Goal: Navigation & Orientation: Go to known website

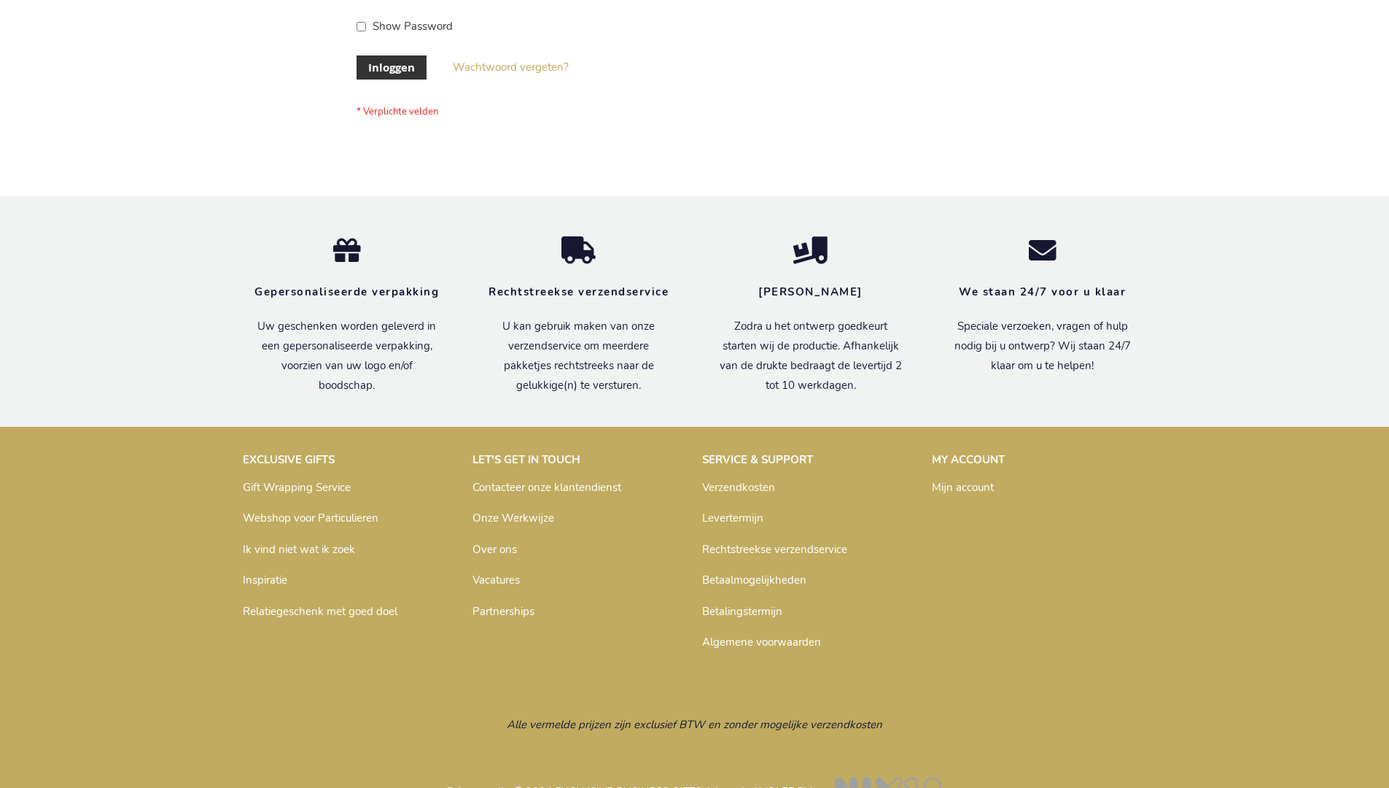
scroll to position [495, 0]
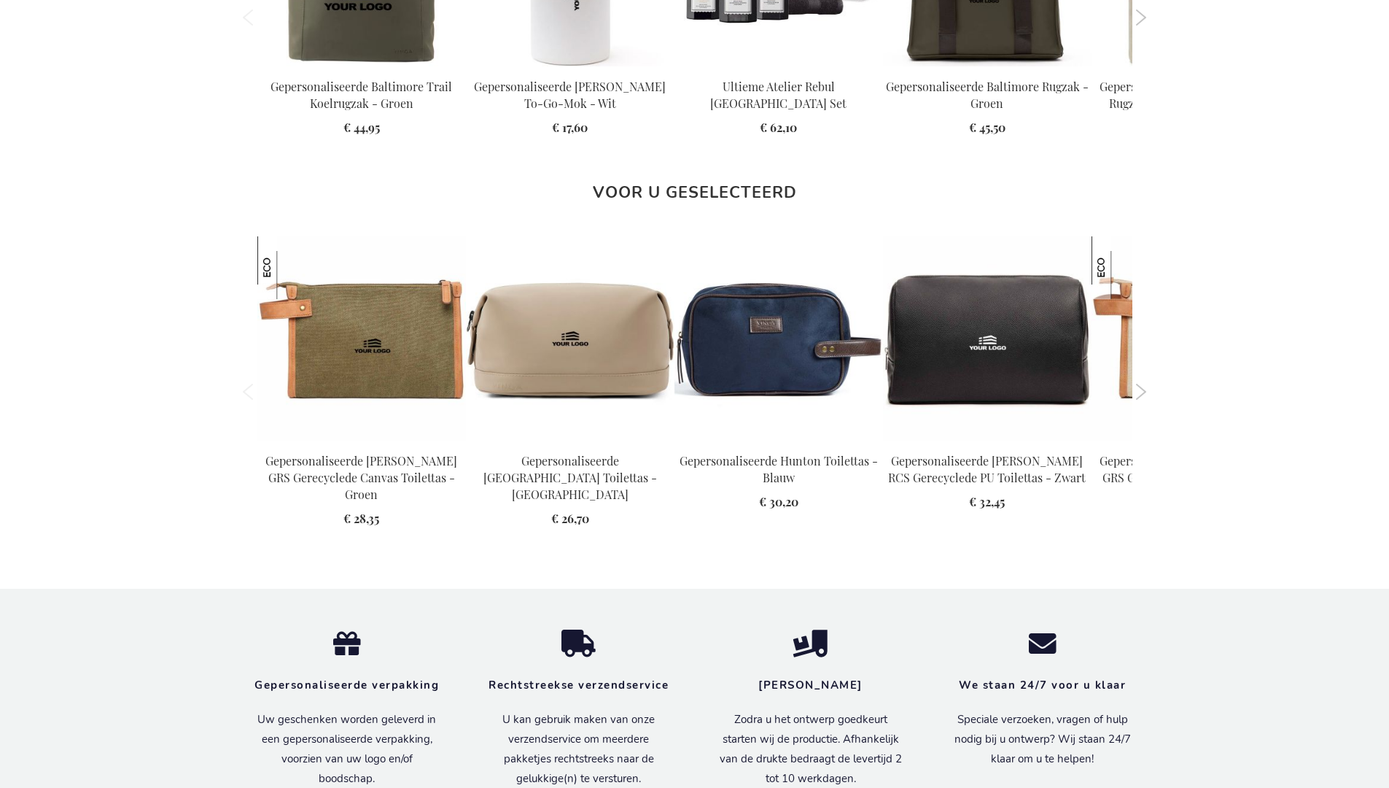
scroll to position [1990, 0]
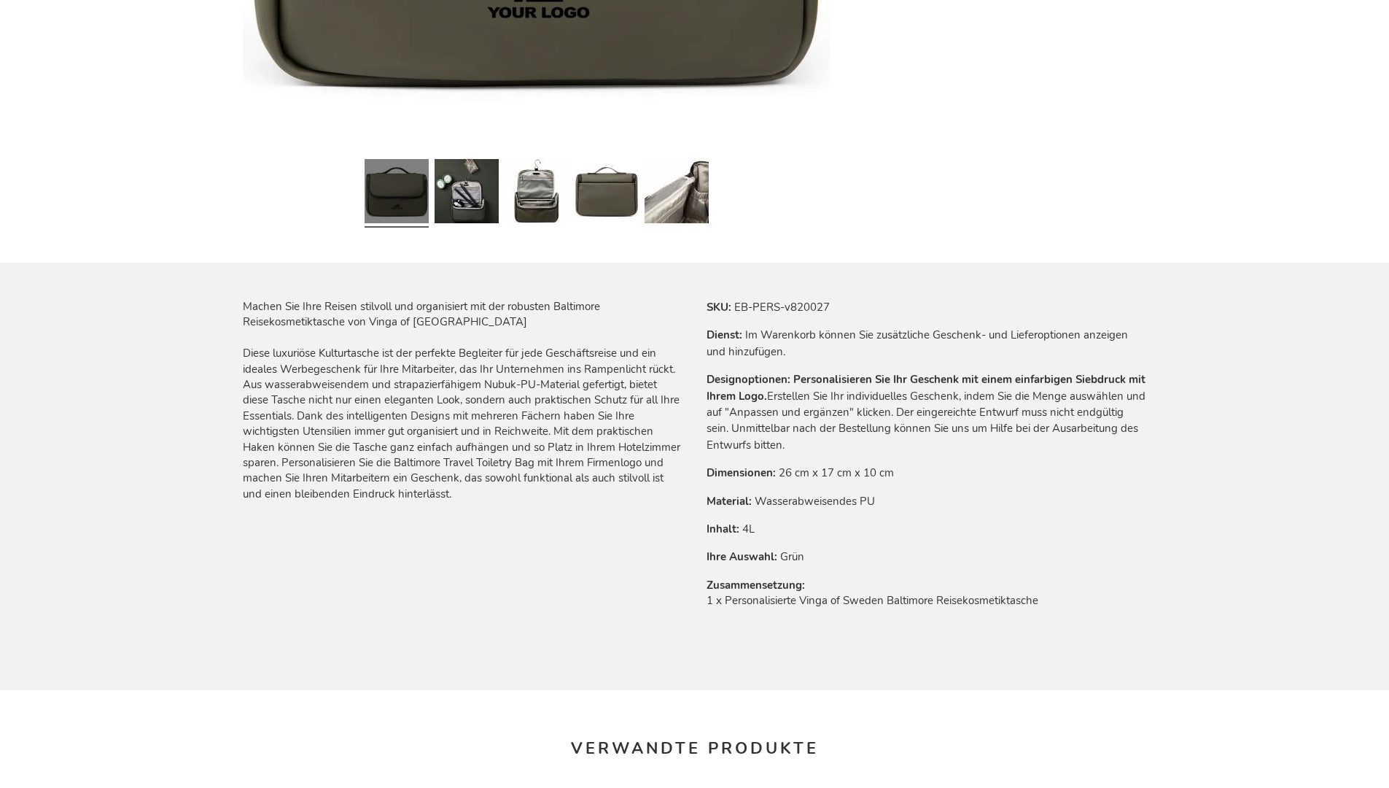
scroll to position [1999, 0]
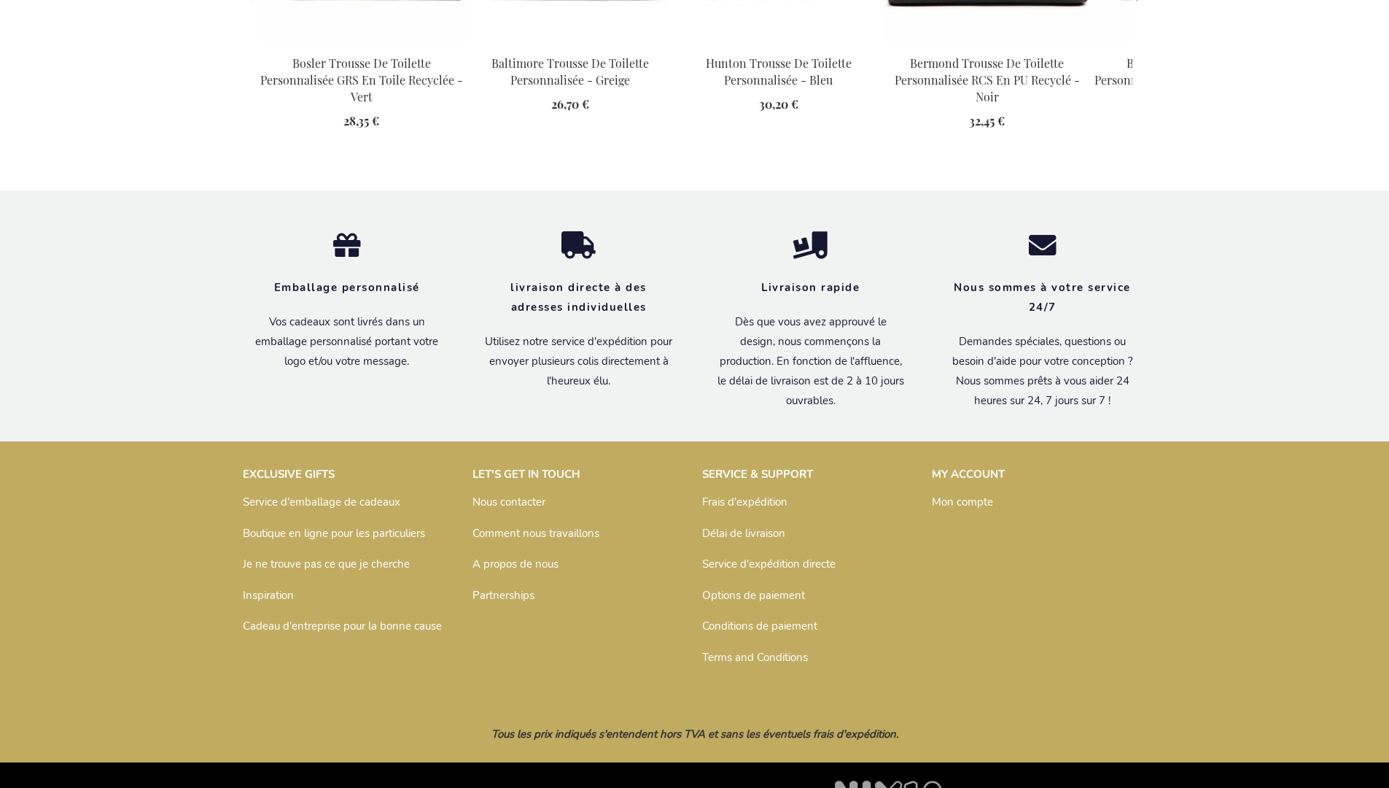
scroll to position [2014, 0]
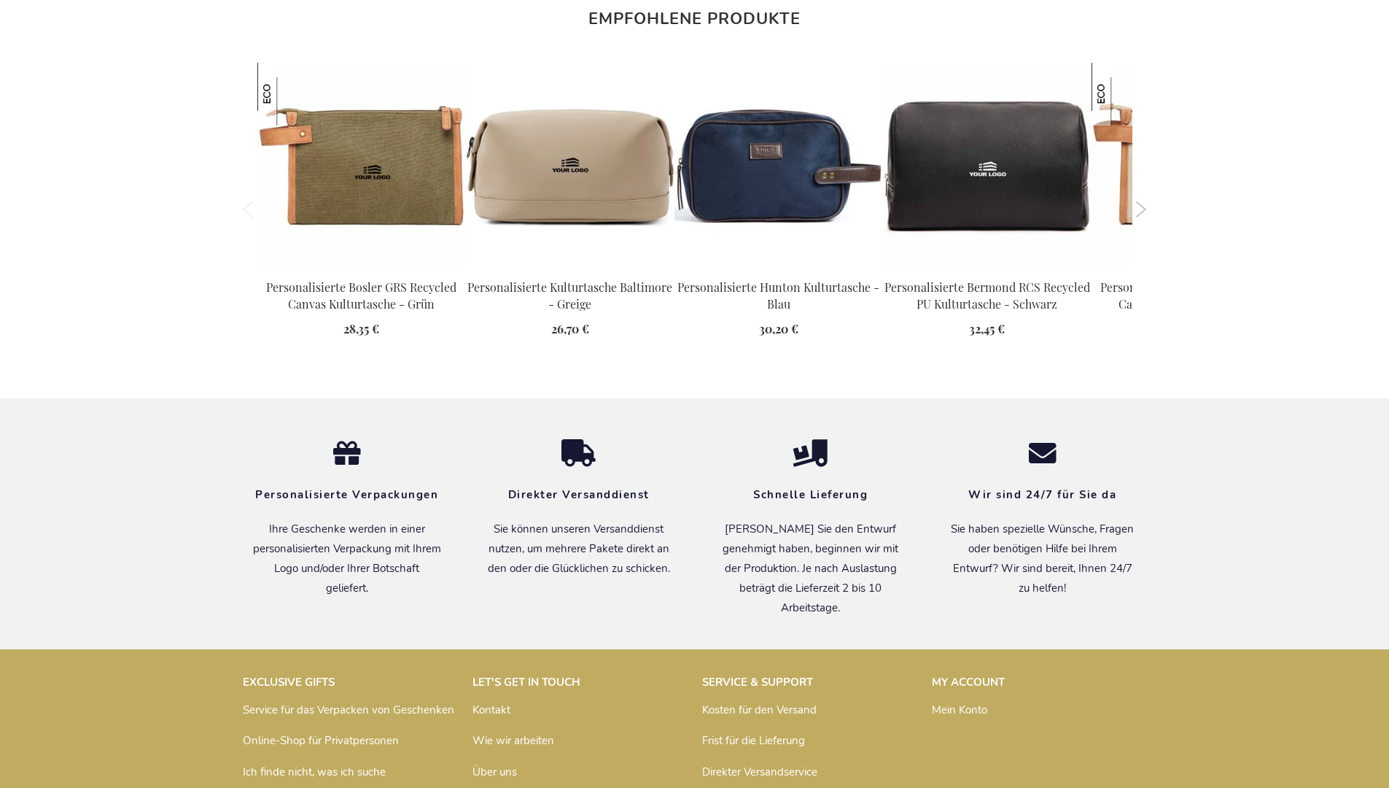
scroll to position [1999, 0]
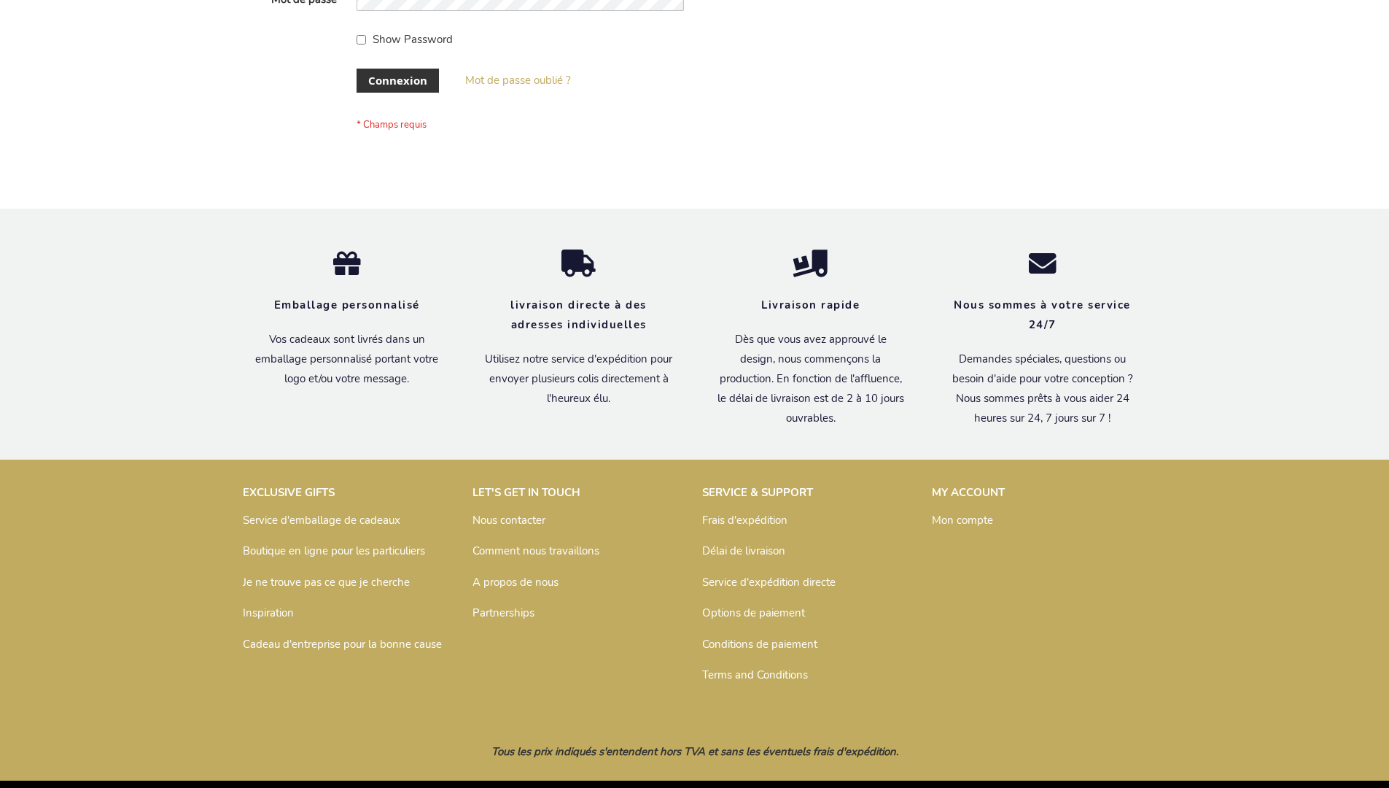
scroll to position [503, 0]
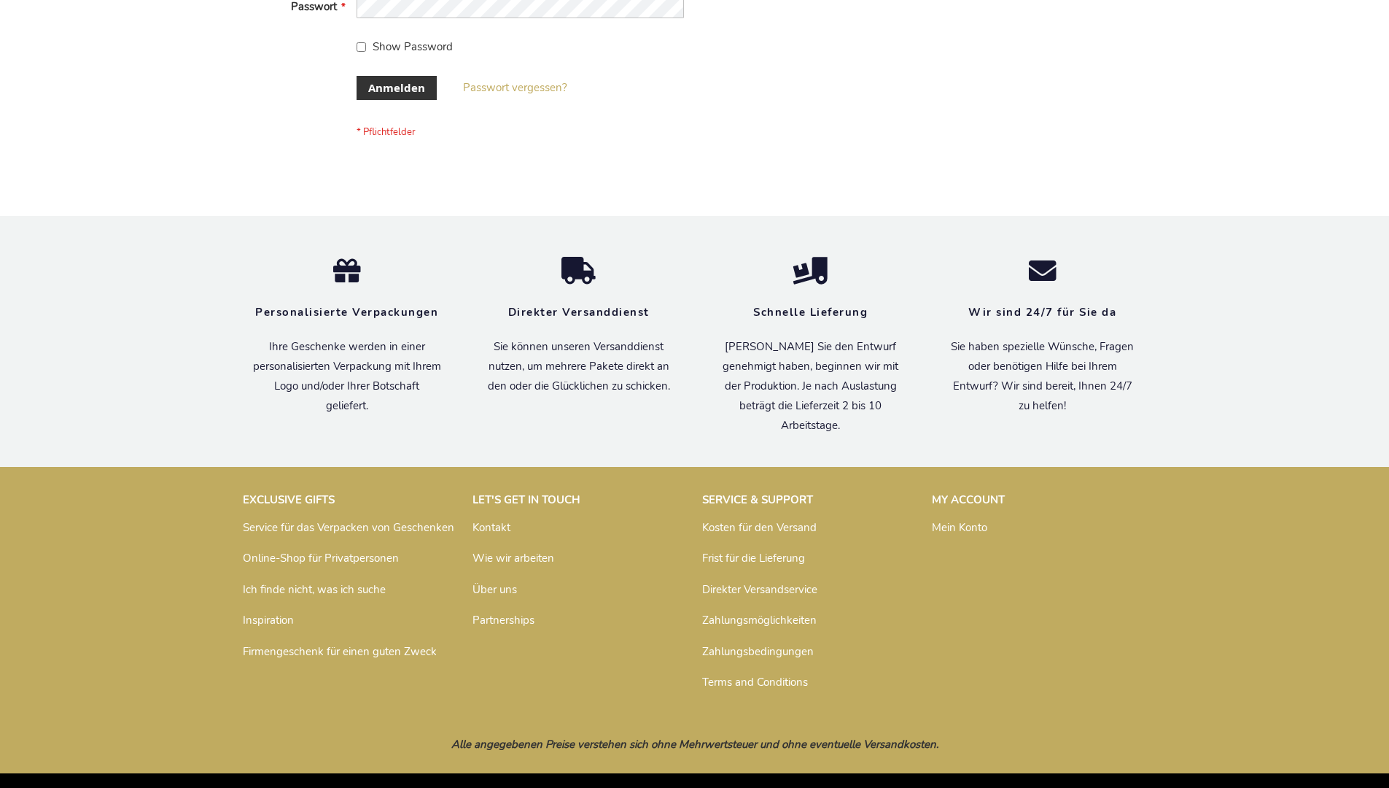
scroll to position [489, 0]
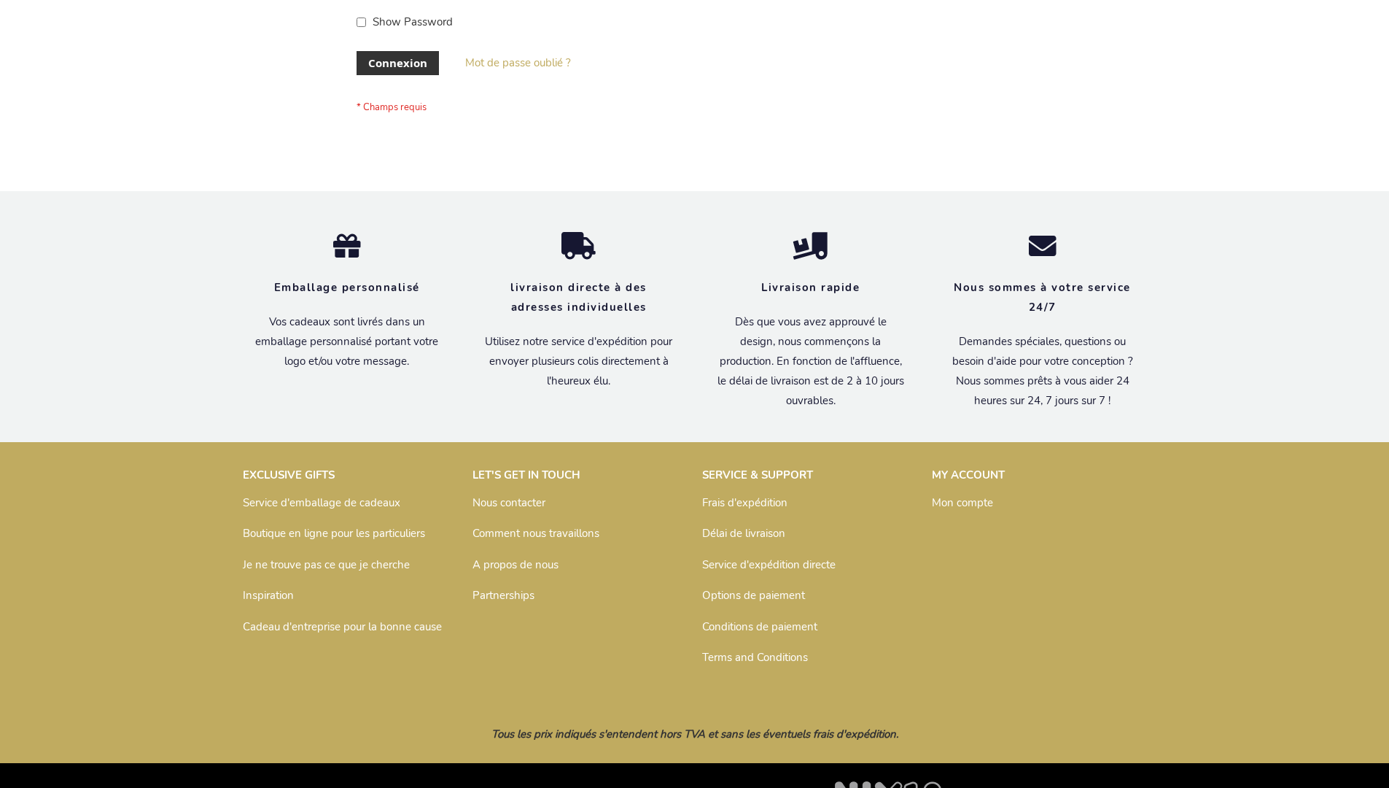
scroll to position [503, 0]
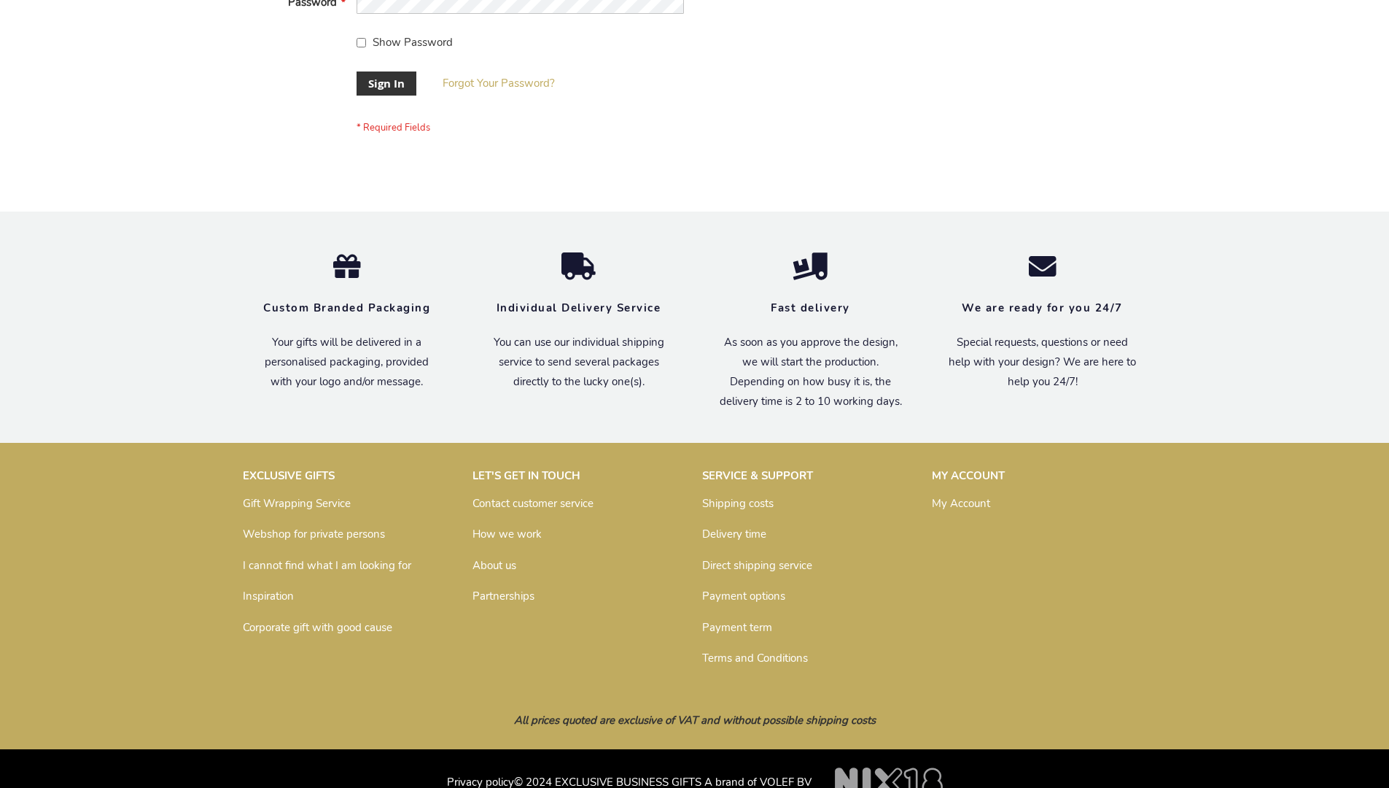
scroll to position [469, 0]
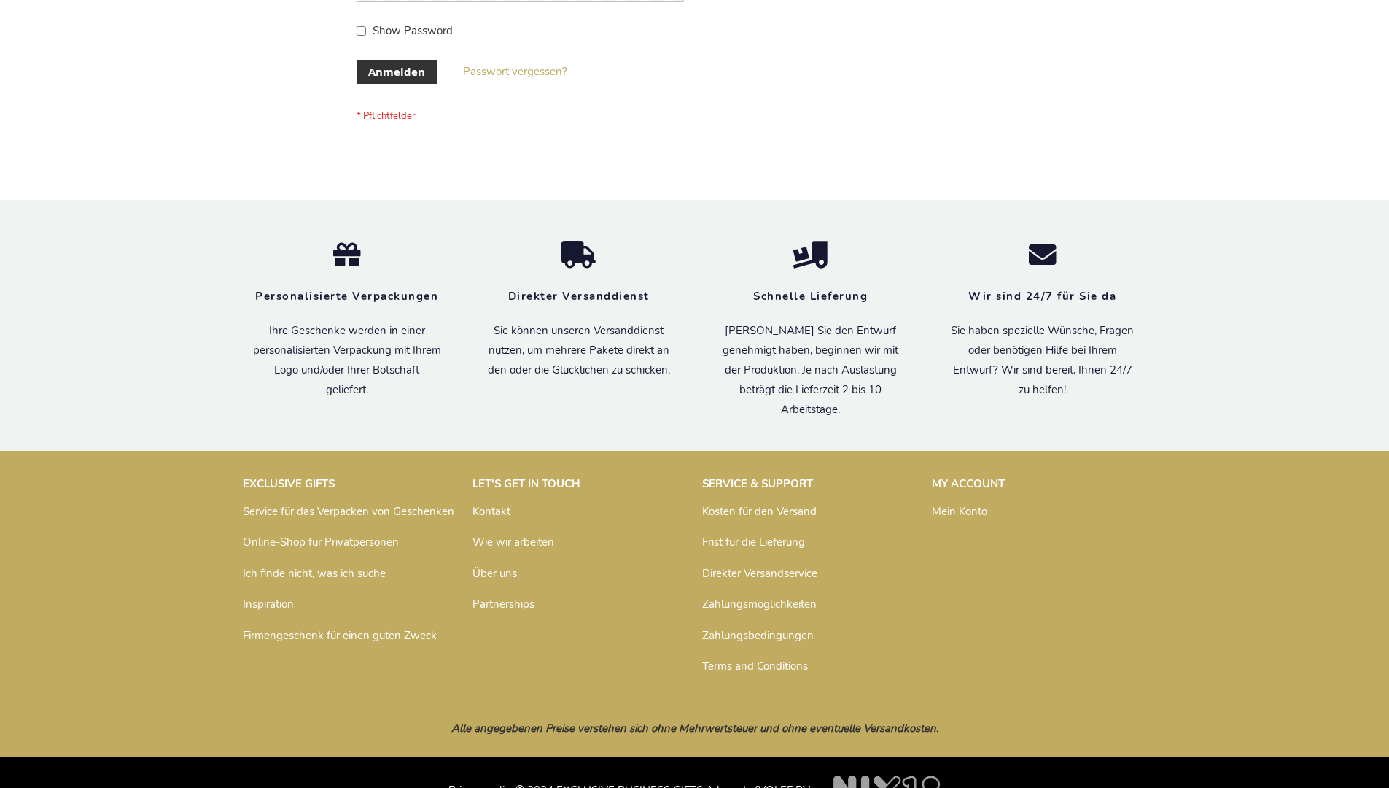
scroll to position [489, 0]
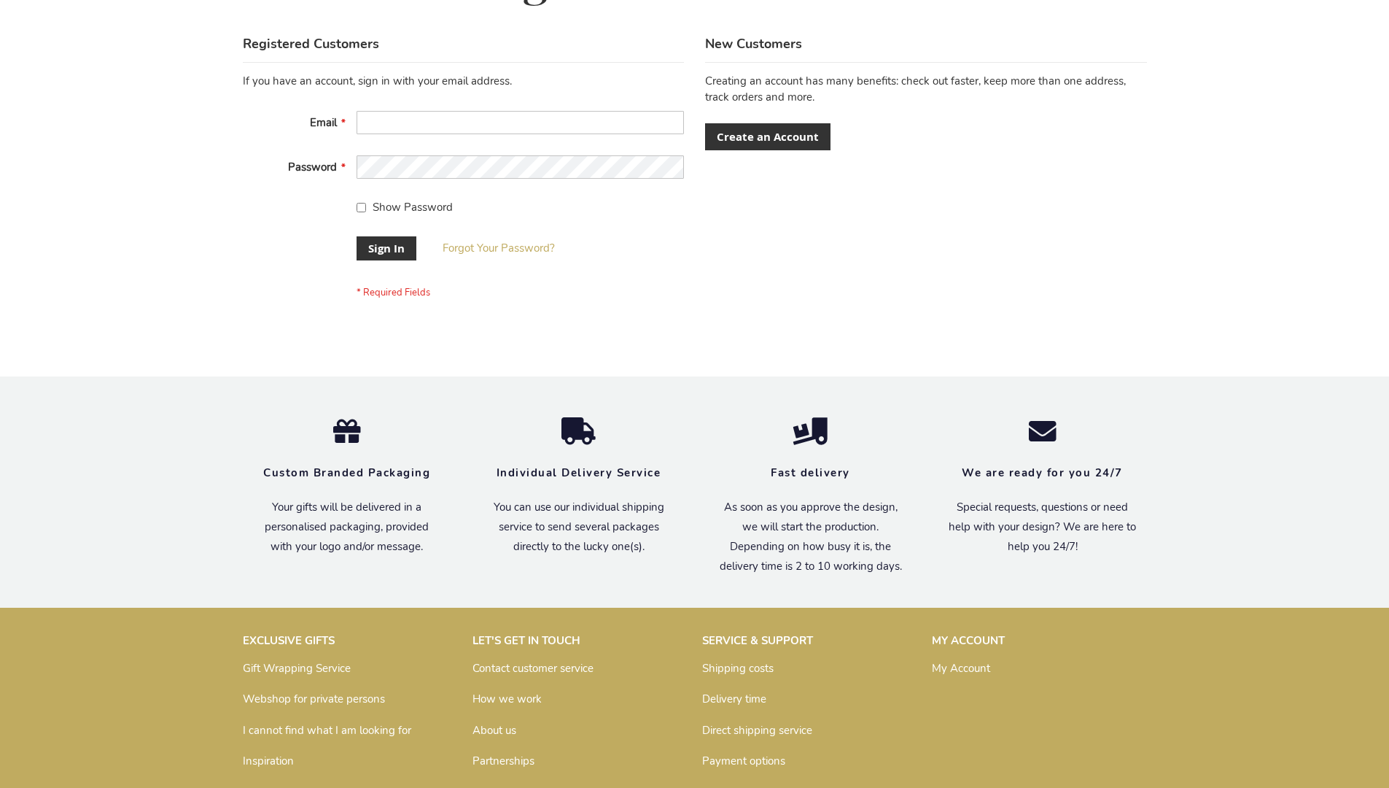
scroll to position [469, 0]
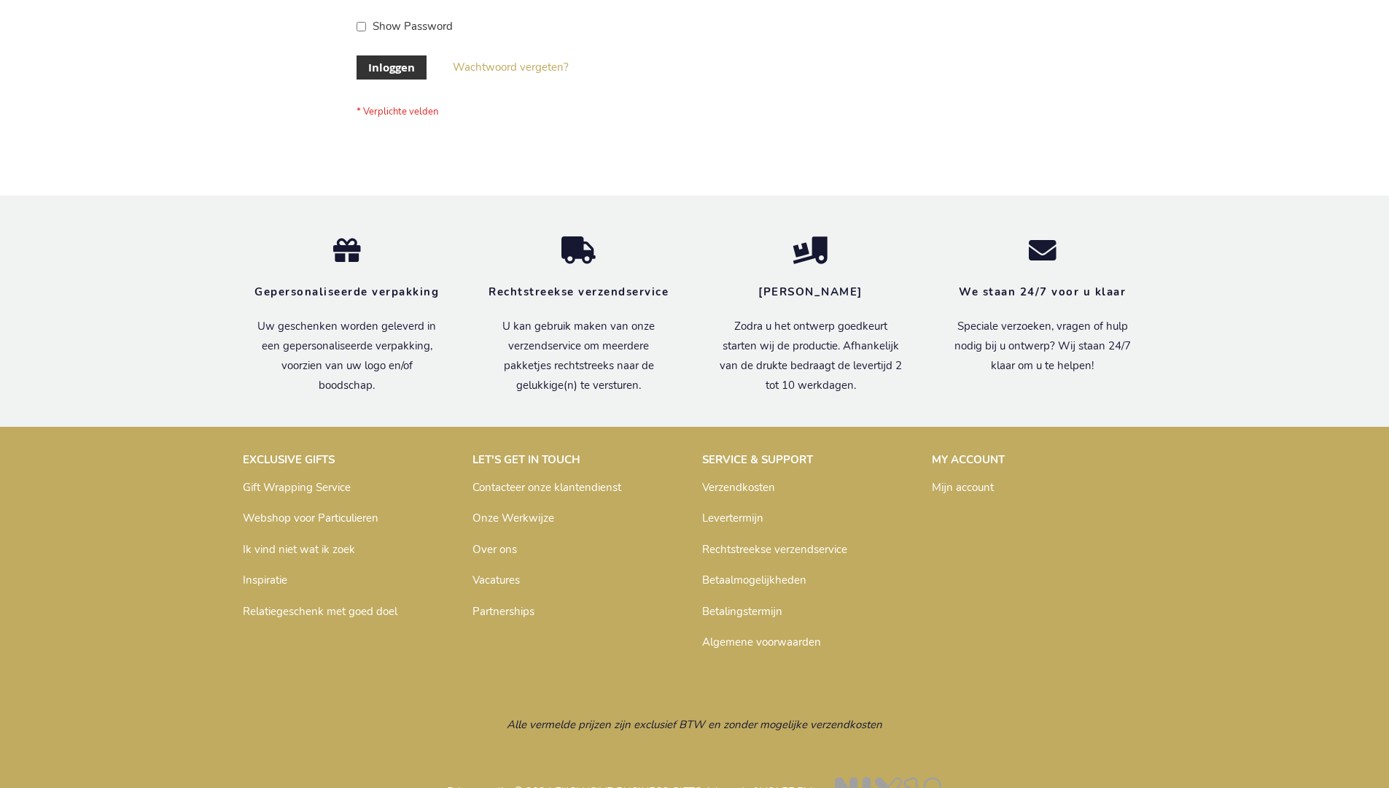
scroll to position [495, 0]
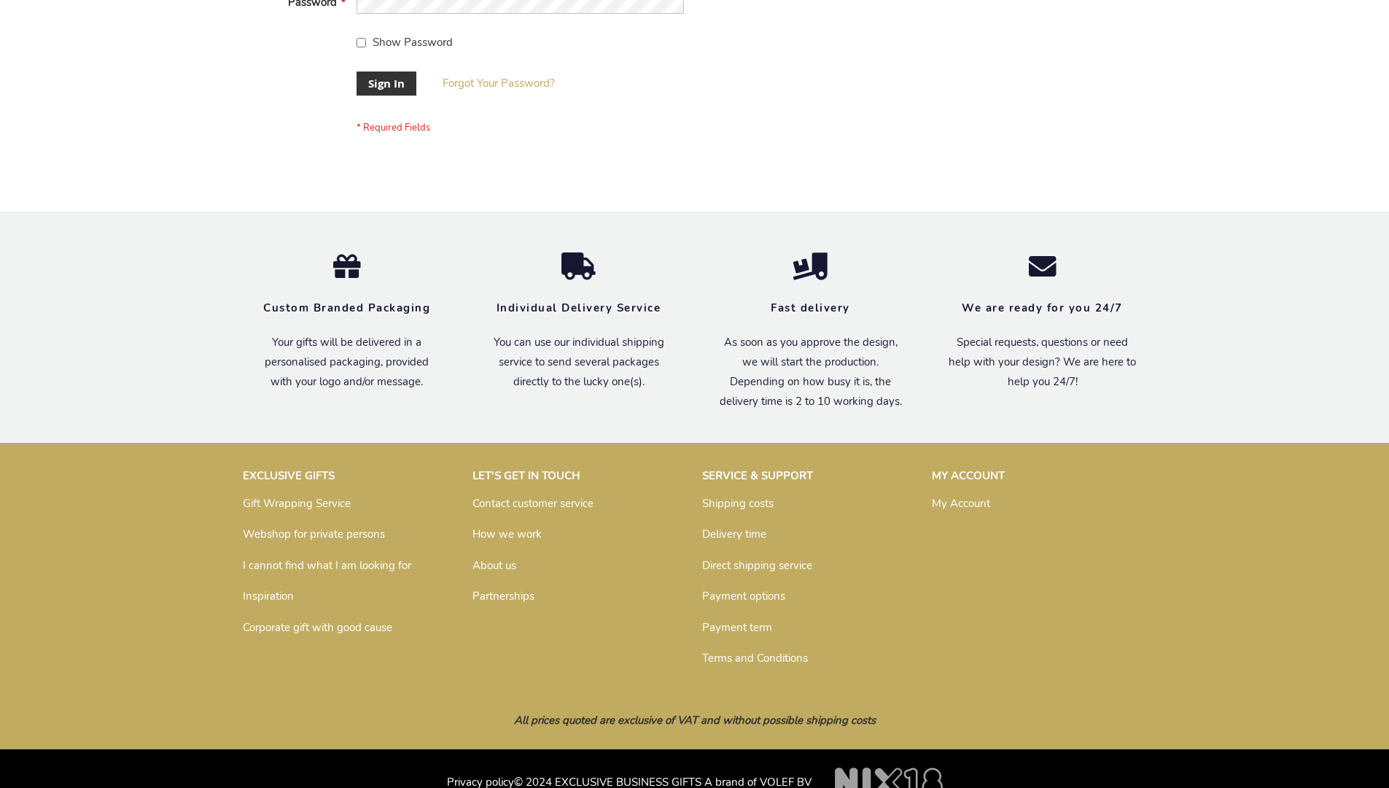
scroll to position [469, 0]
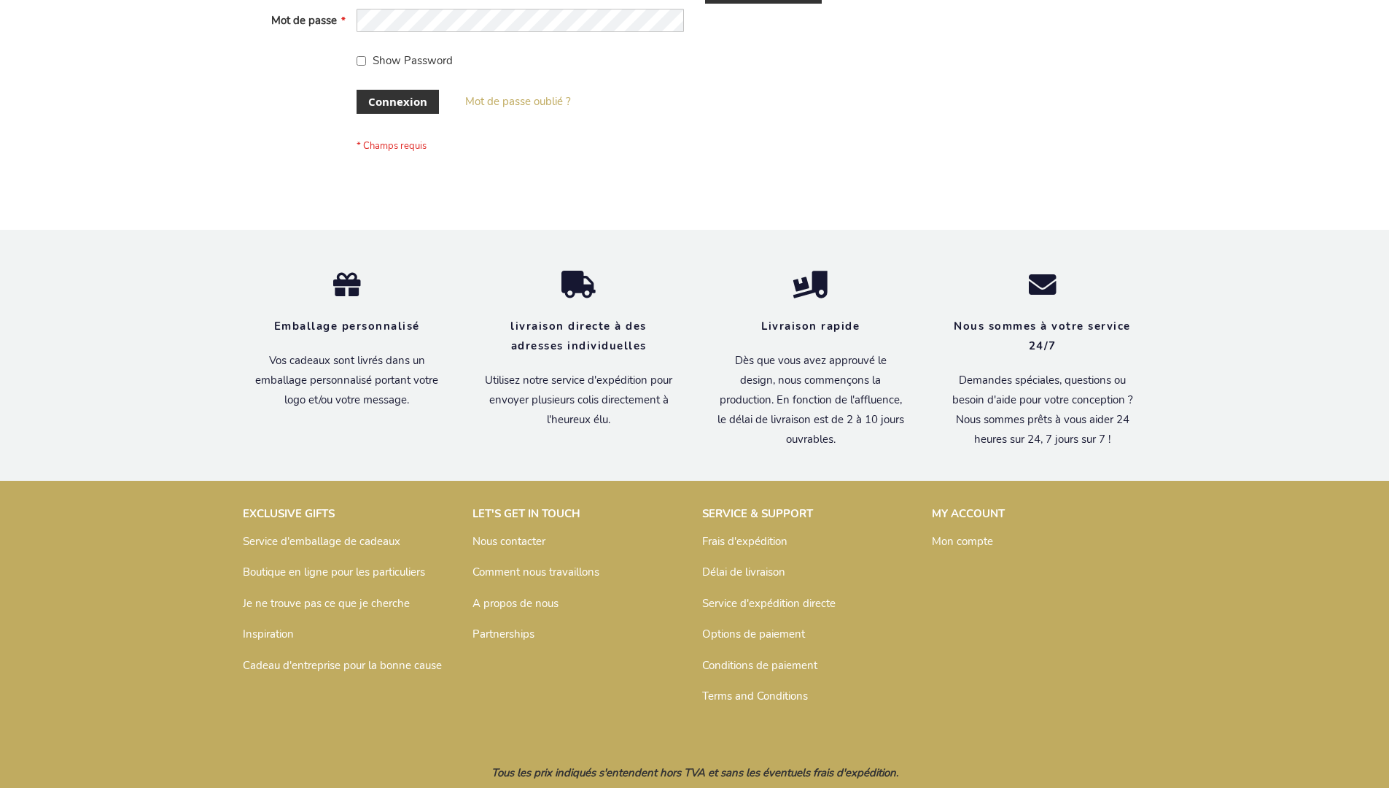
scroll to position [503, 0]
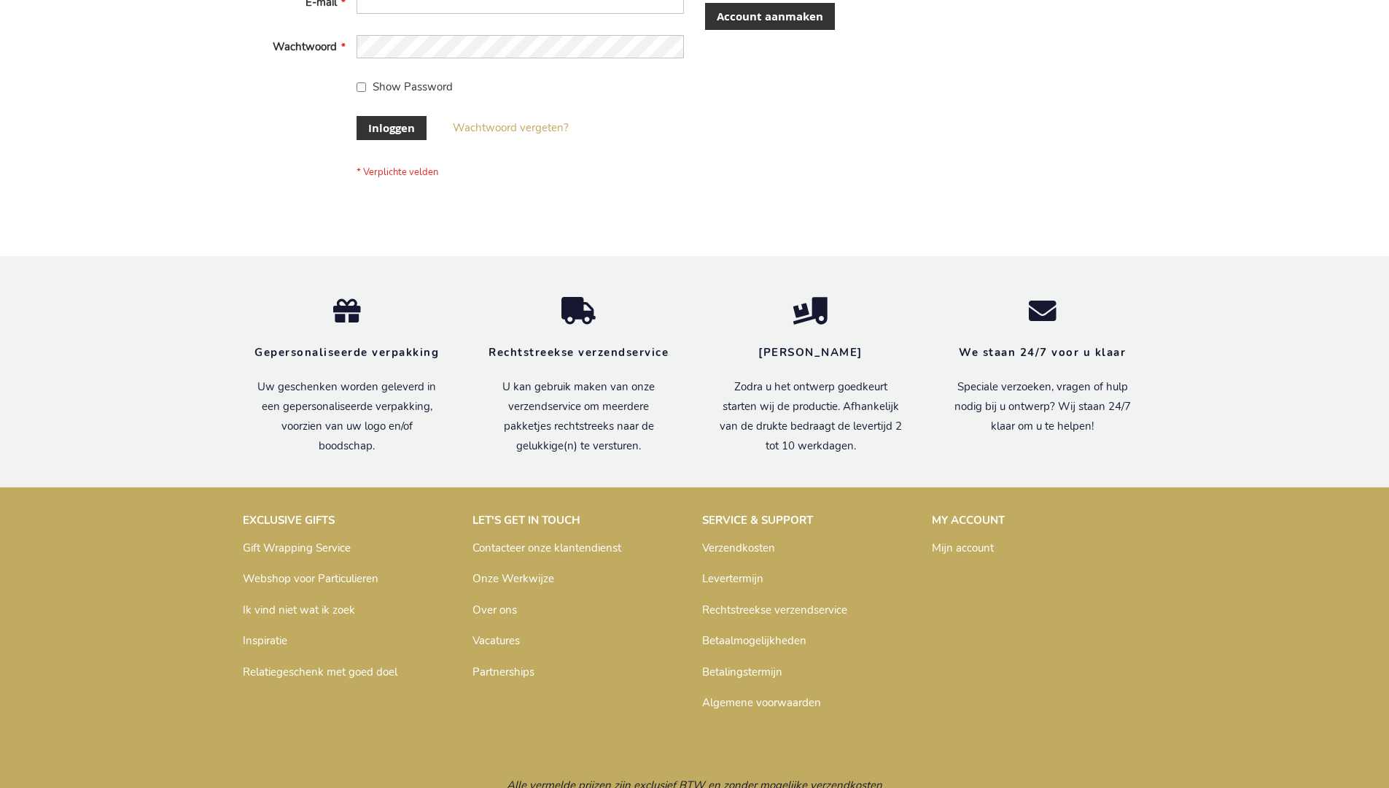
scroll to position [495, 0]
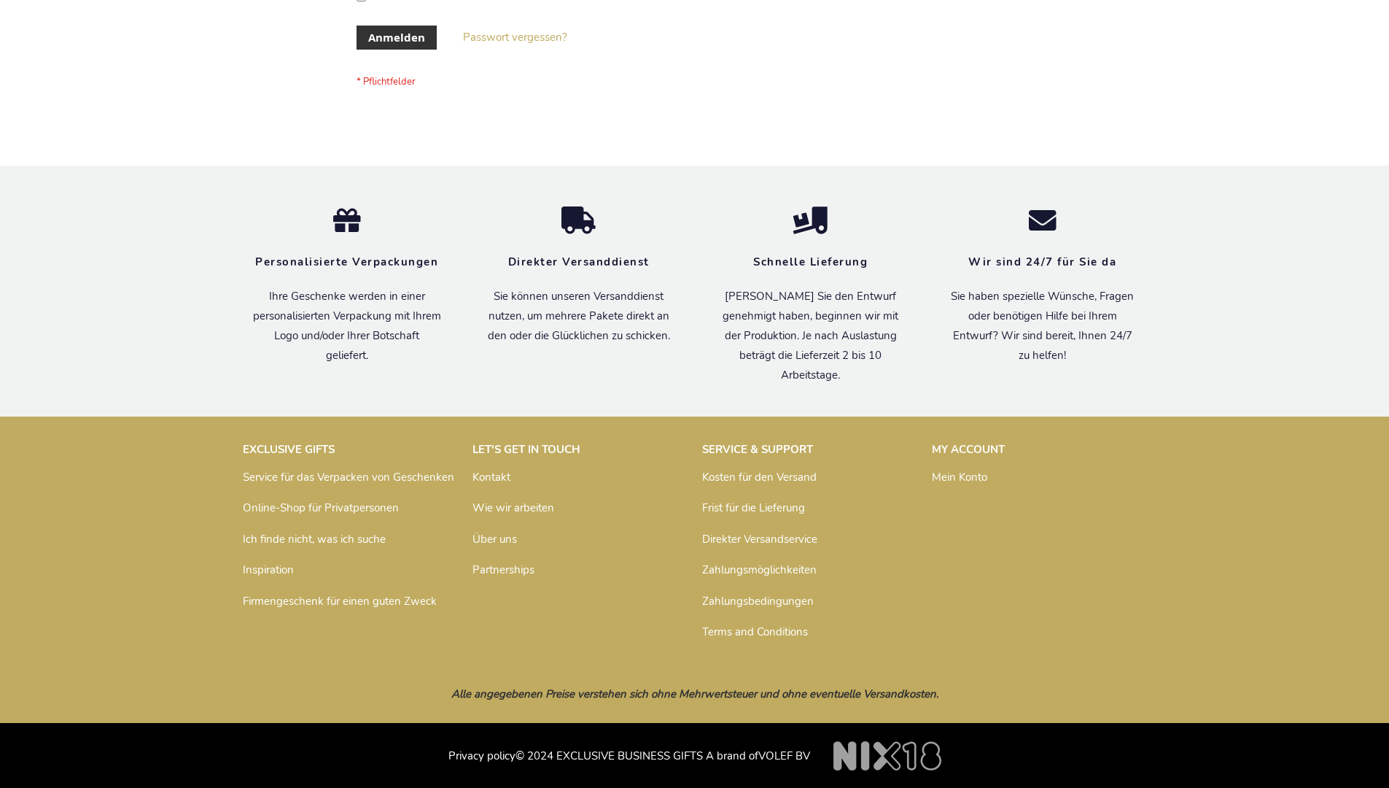
scroll to position [489, 0]
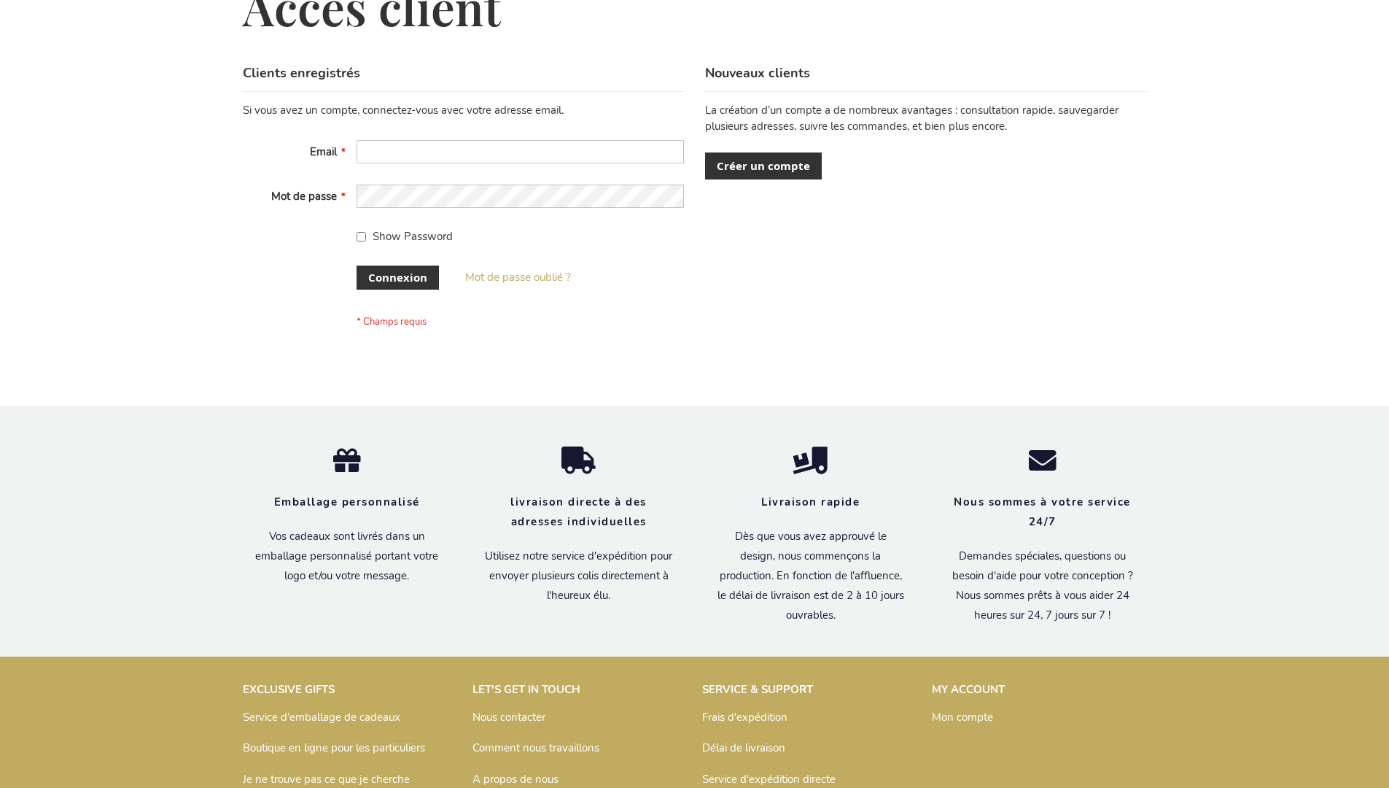
scroll to position [503, 0]
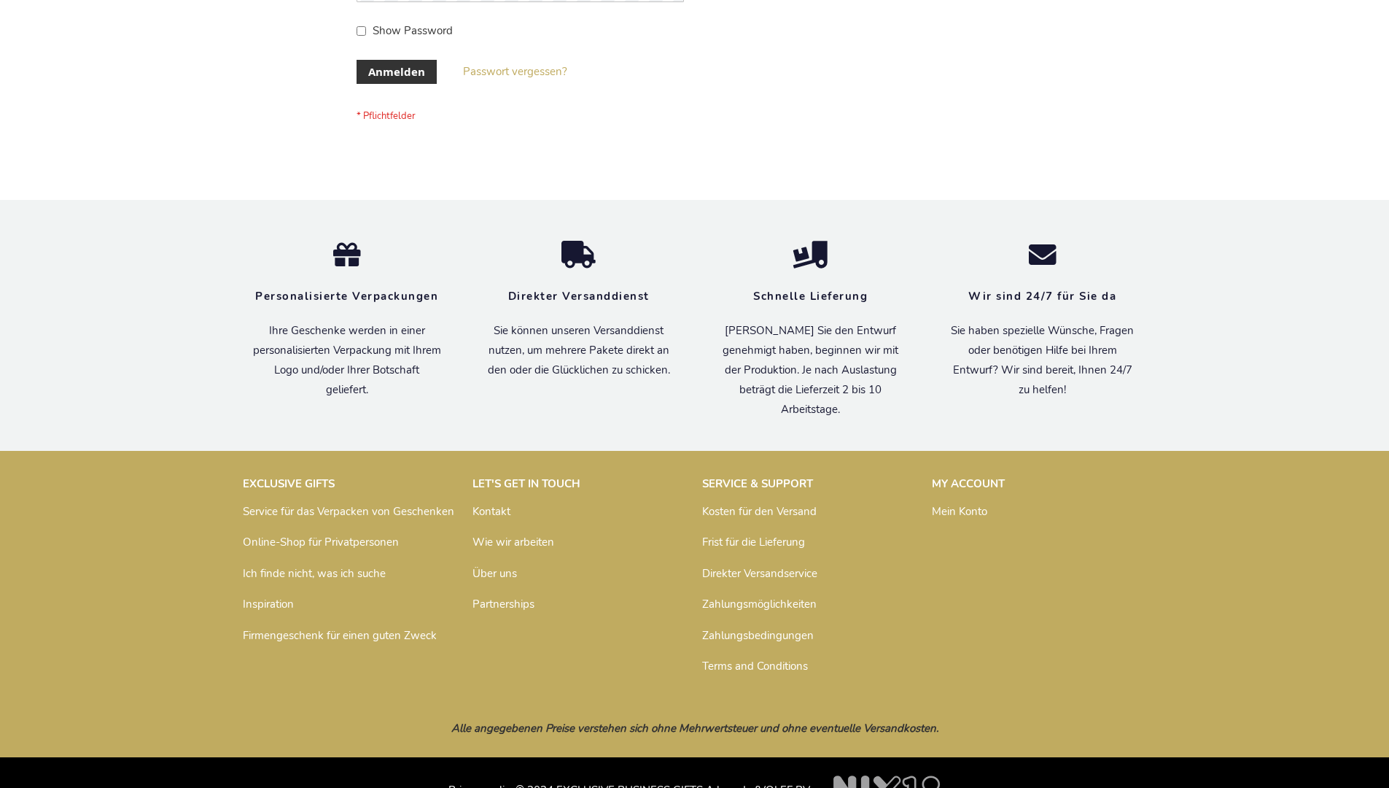
scroll to position [489, 0]
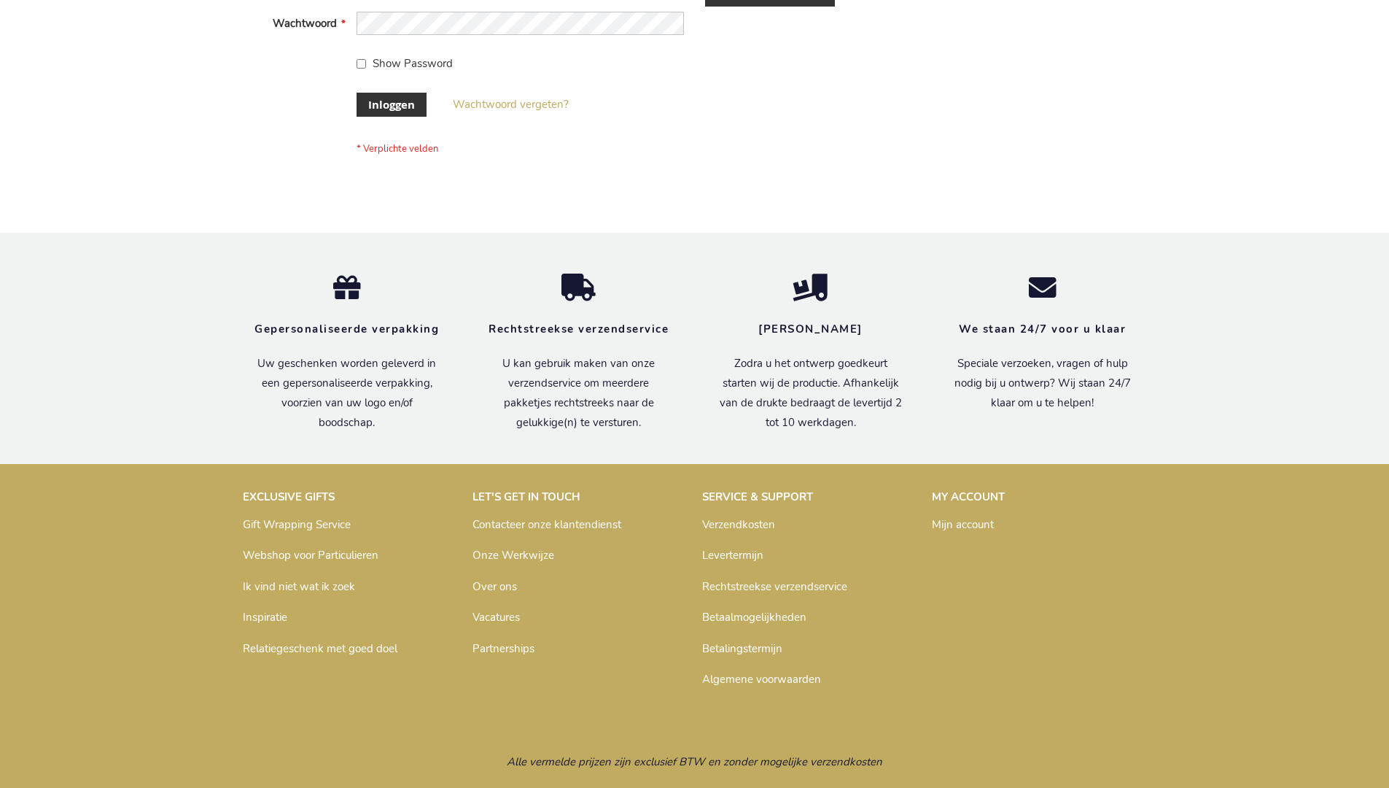
scroll to position [495, 0]
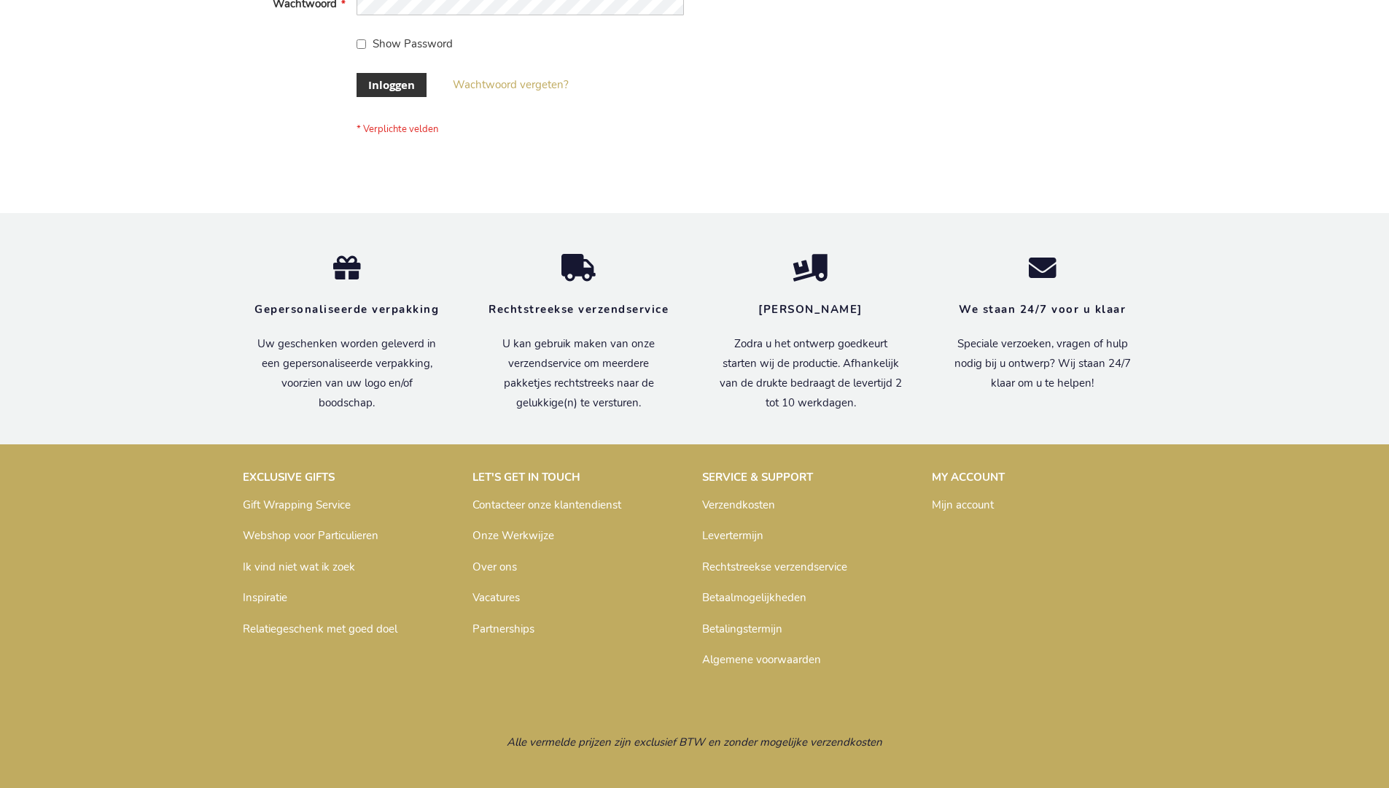
scroll to position [495, 0]
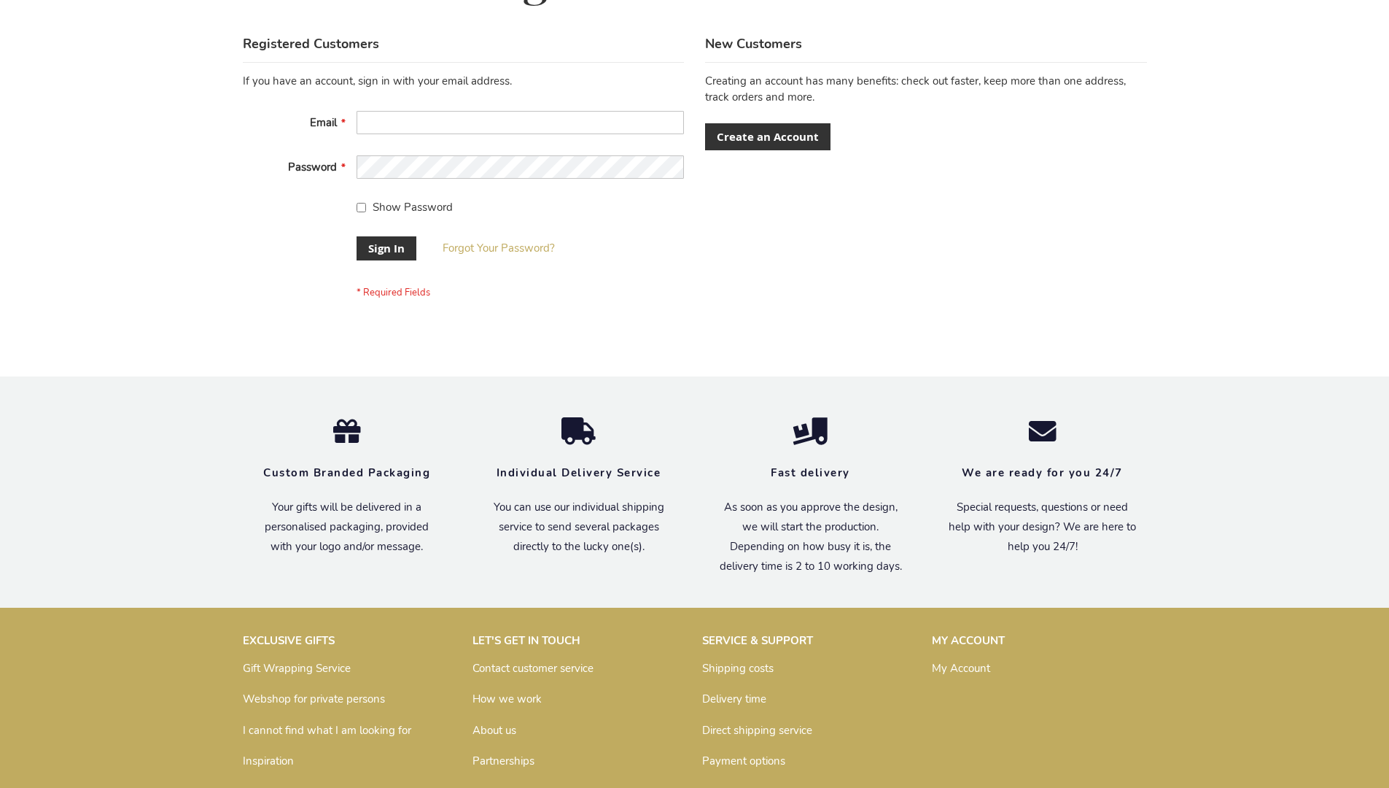
scroll to position [469, 0]
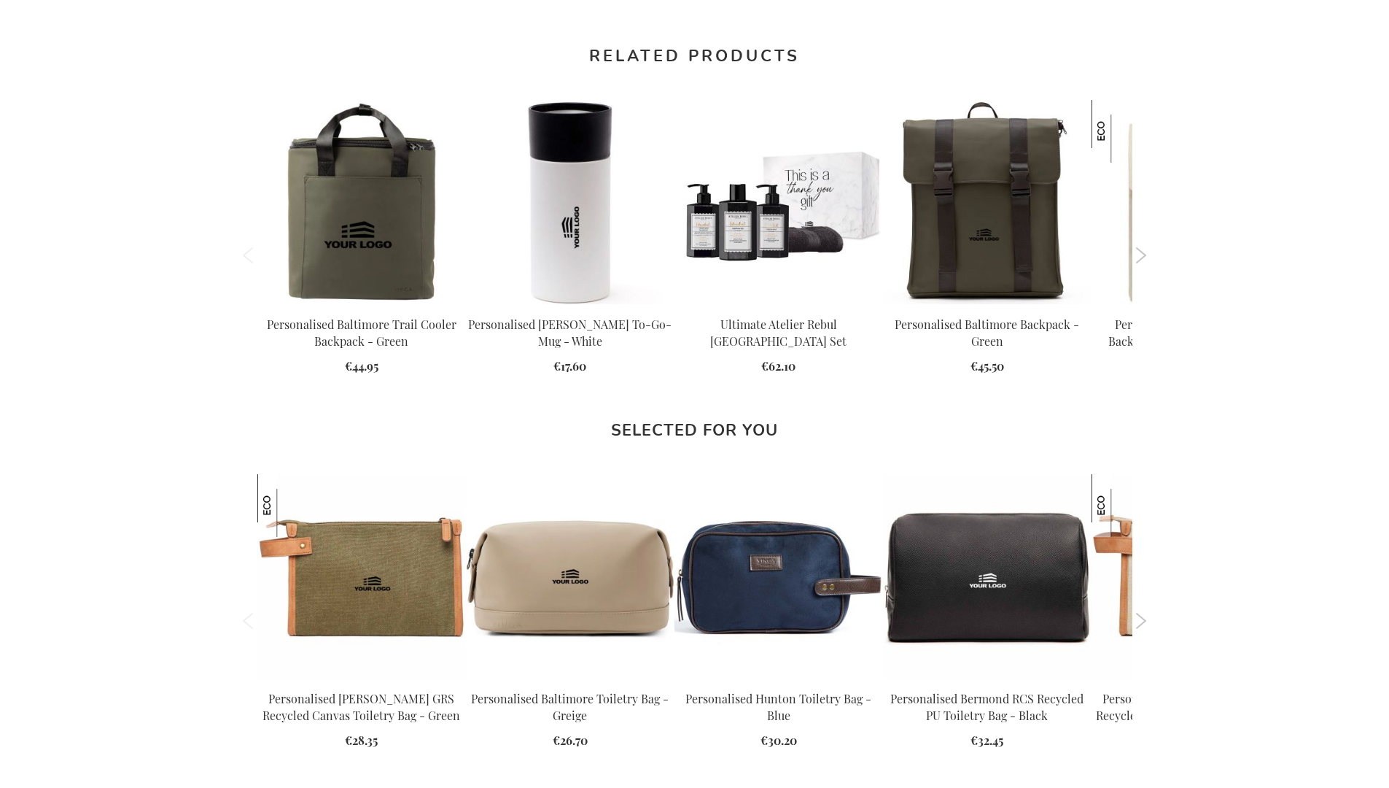
scroll to position [1963, 0]
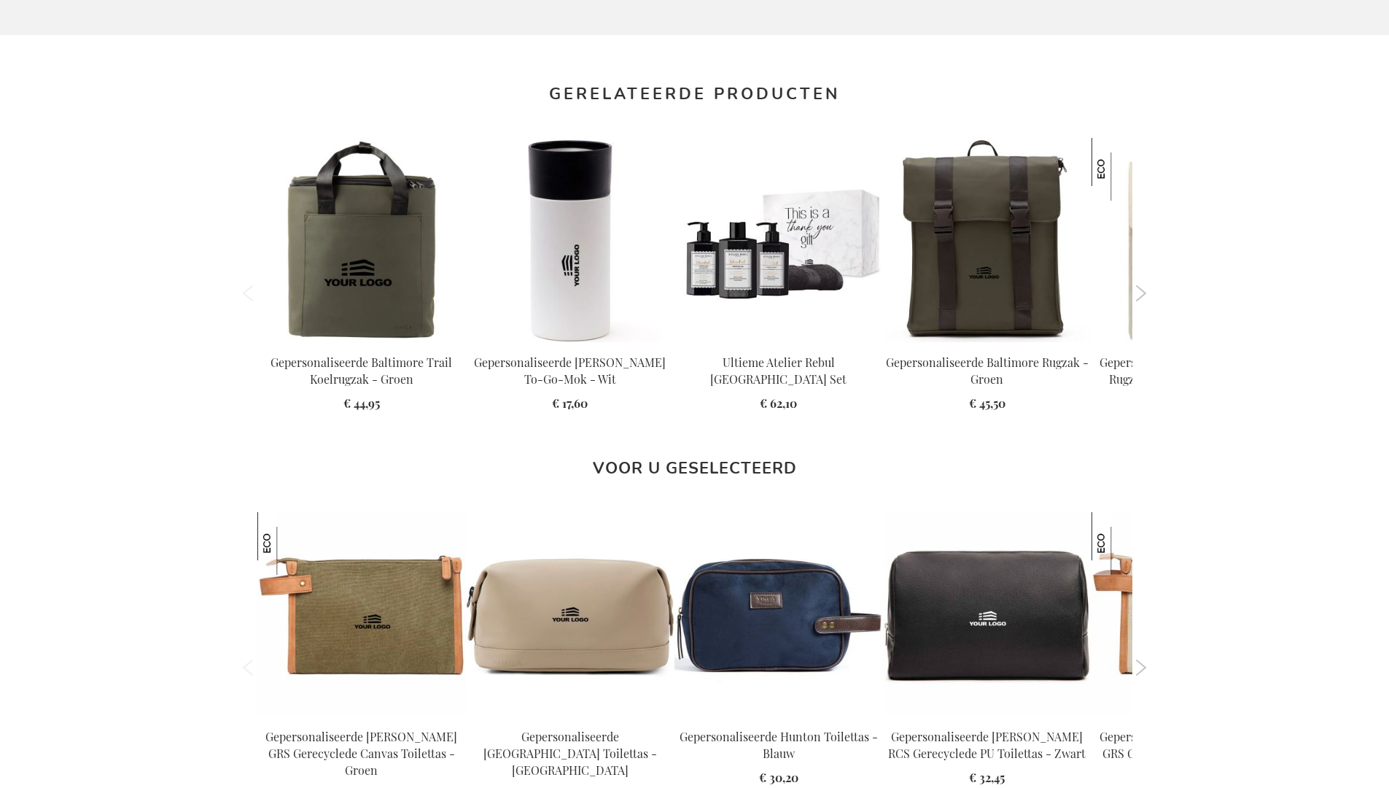
scroll to position [1990, 0]
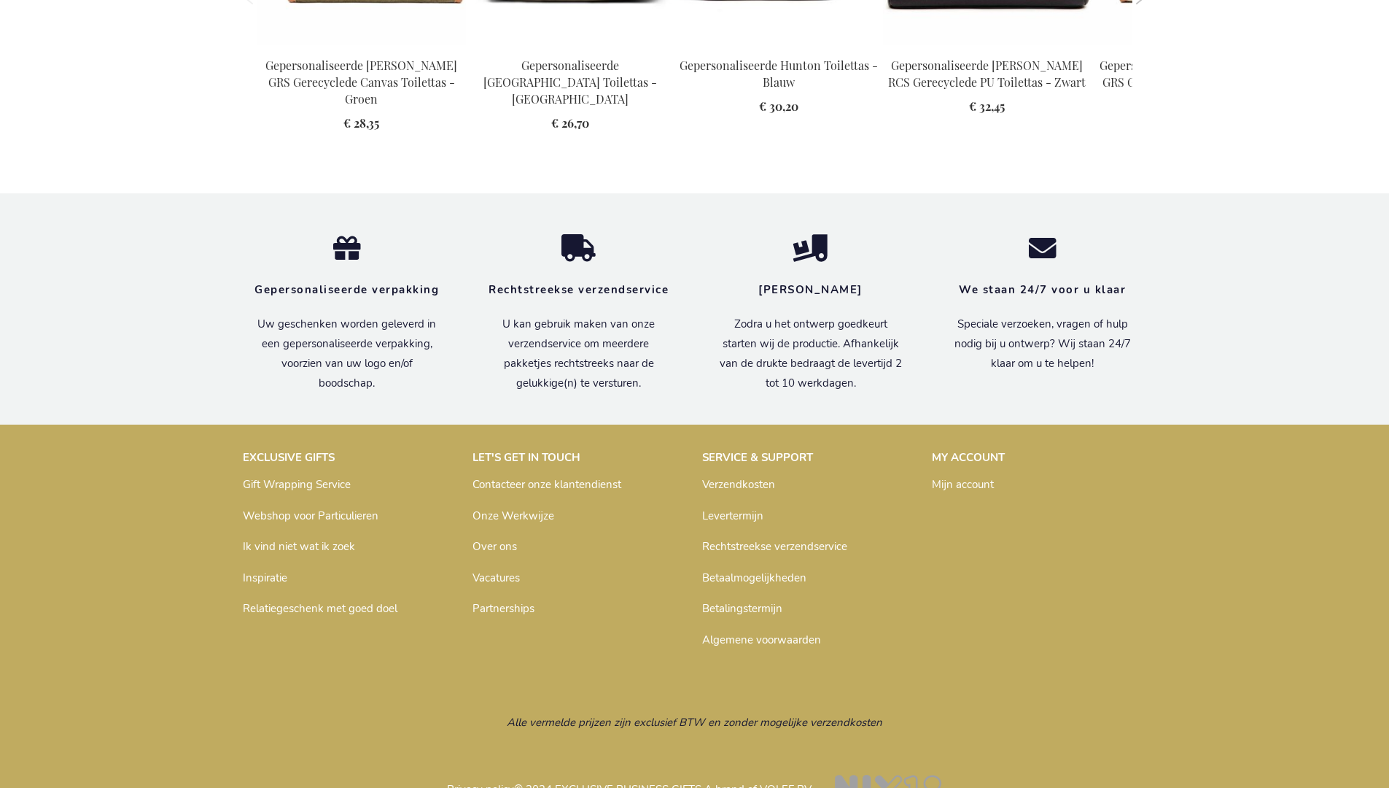
scroll to position [1990, 0]
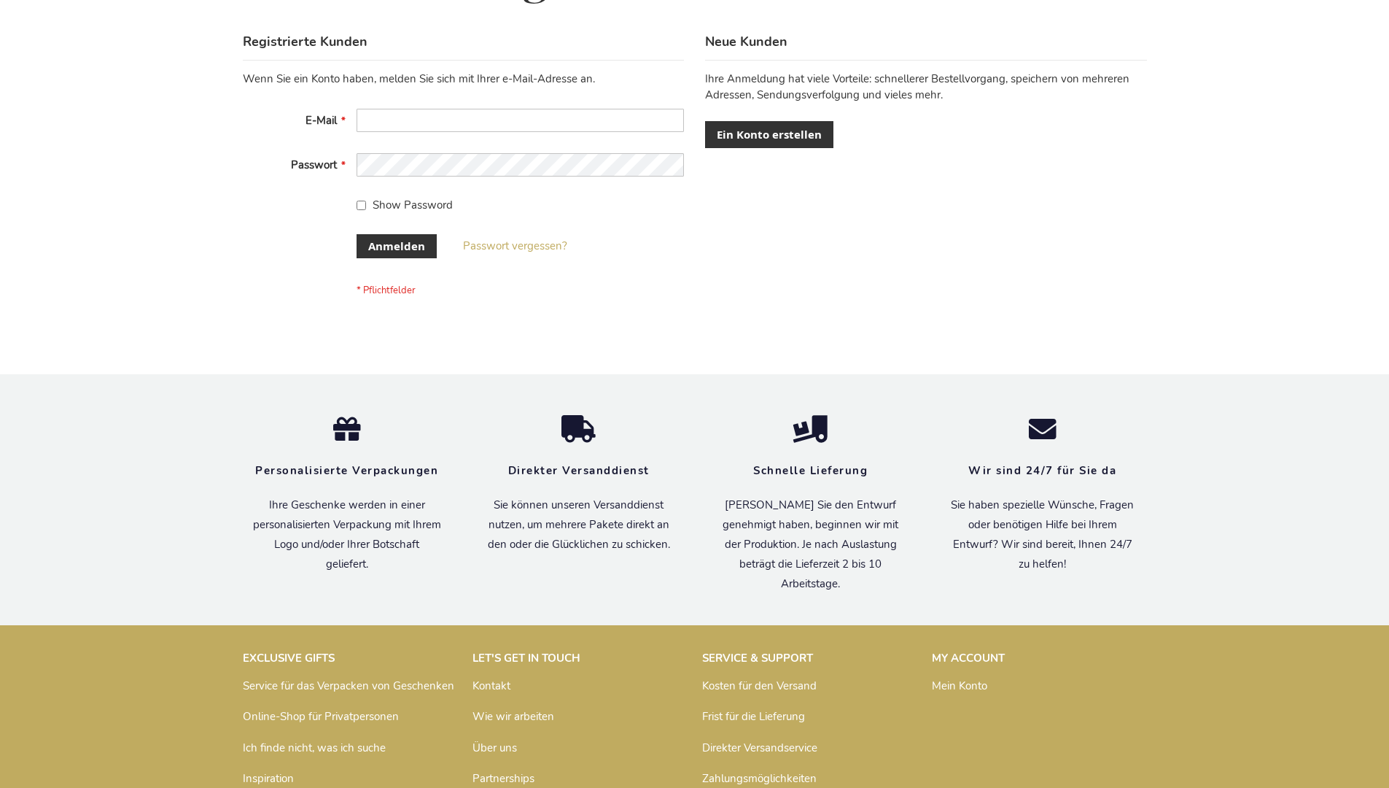
scroll to position [489, 0]
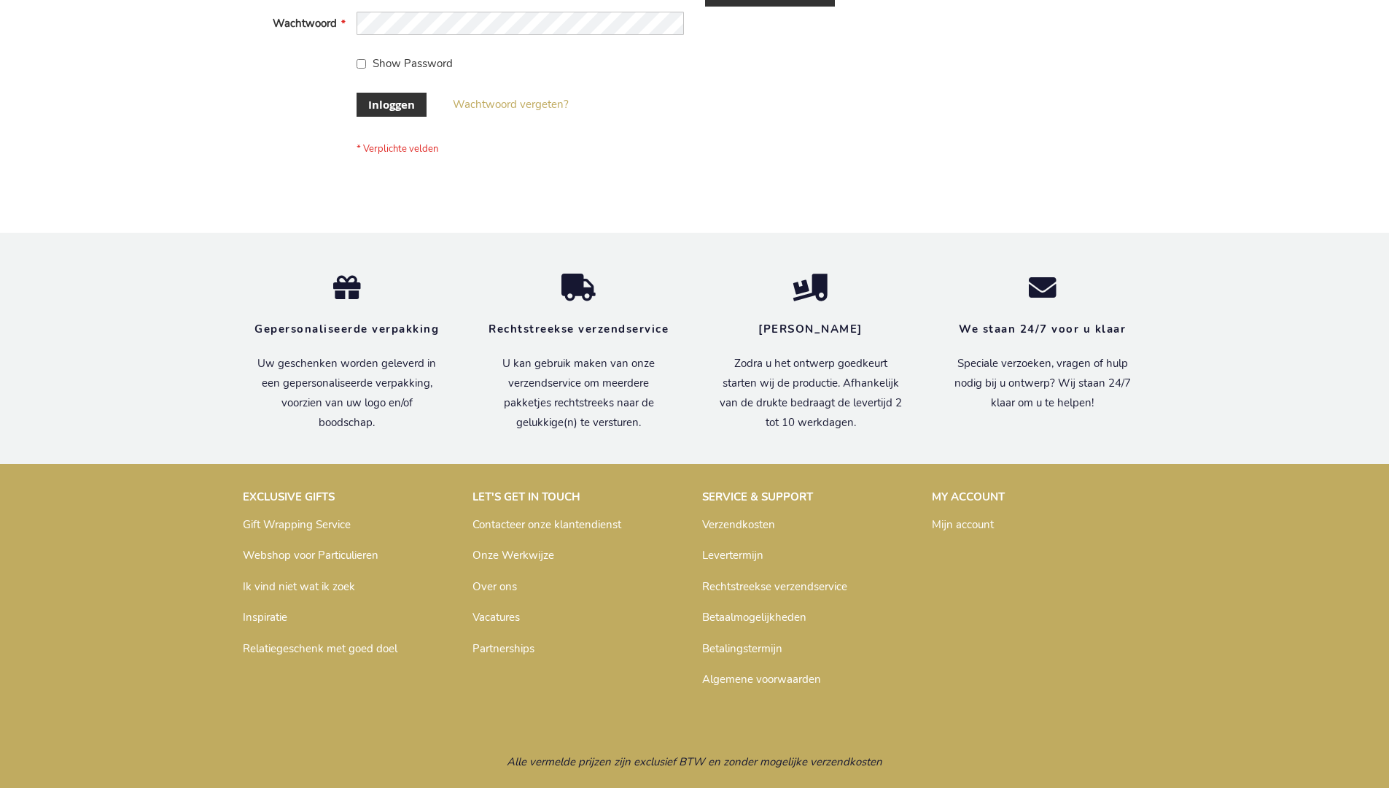
scroll to position [495, 0]
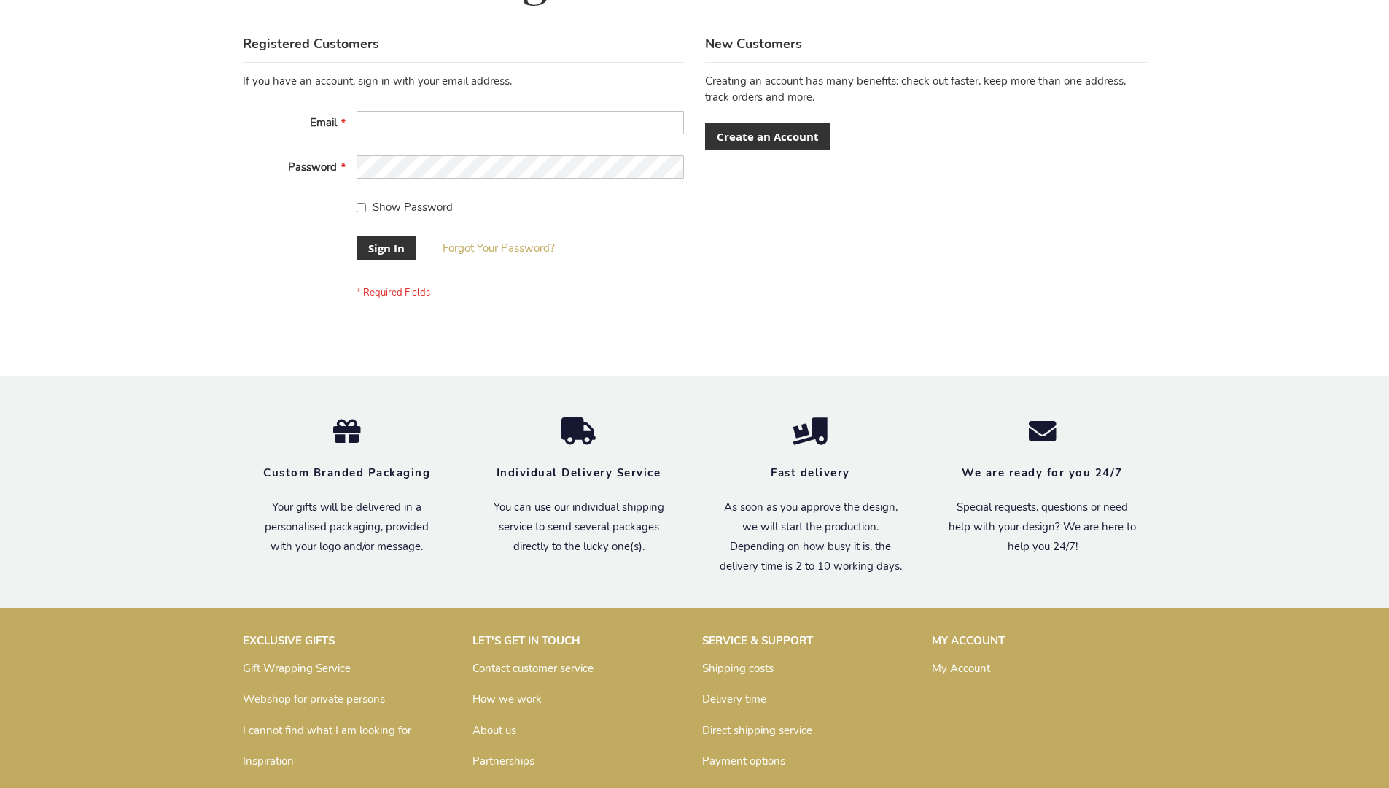
scroll to position [469, 0]
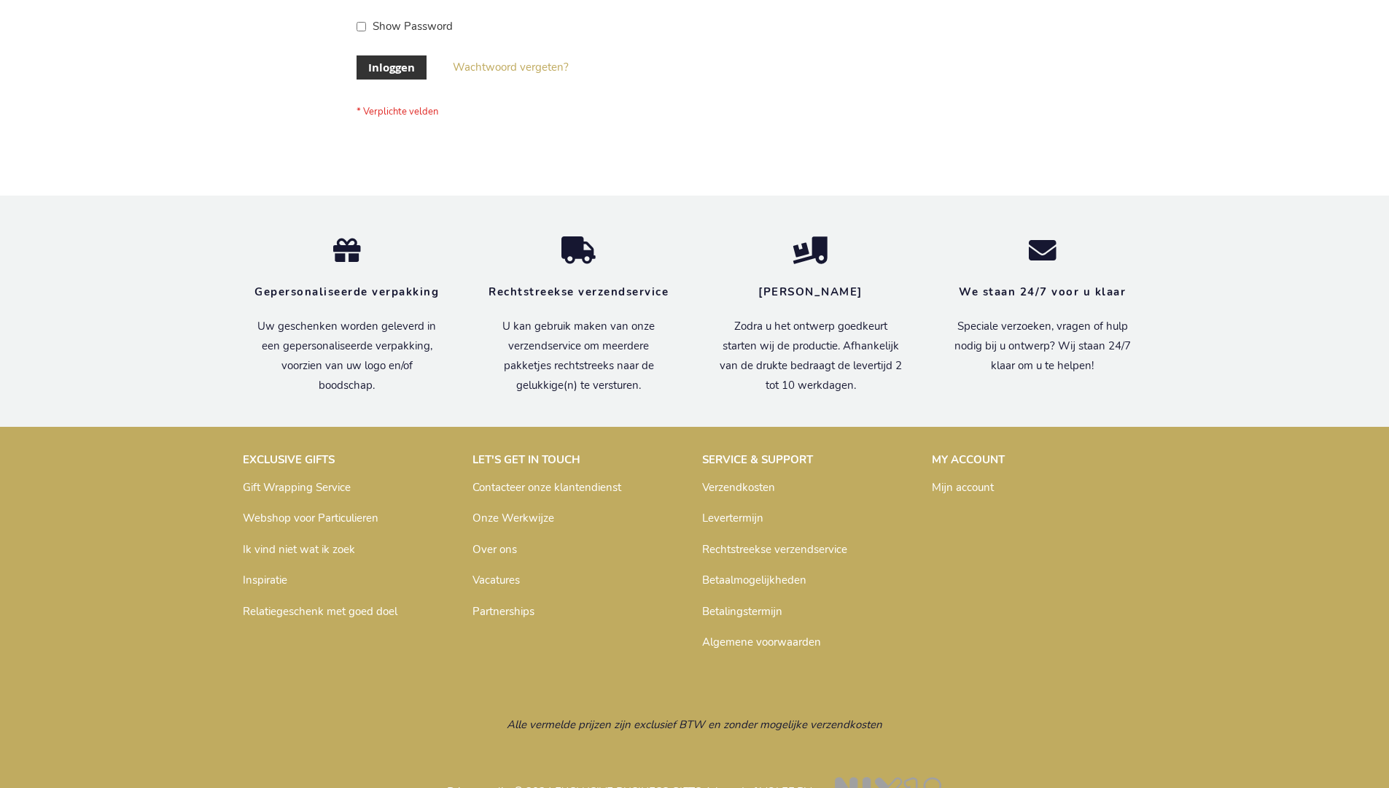
scroll to position [495, 0]
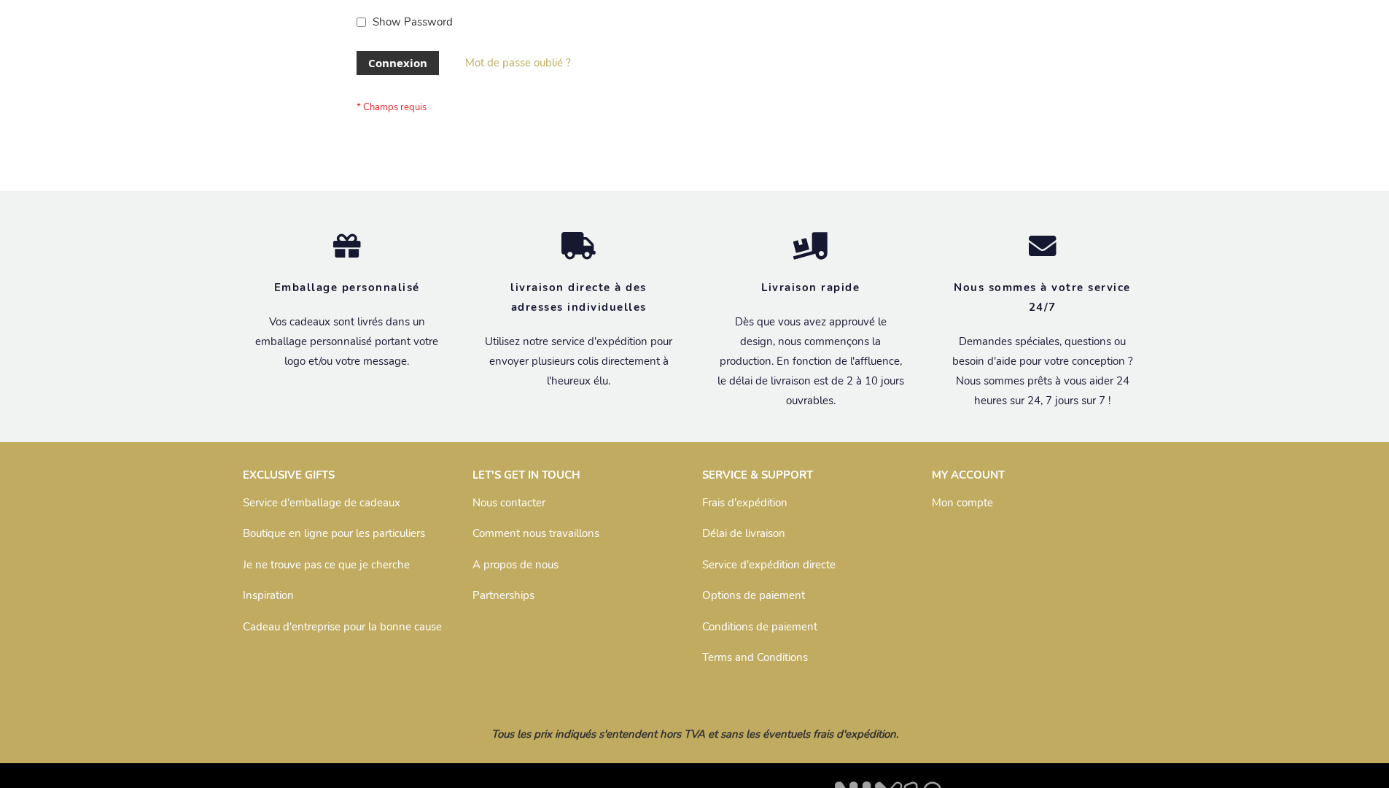
scroll to position [503, 0]
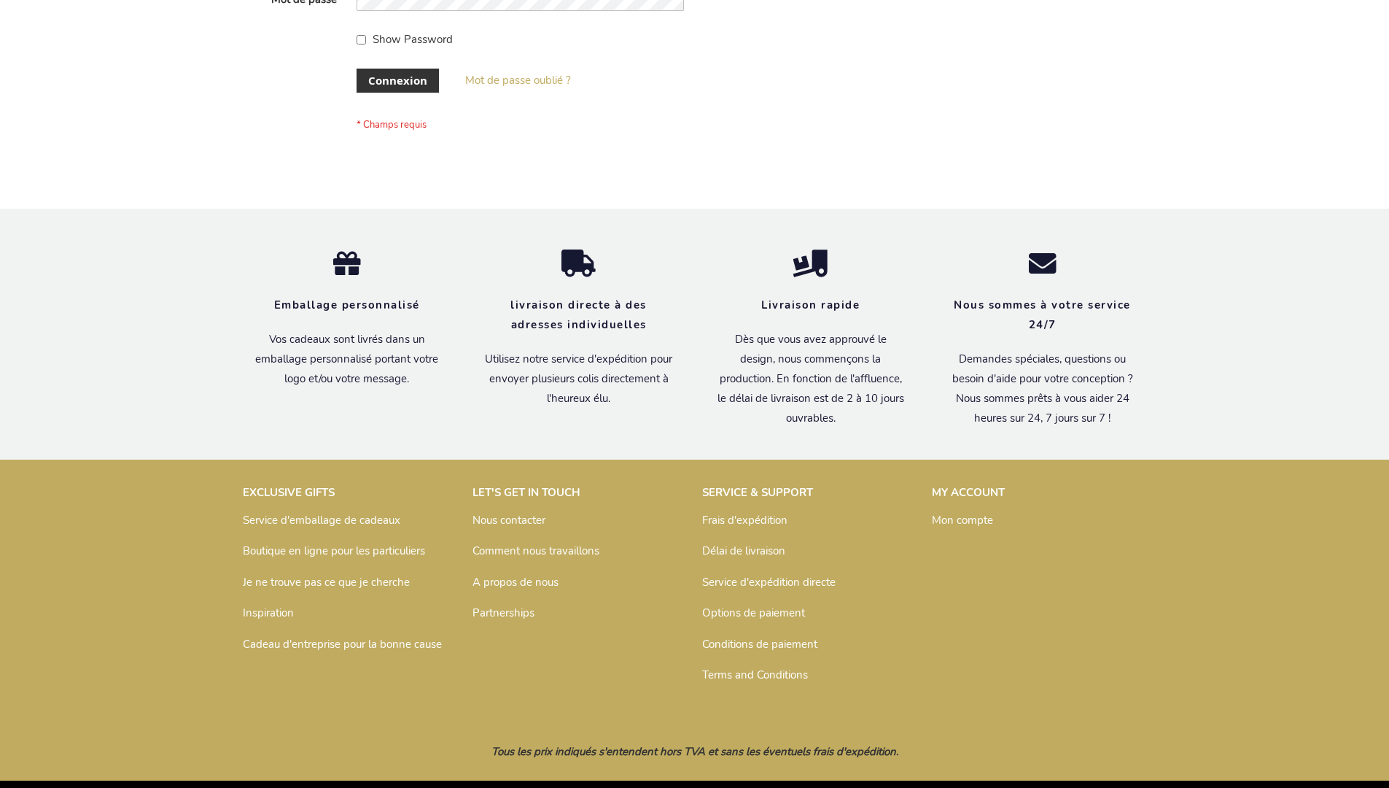
scroll to position [503, 0]
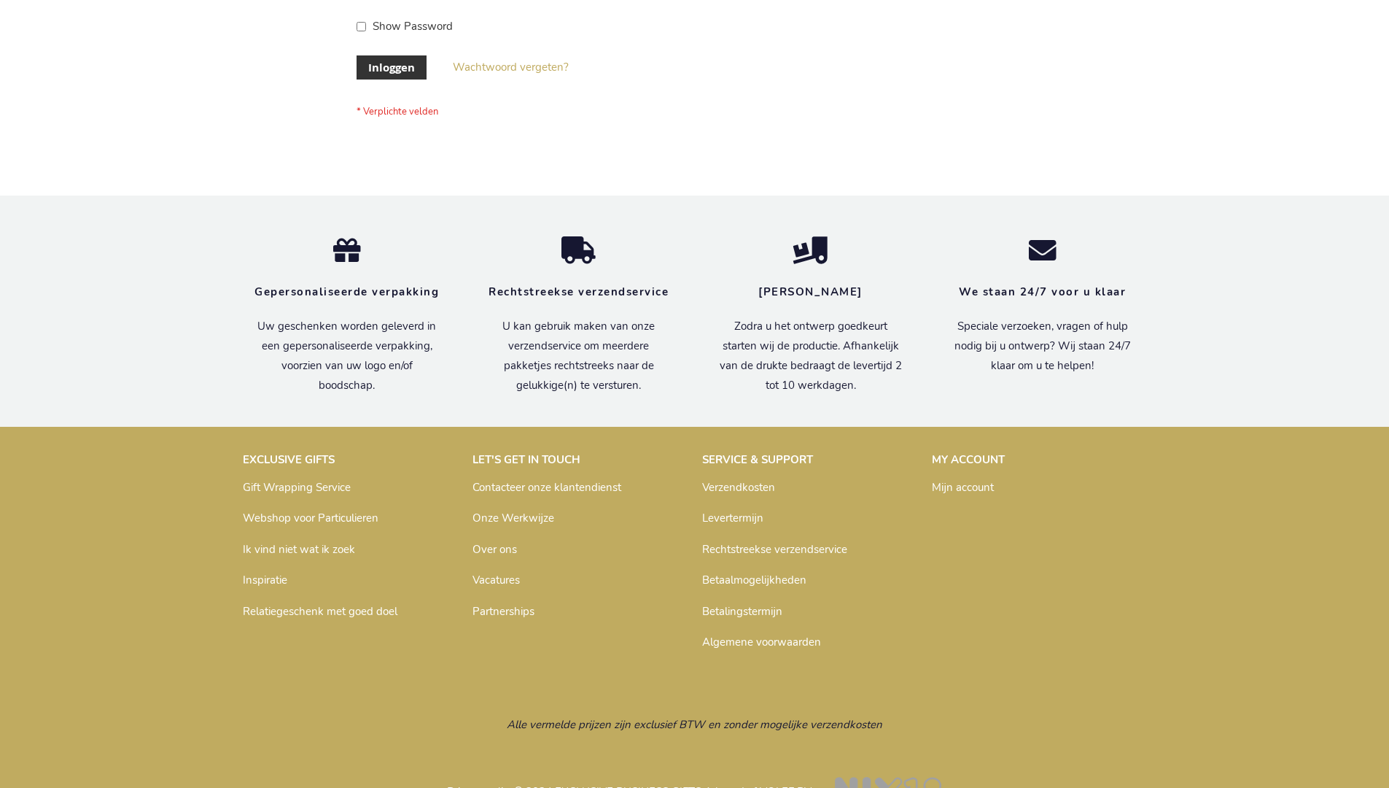
scroll to position [495, 0]
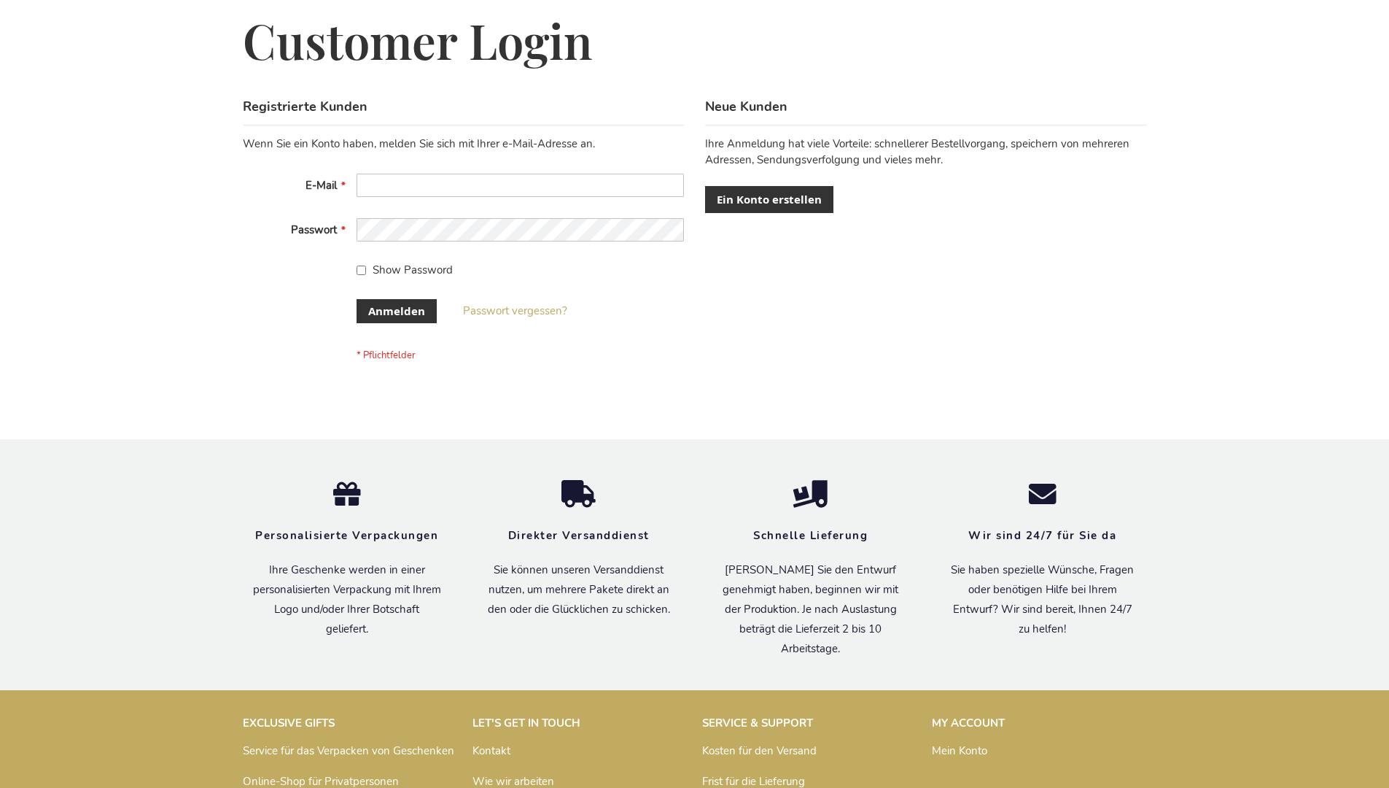
scroll to position [489, 0]
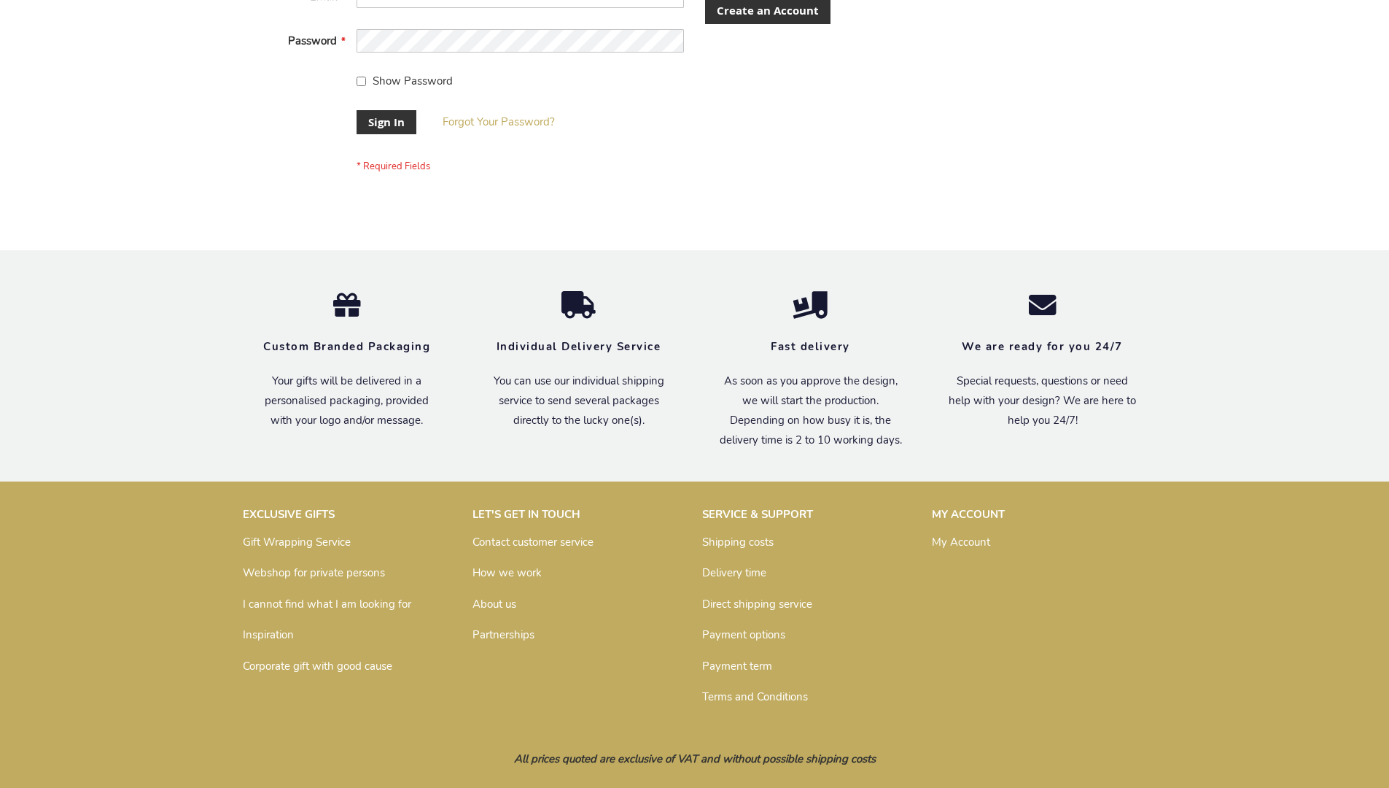
scroll to position [457, 0]
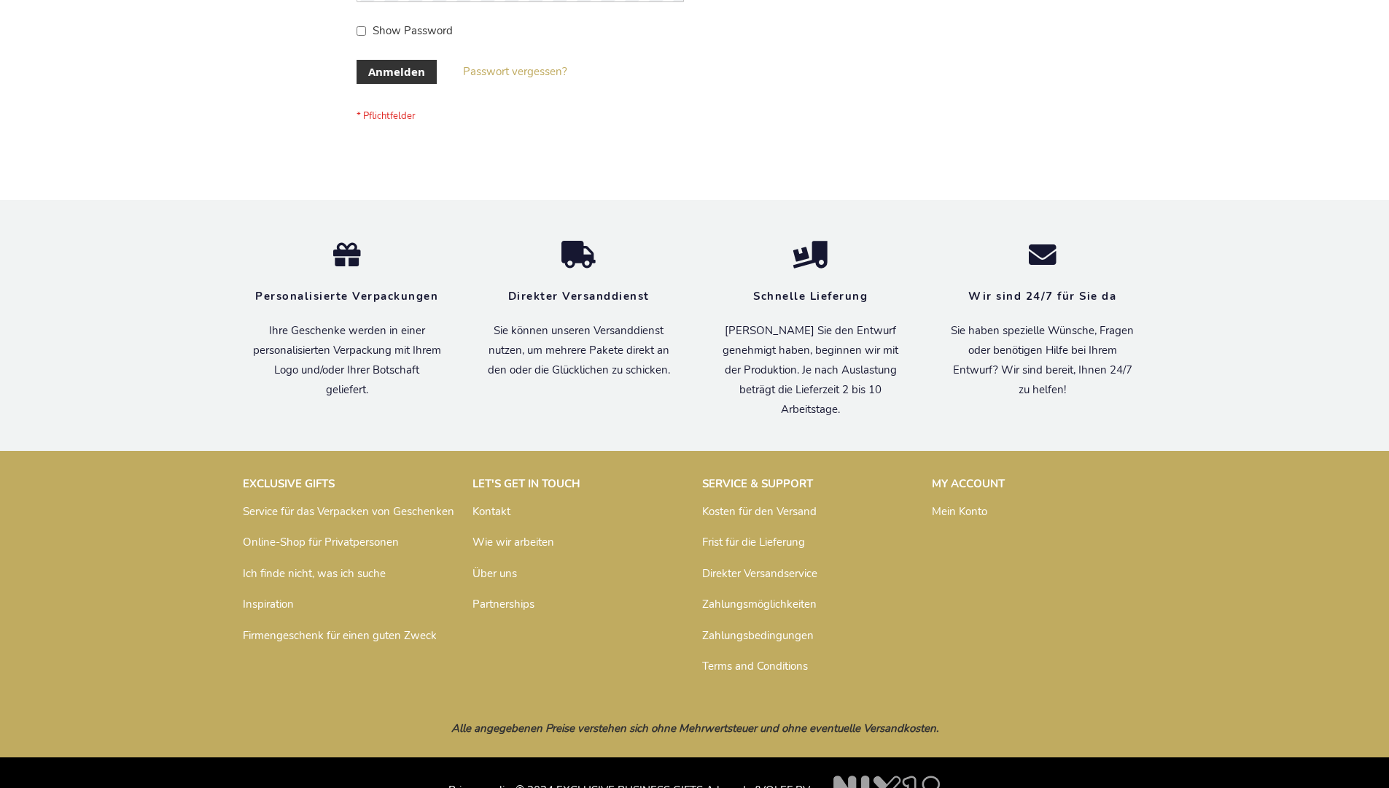
scroll to position [489, 0]
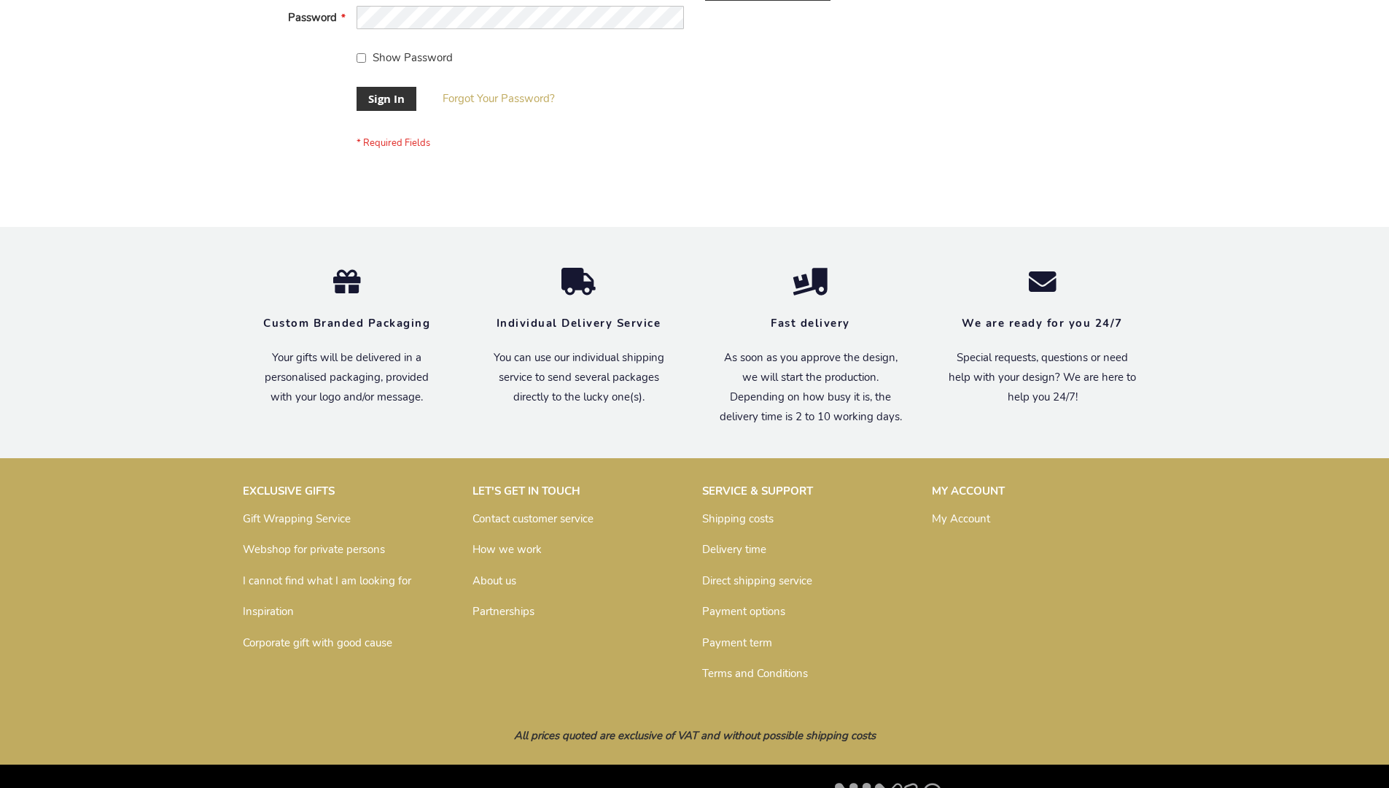
scroll to position [469, 0]
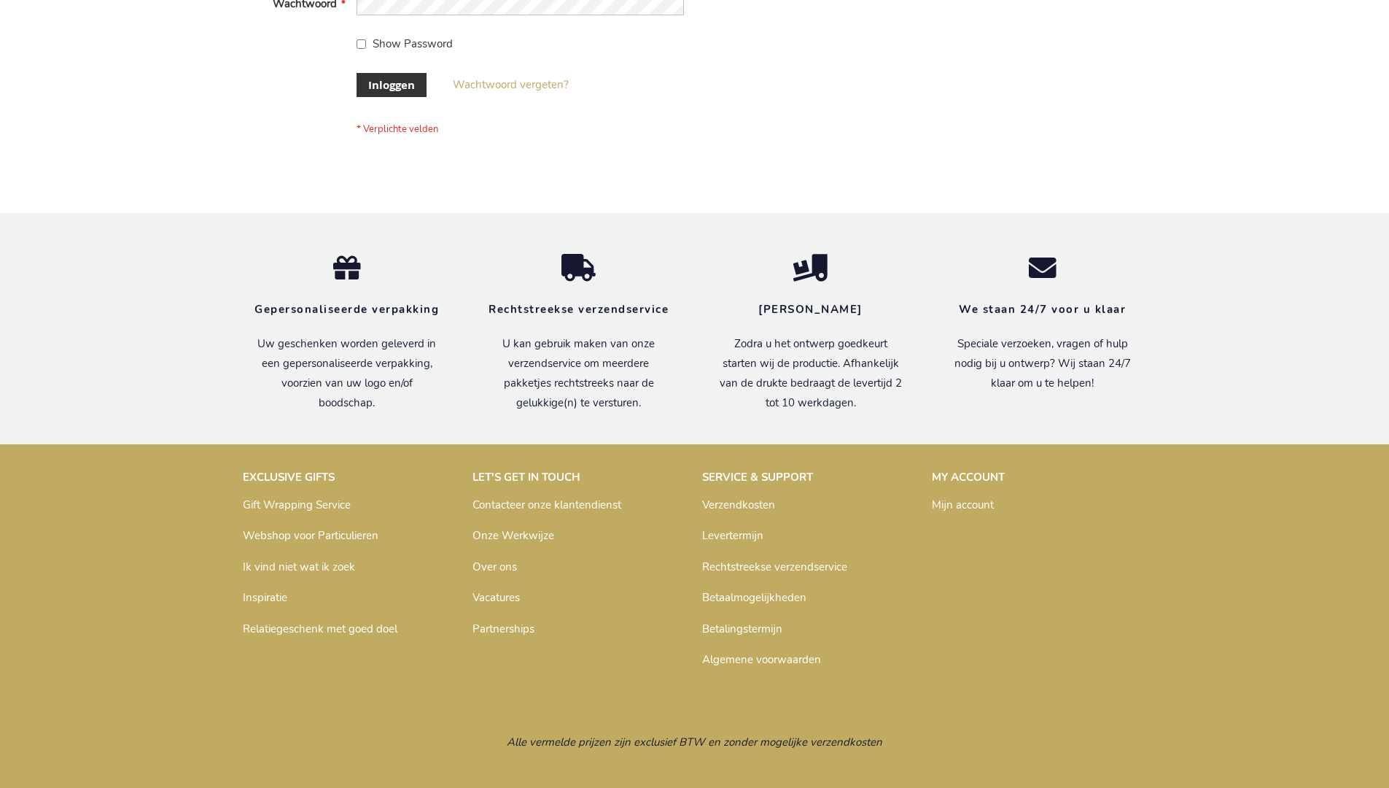
scroll to position [495, 0]
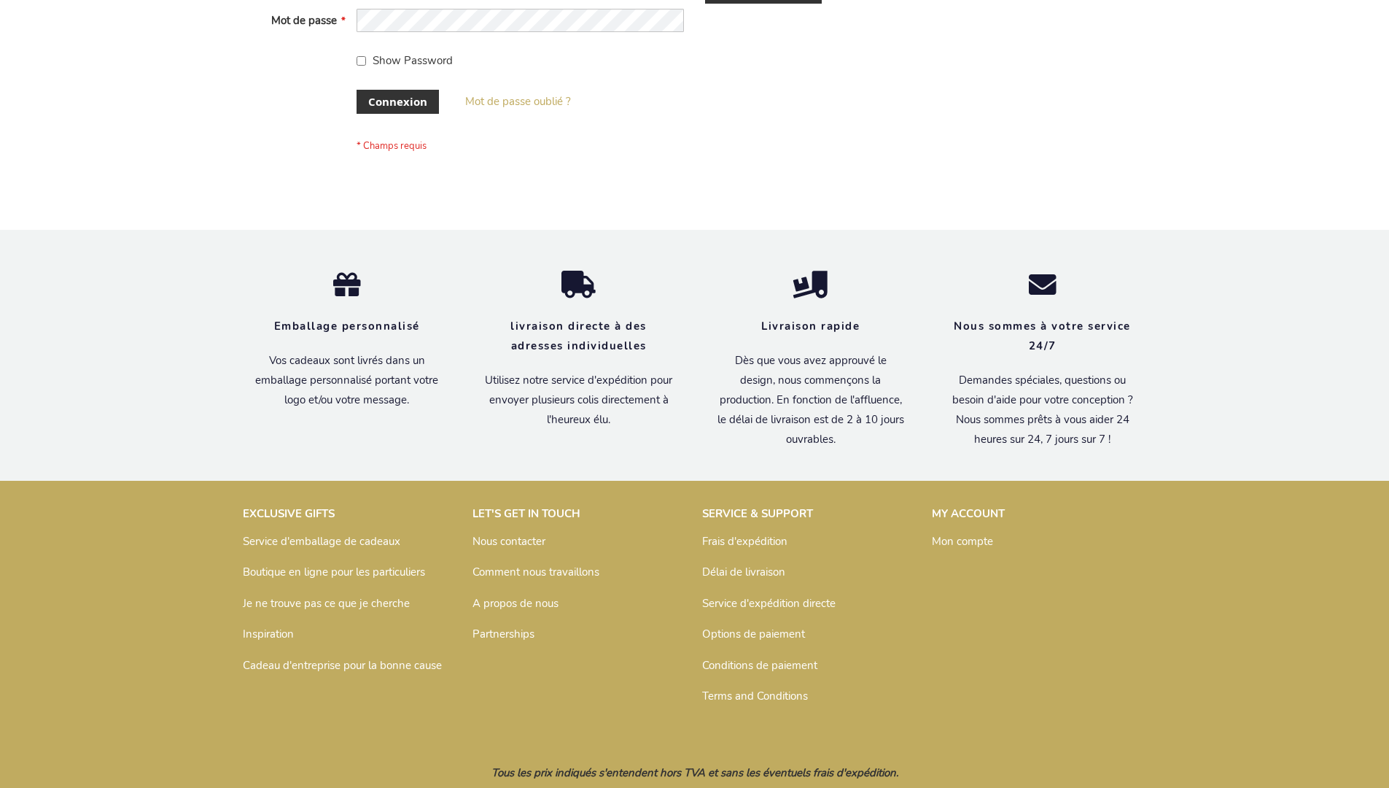
scroll to position [503, 0]
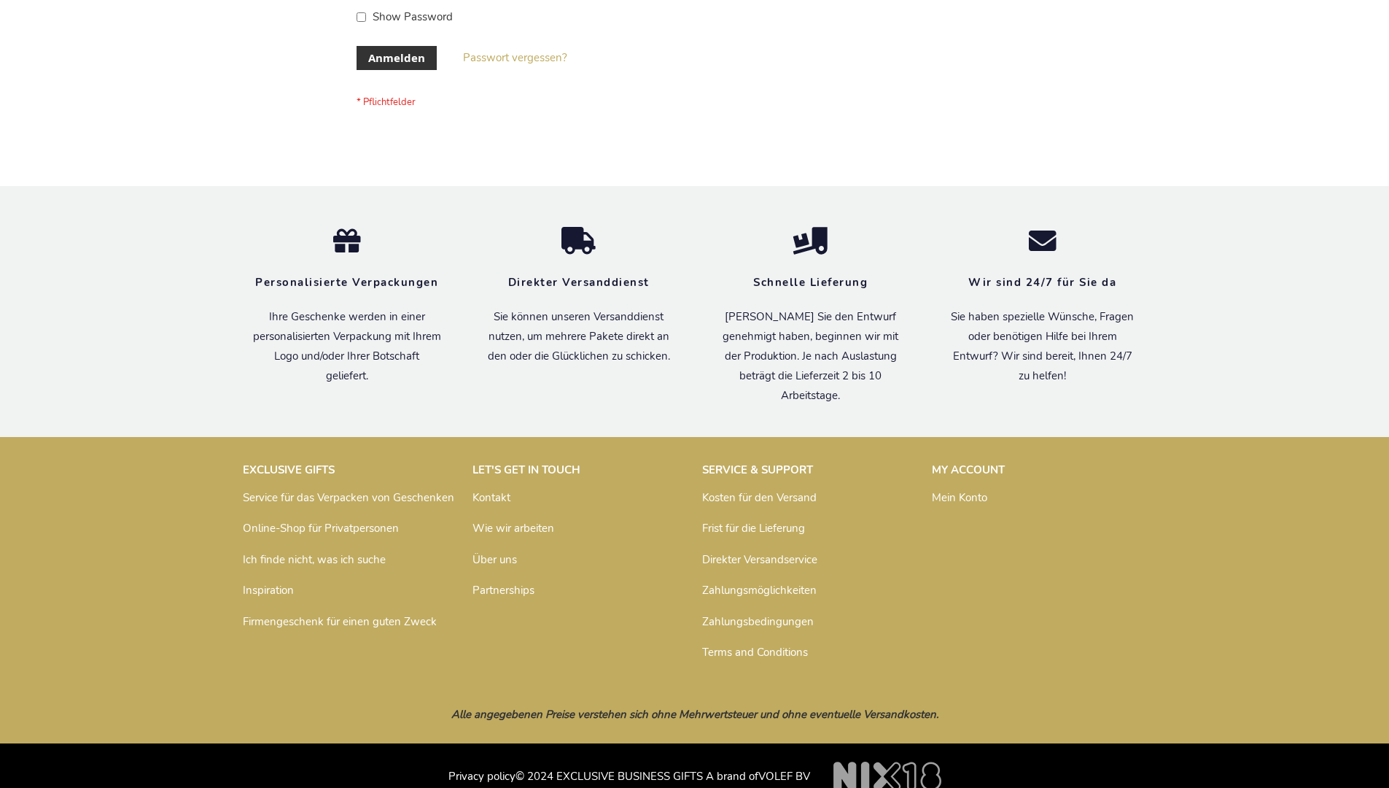
scroll to position [489, 0]
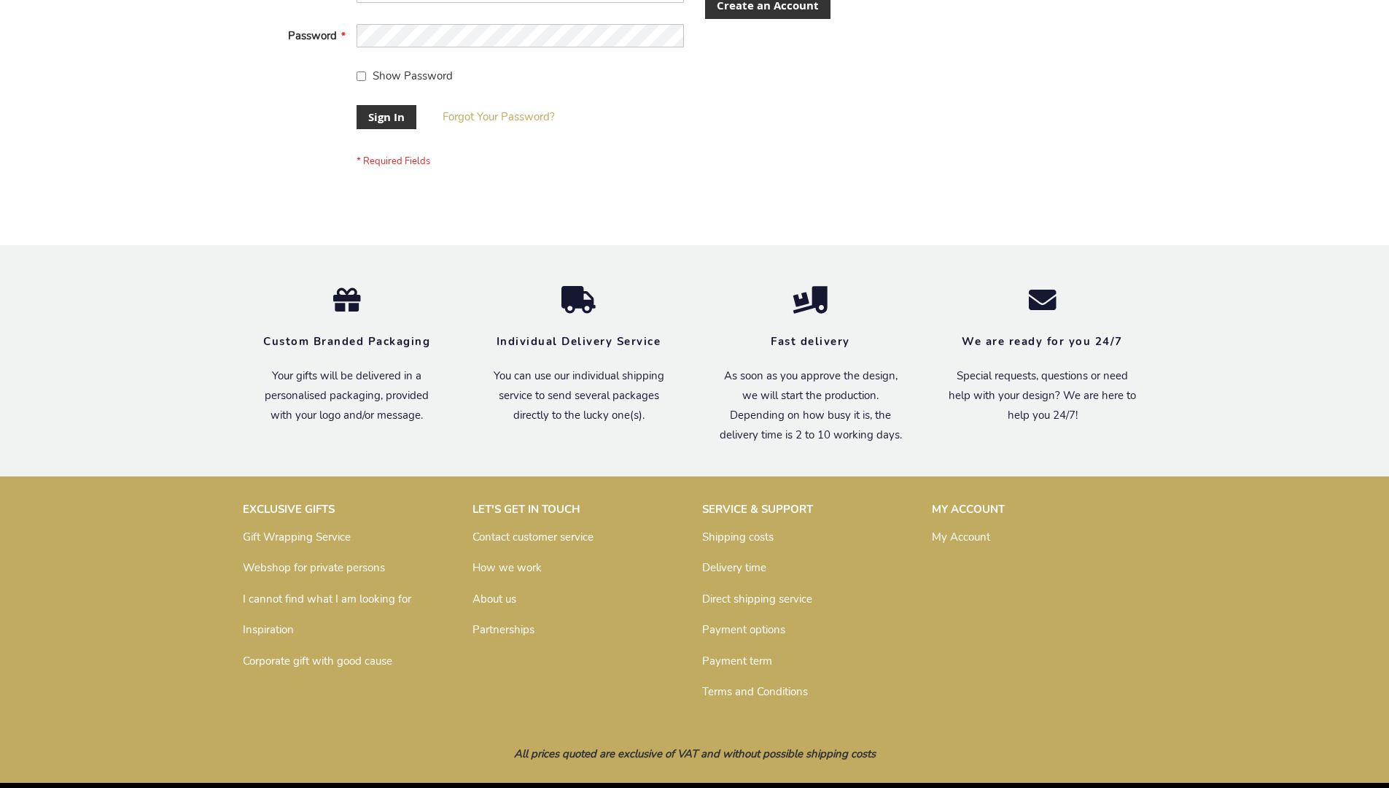
scroll to position [469, 0]
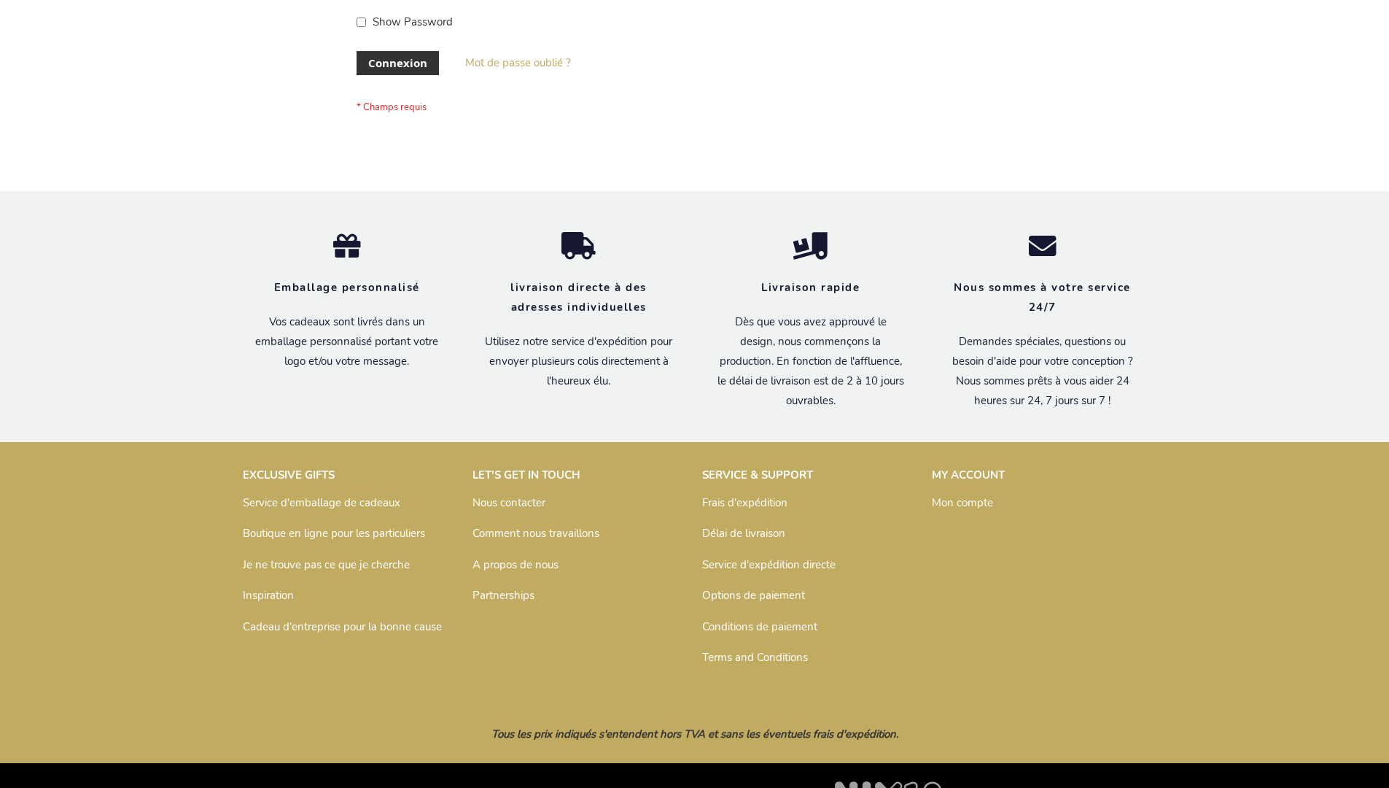
scroll to position [503, 0]
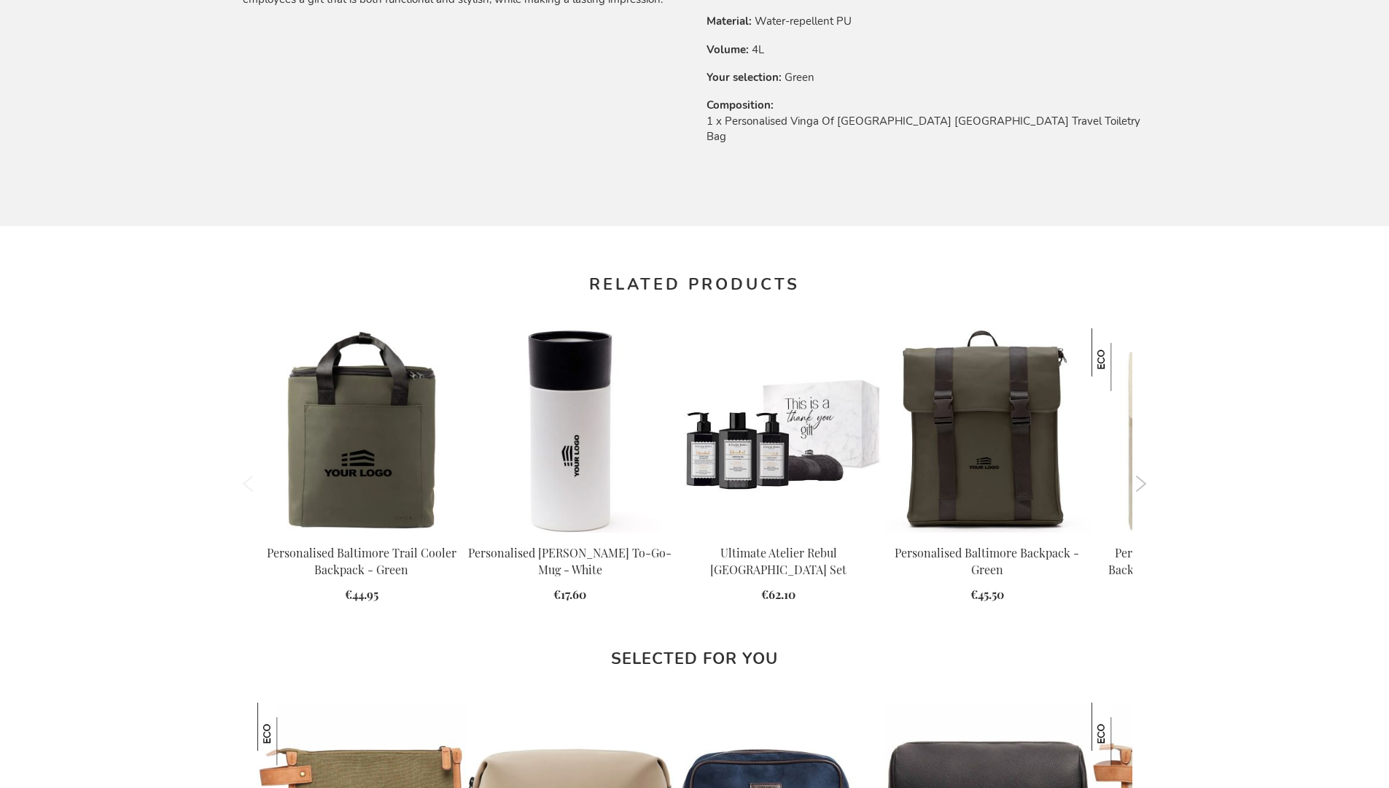
scroll to position [1963, 0]
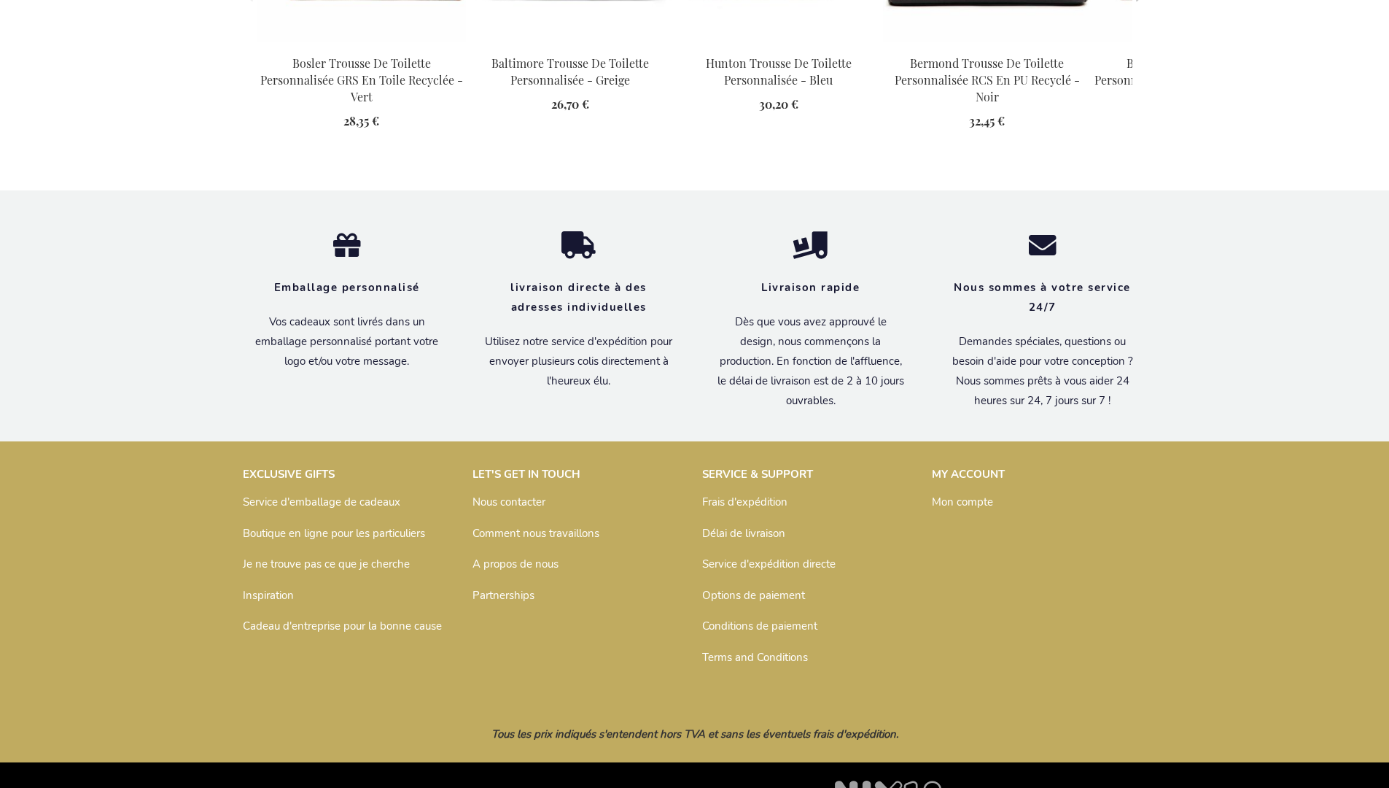
scroll to position [2014, 0]
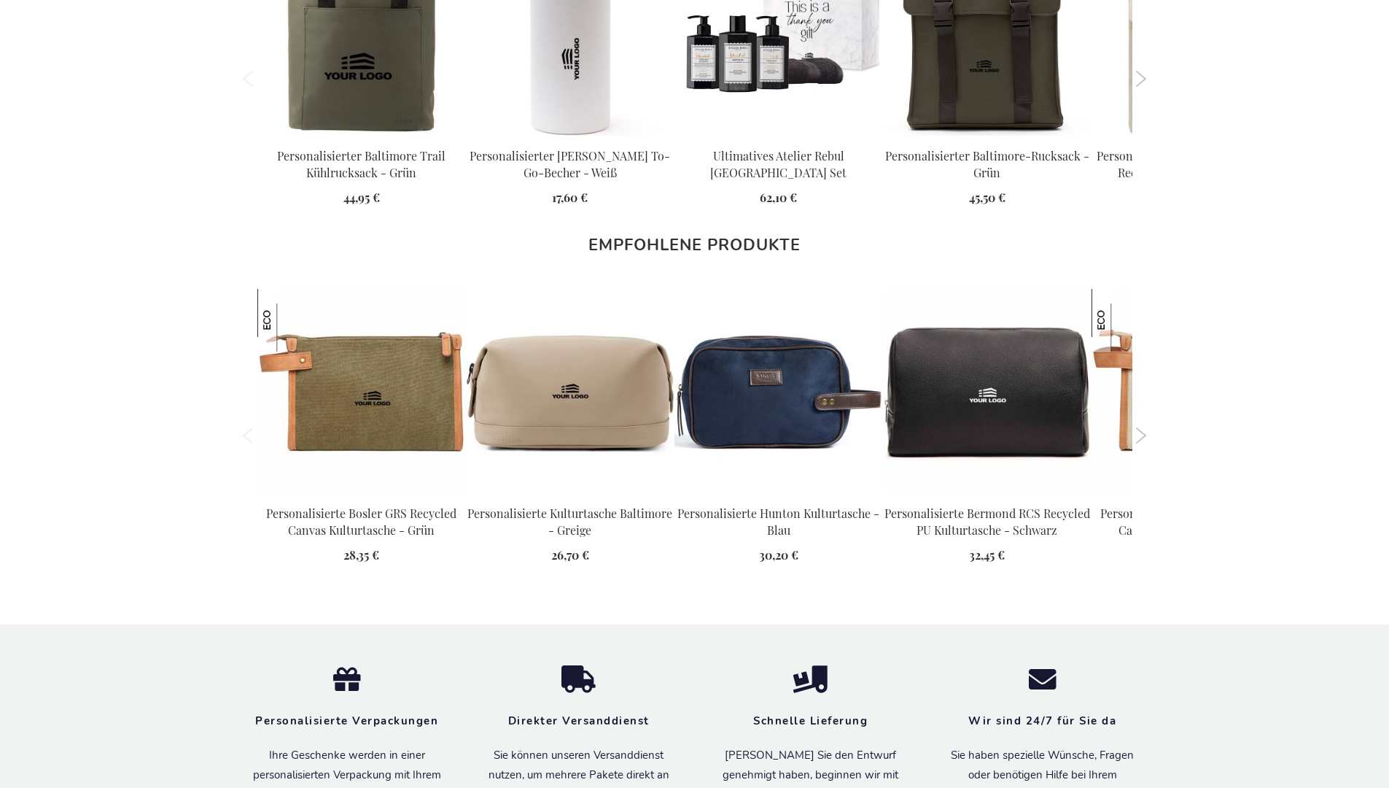
scroll to position [1999, 0]
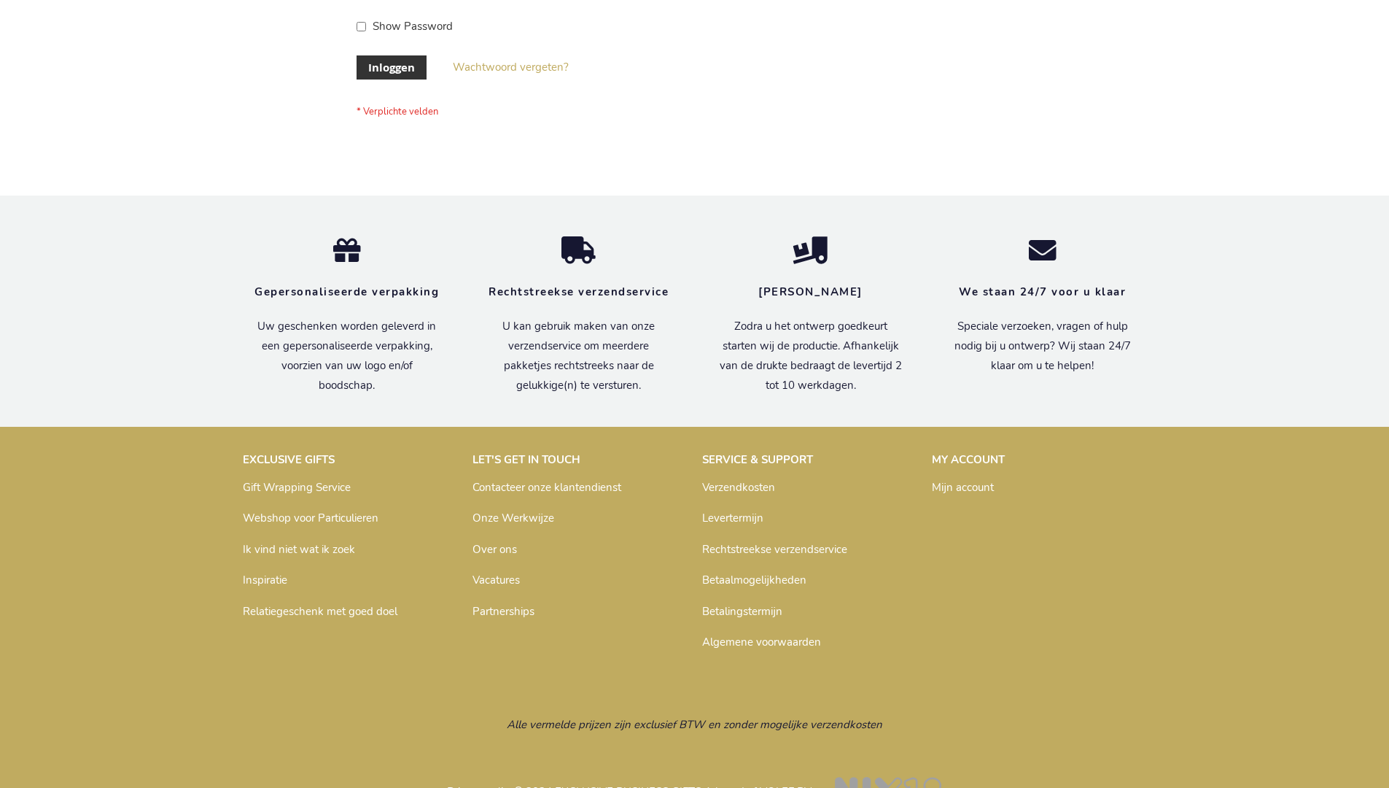
scroll to position [495, 0]
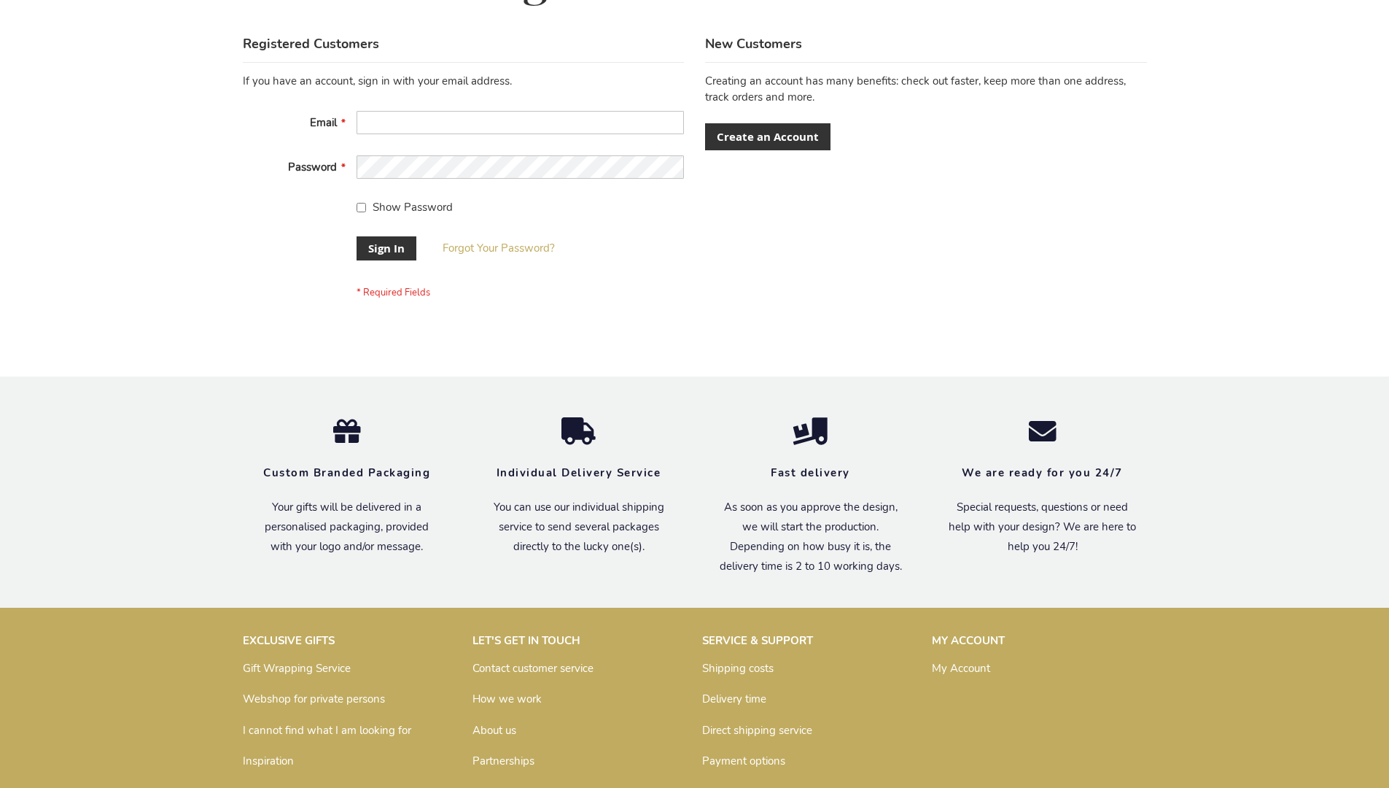
scroll to position [469, 0]
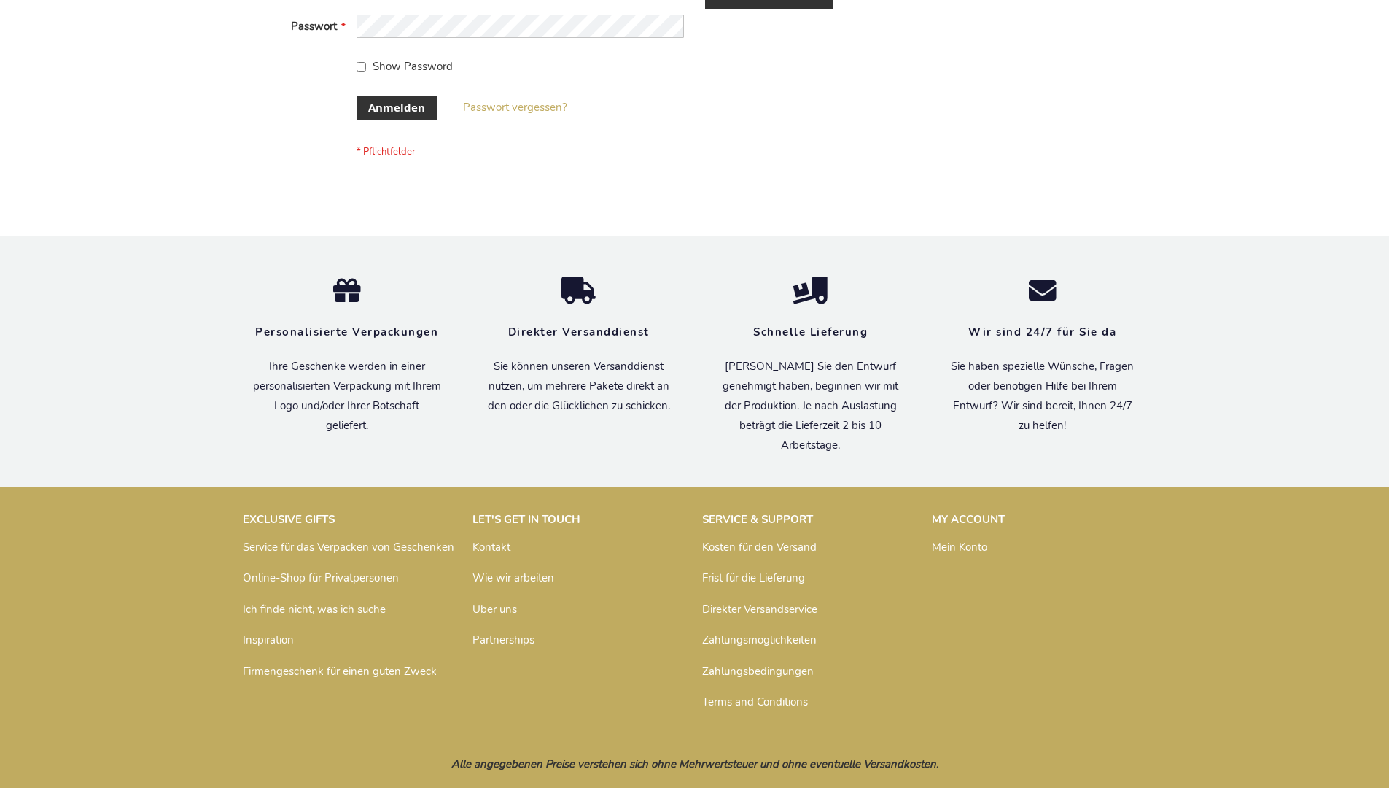
scroll to position [489, 0]
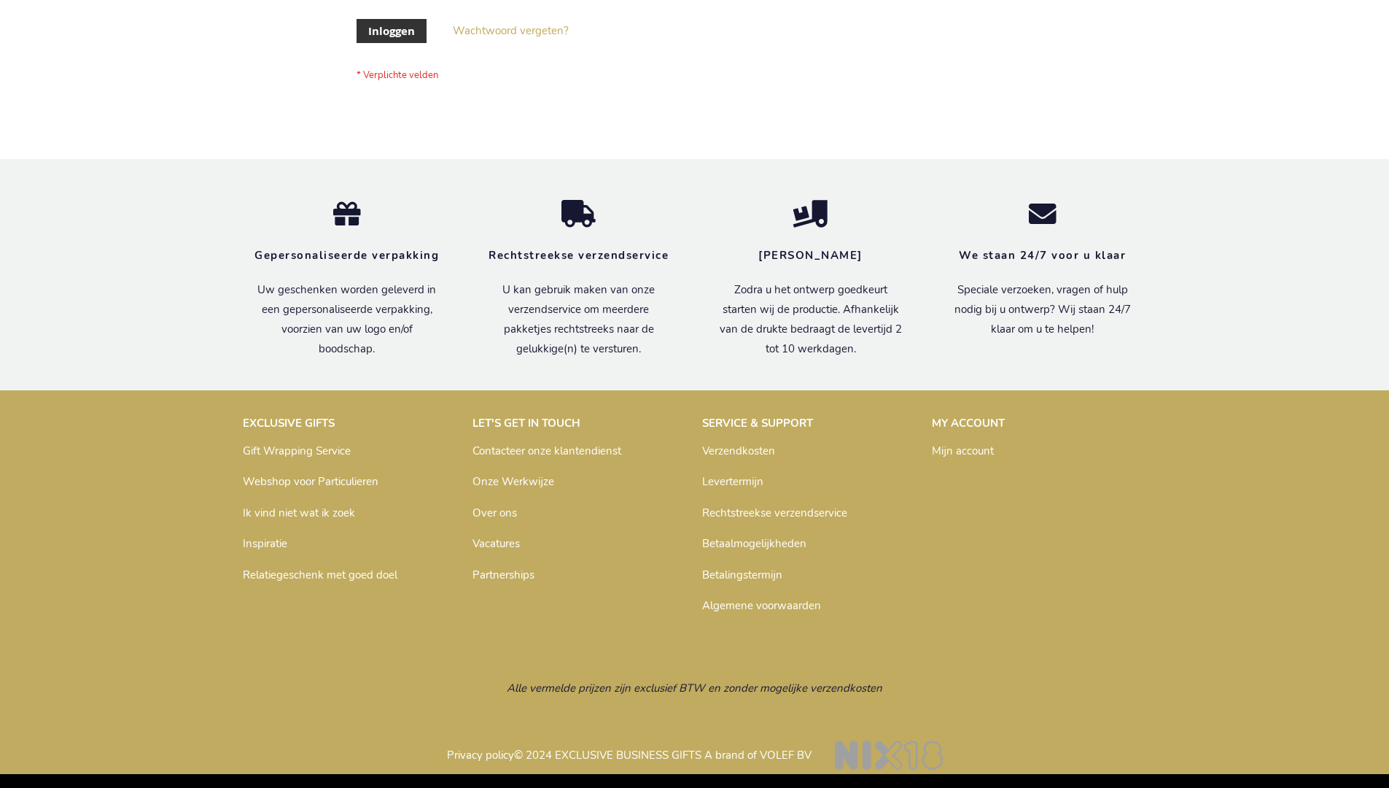
scroll to position [495, 0]
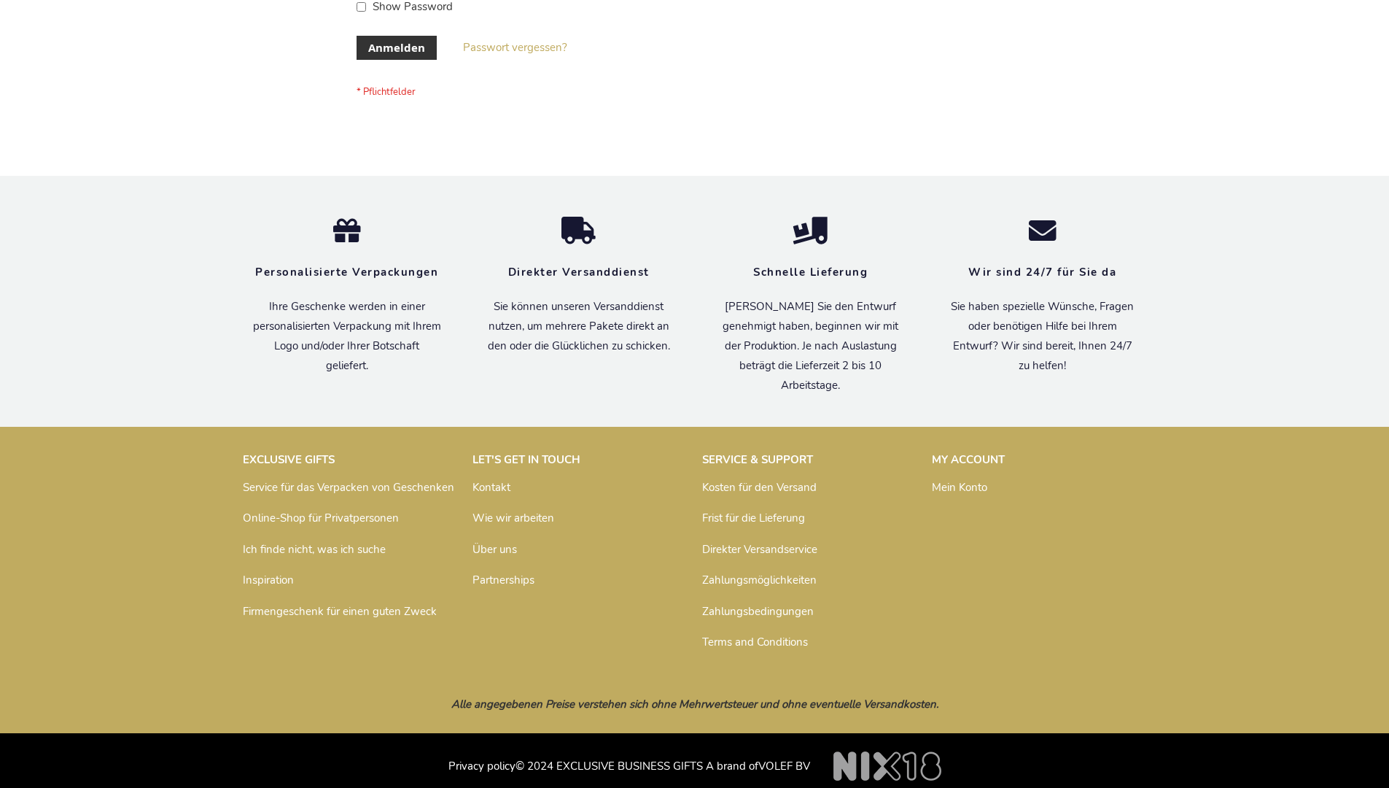
scroll to position [489, 0]
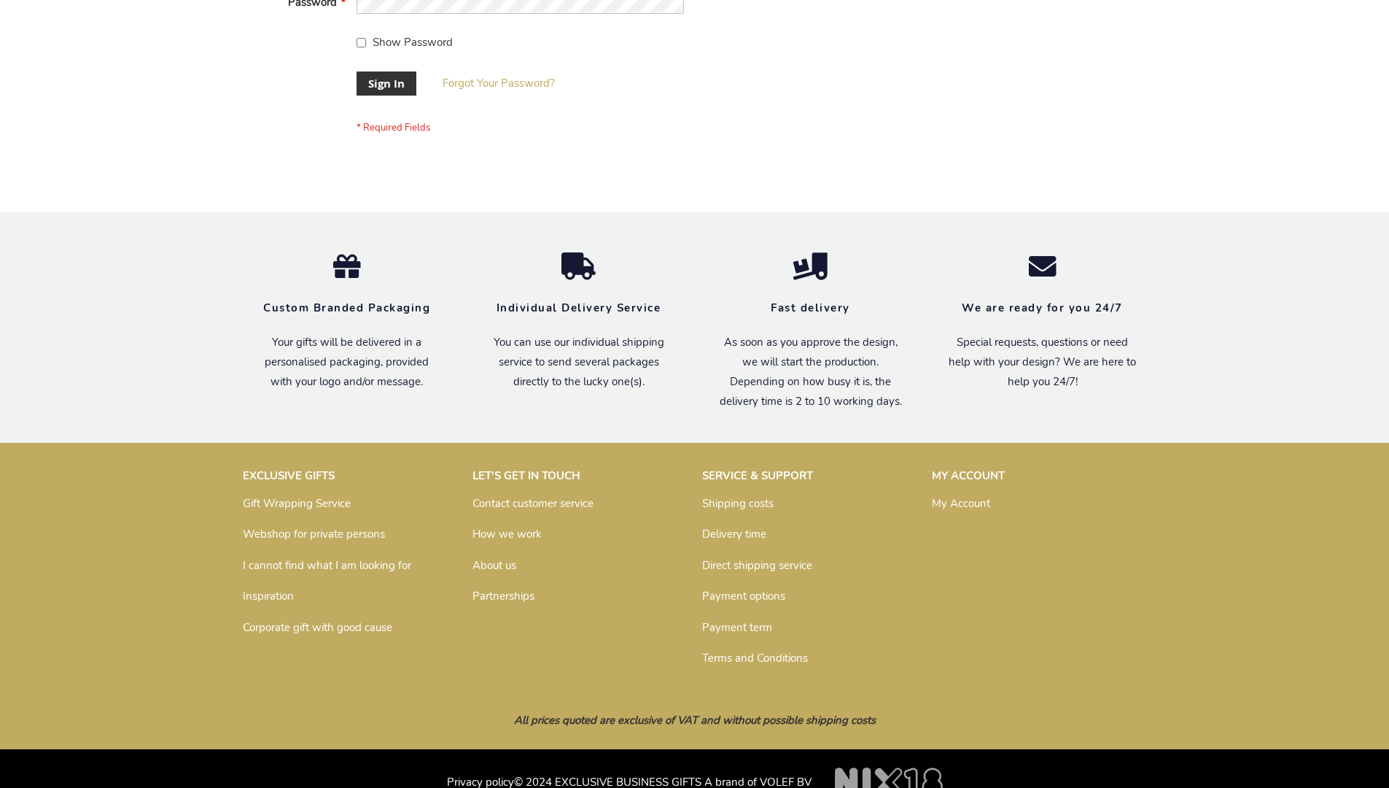
scroll to position [469, 0]
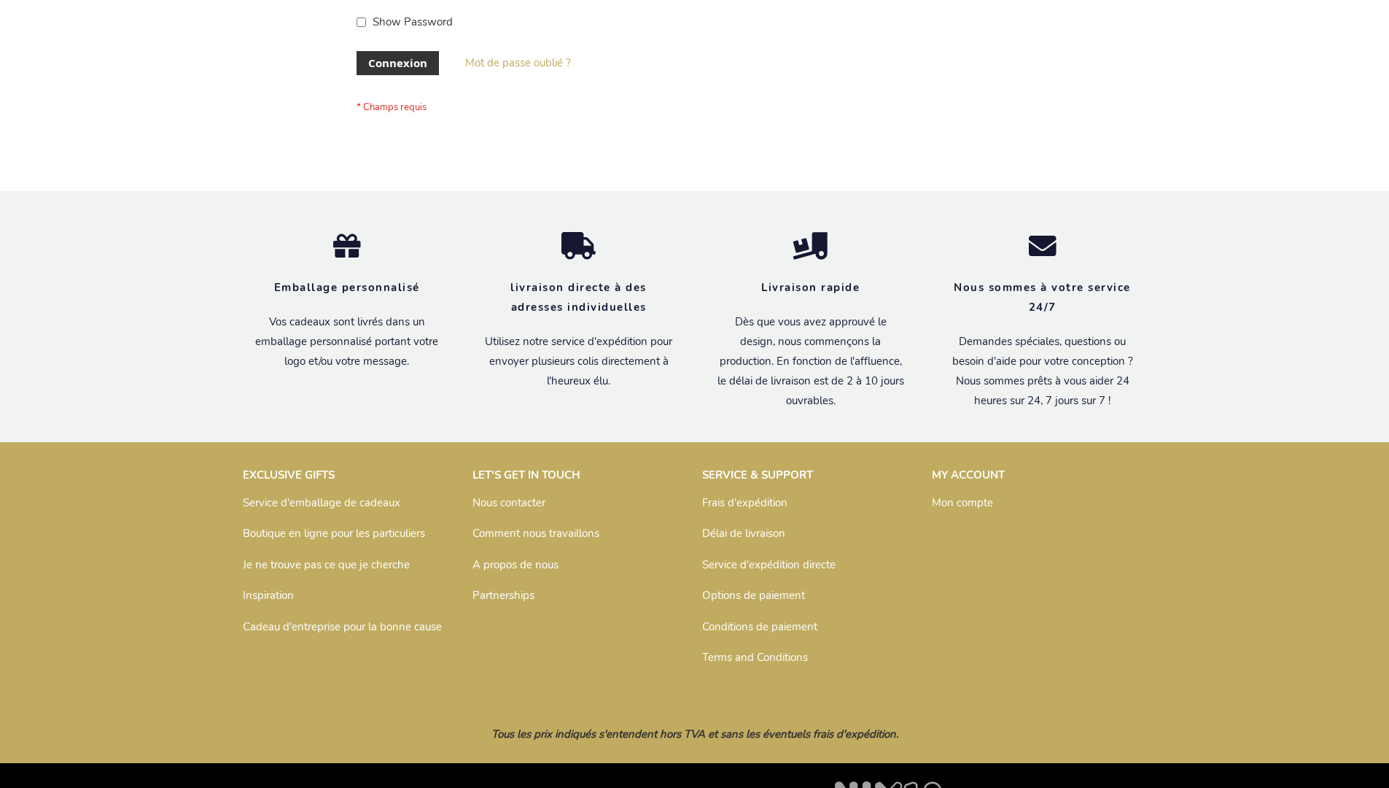
scroll to position [503, 0]
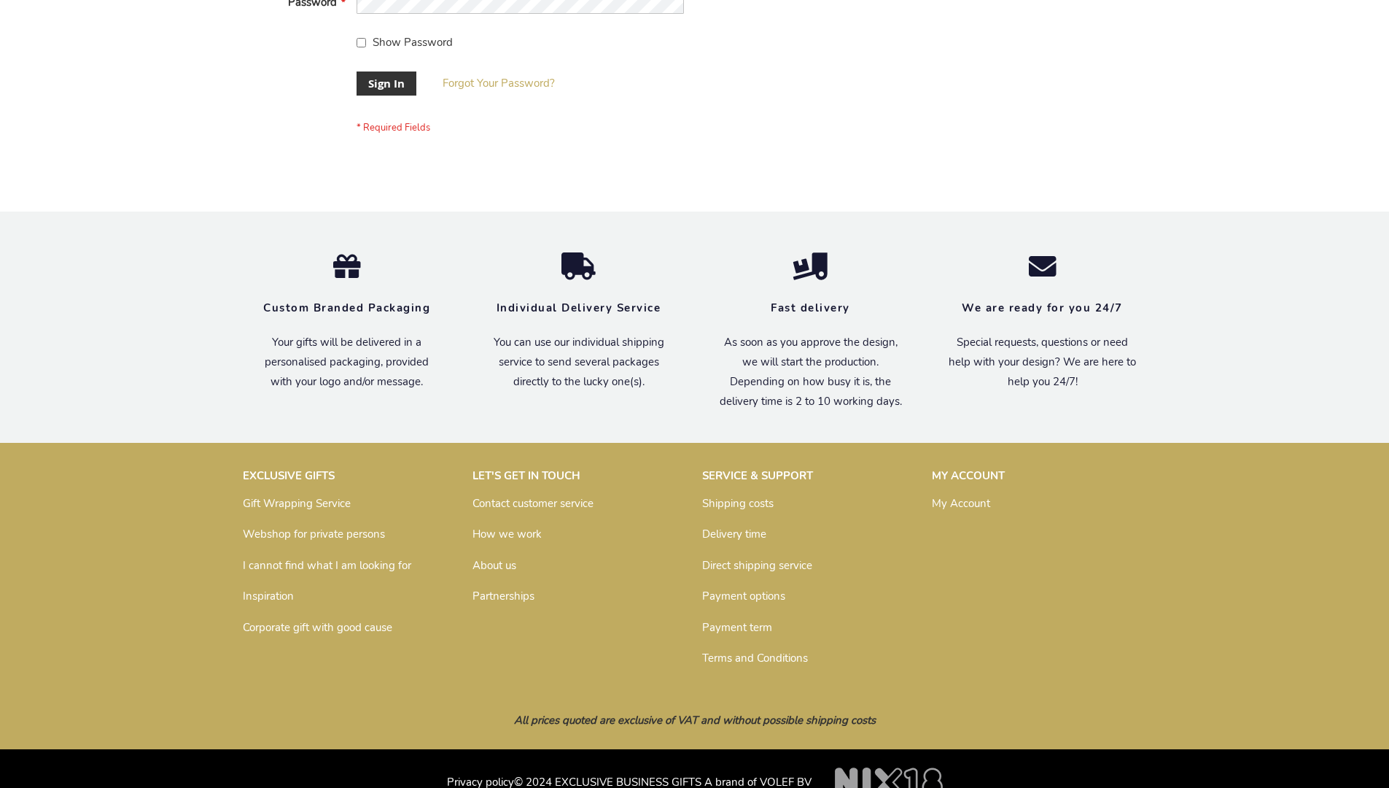
scroll to position [469, 0]
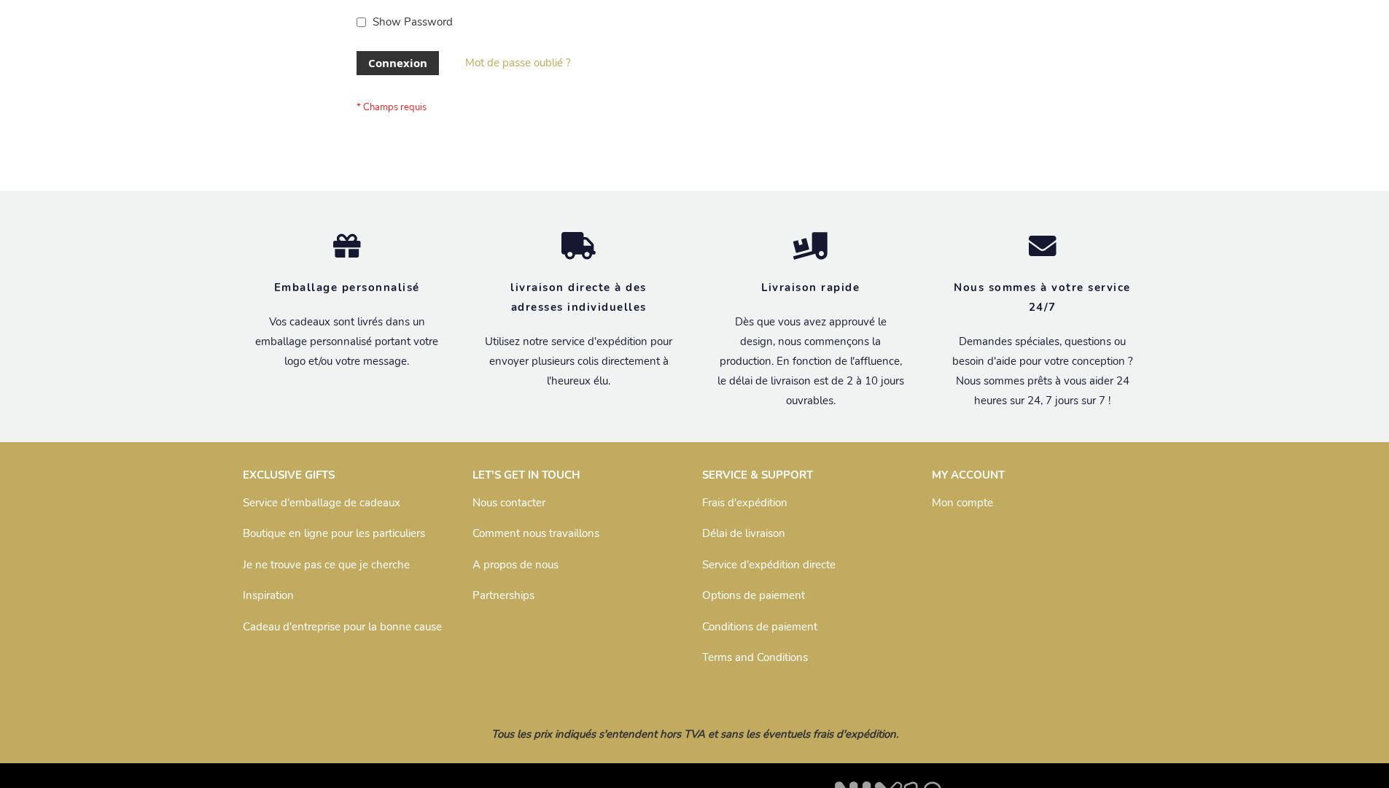
scroll to position [503, 0]
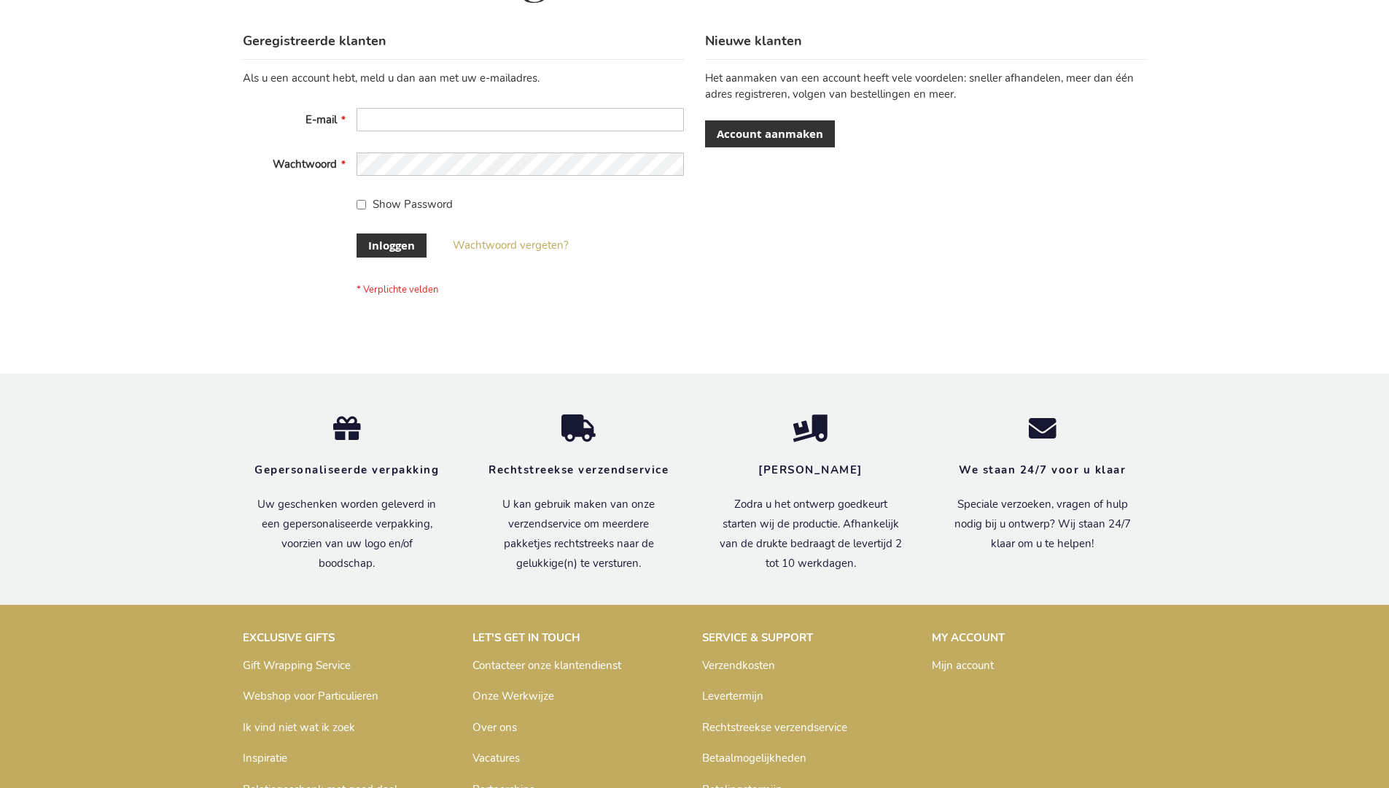
scroll to position [495, 0]
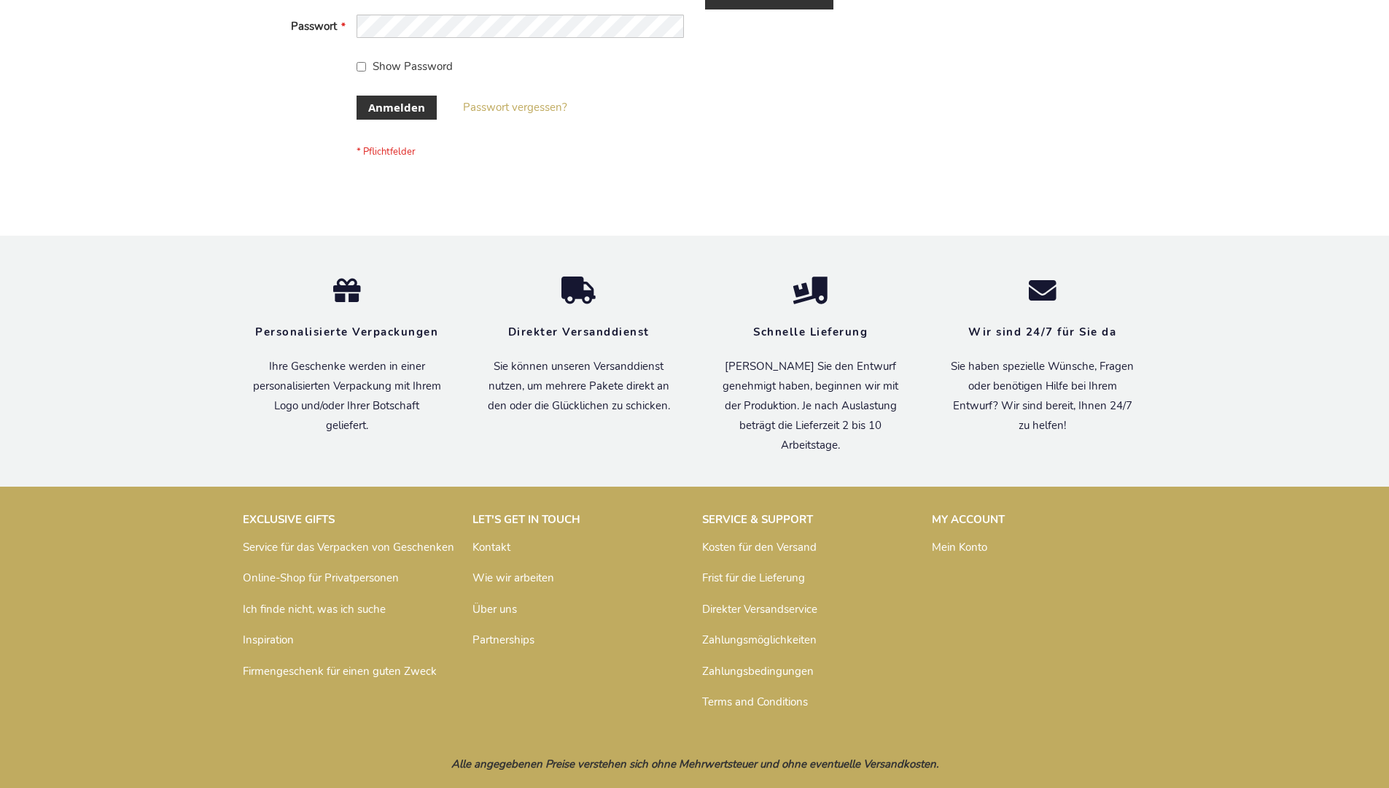
scroll to position [489, 0]
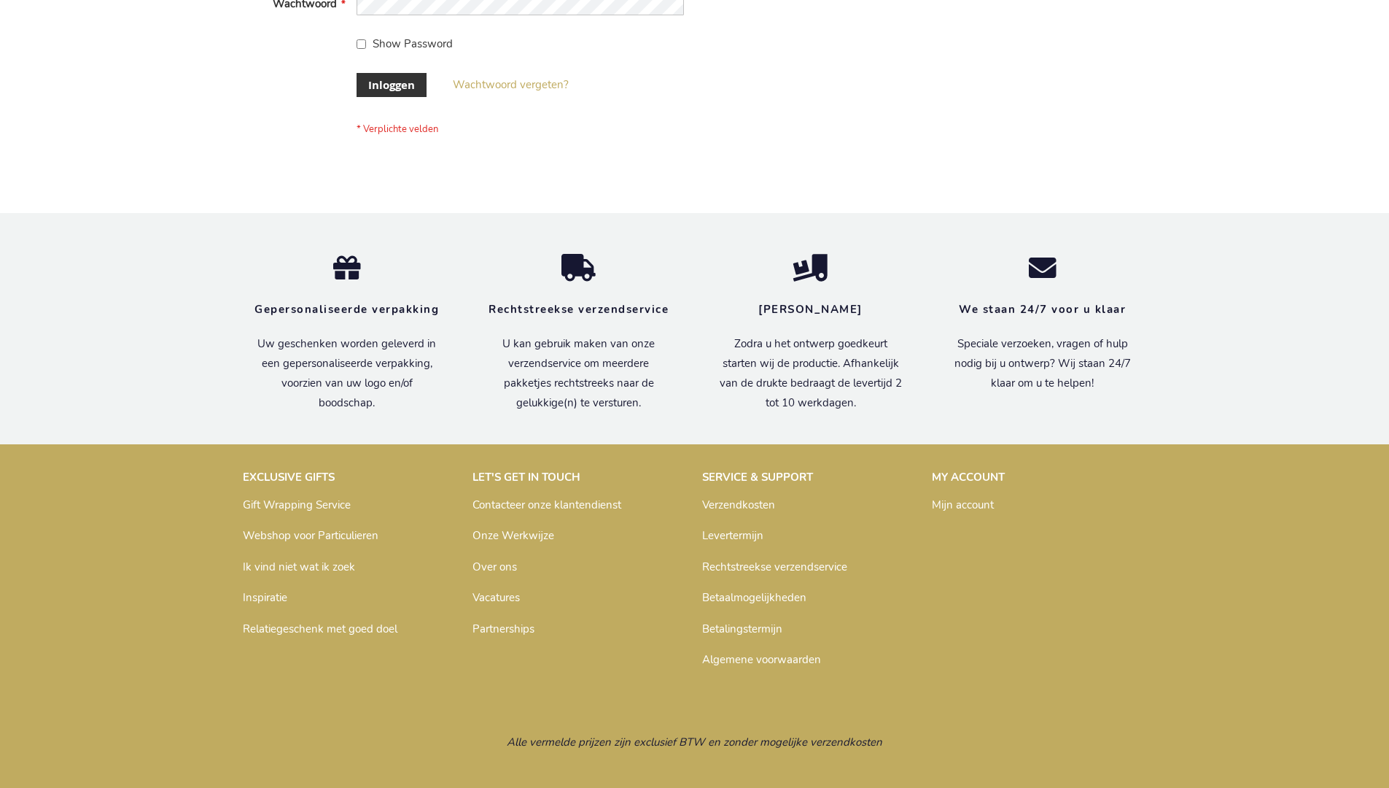
scroll to position [495, 0]
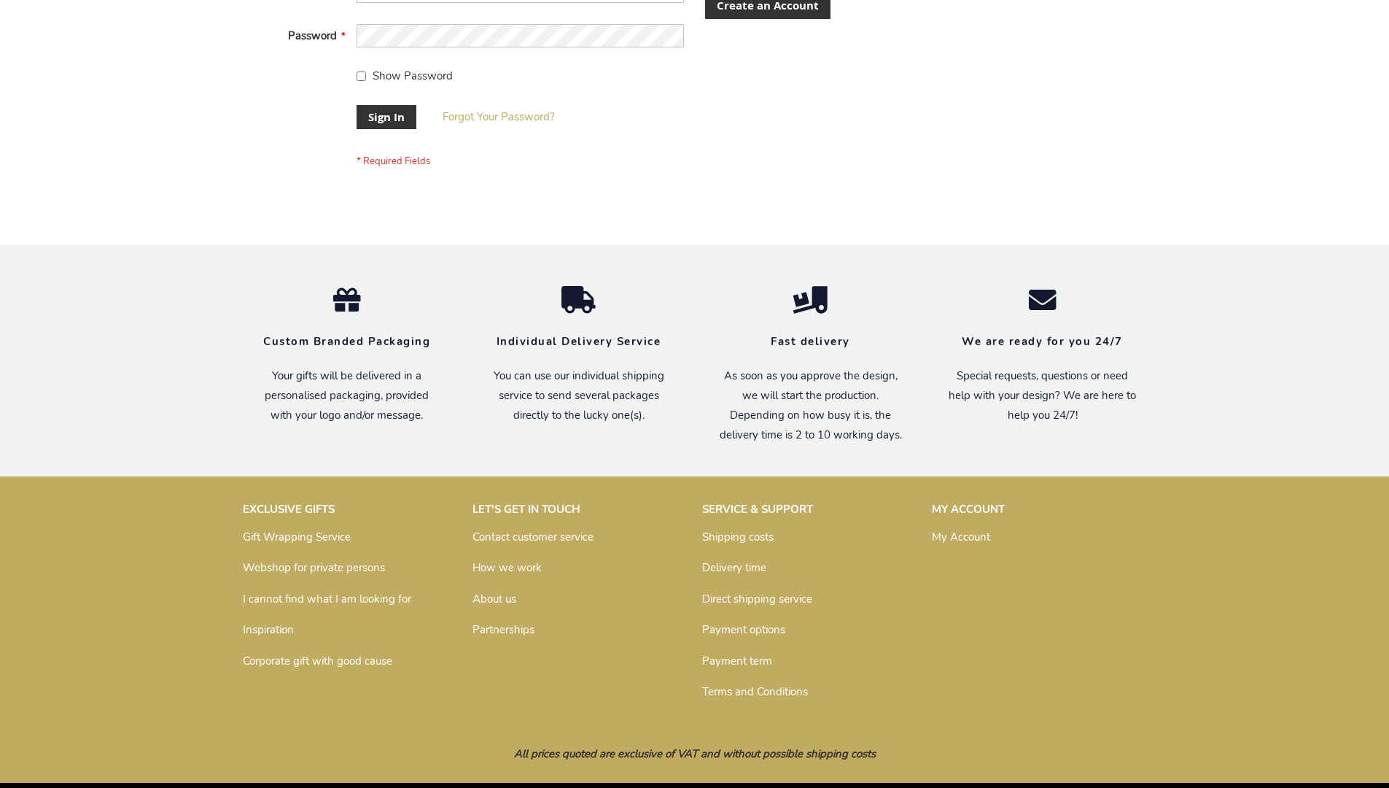
scroll to position [469, 0]
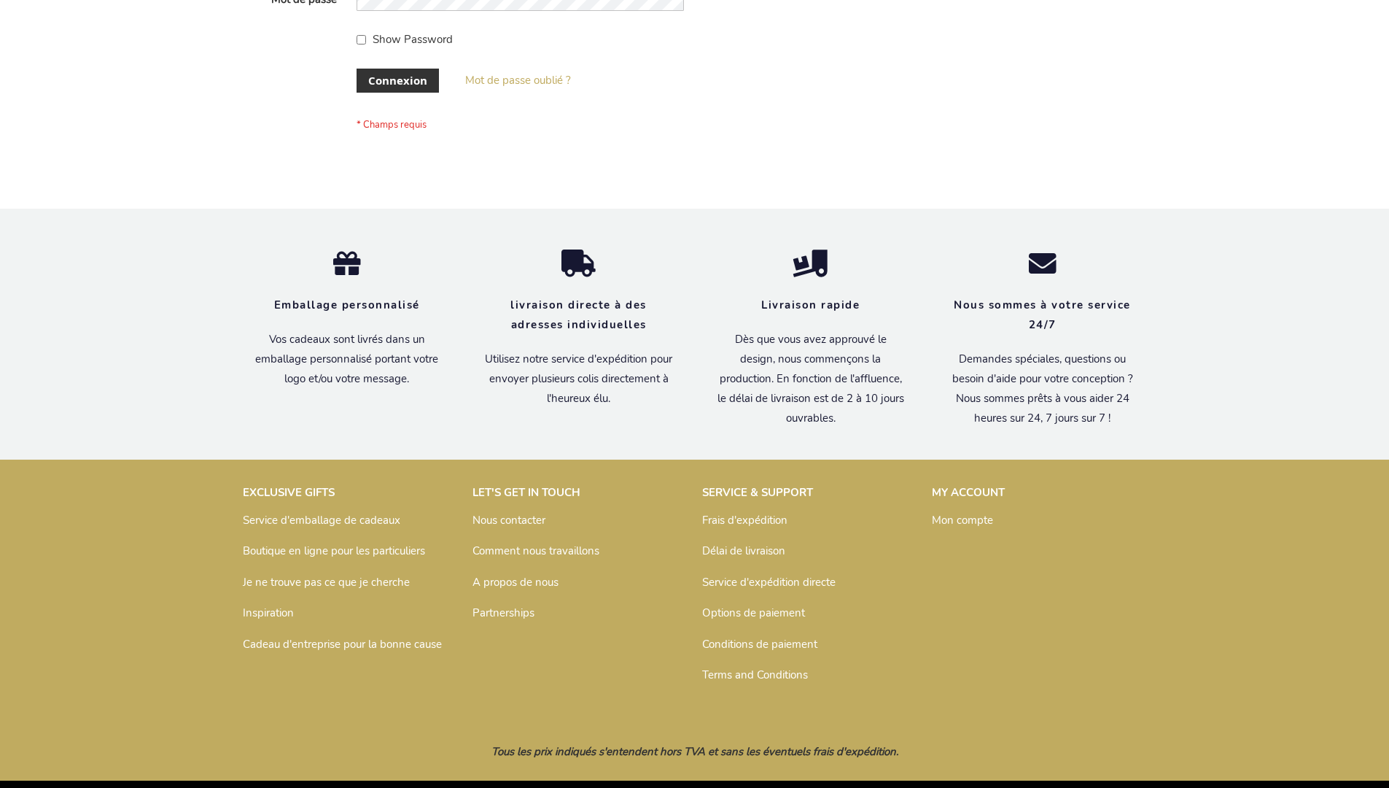
scroll to position [503, 0]
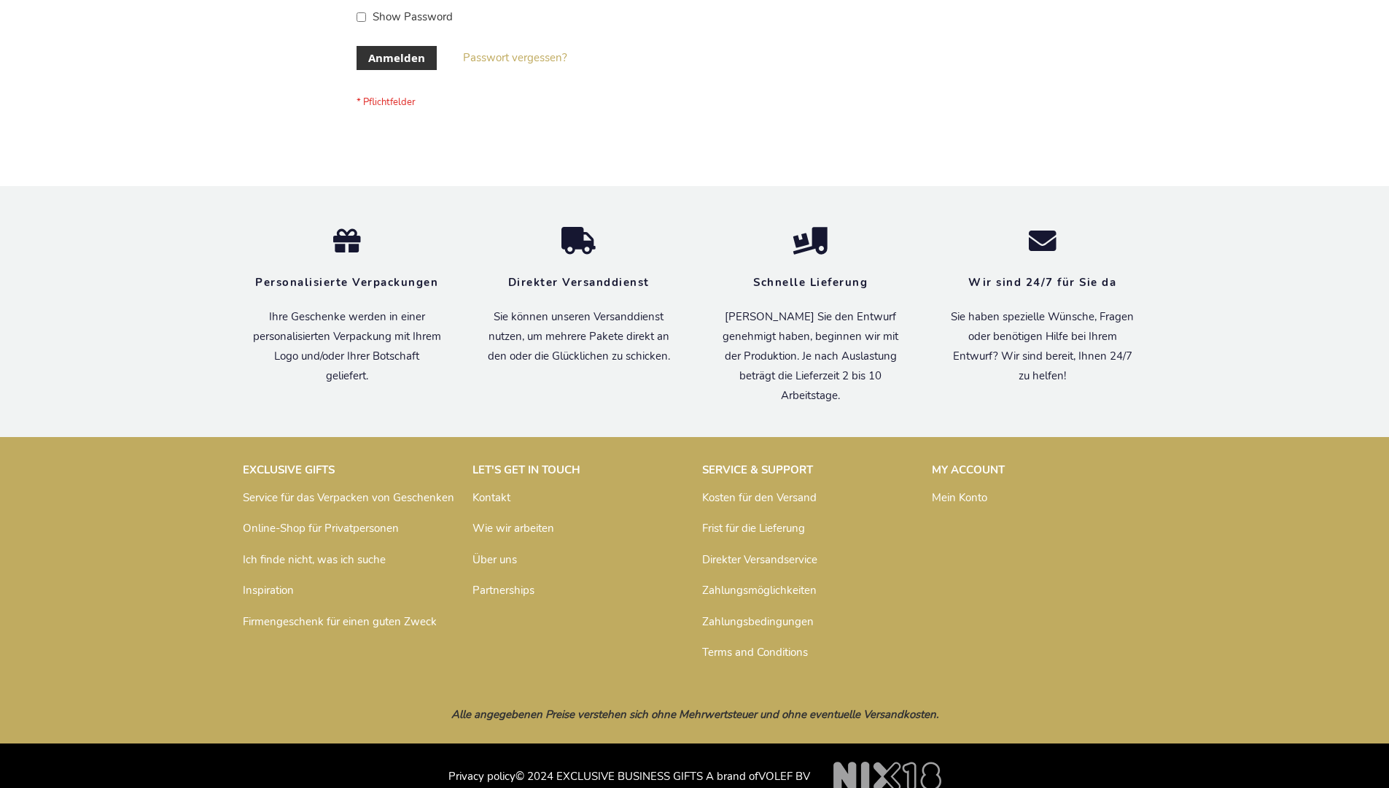
scroll to position [489, 0]
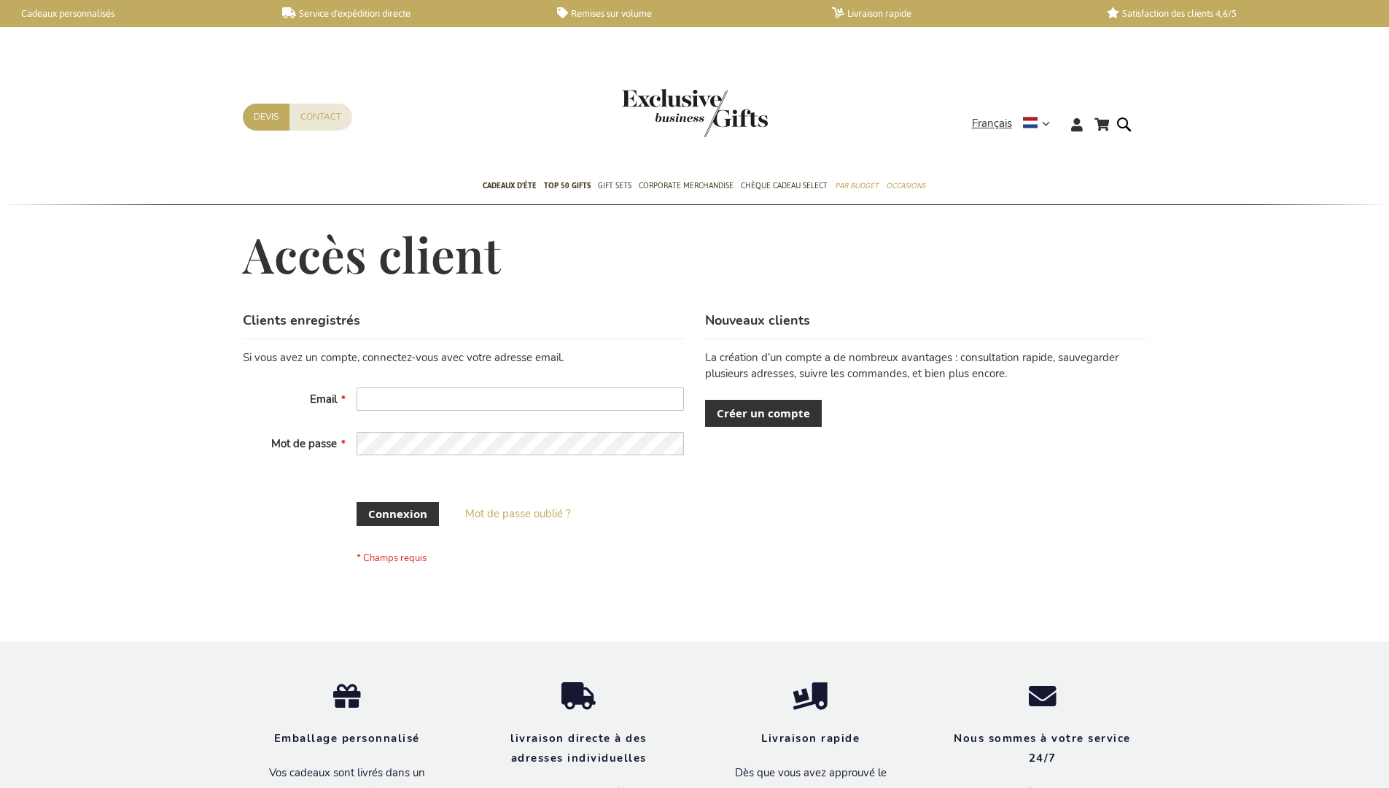
scroll to position [502, 0]
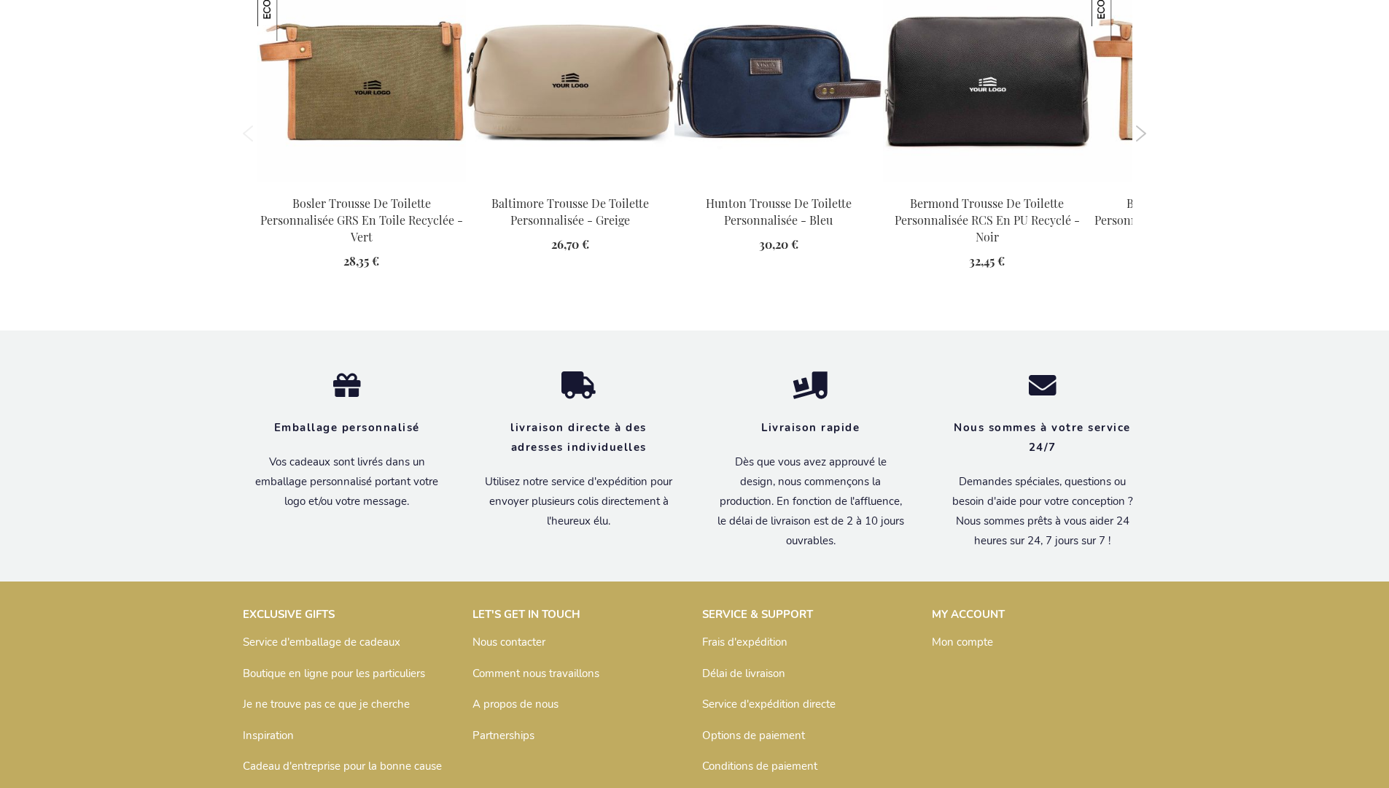
scroll to position [2014, 0]
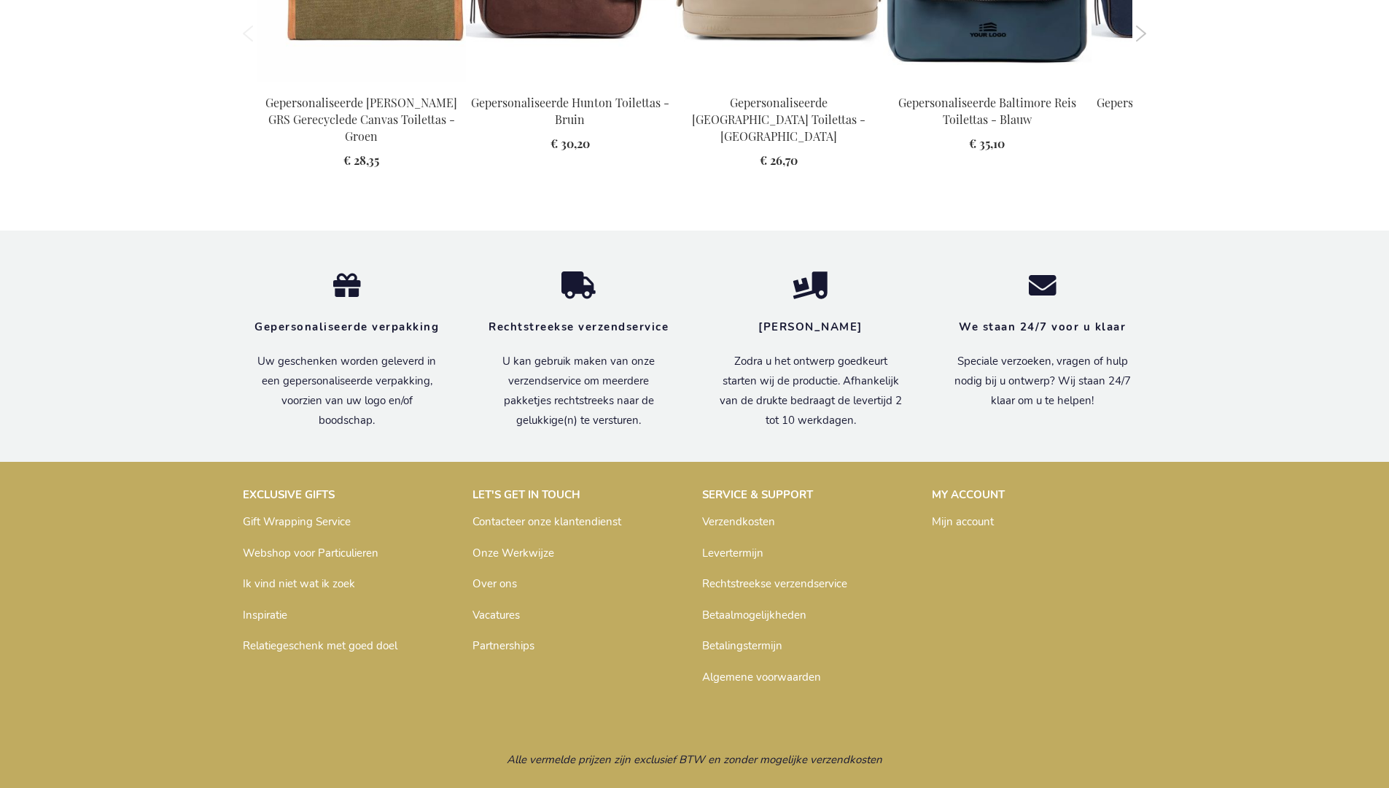
scroll to position [1990, 0]
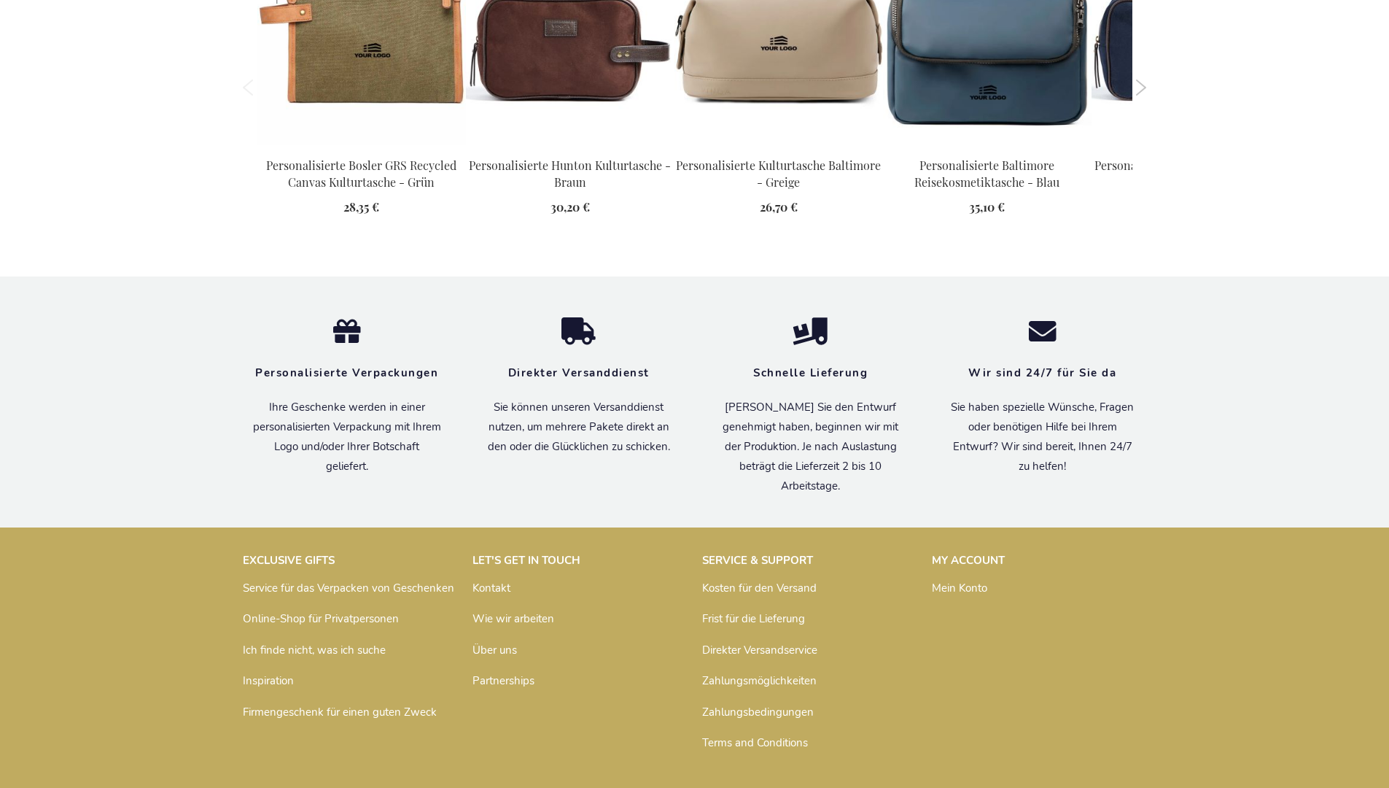
scroll to position [1999, 0]
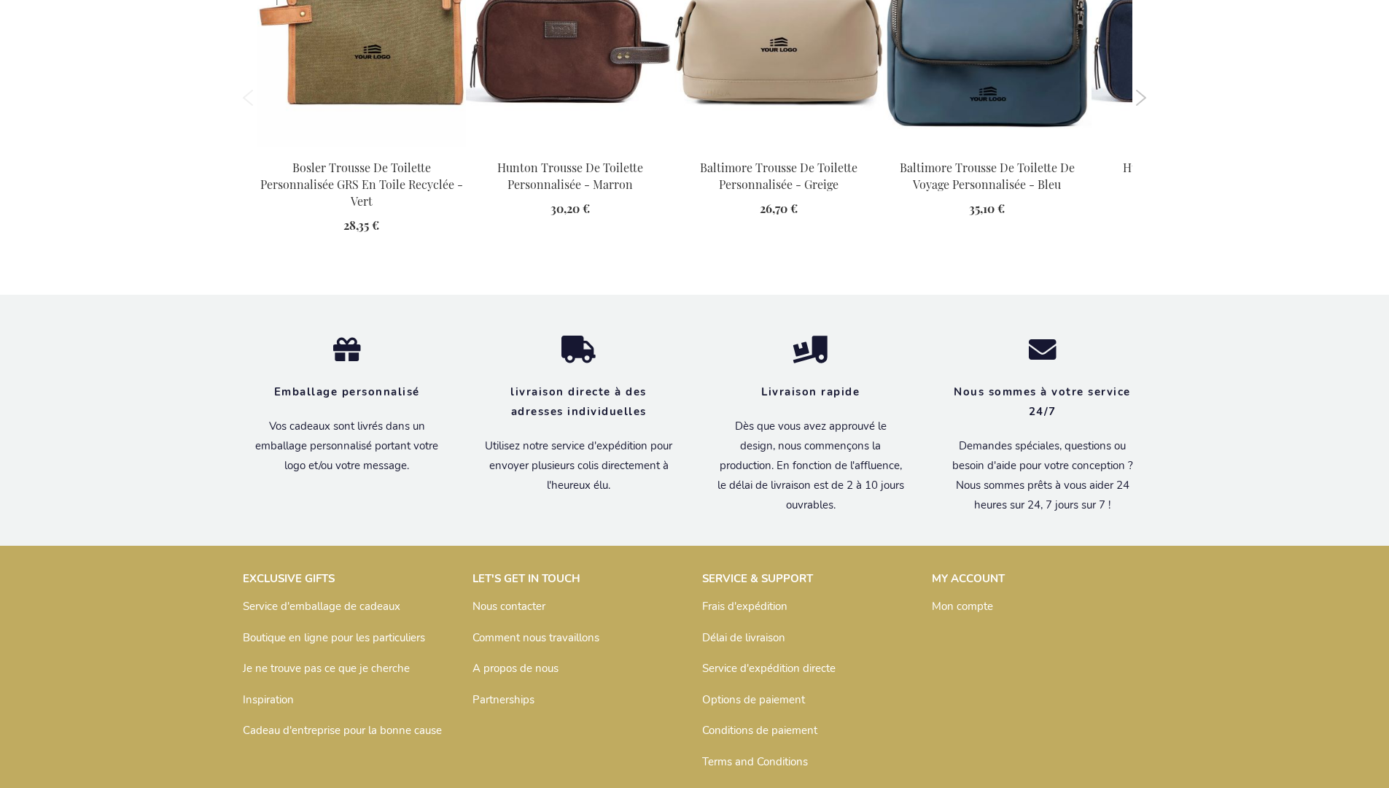
scroll to position [2014, 0]
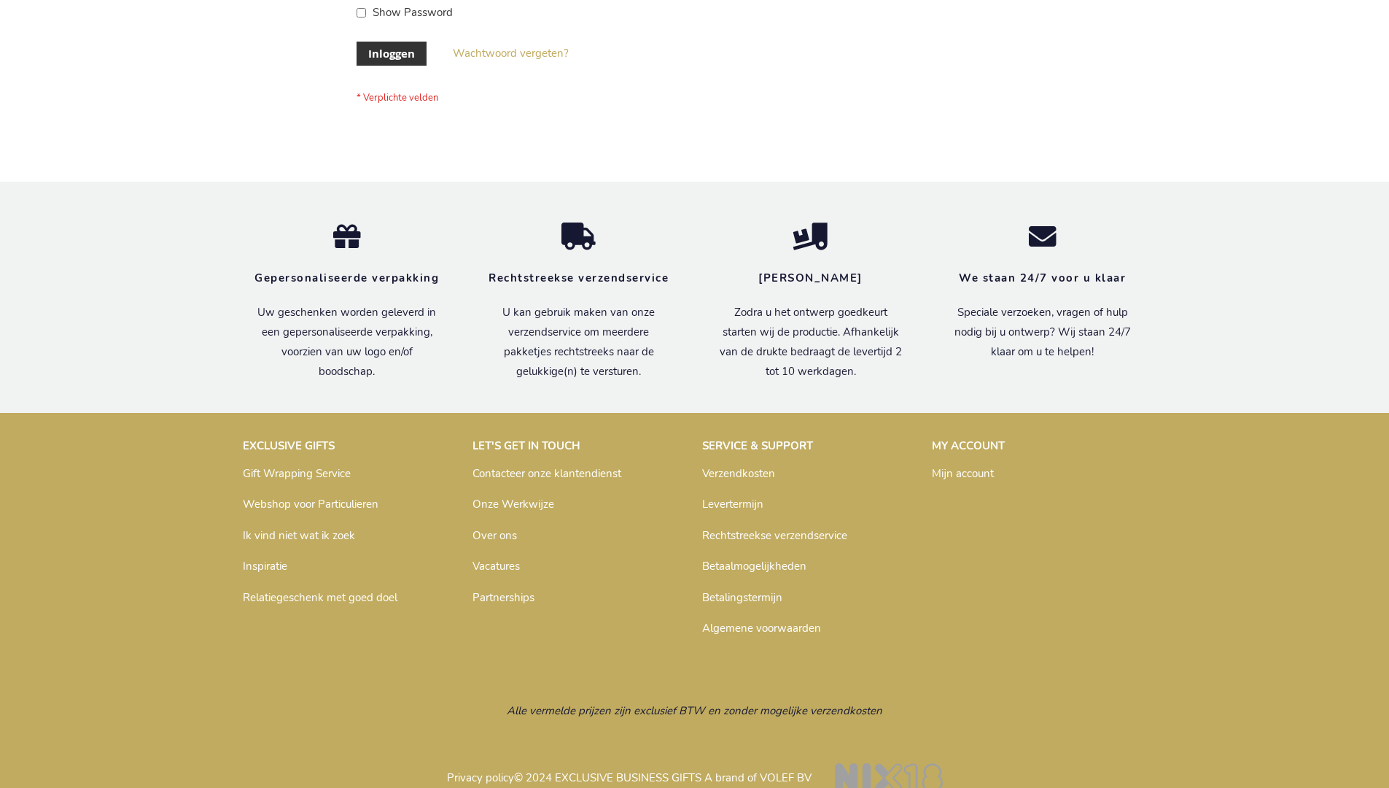
scroll to position [495, 0]
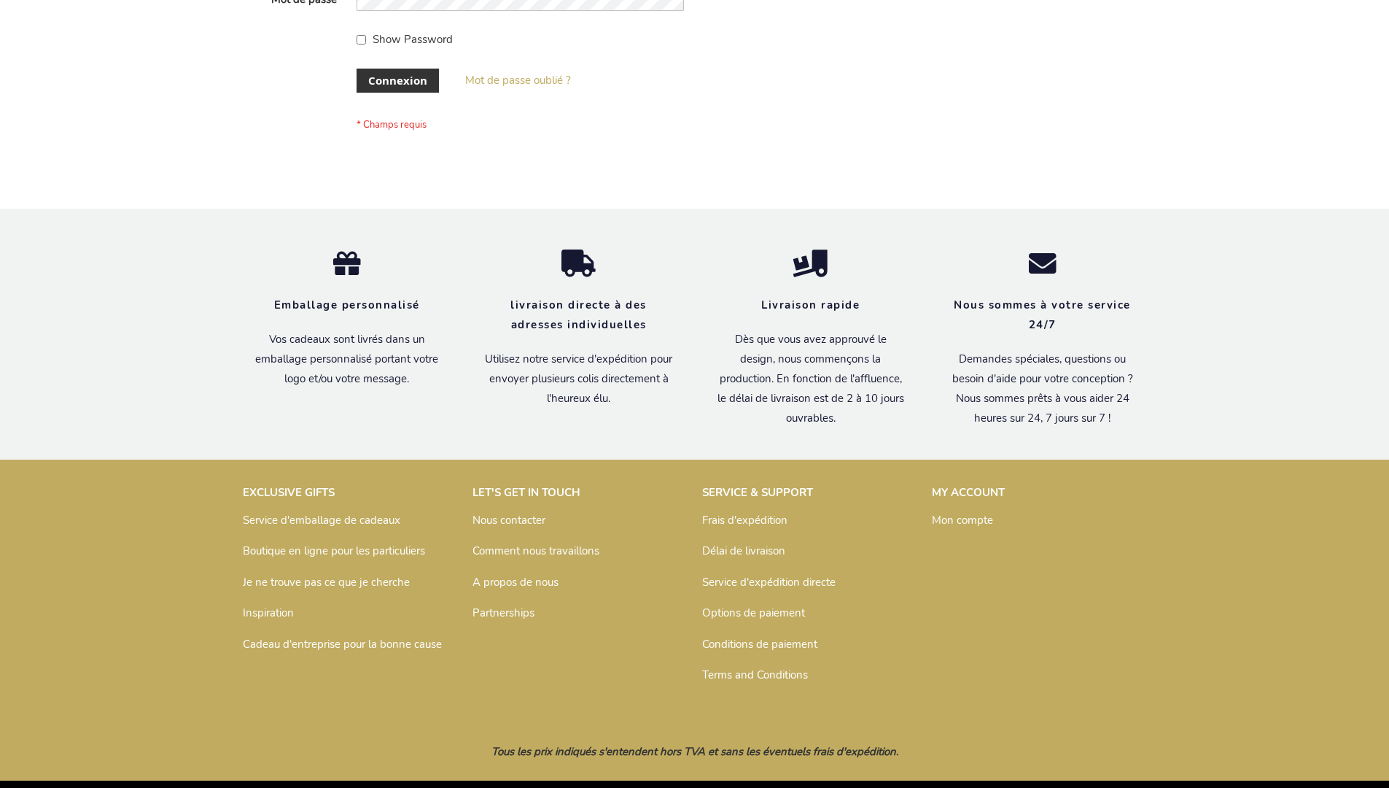
scroll to position [503, 0]
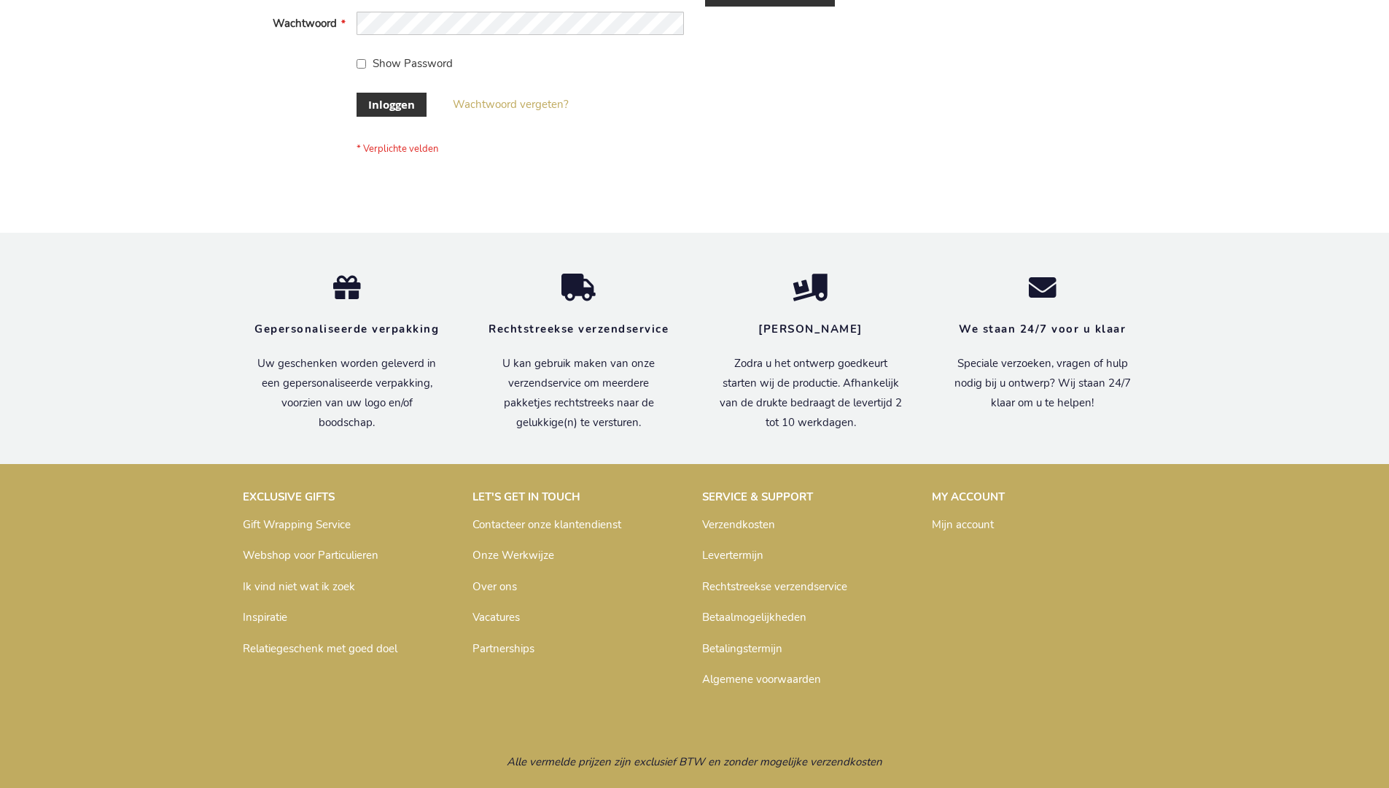
scroll to position [495, 0]
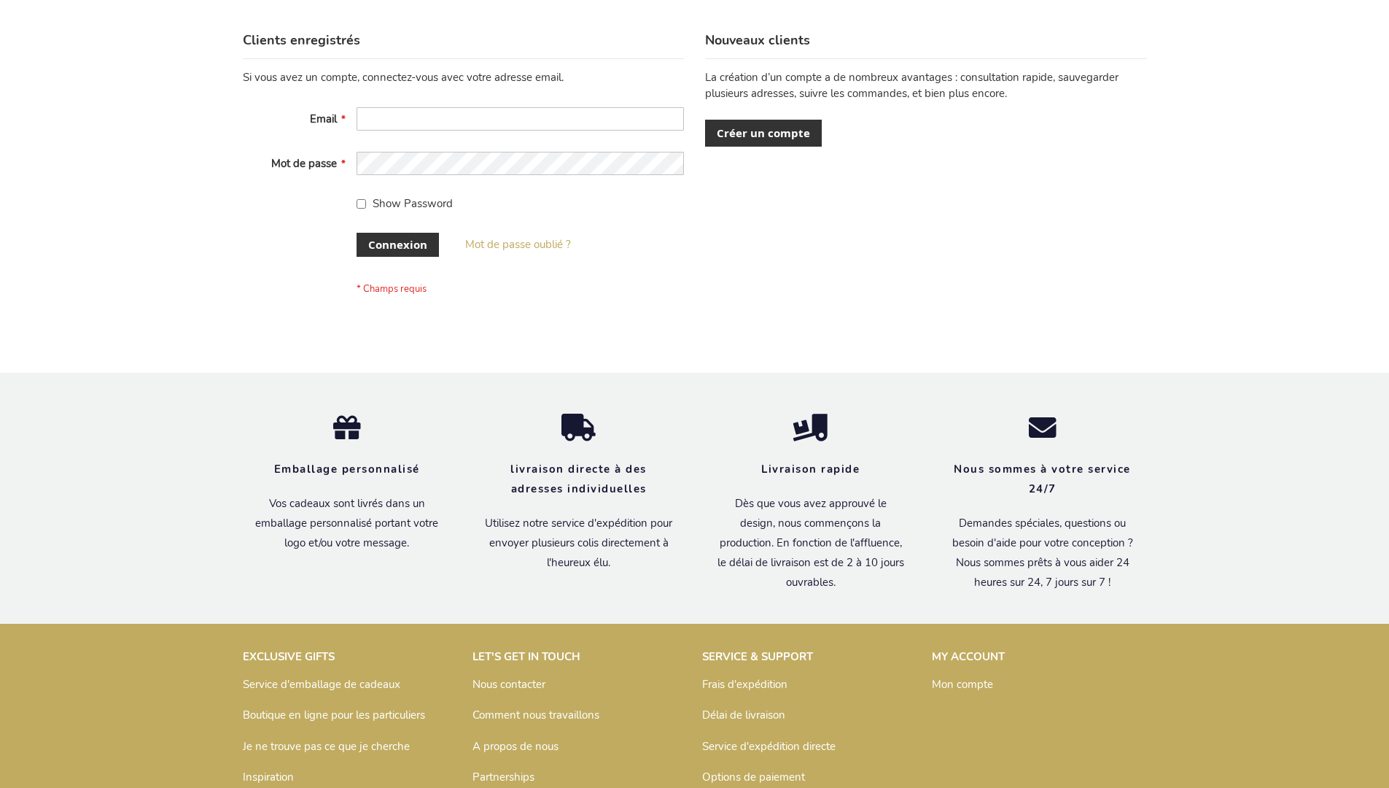
scroll to position [503, 0]
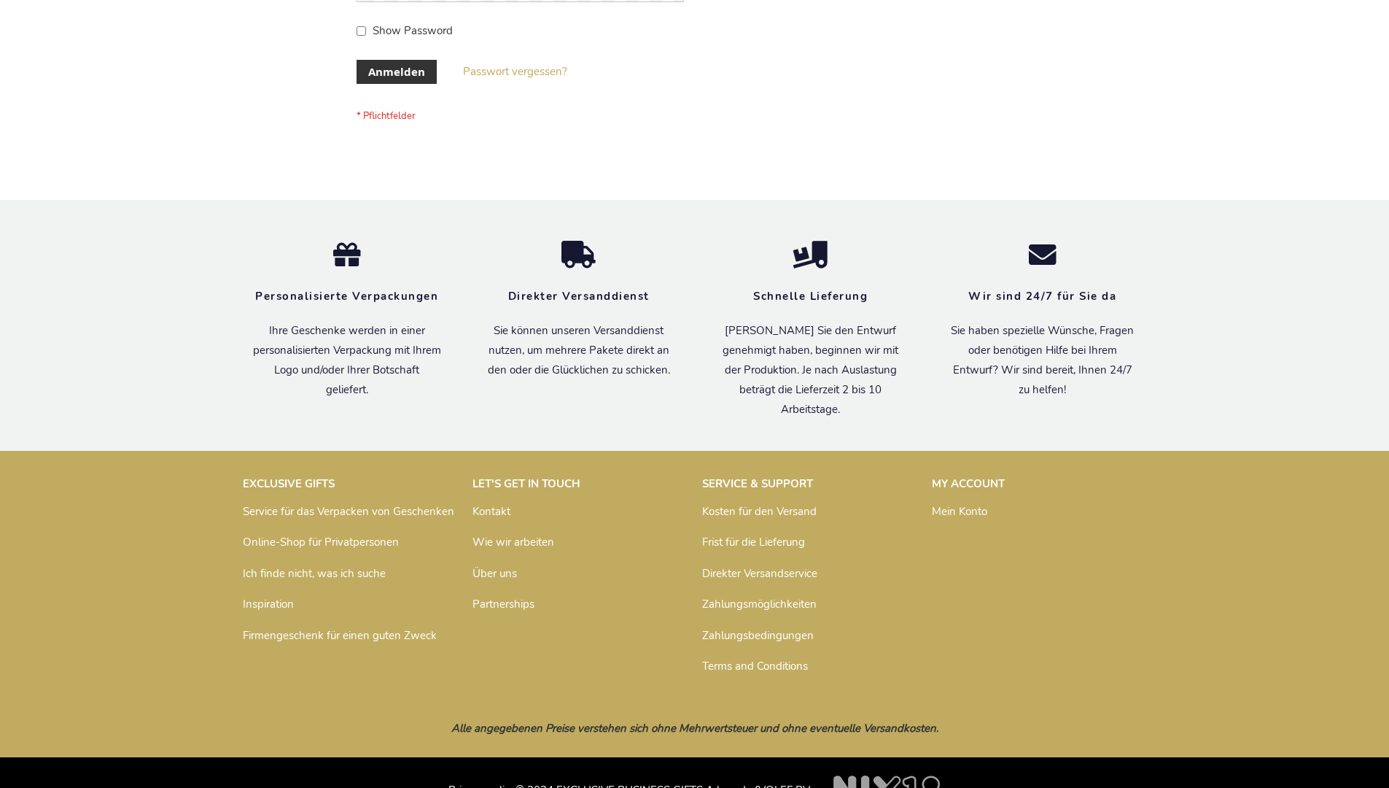
scroll to position [489, 0]
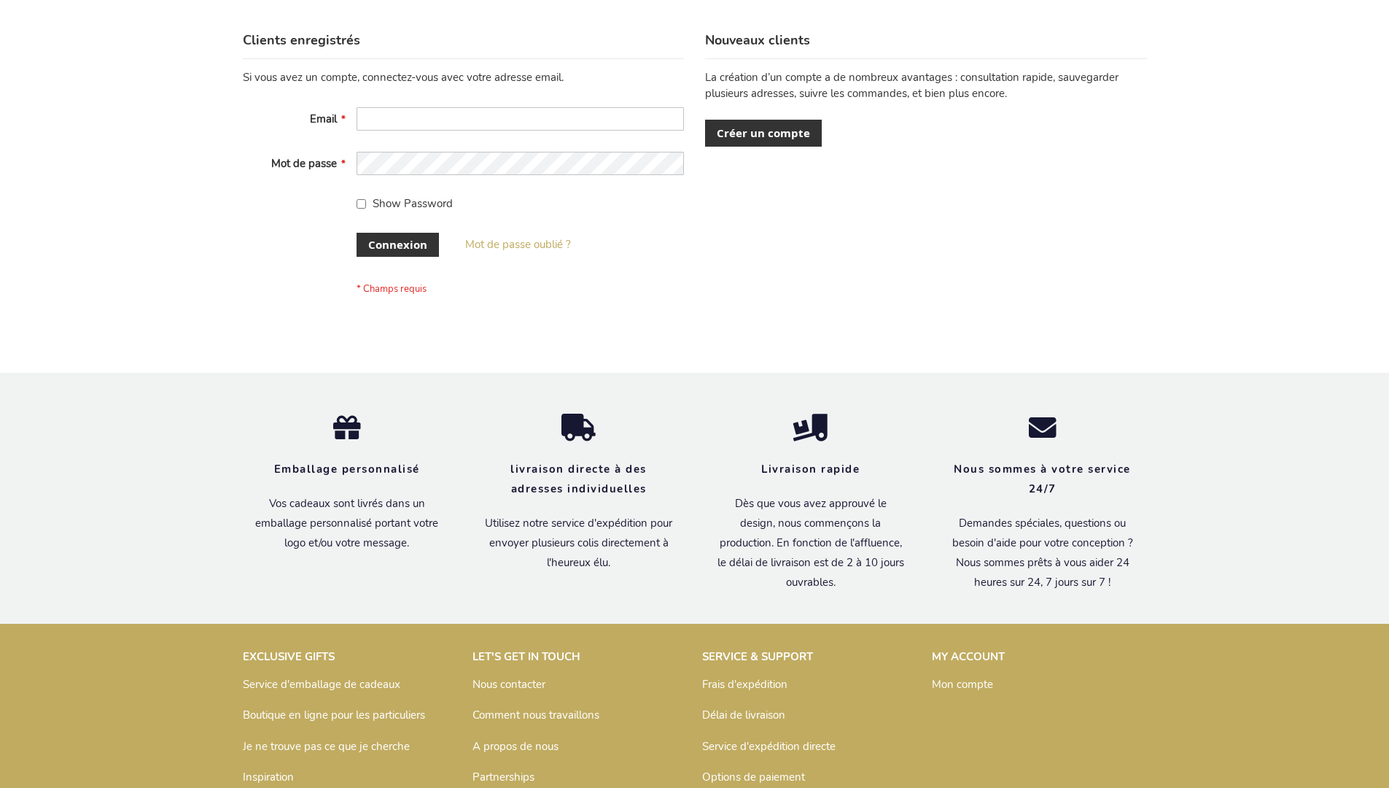
scroll to position [503, 0]
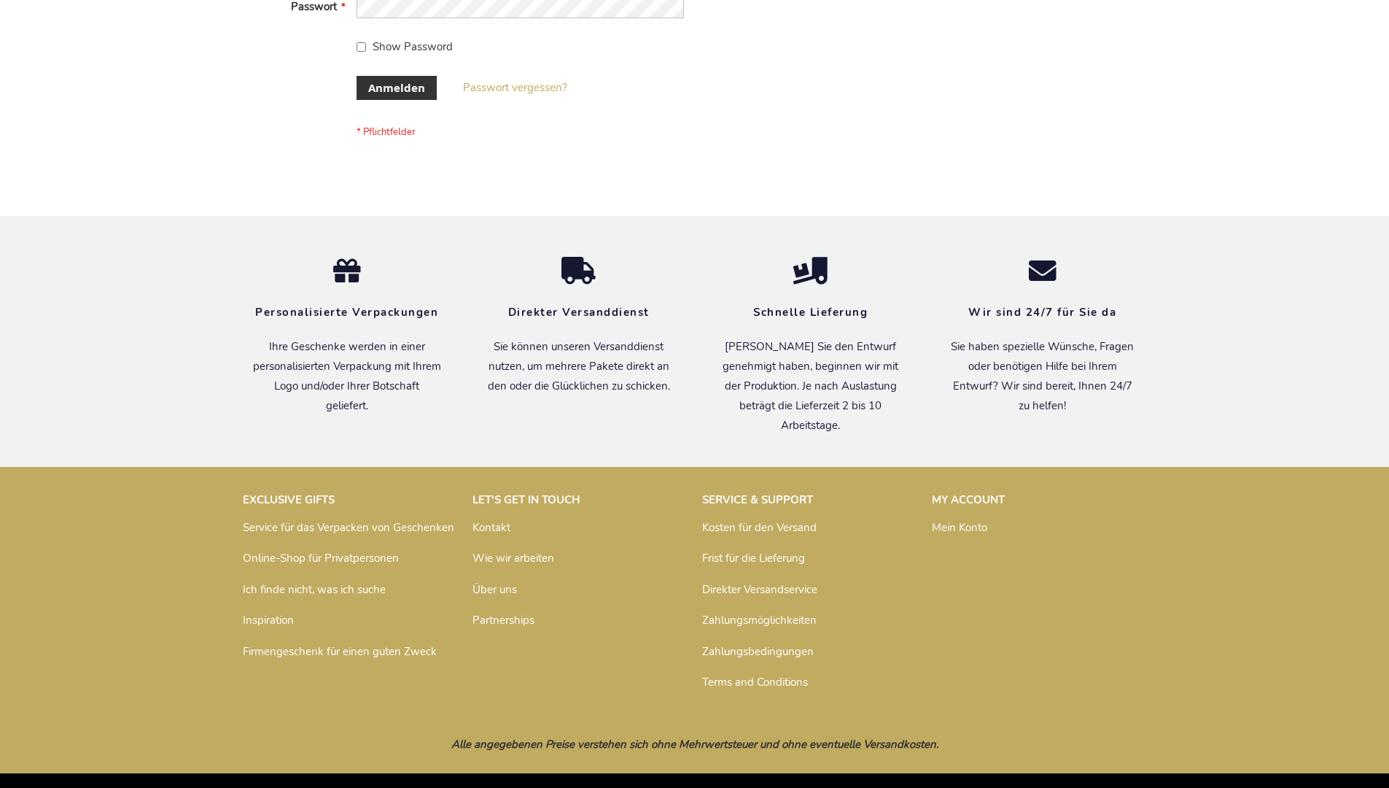
scroll to position [489, 0]
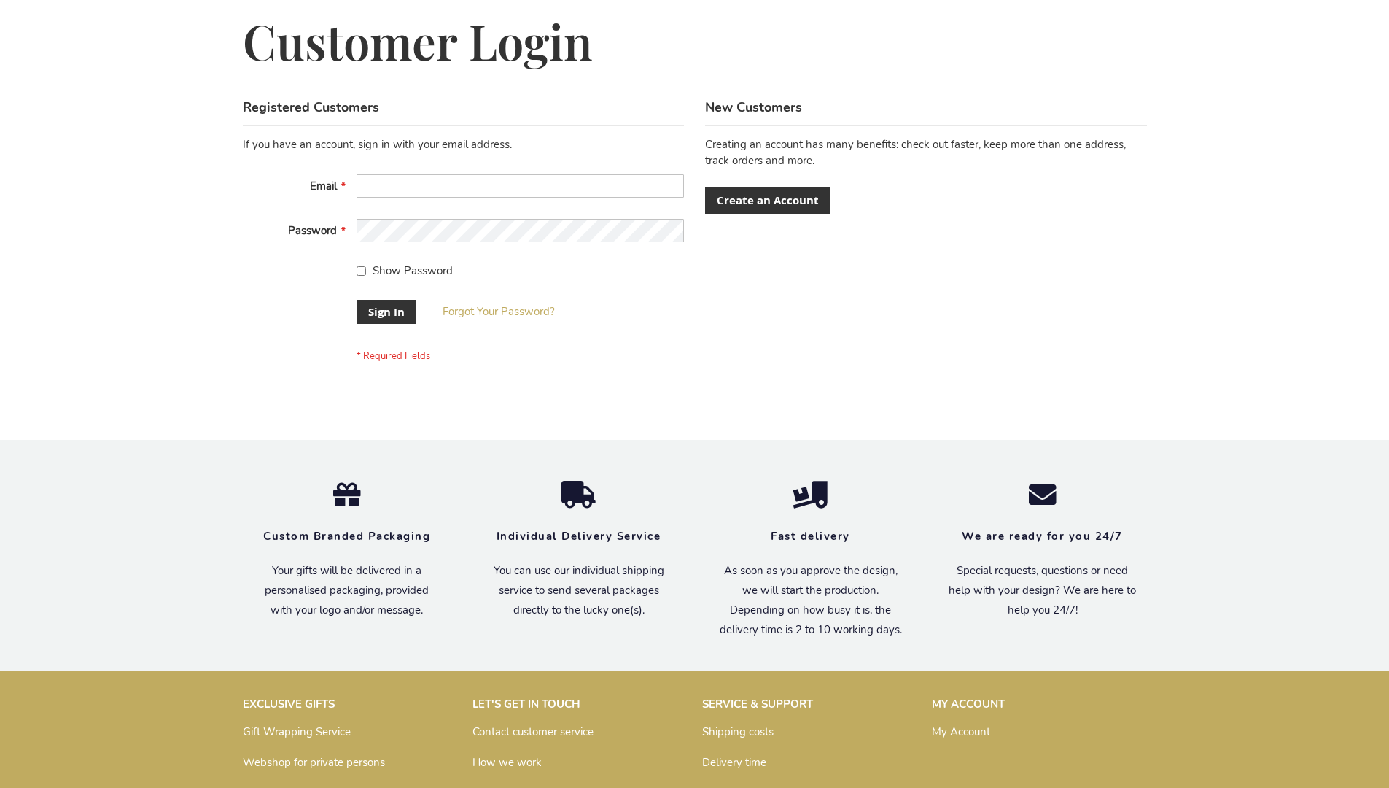
scroll to position [469, 0]
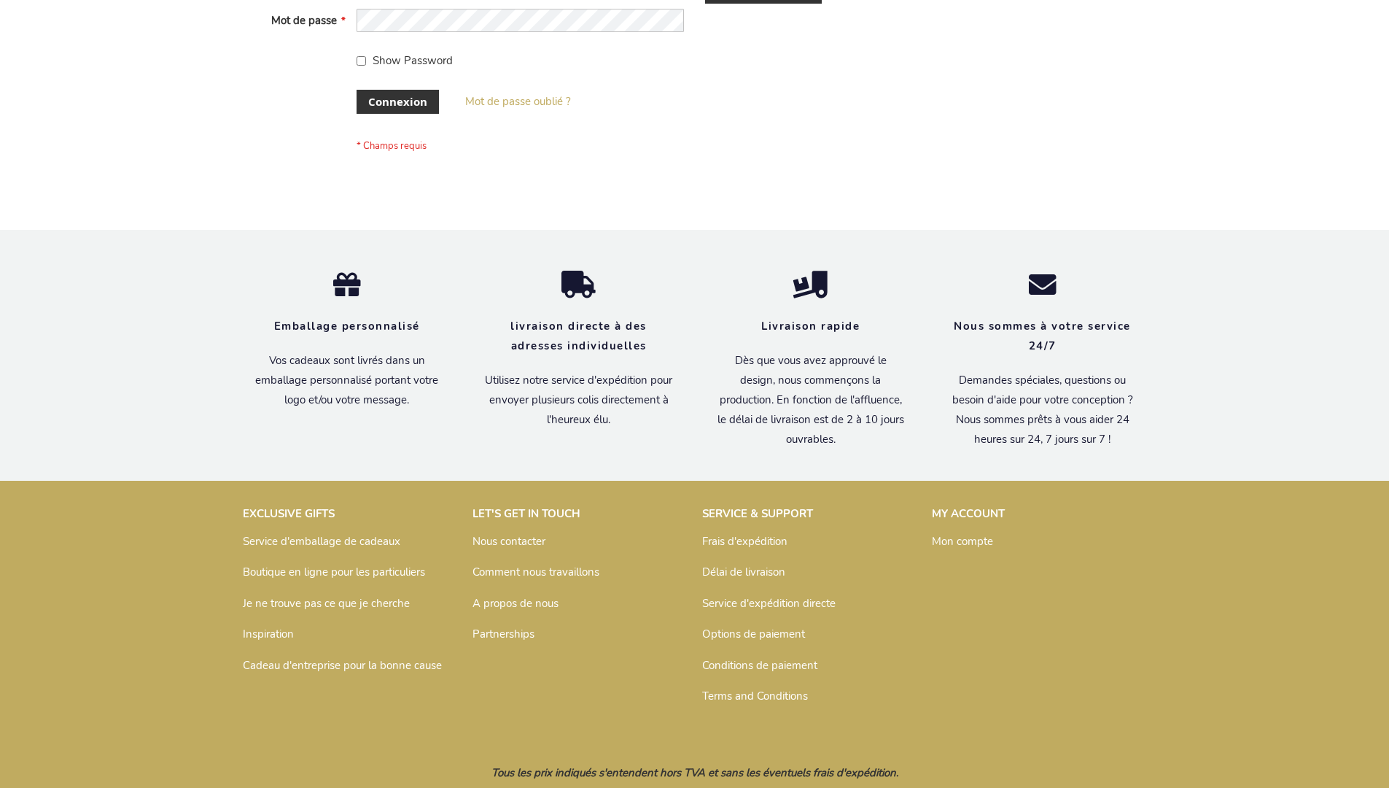
scroll to position [503, 0]
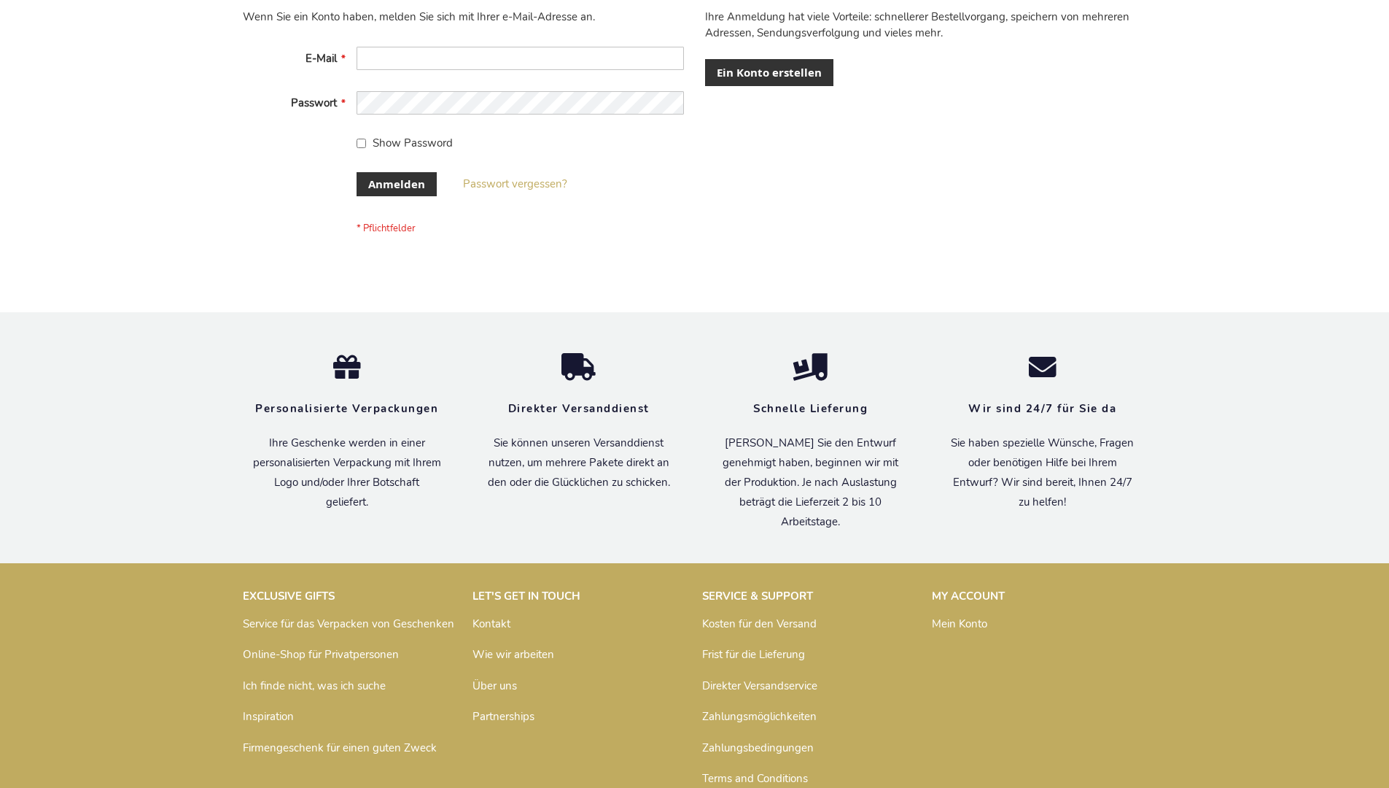
scroll to position [489, 0]
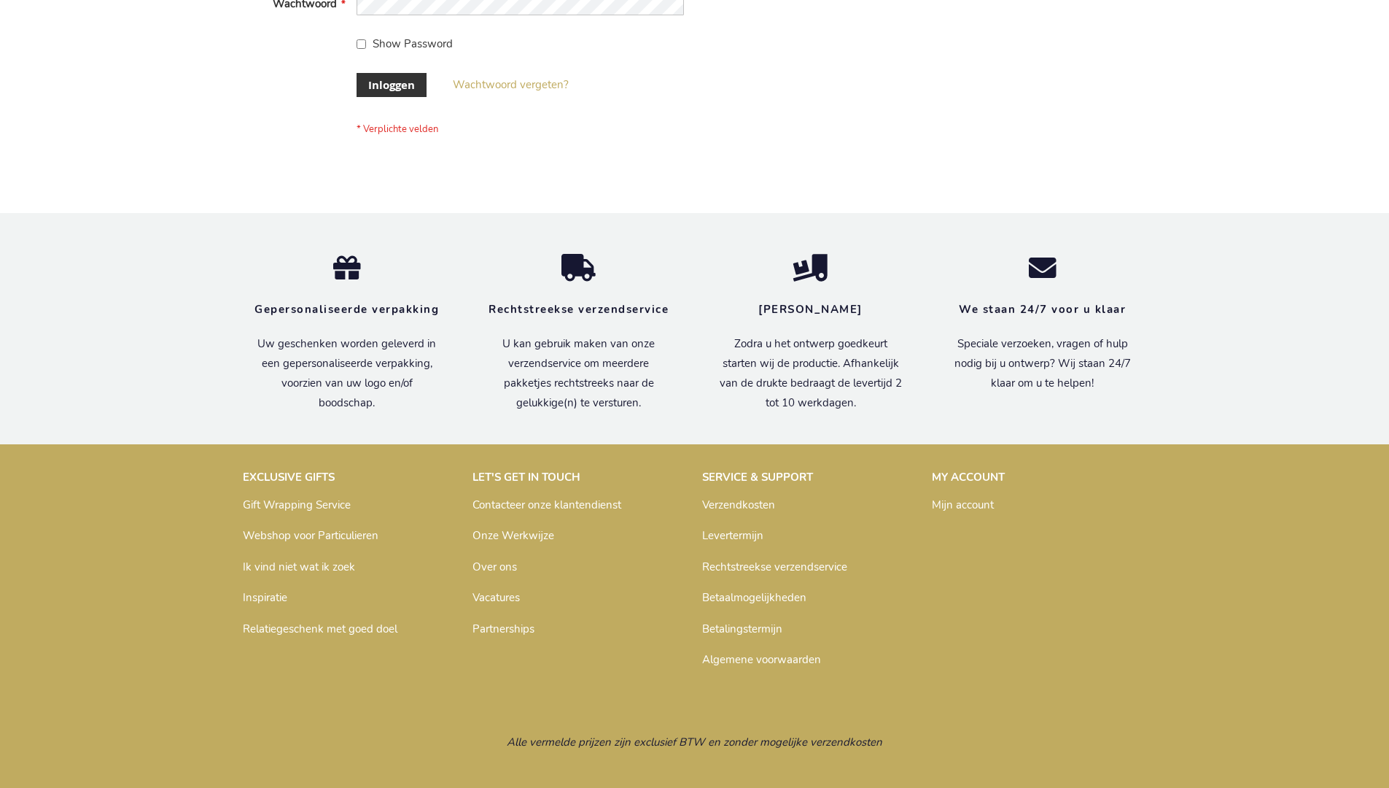
scroll to position [495, 0]
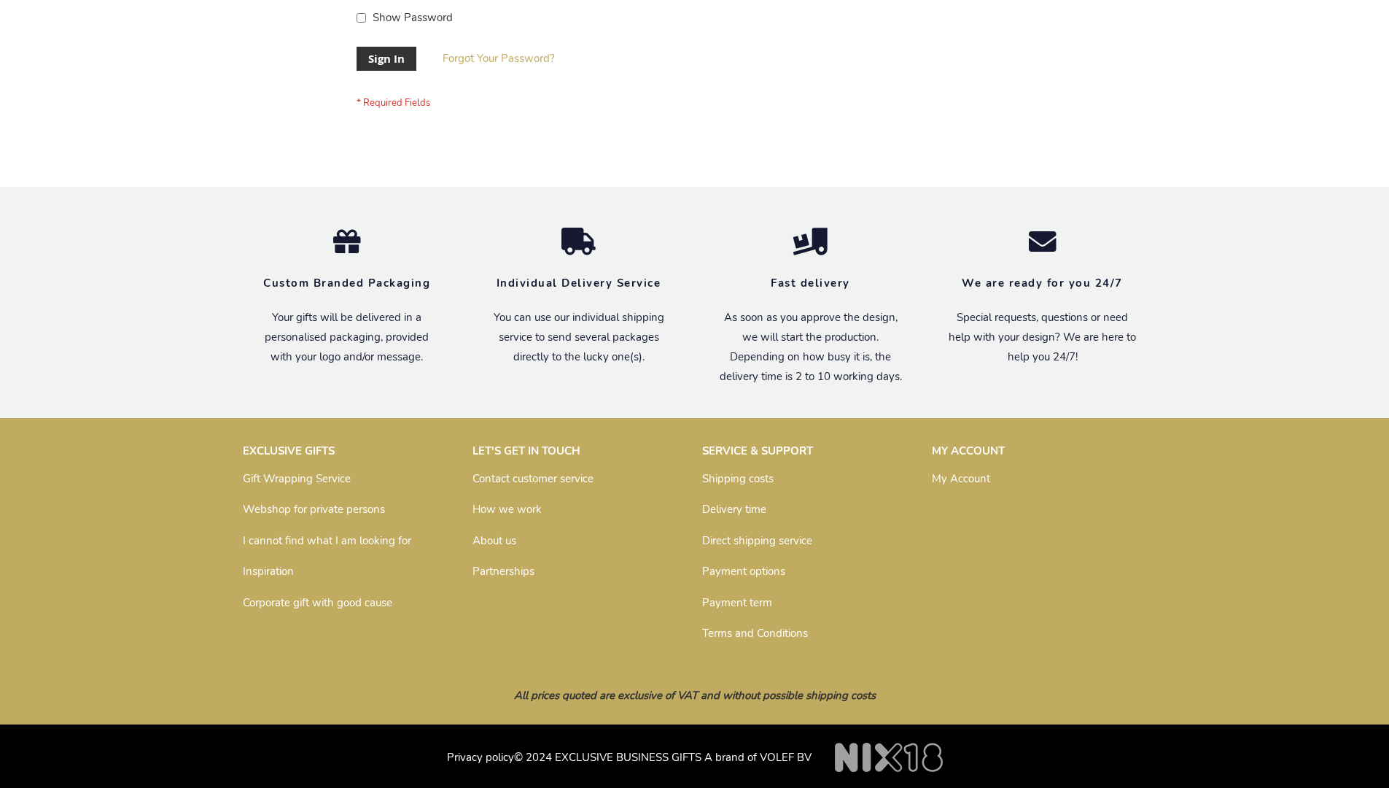
scroll to position [469, 0]
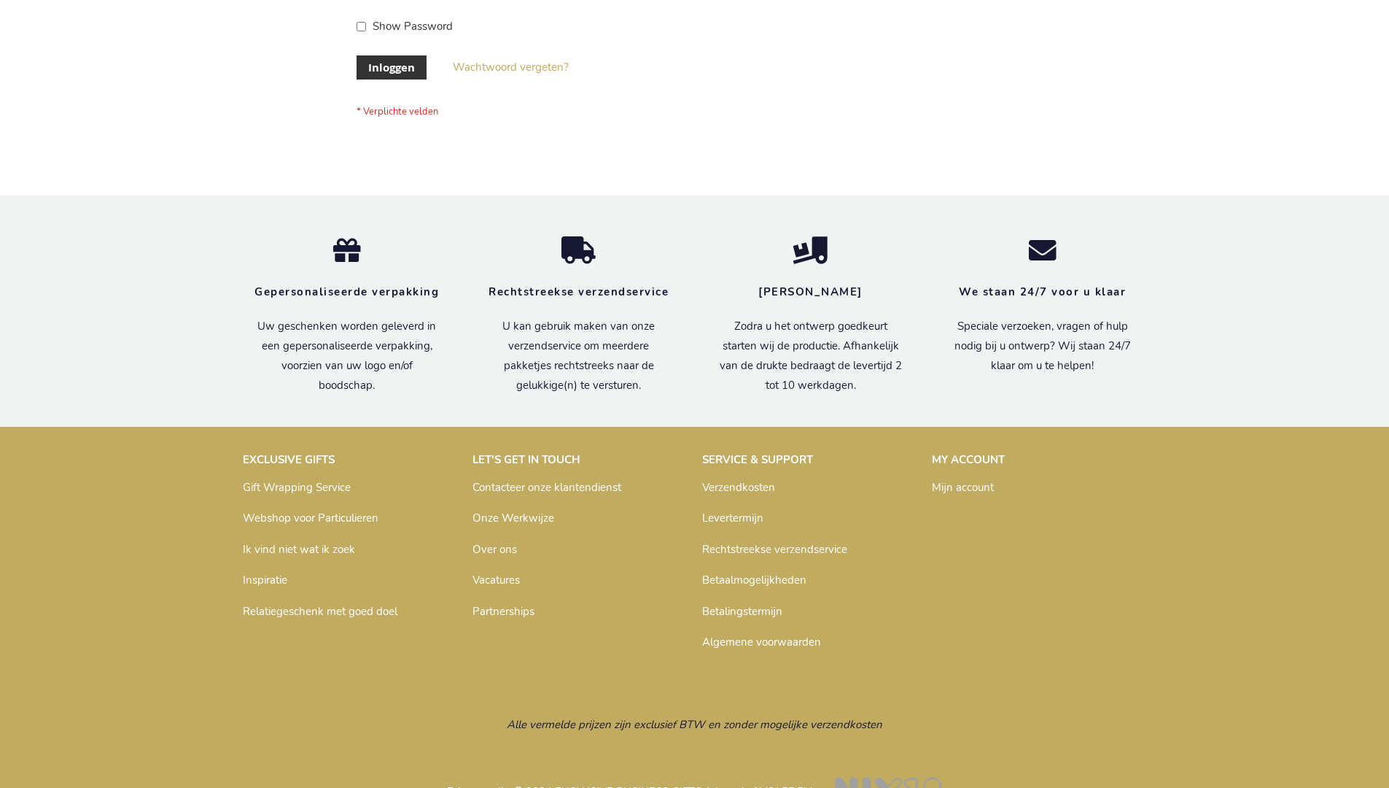
scroll to position [495, 0]
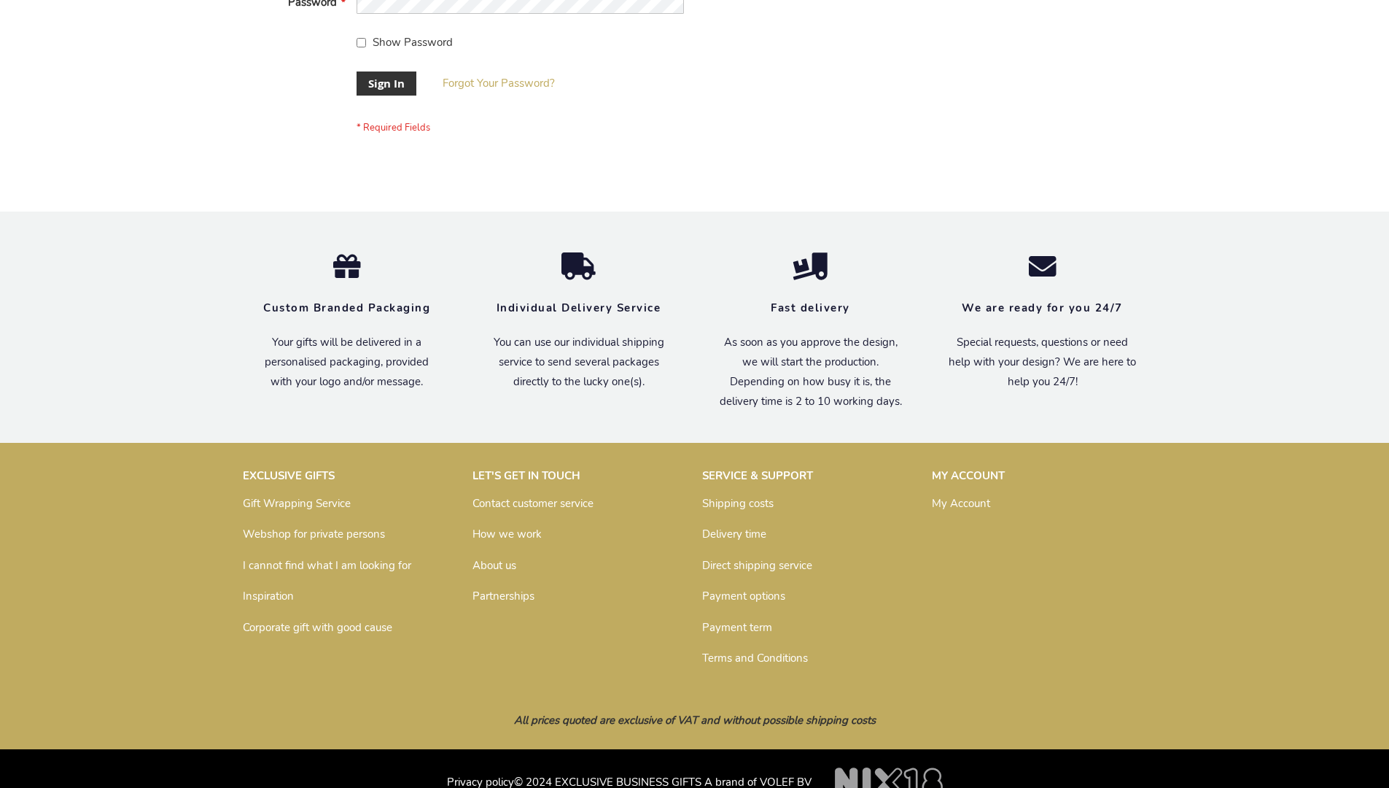
scroll to position [469, 0]
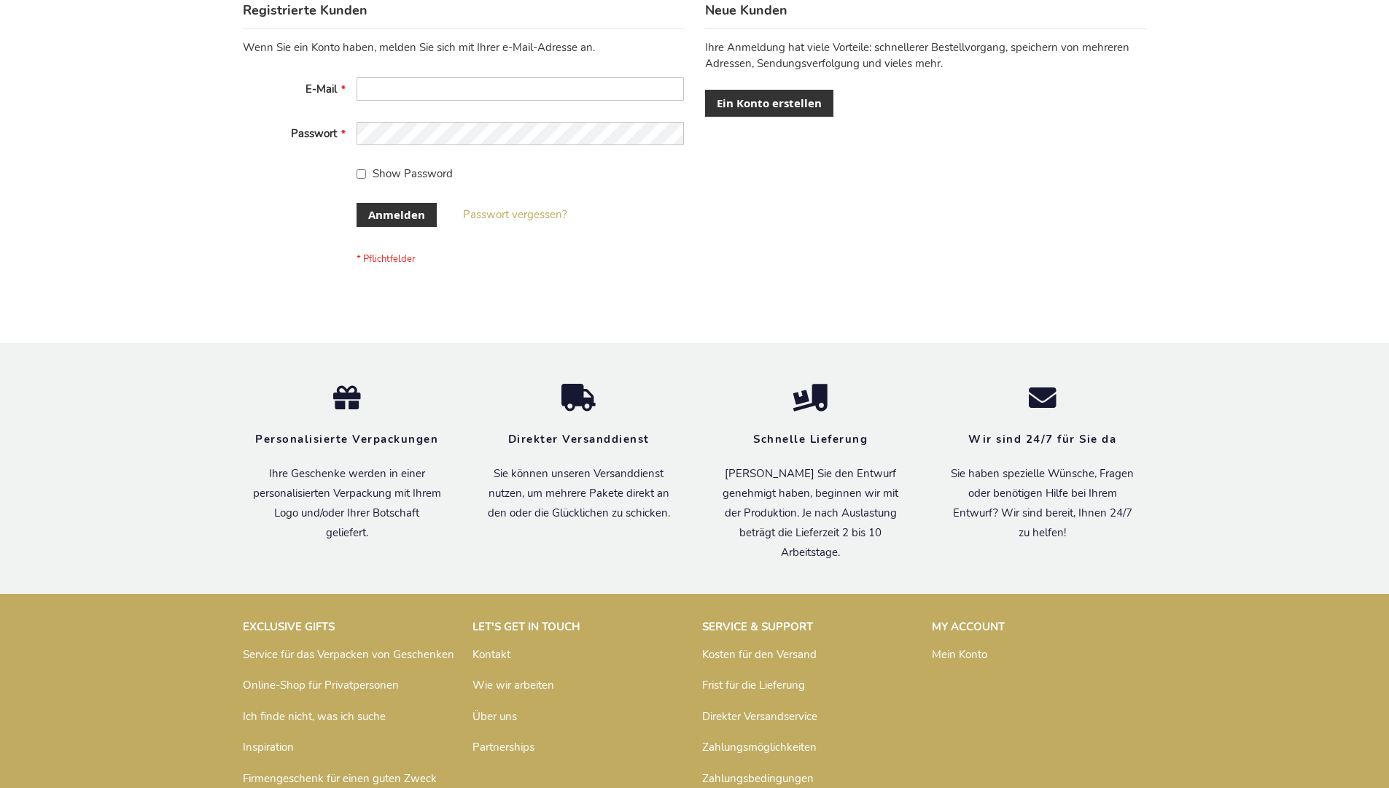
scroll to position [489, 0]
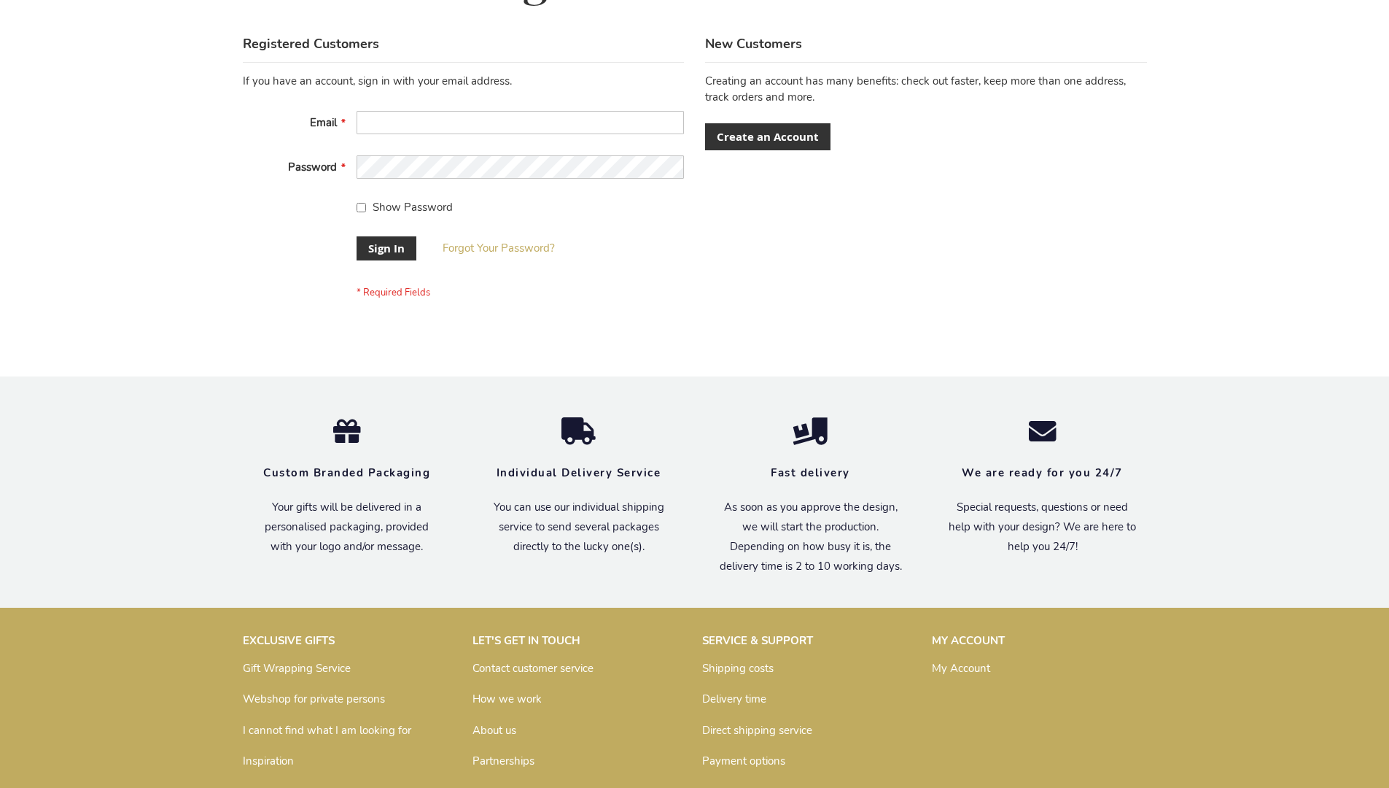
scroll to position [469, 0]
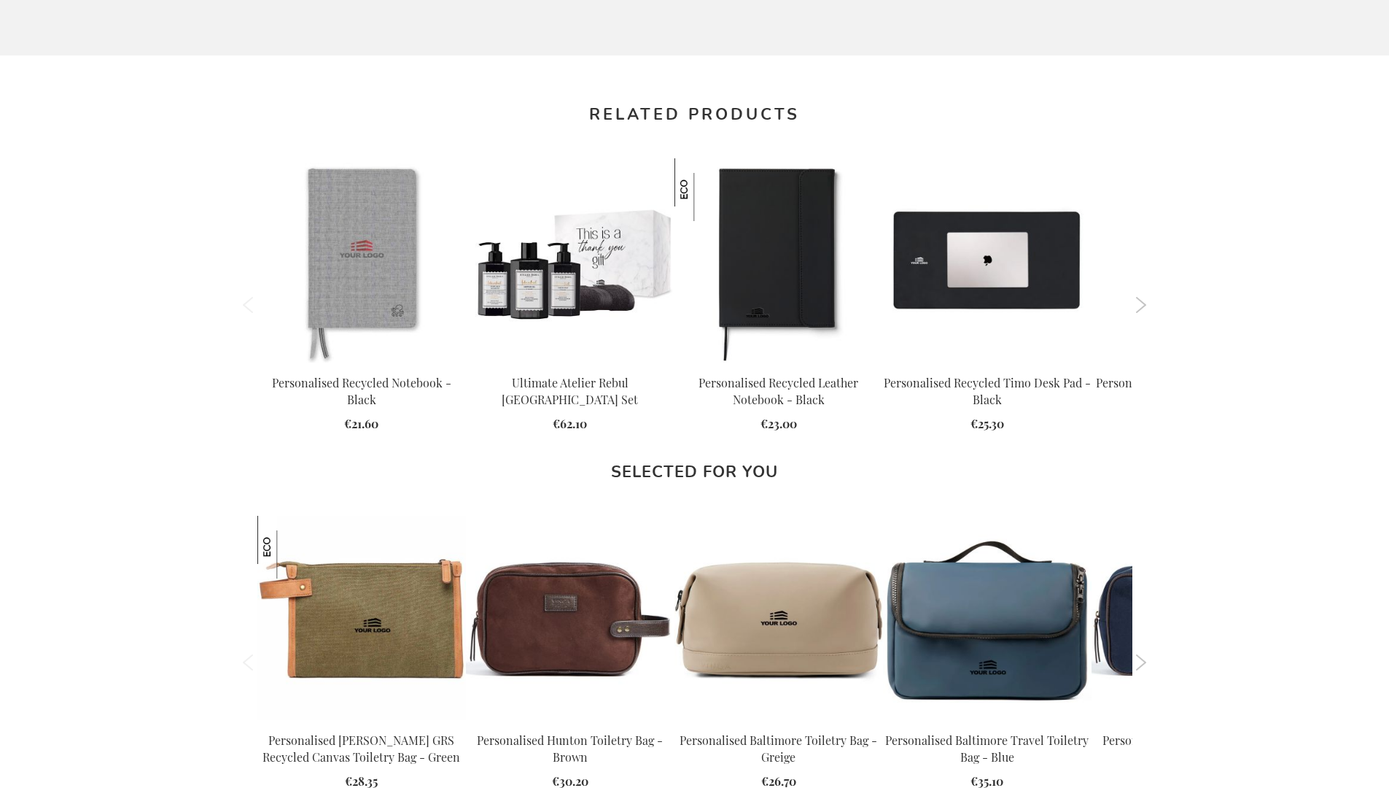
scroll to position [1963, 0]
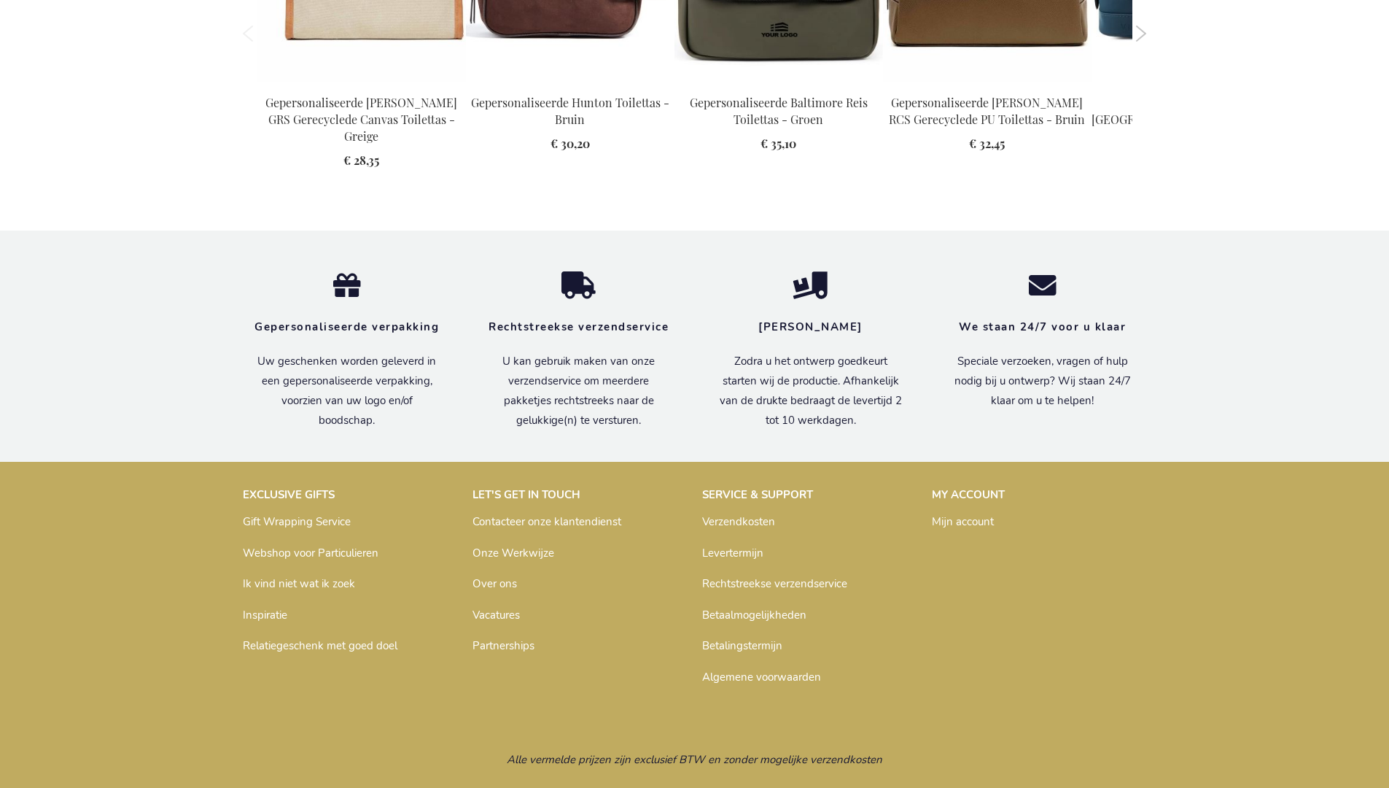
scroll to position [1990, 0]
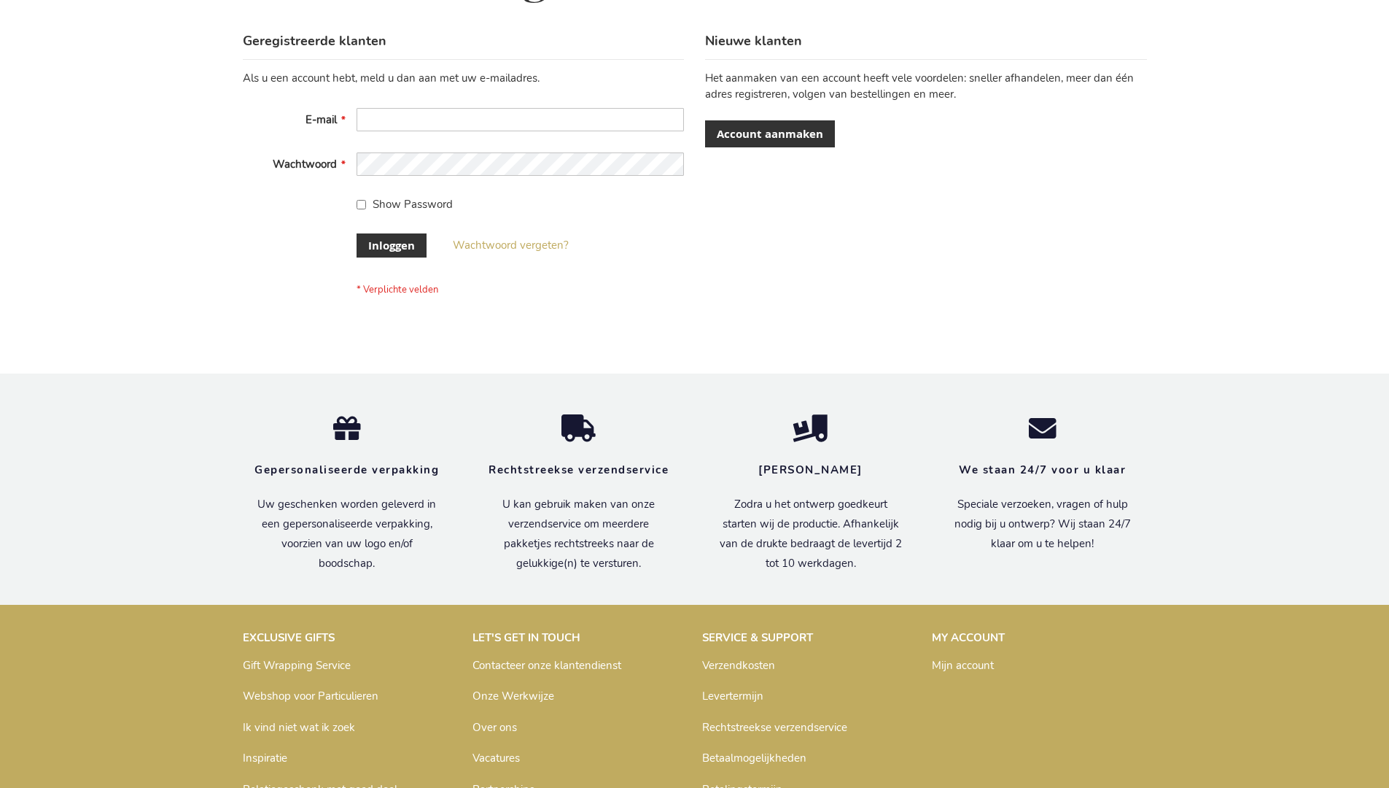
scroll to position [495, 0]
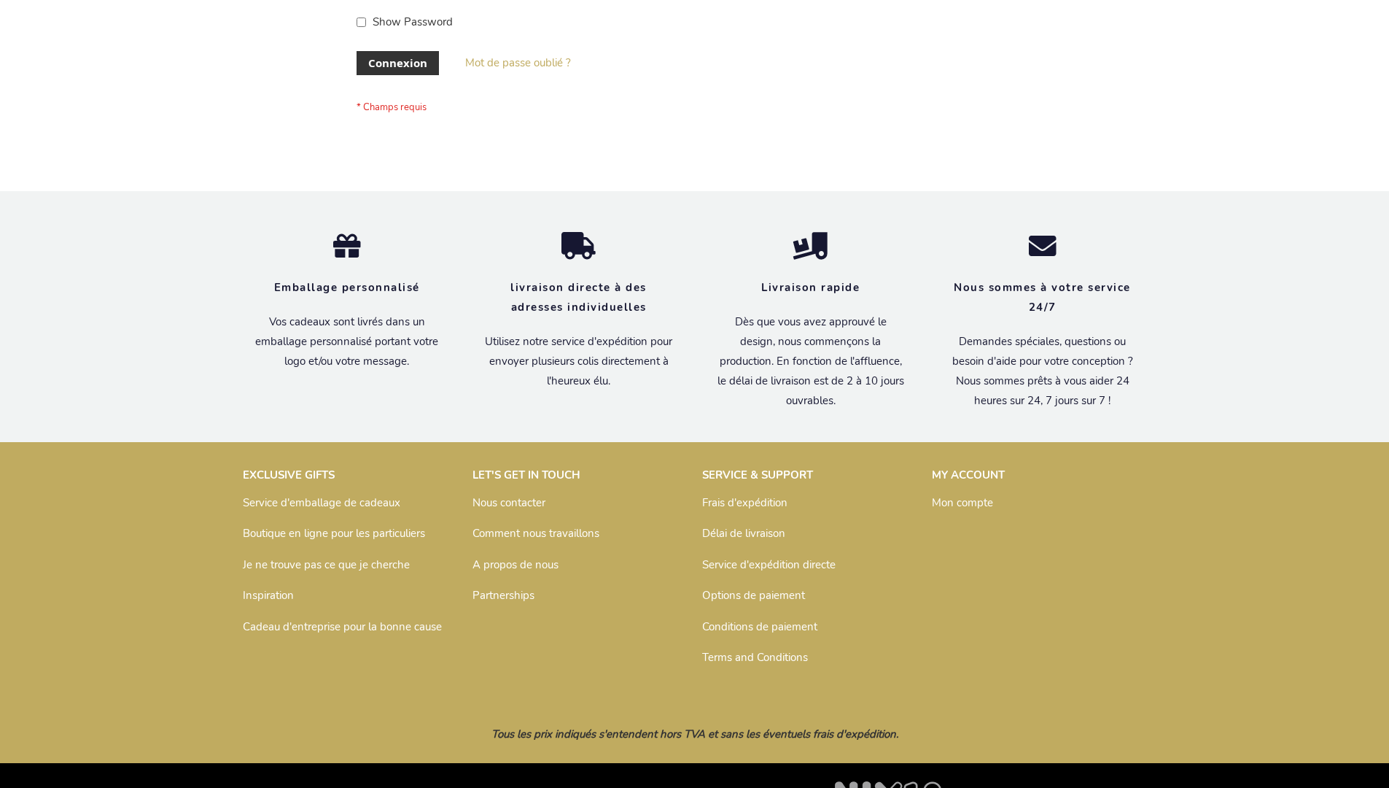
scroll to position [503, 0]
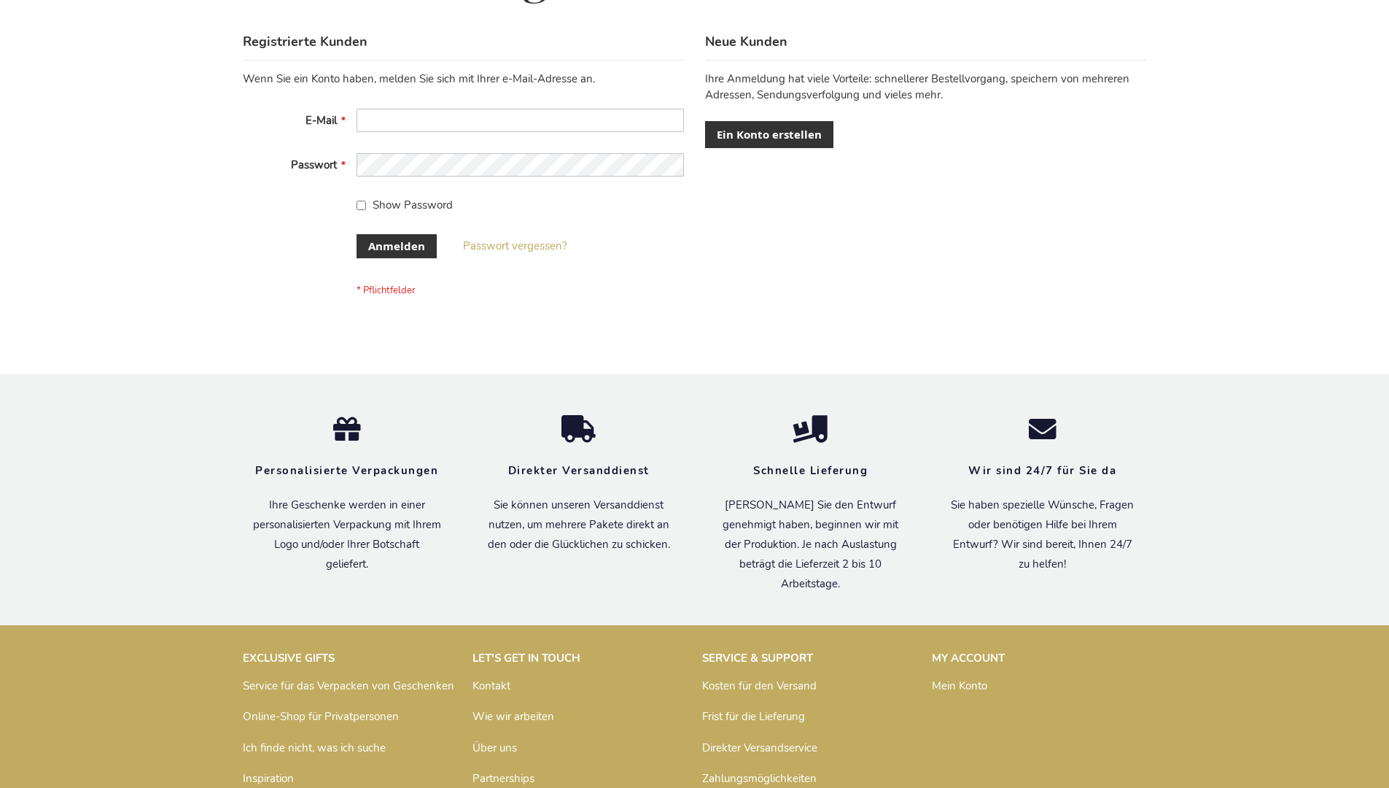
scroll to position [489, 0]
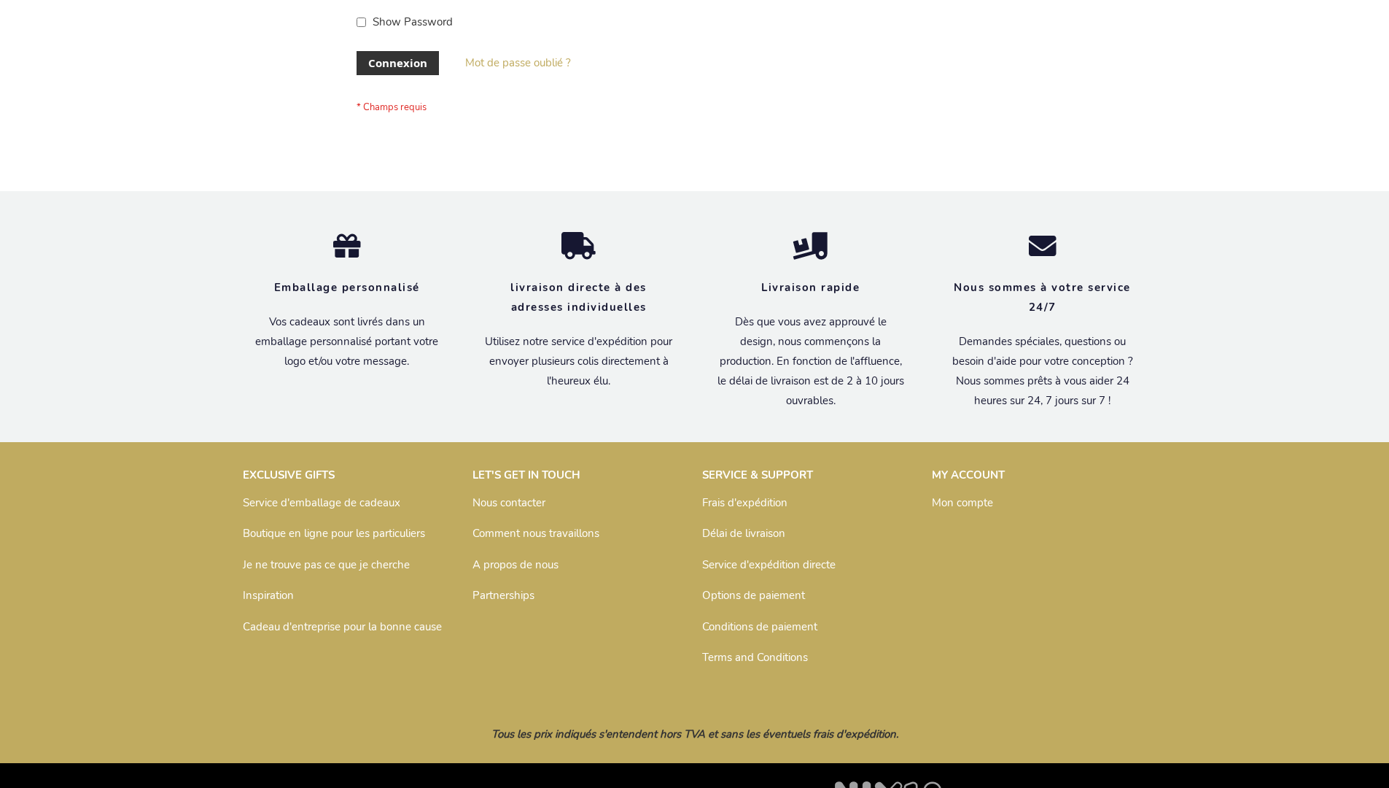
scroll to position [503, 0]
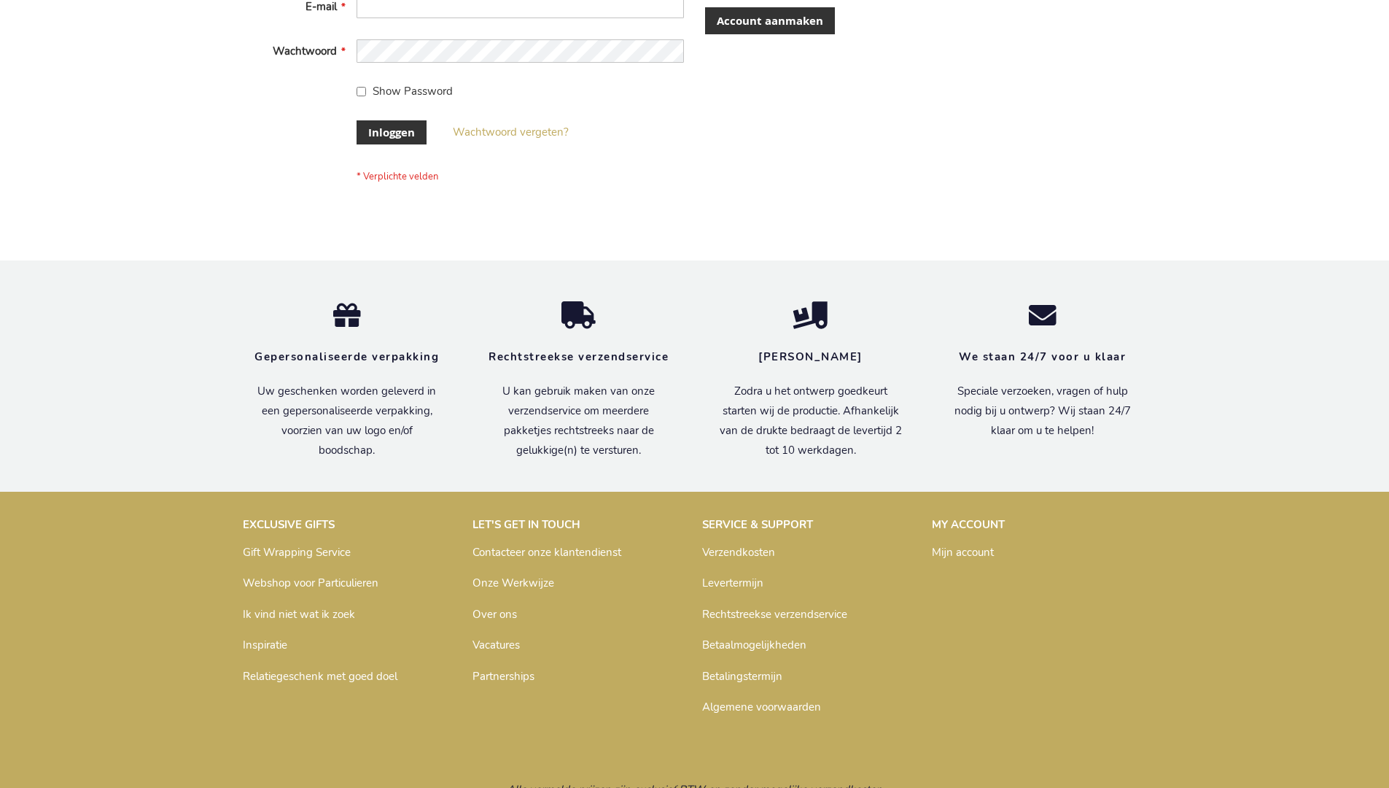
scroll to position [484, 0]
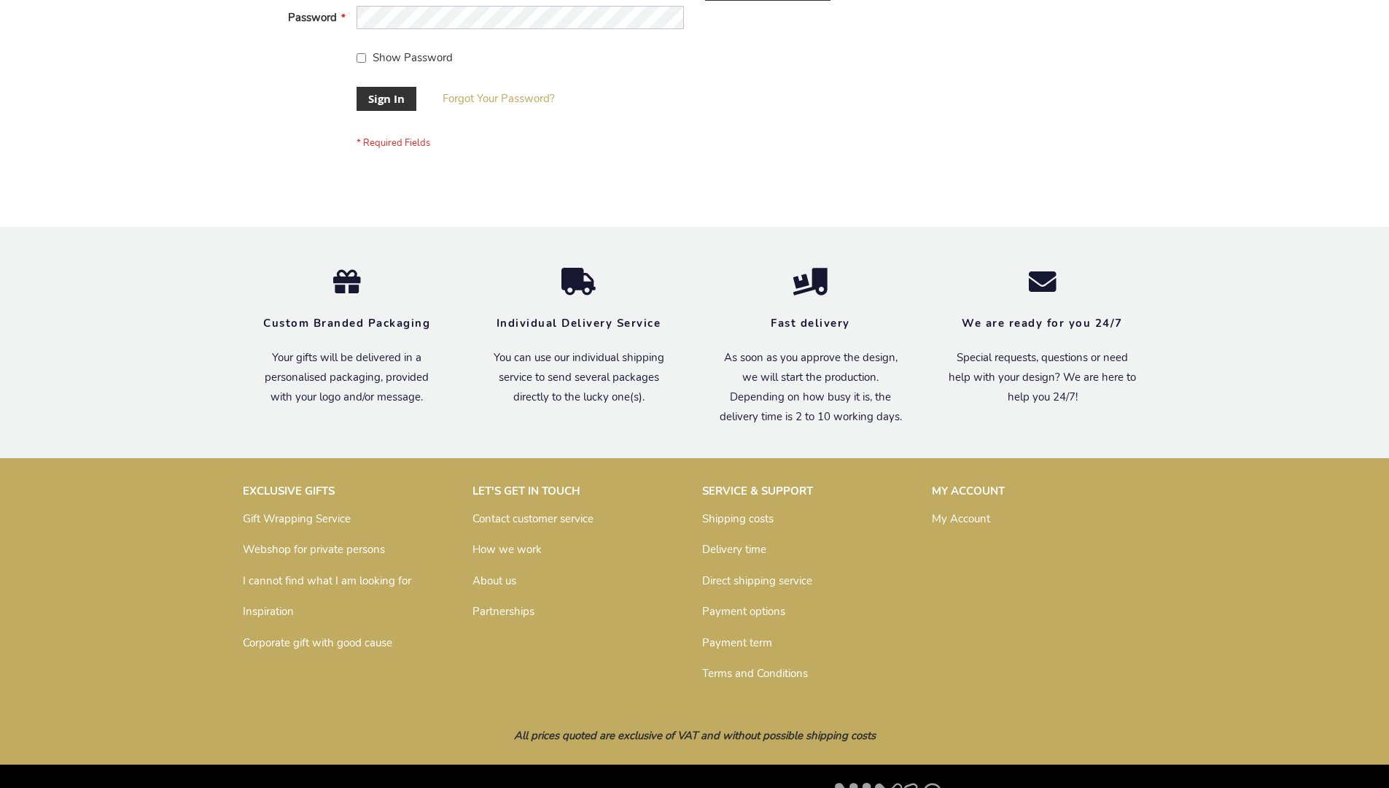
scroll to position [469, 0]
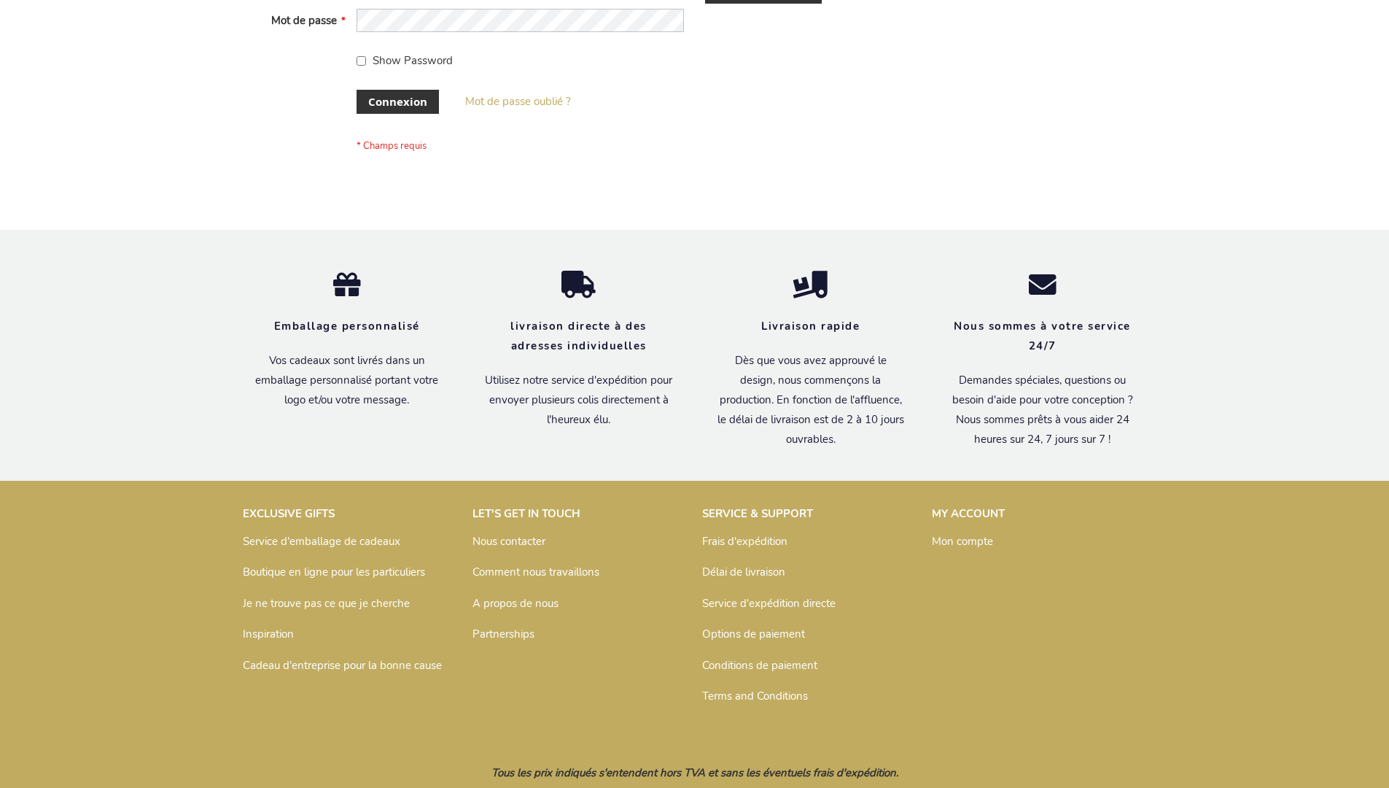
scroll to position [503, 0]
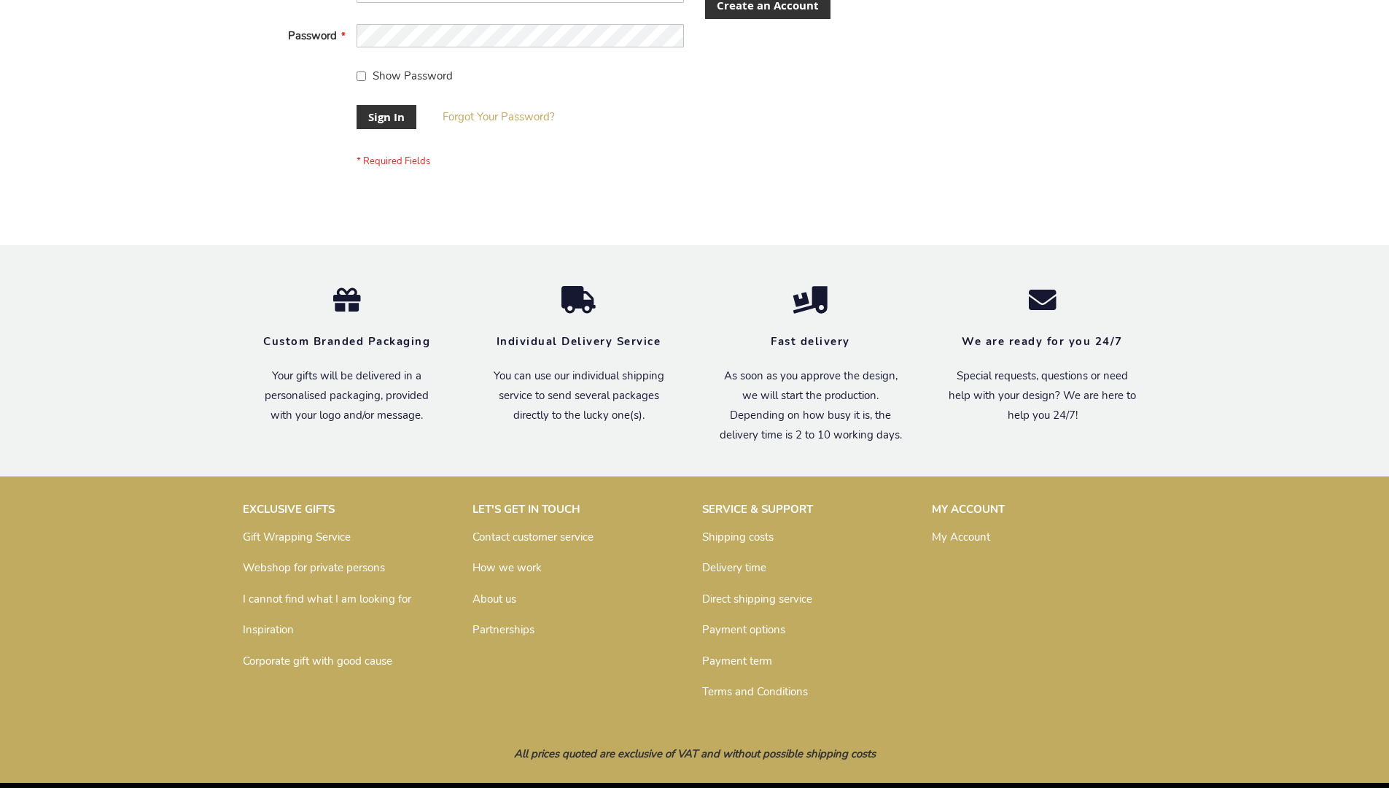
scroll to position [469, 0]
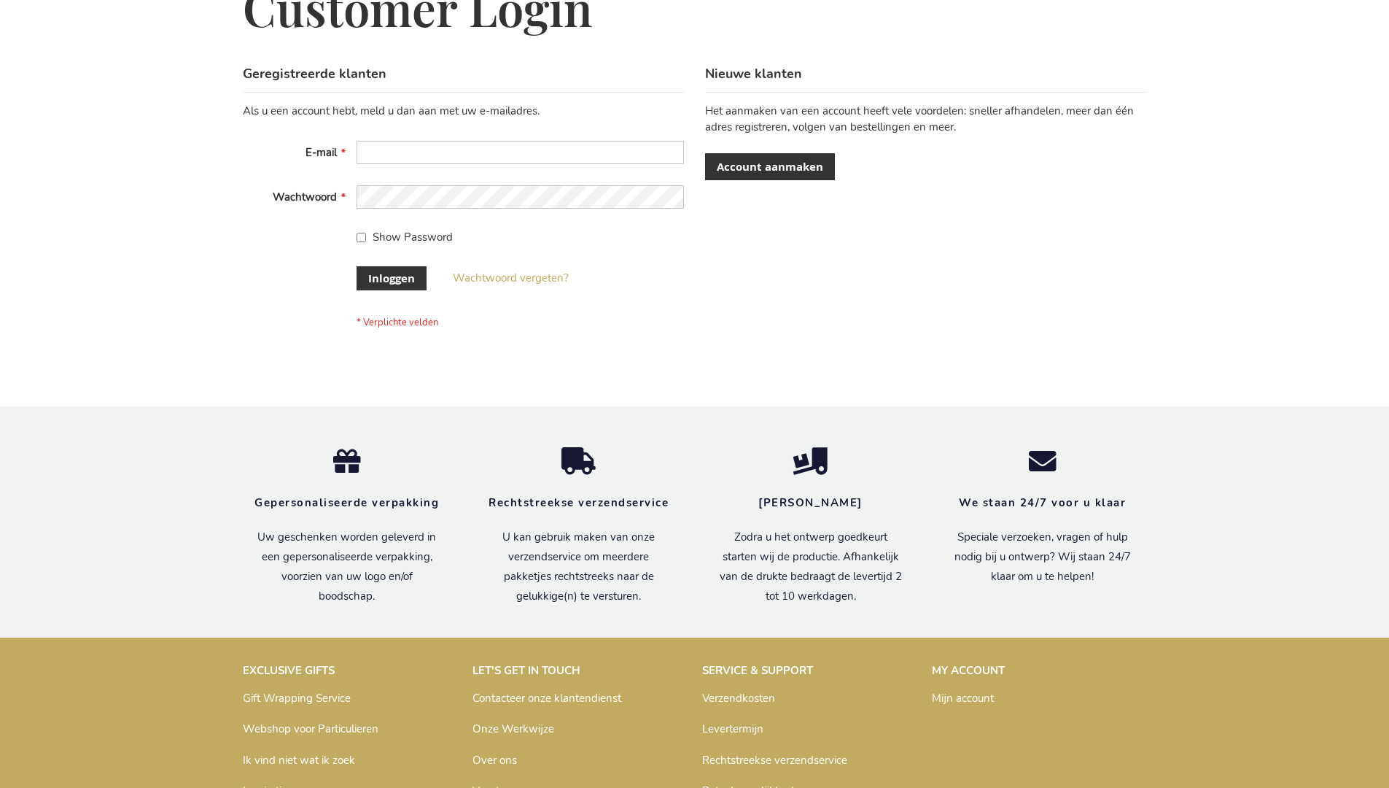
scroll to position [495, 0]
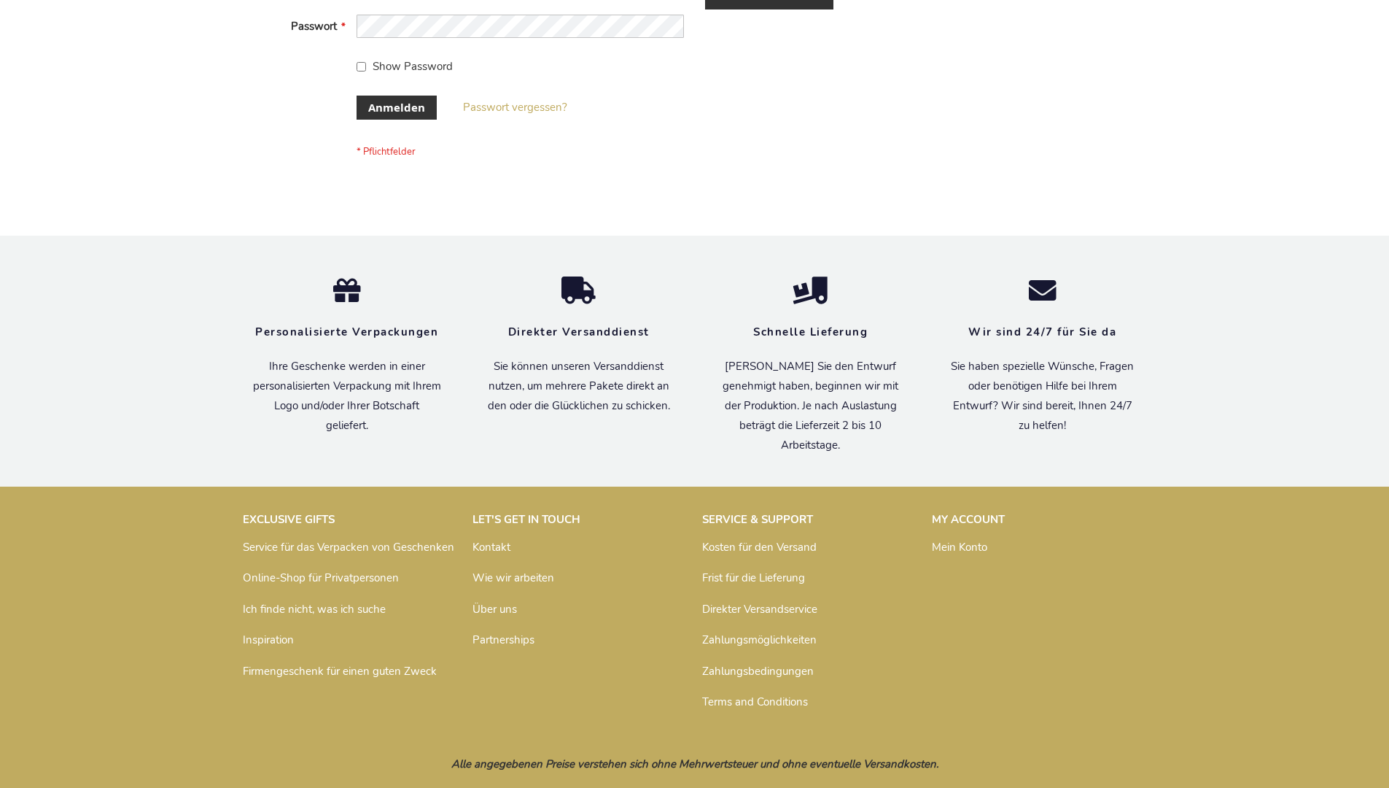
scroll to position [489, 0]
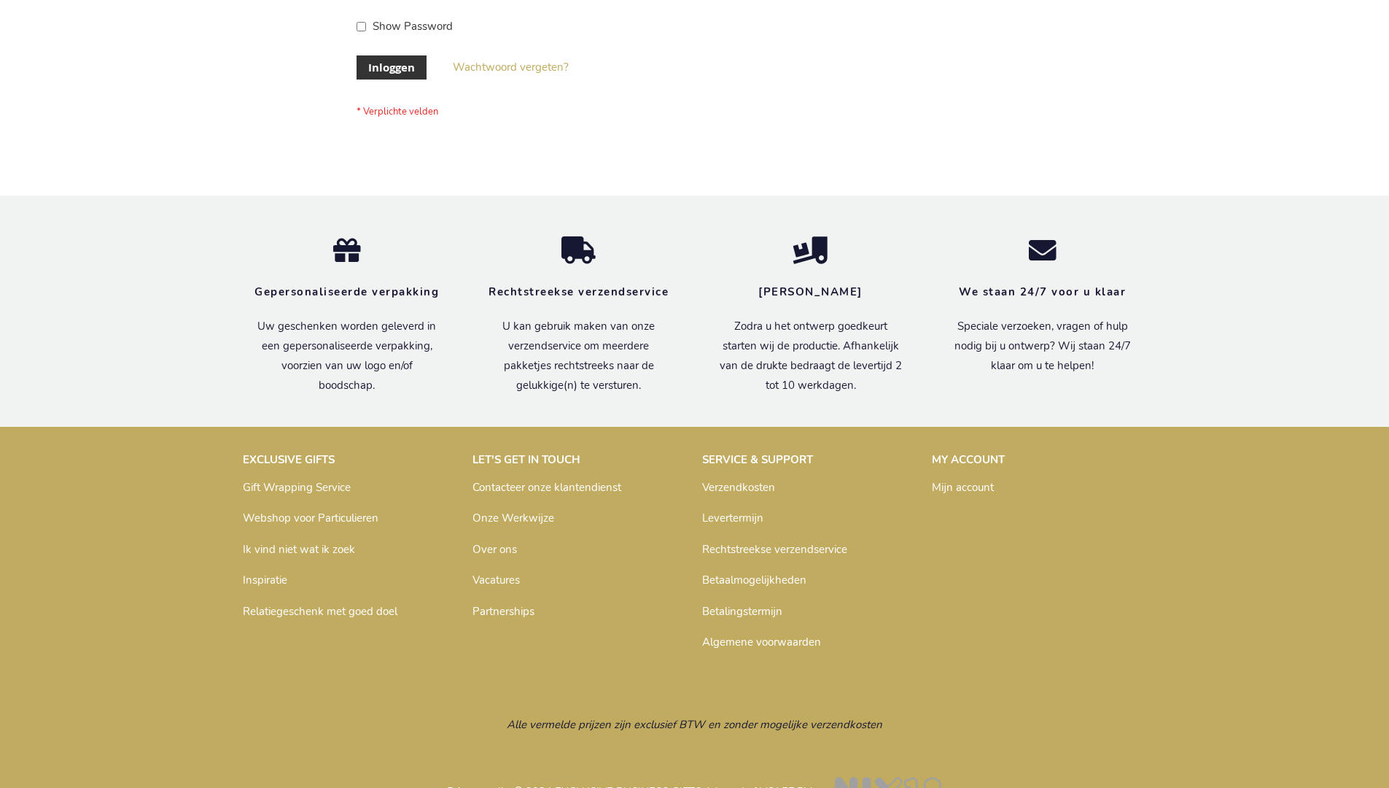
scroll to position [495, 0]
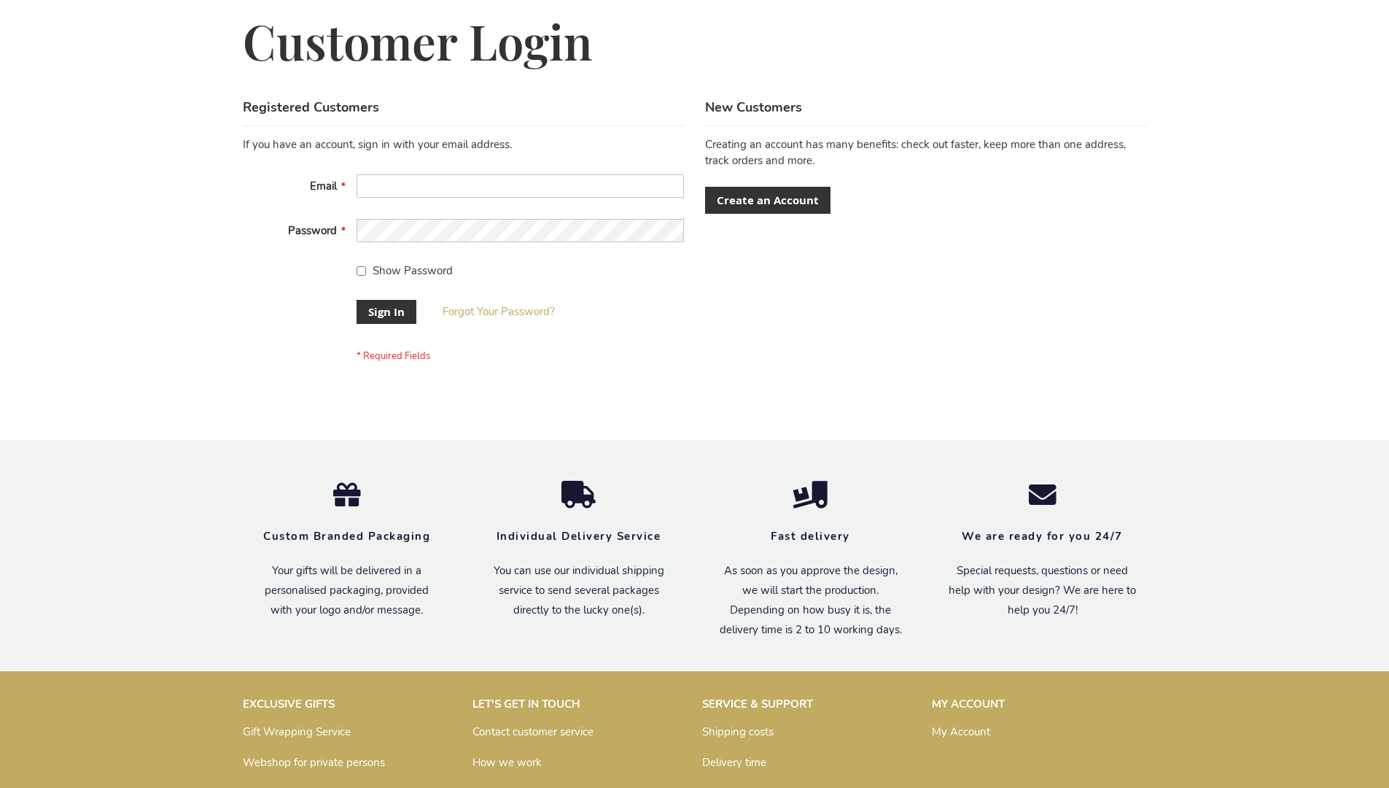
scroll to position [469, 0]
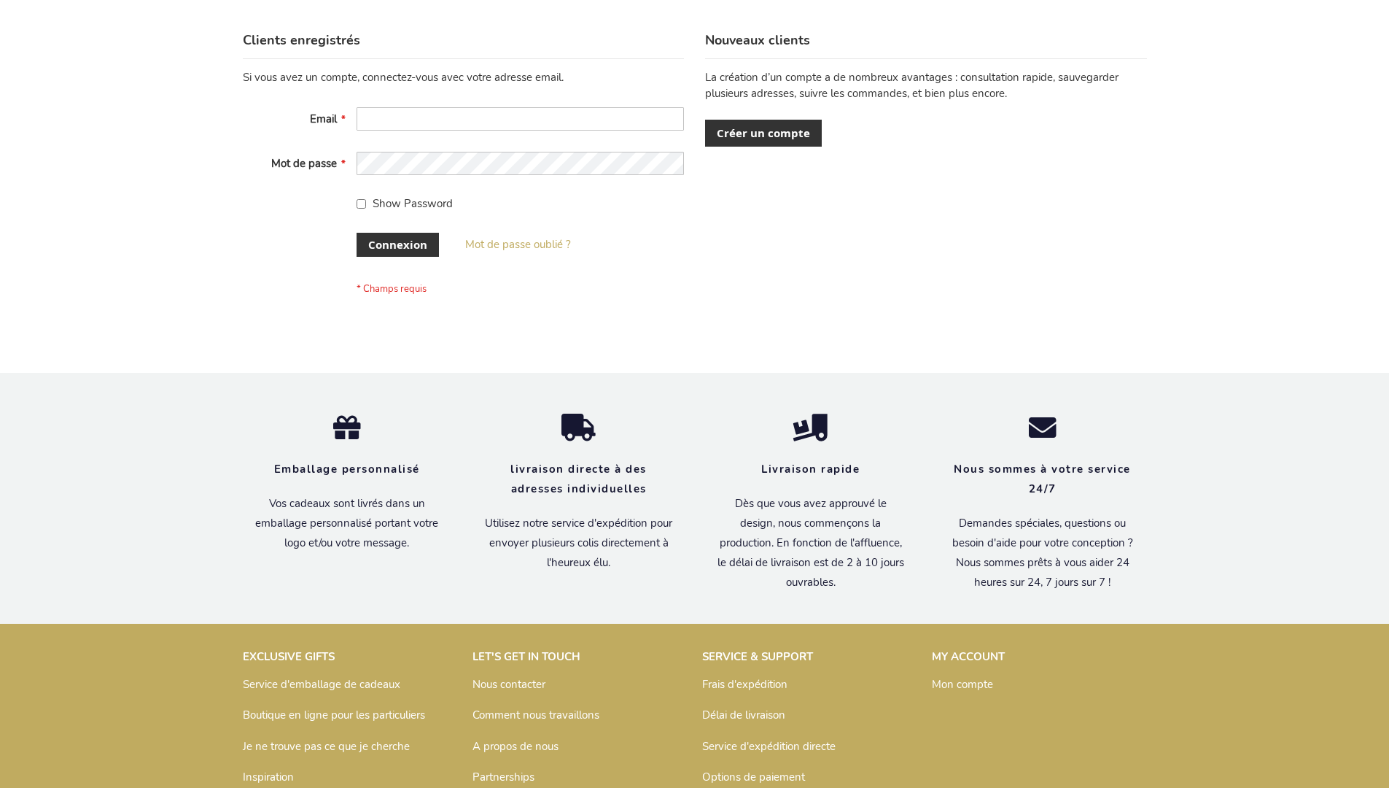
scroll to position [503, 0]
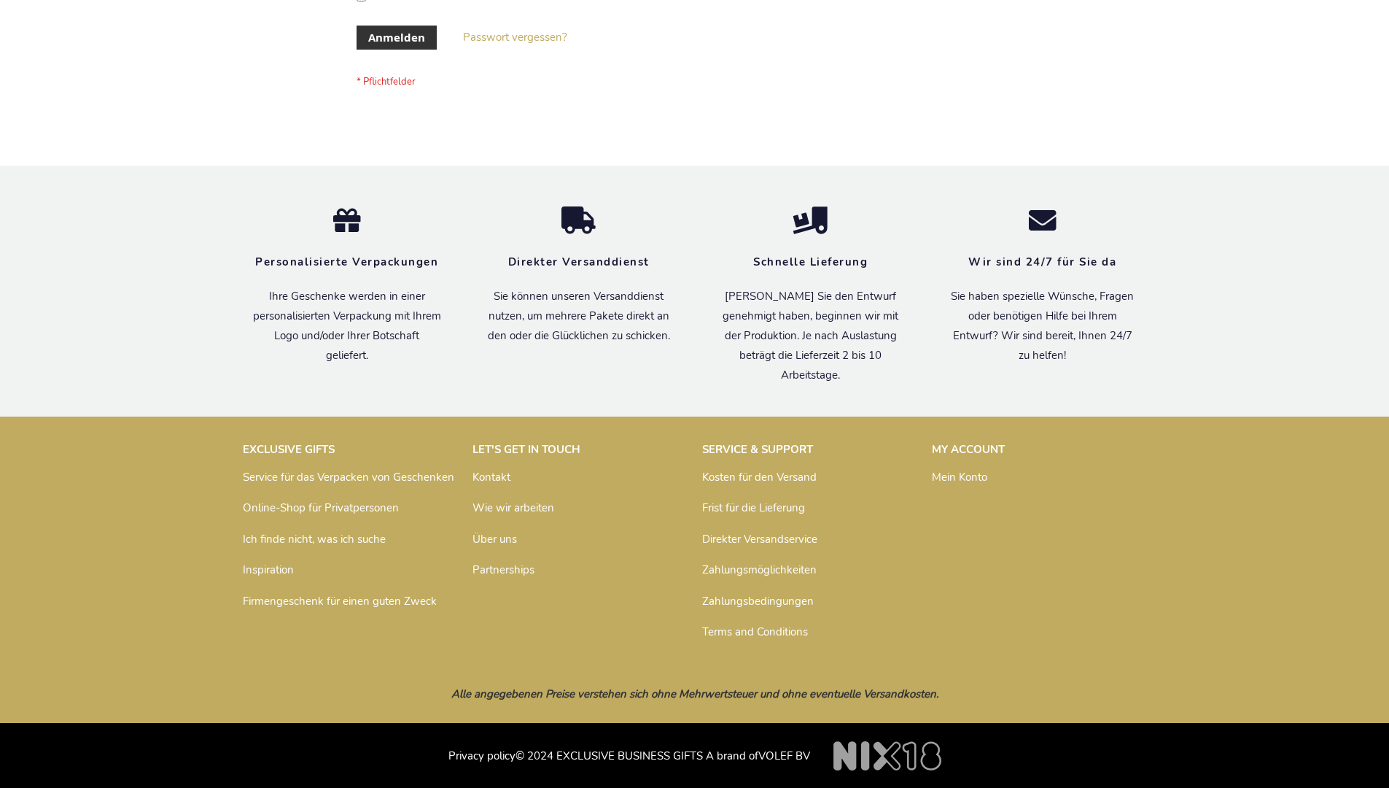
scroll to position [489, 0]
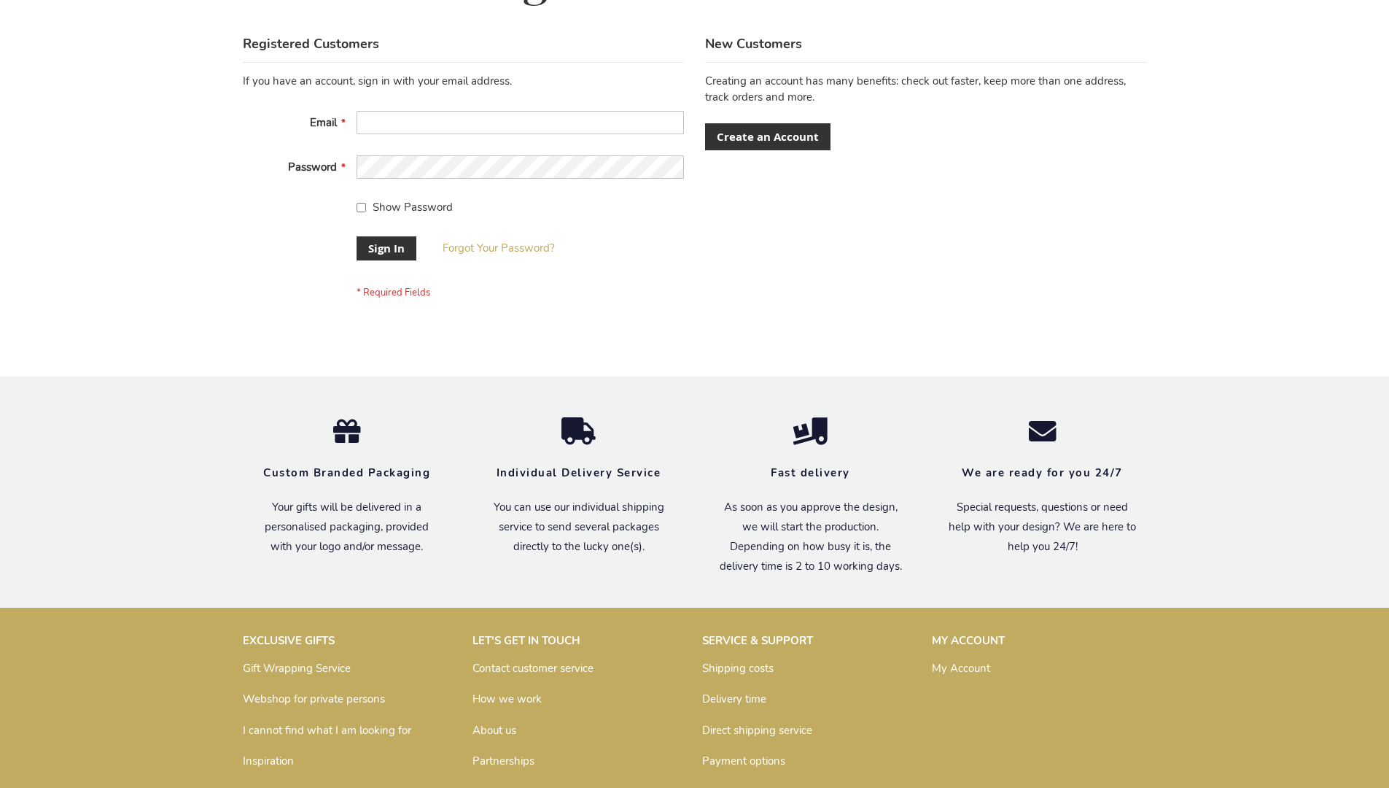
scroll to position [469, 0]
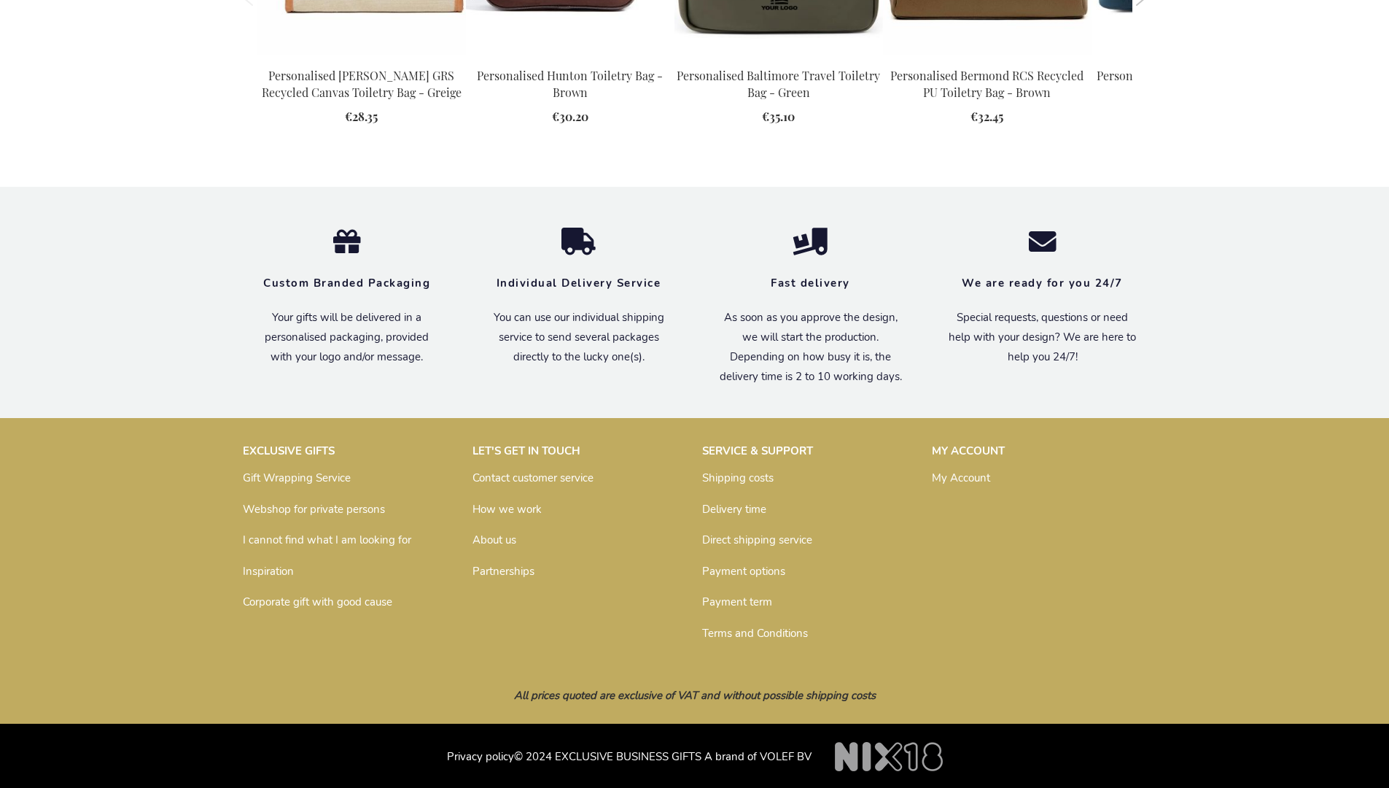
scroll to position [1963, 0]
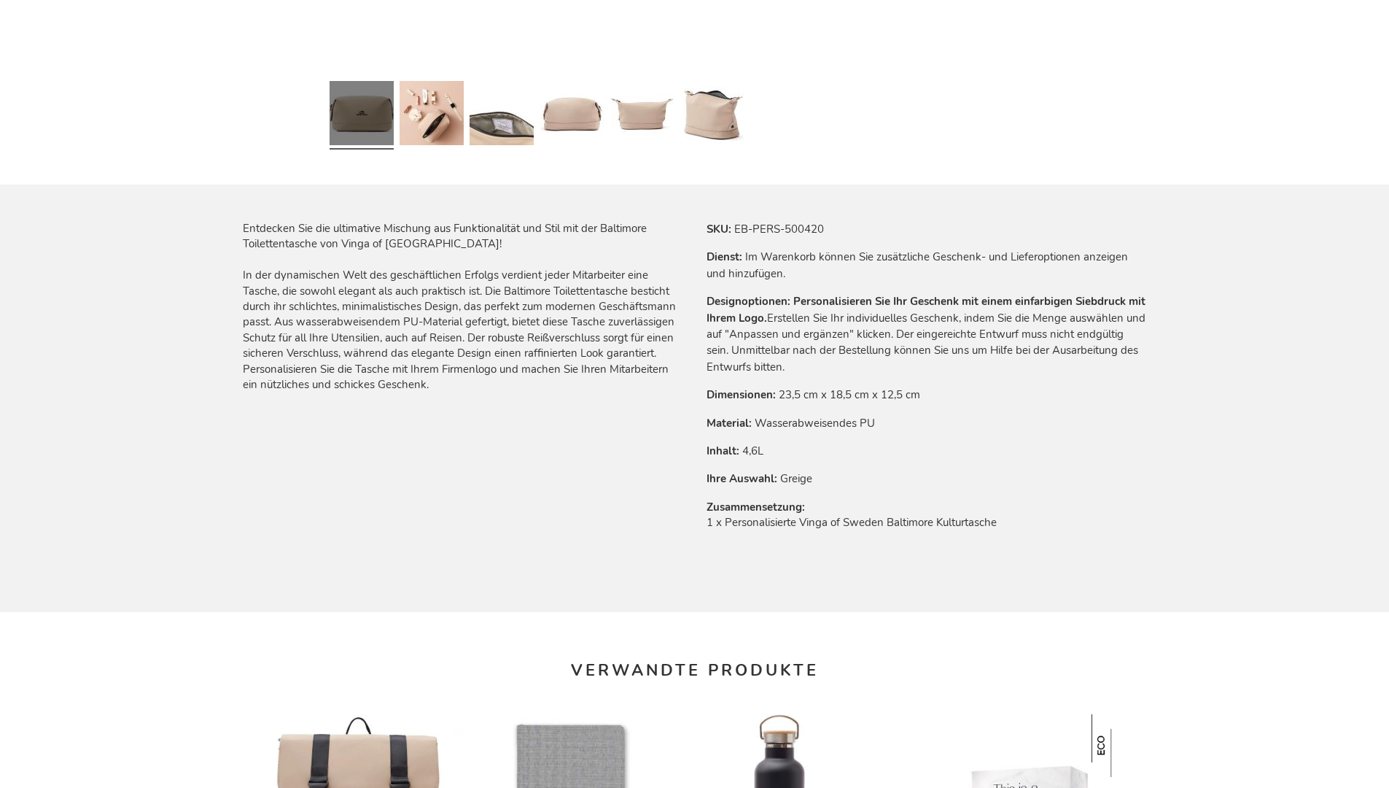
scroll to position [1999, 0]
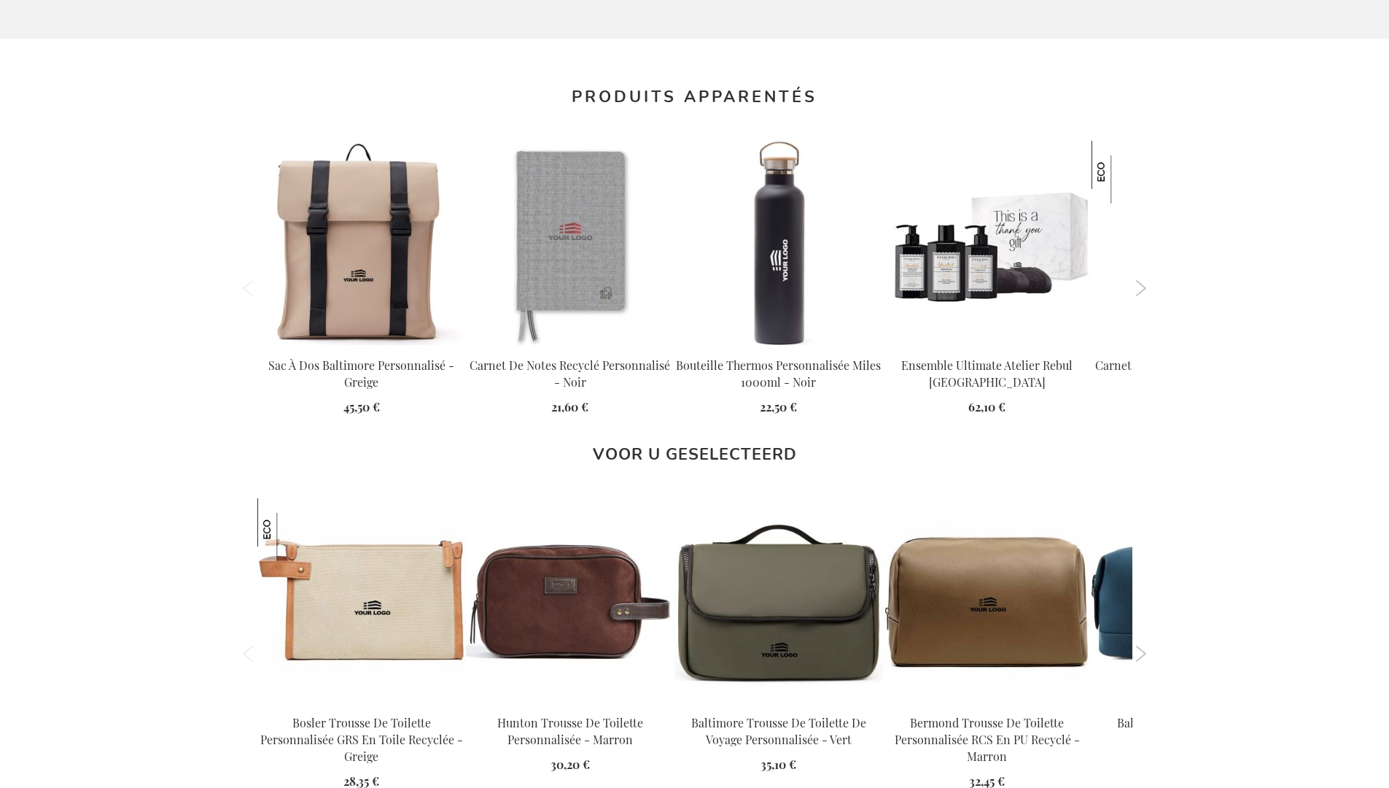
scroll to position [2014, 0]
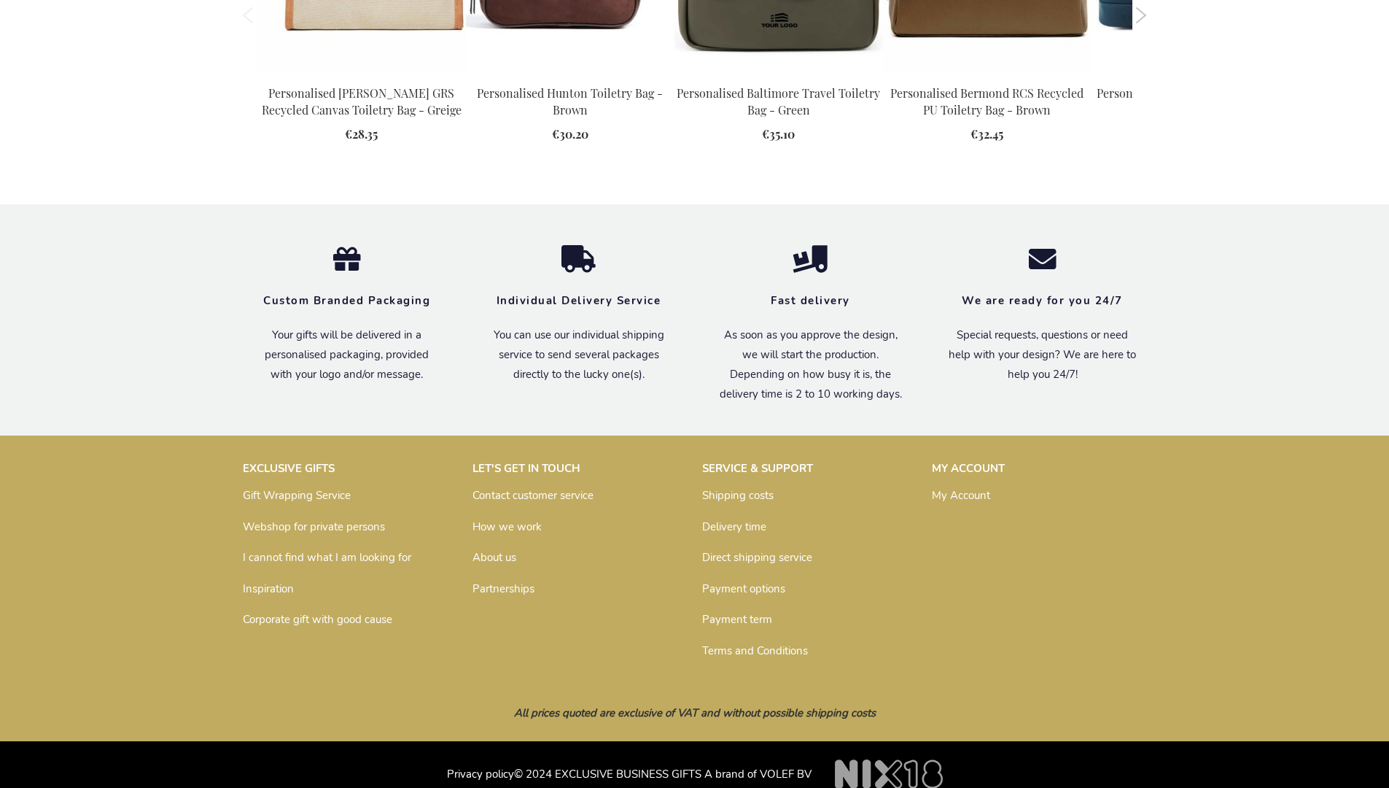
scroll to position [1963, 0]
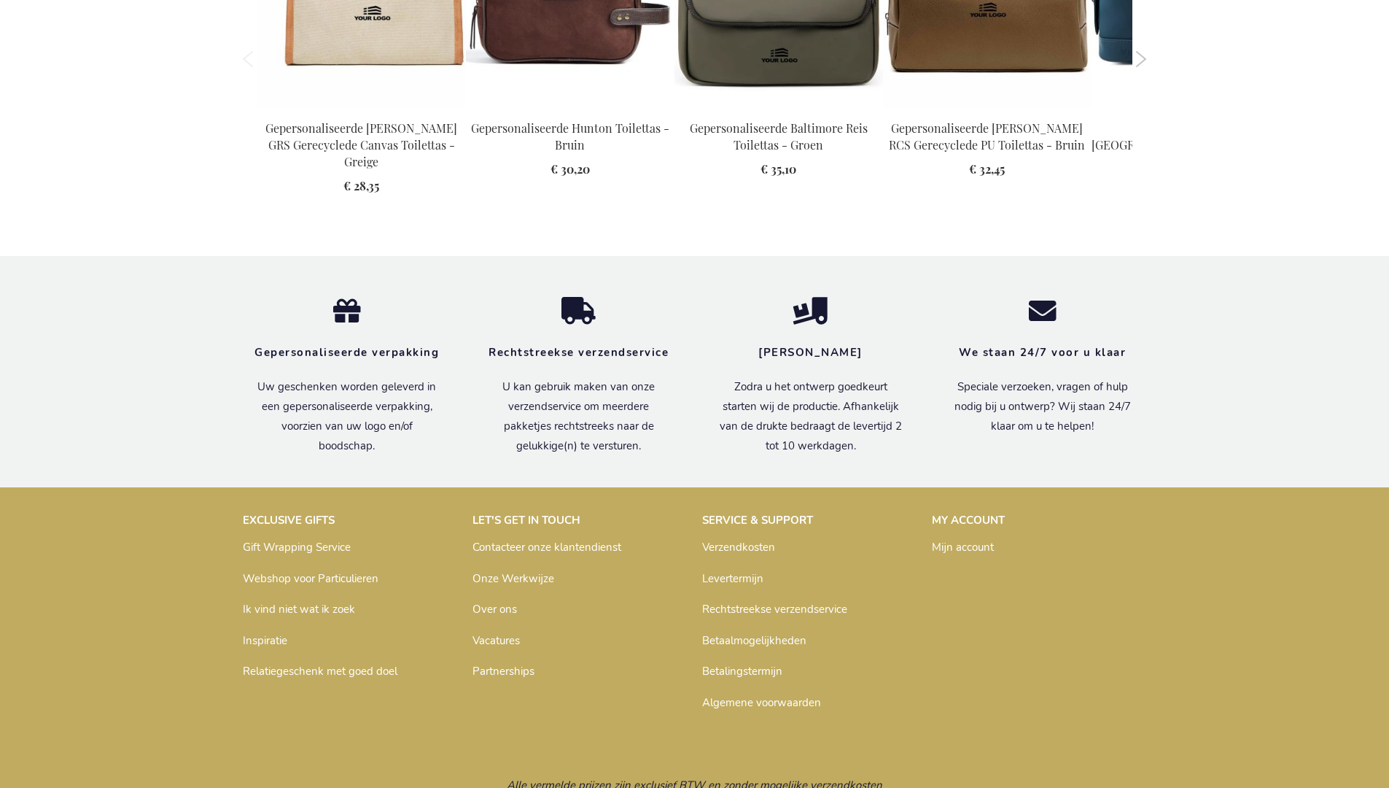
scroll to position [1990, 0]
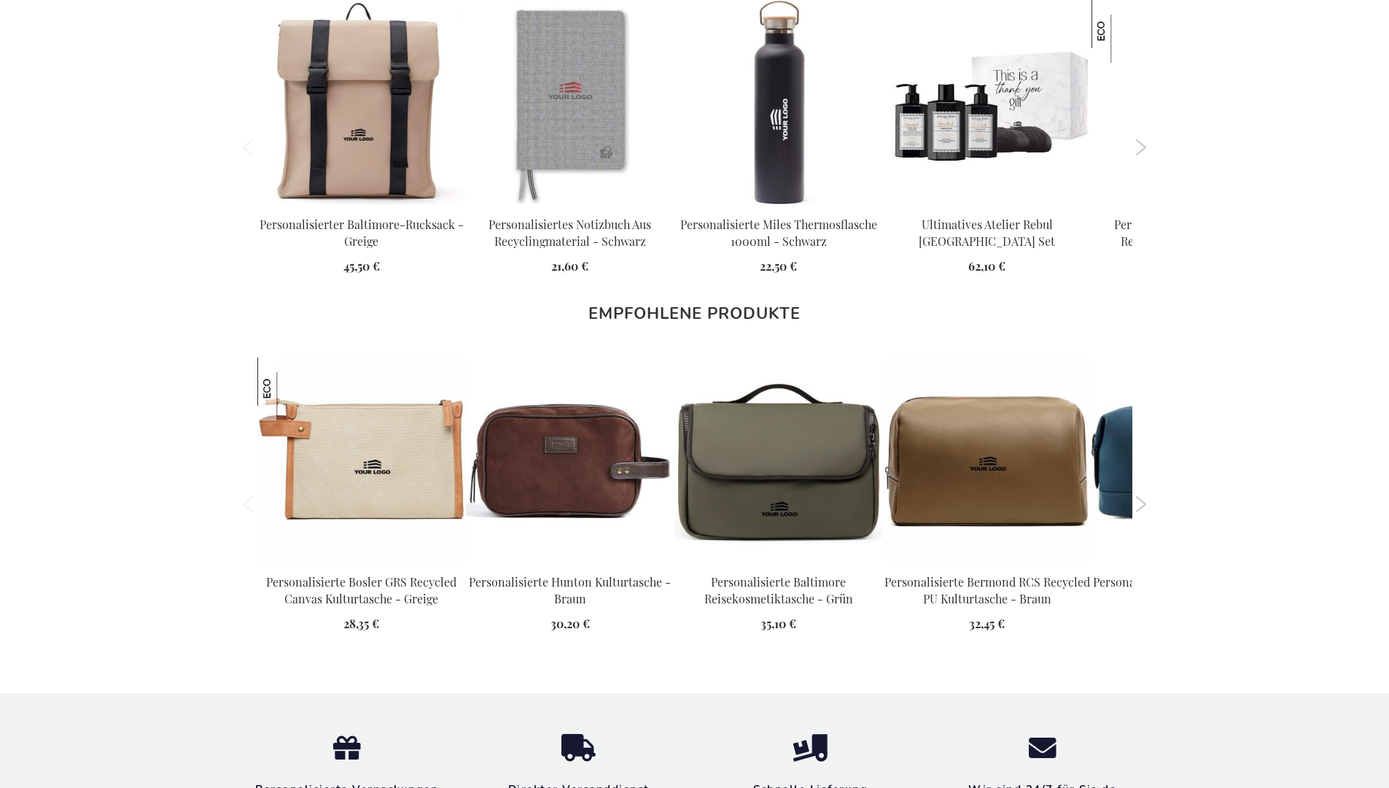
scroll to position [1999, 0]
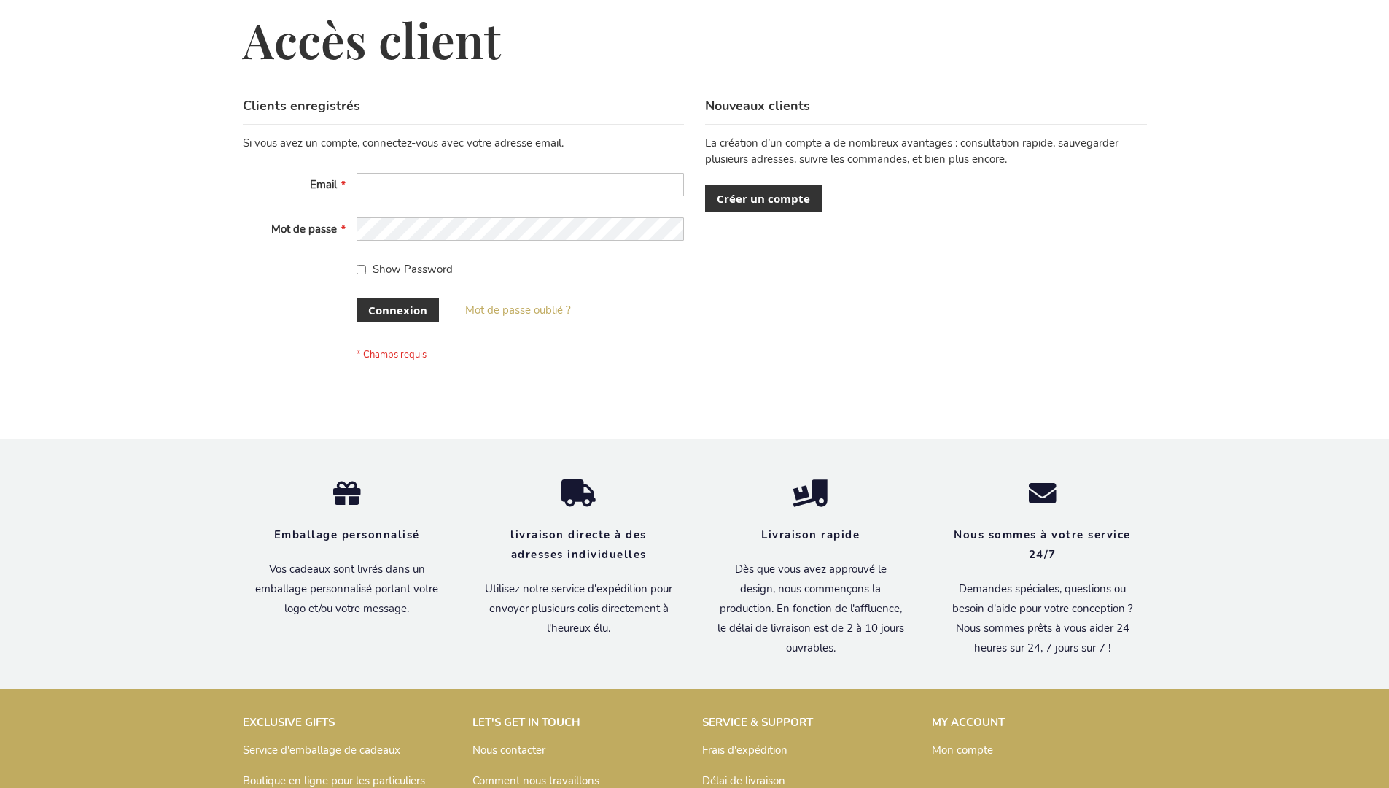
scroll to position [503, 0]
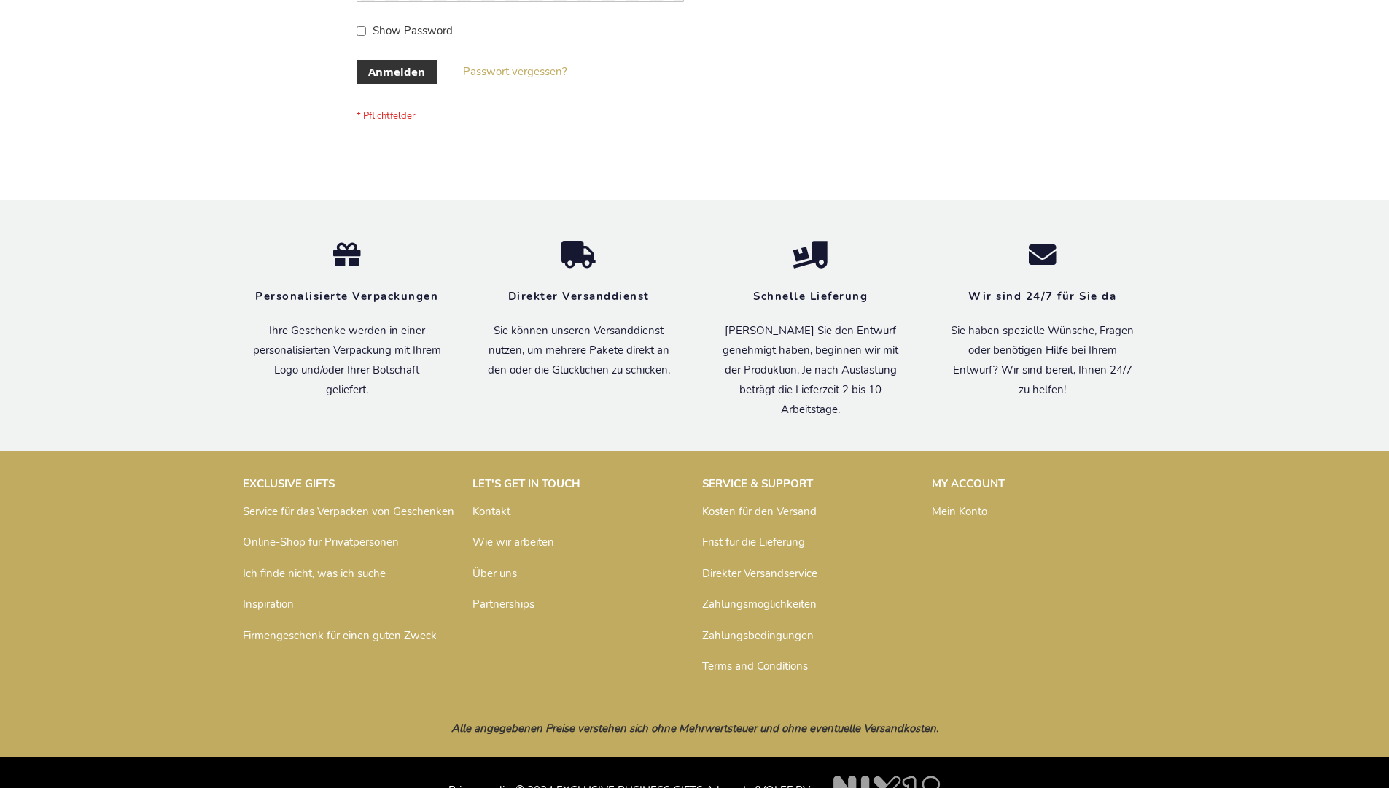
scroll to position [489, 0]
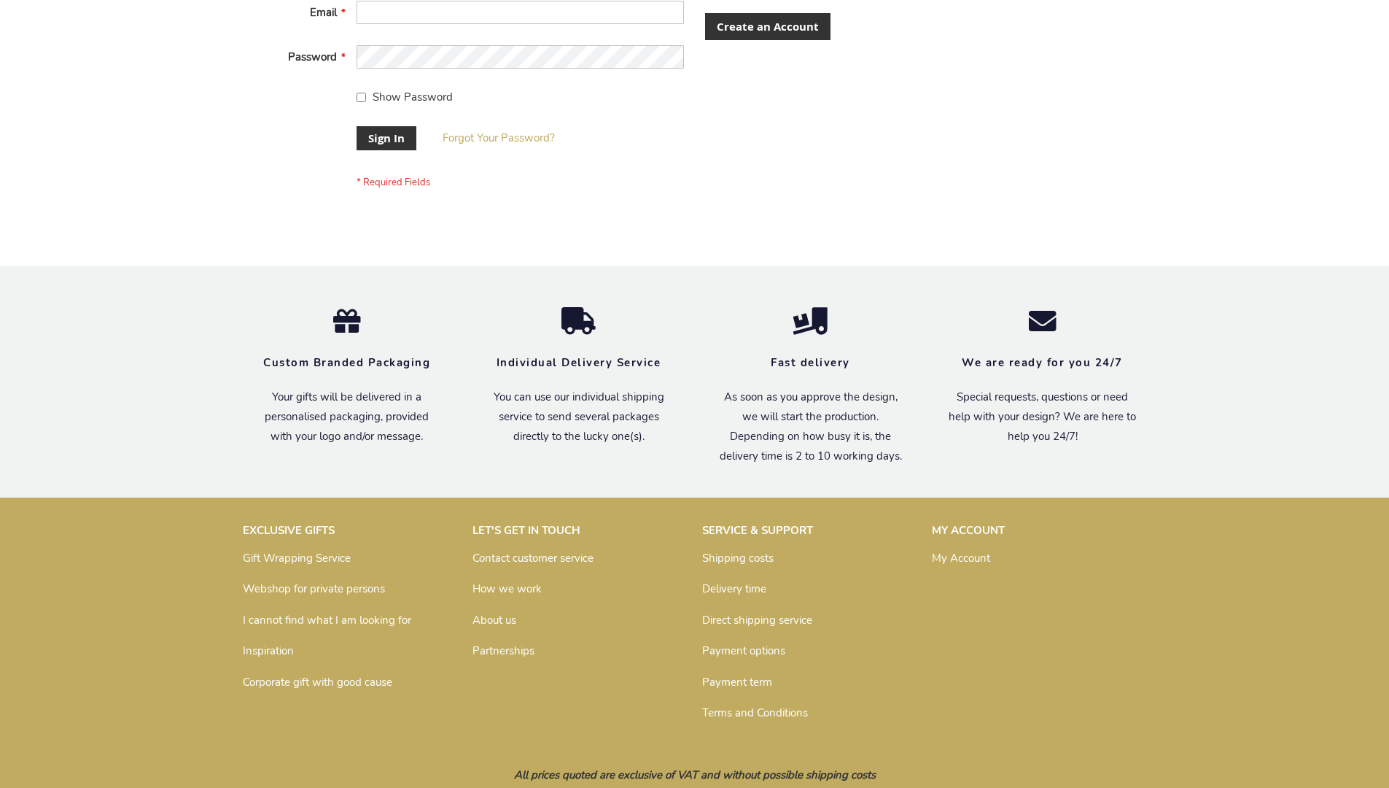
scroll to position [469, 0]
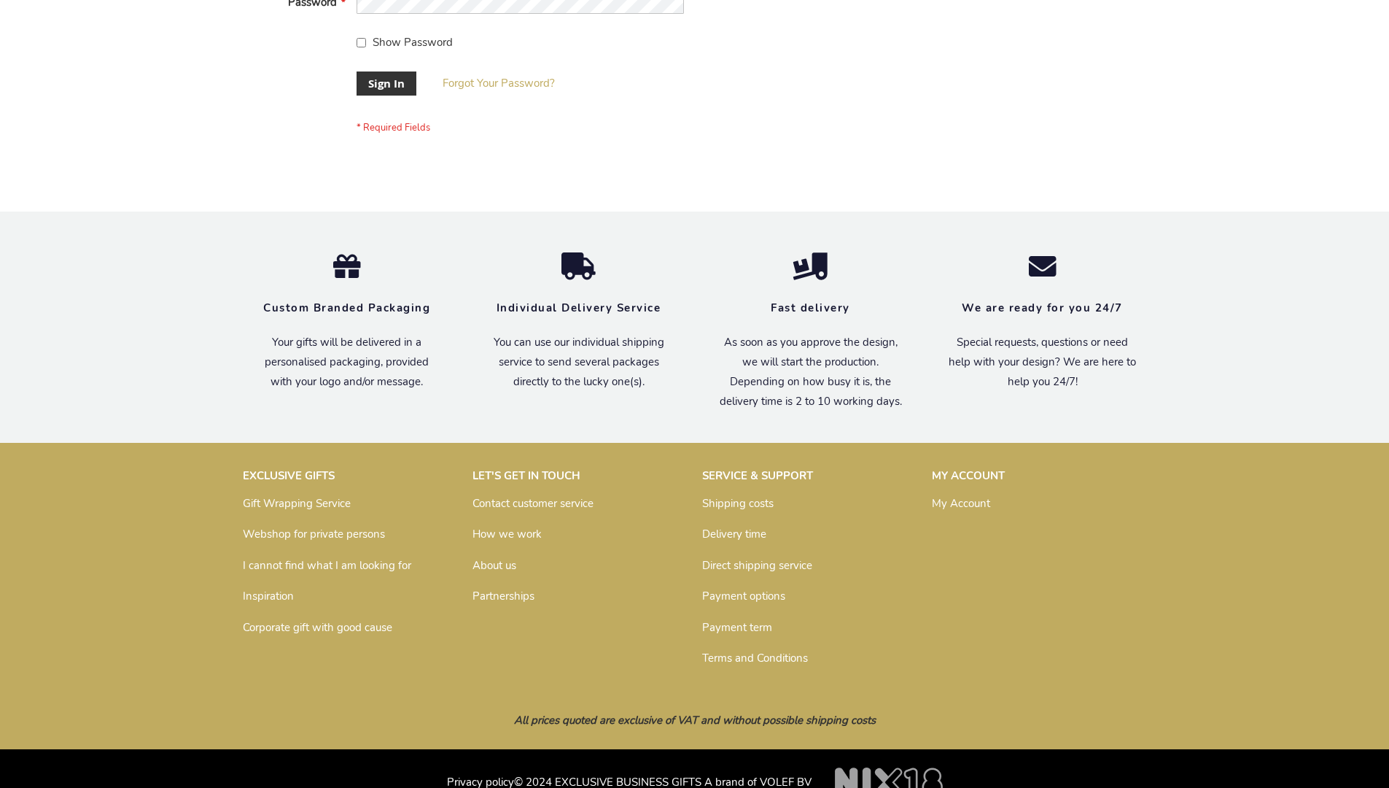
scroll to position [469, 0]
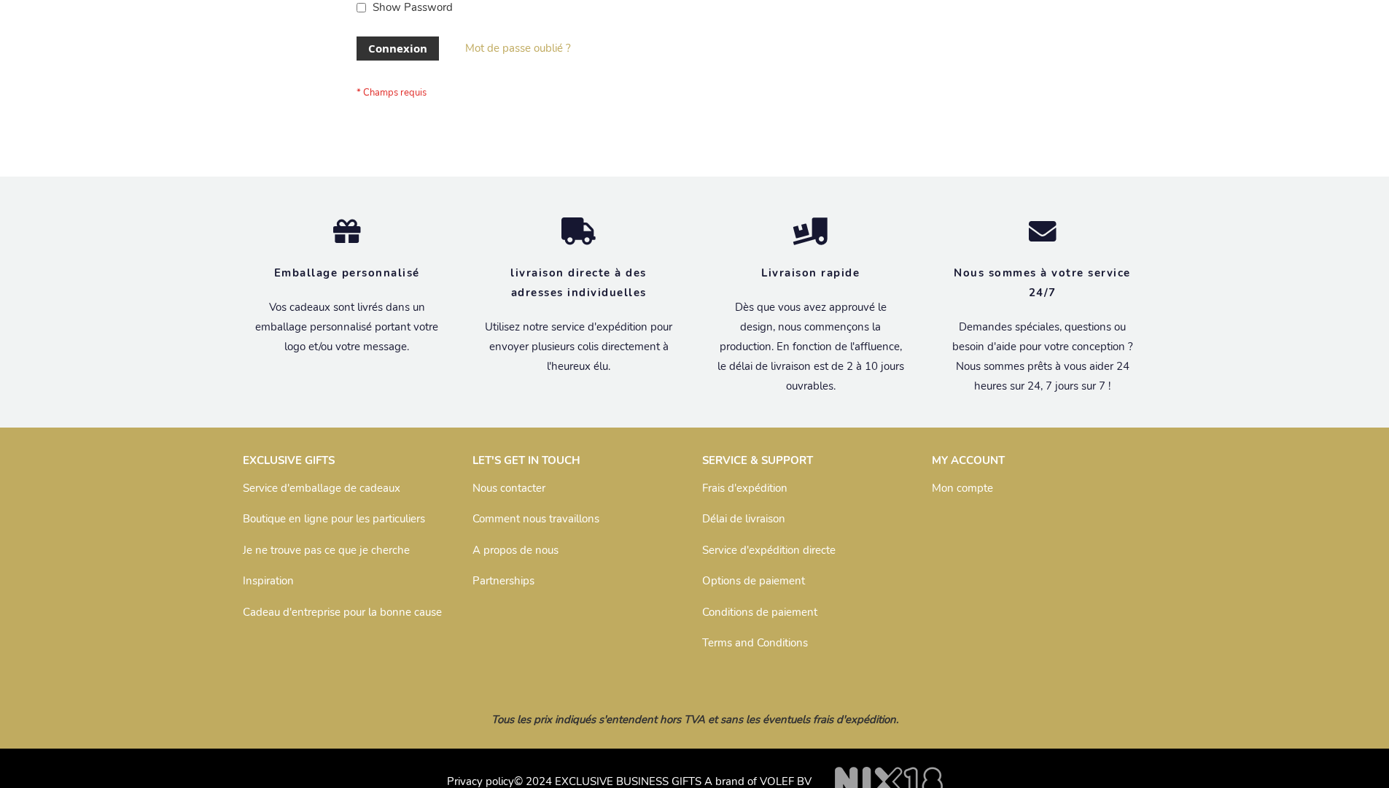
scroll to position [503, 0]
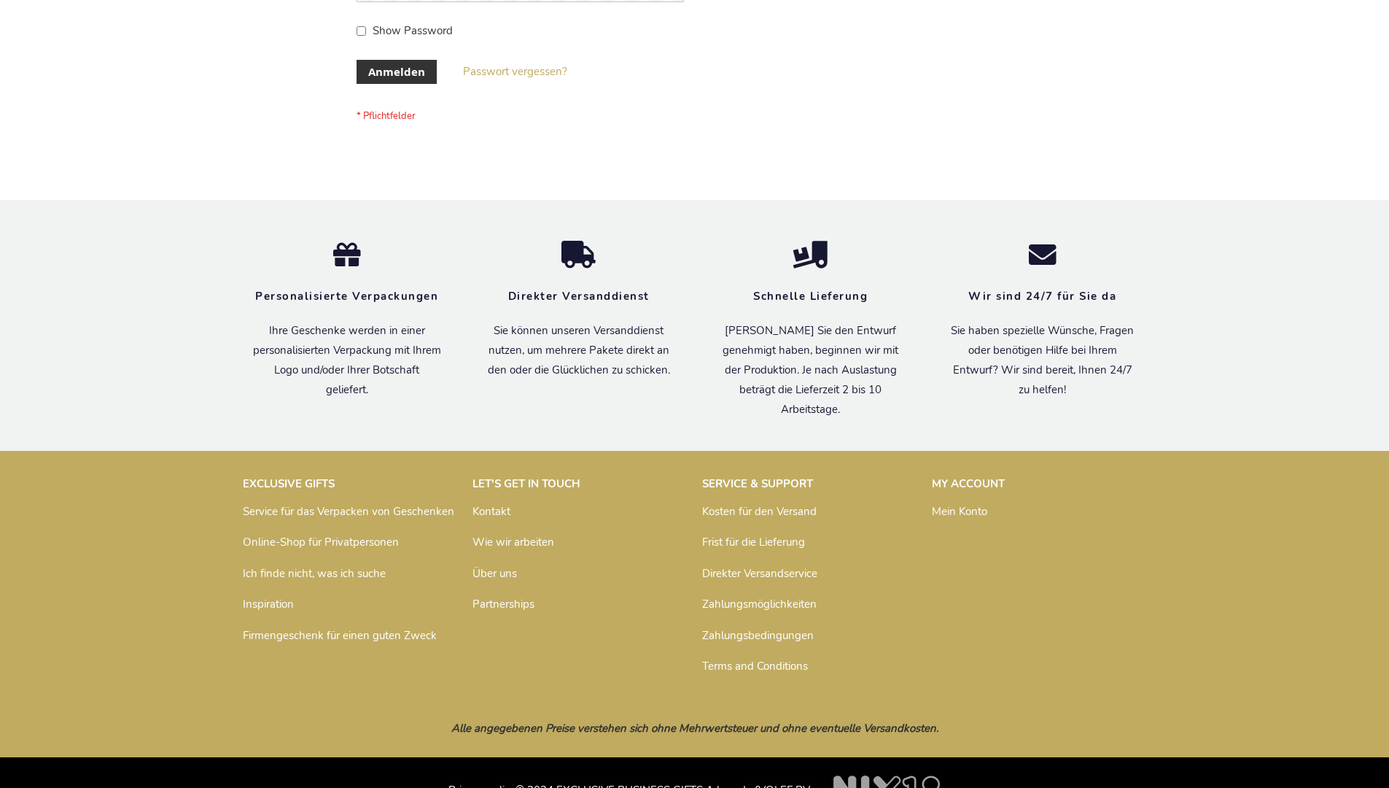
scroll to position [489, 0]
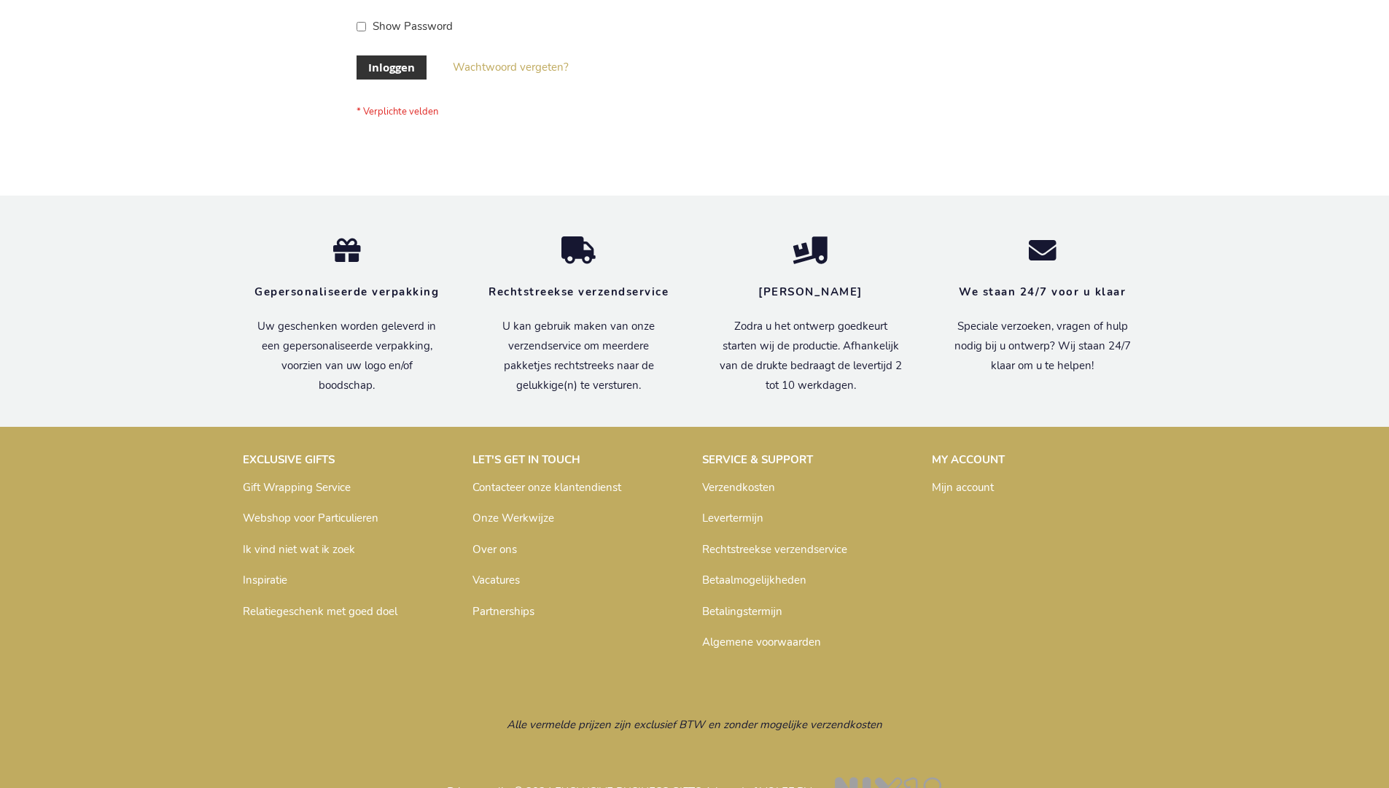
scroll to position [495, 0]
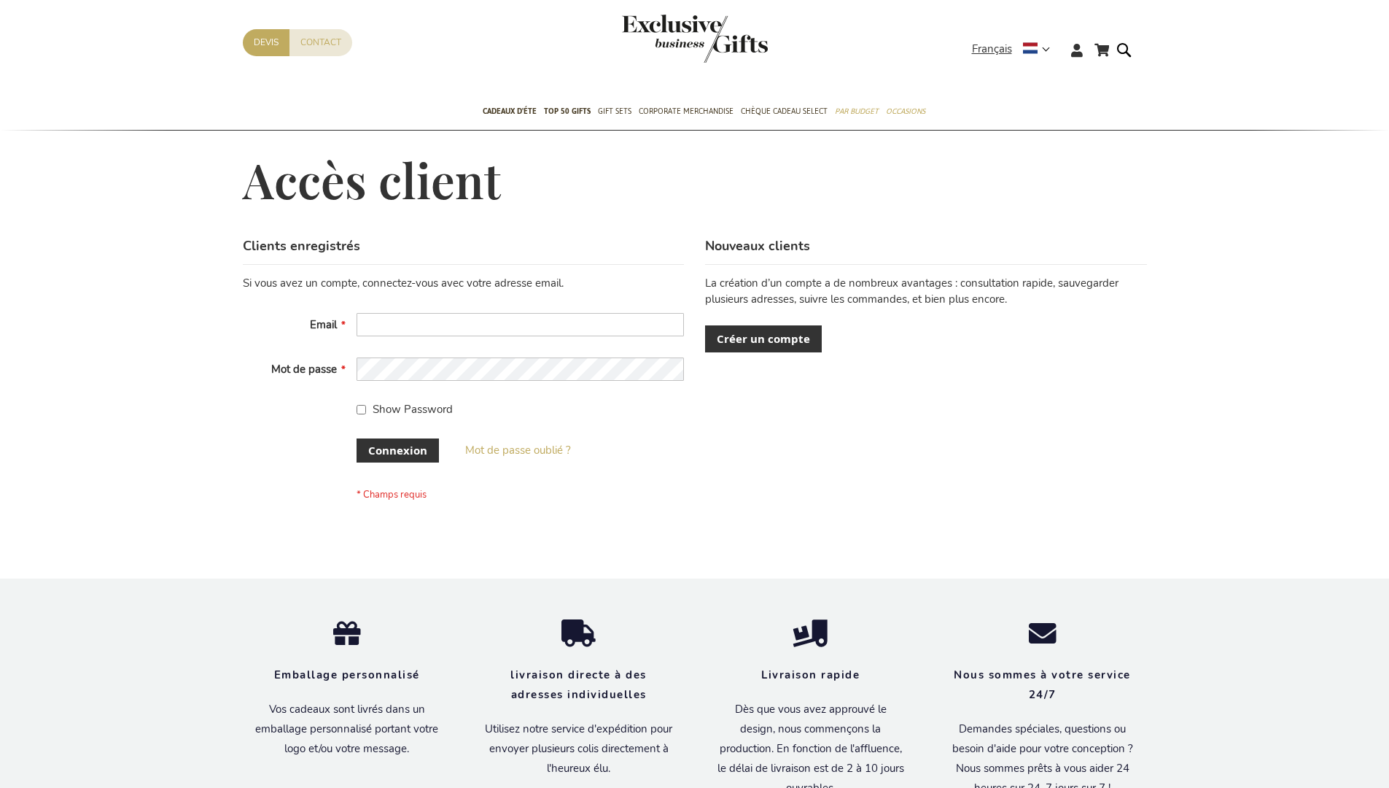
scroll to position [503, 0]
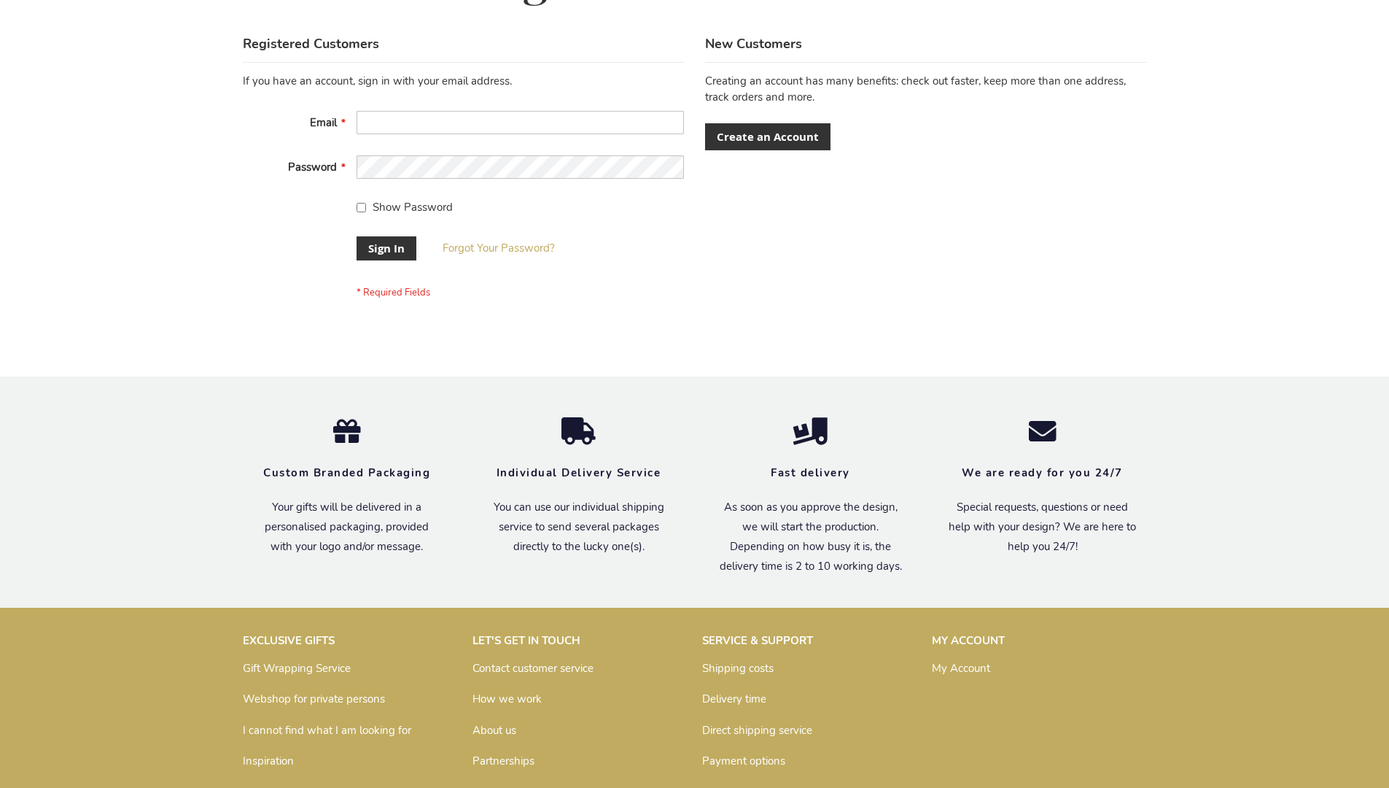
scroll to position [469, 0]
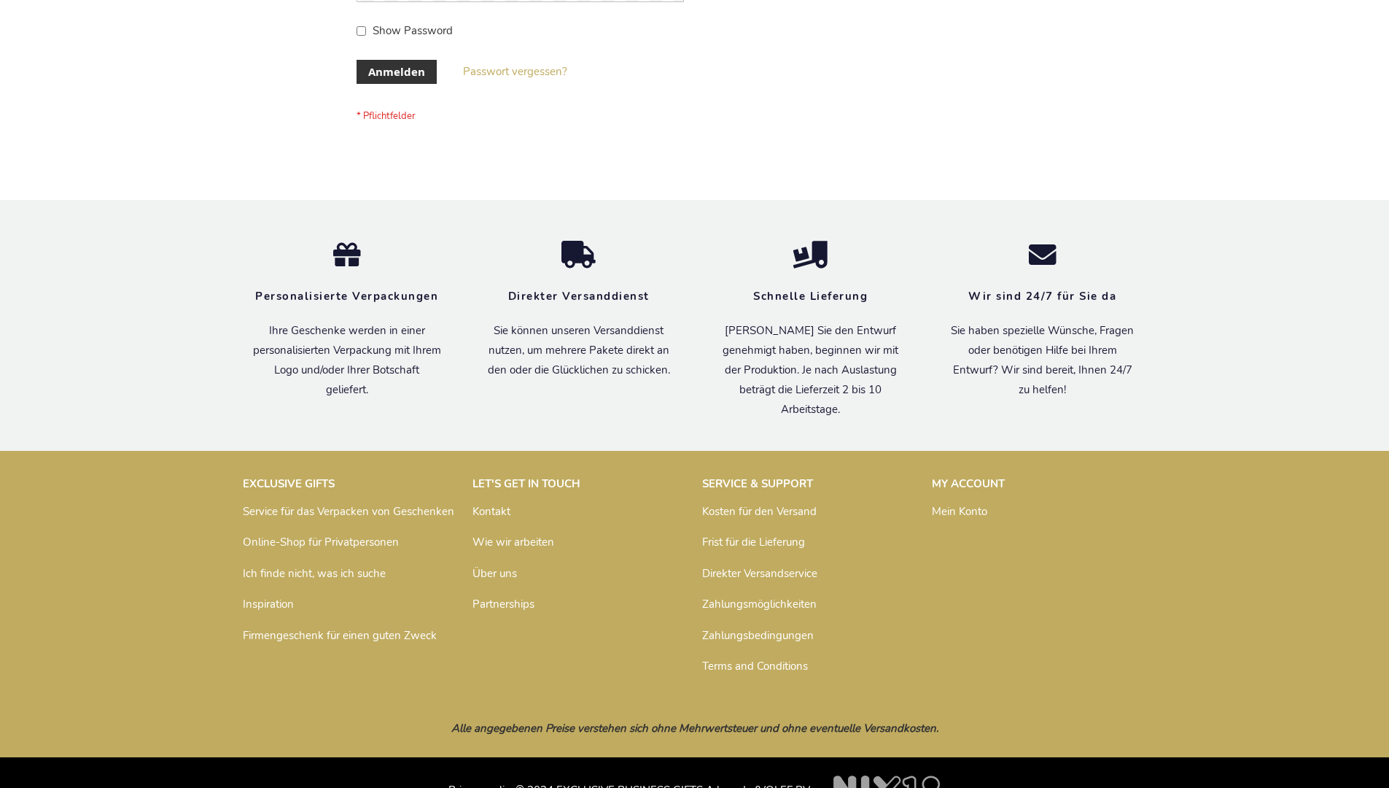
scroll to position [489, 0]
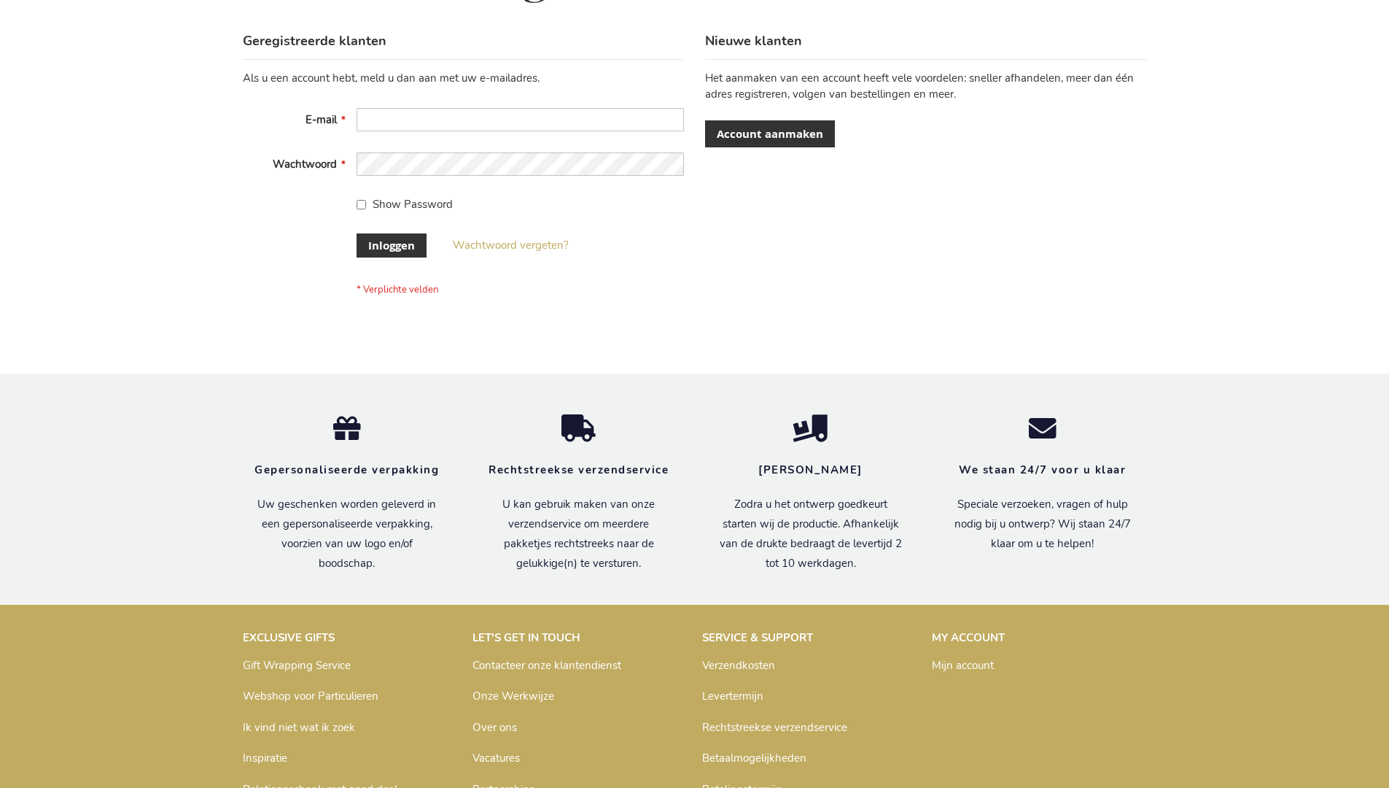
scroll to position [495, 0]
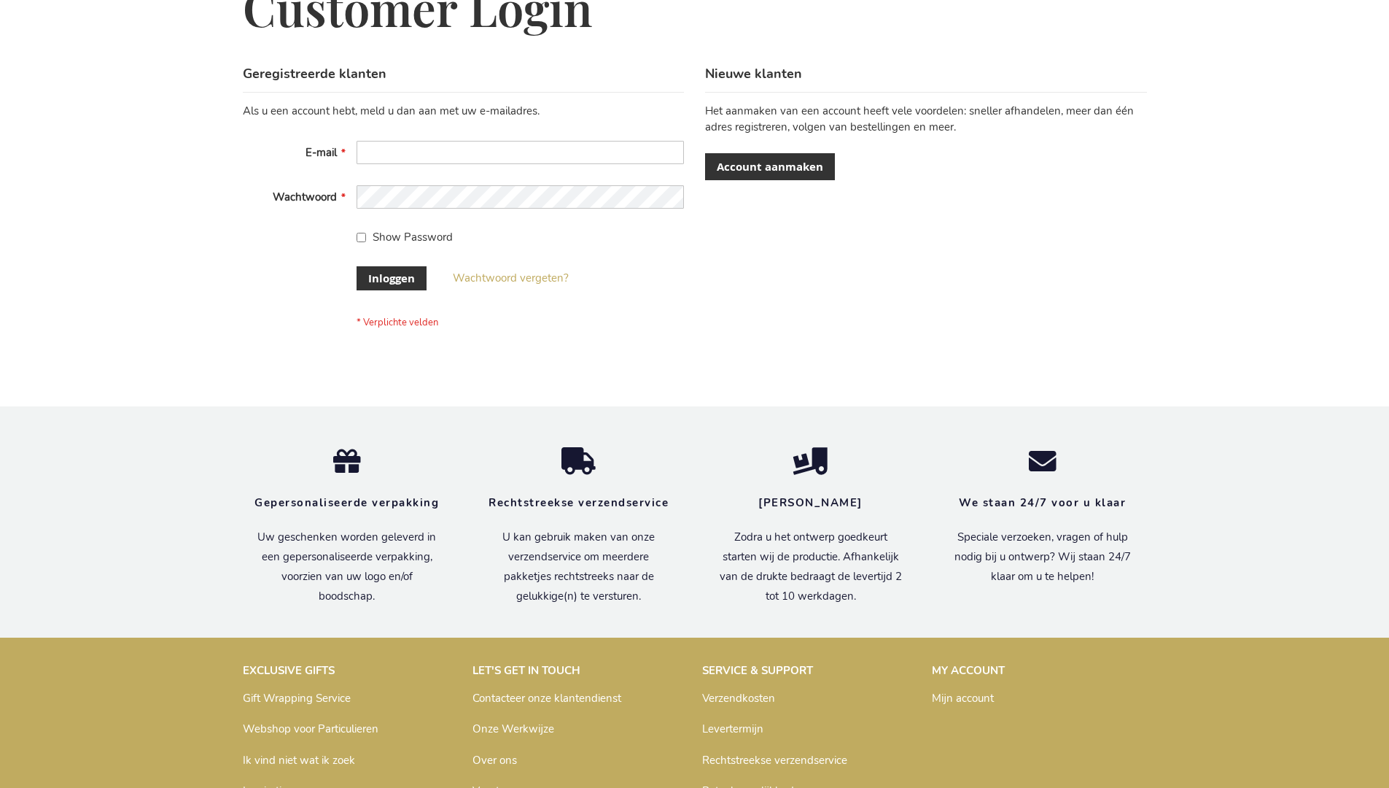
scroll to position [495, 0]
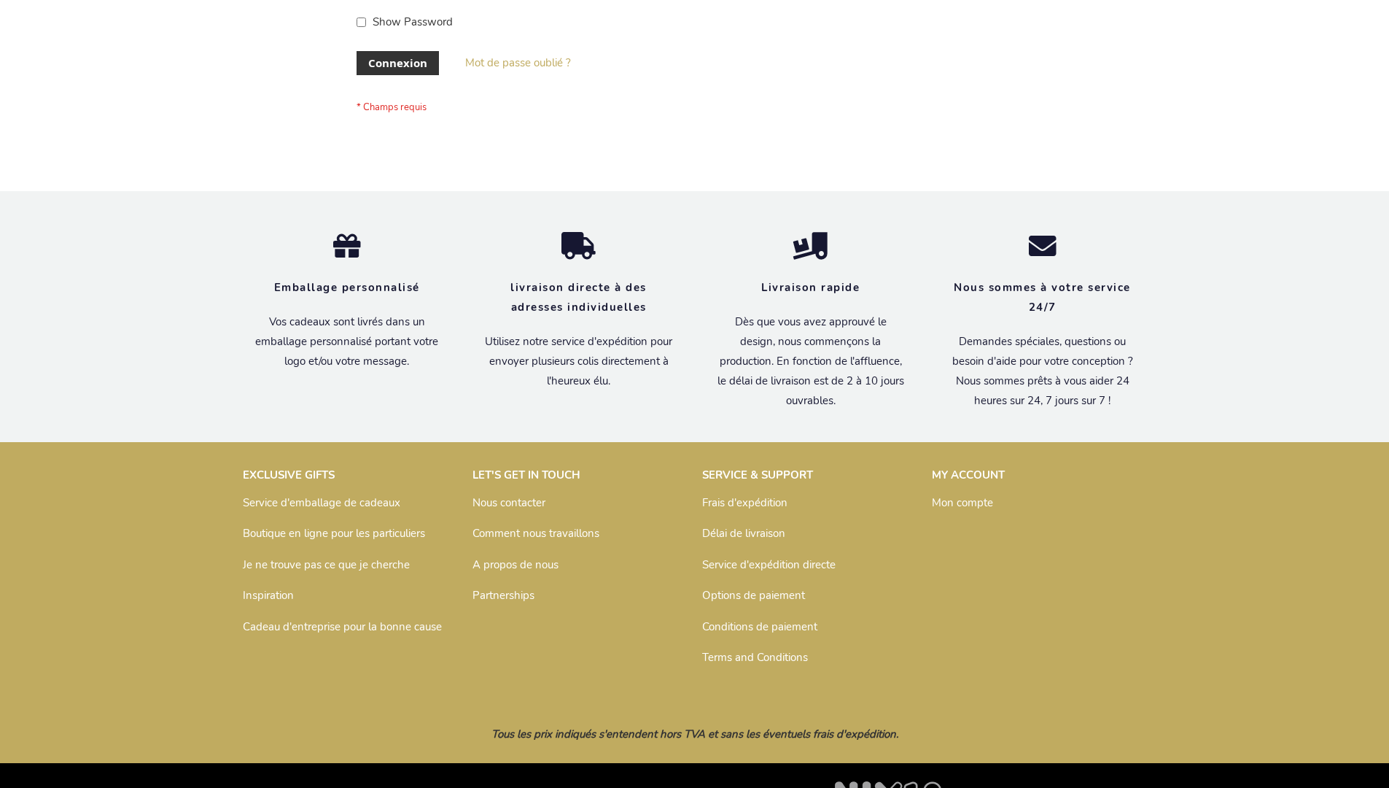
scroll to position [503, 0]
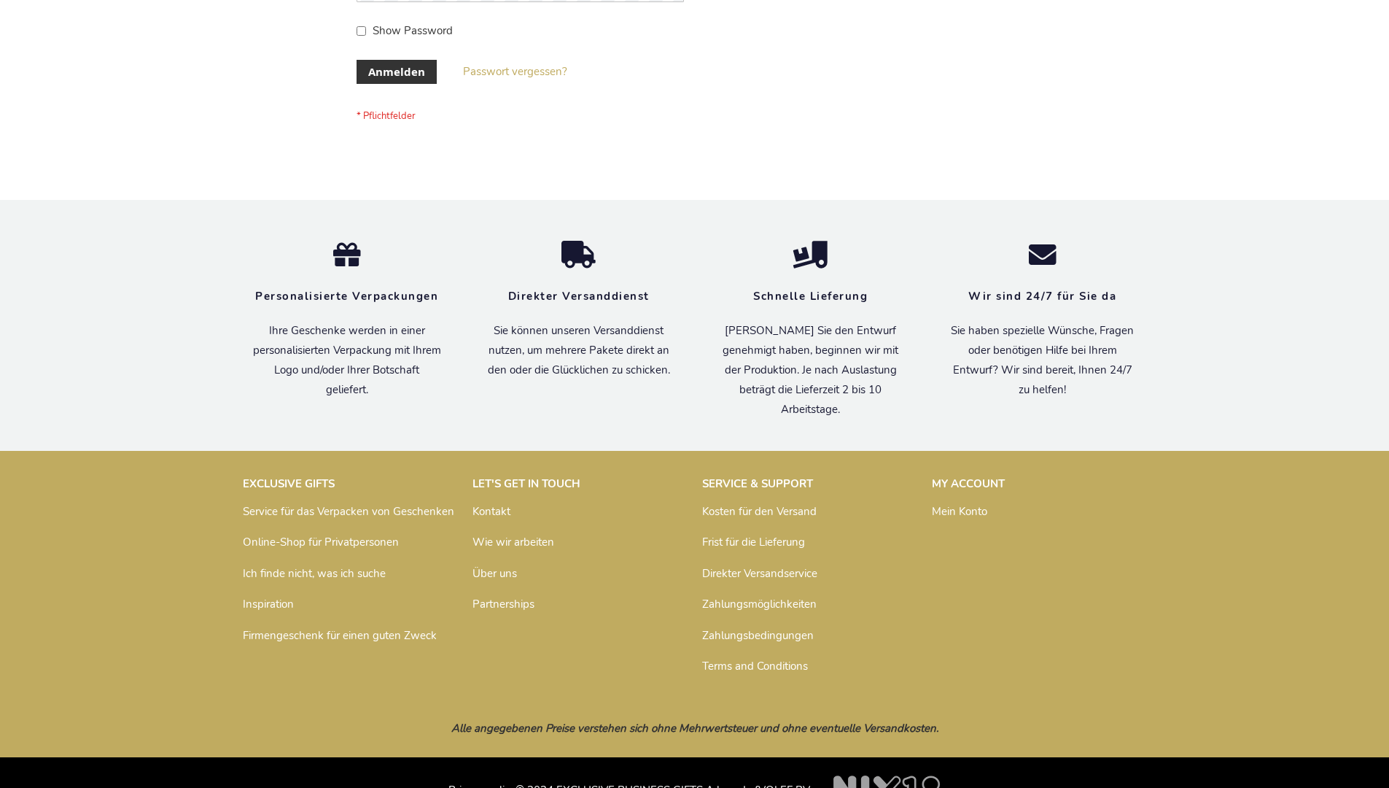
scroll to position [489, 0]
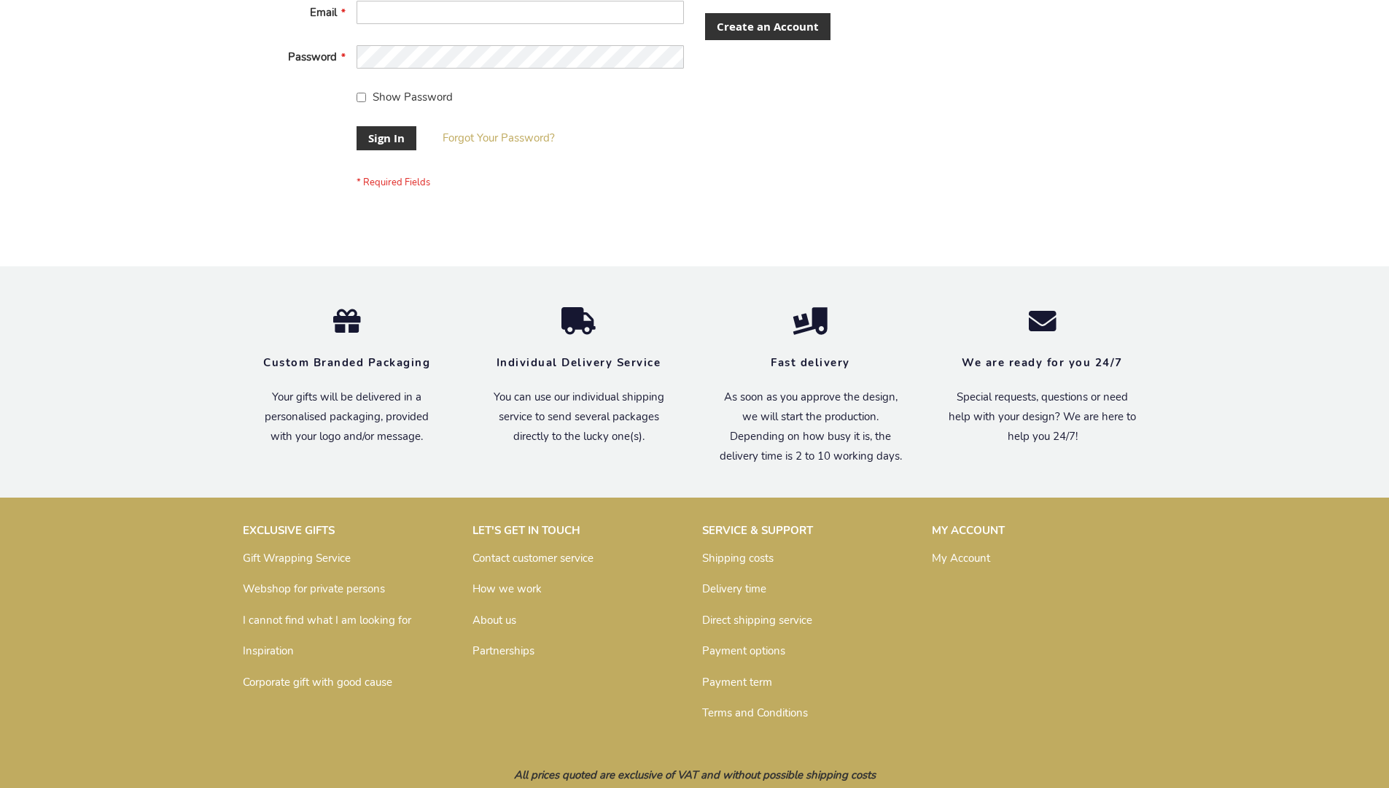
scroll to position [469, 0]
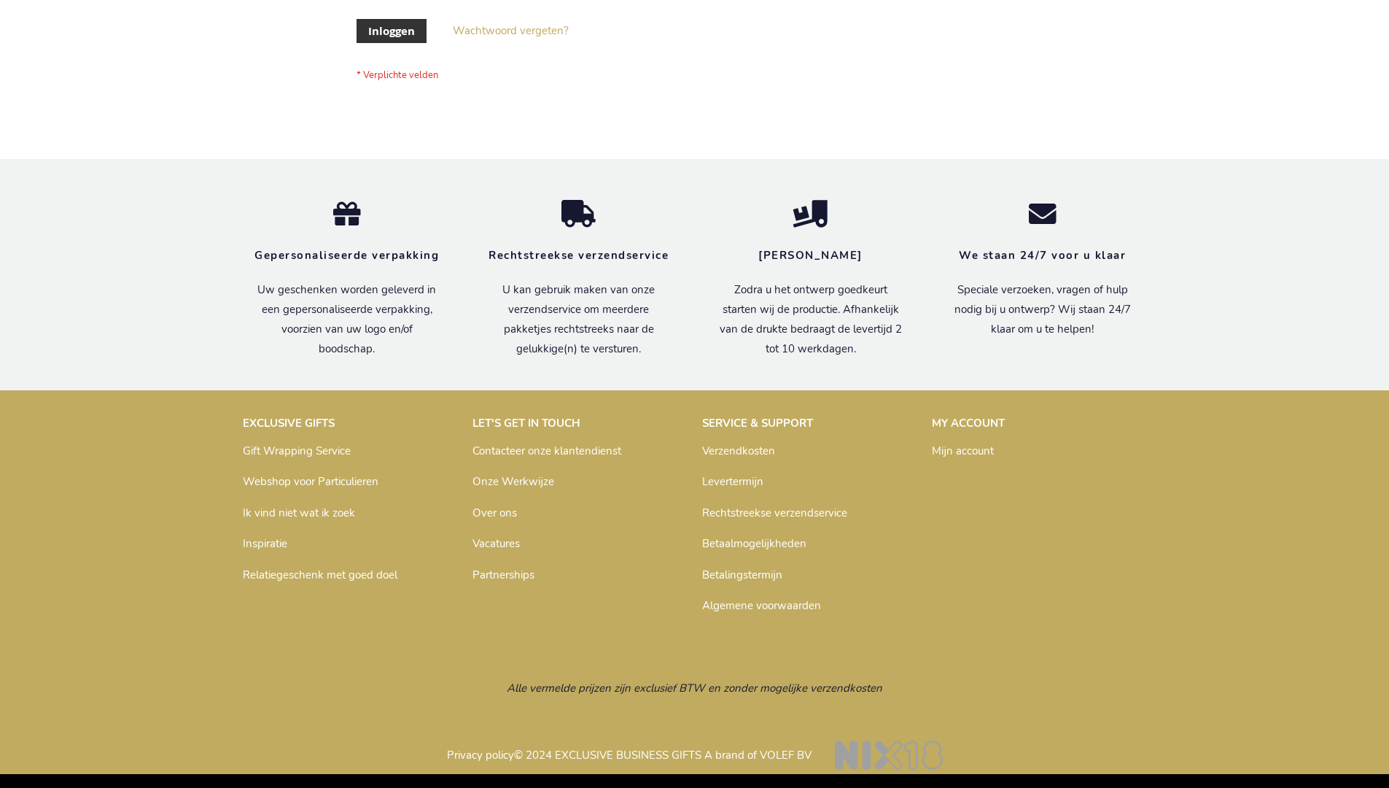
scroll to position [495, 0]
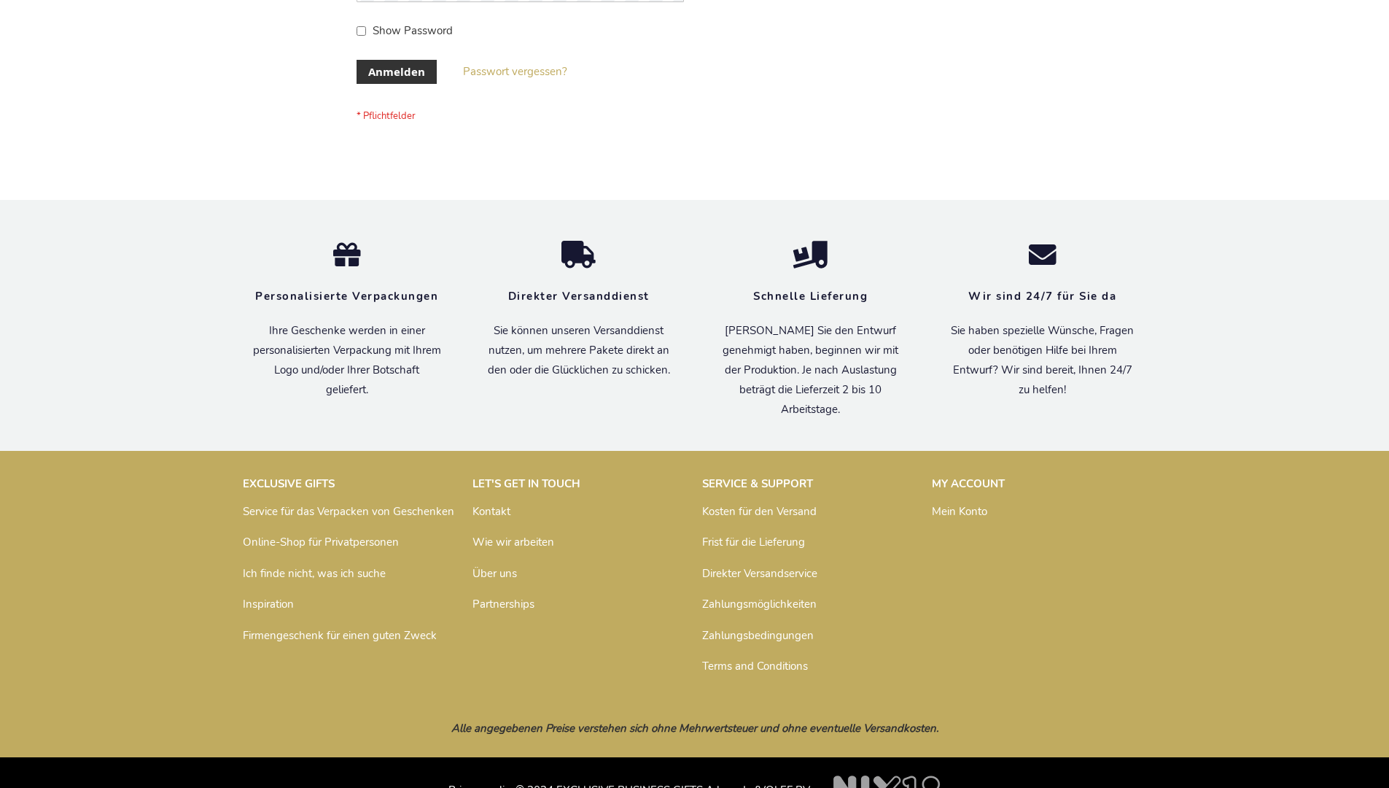
scroll to position [489, 0]
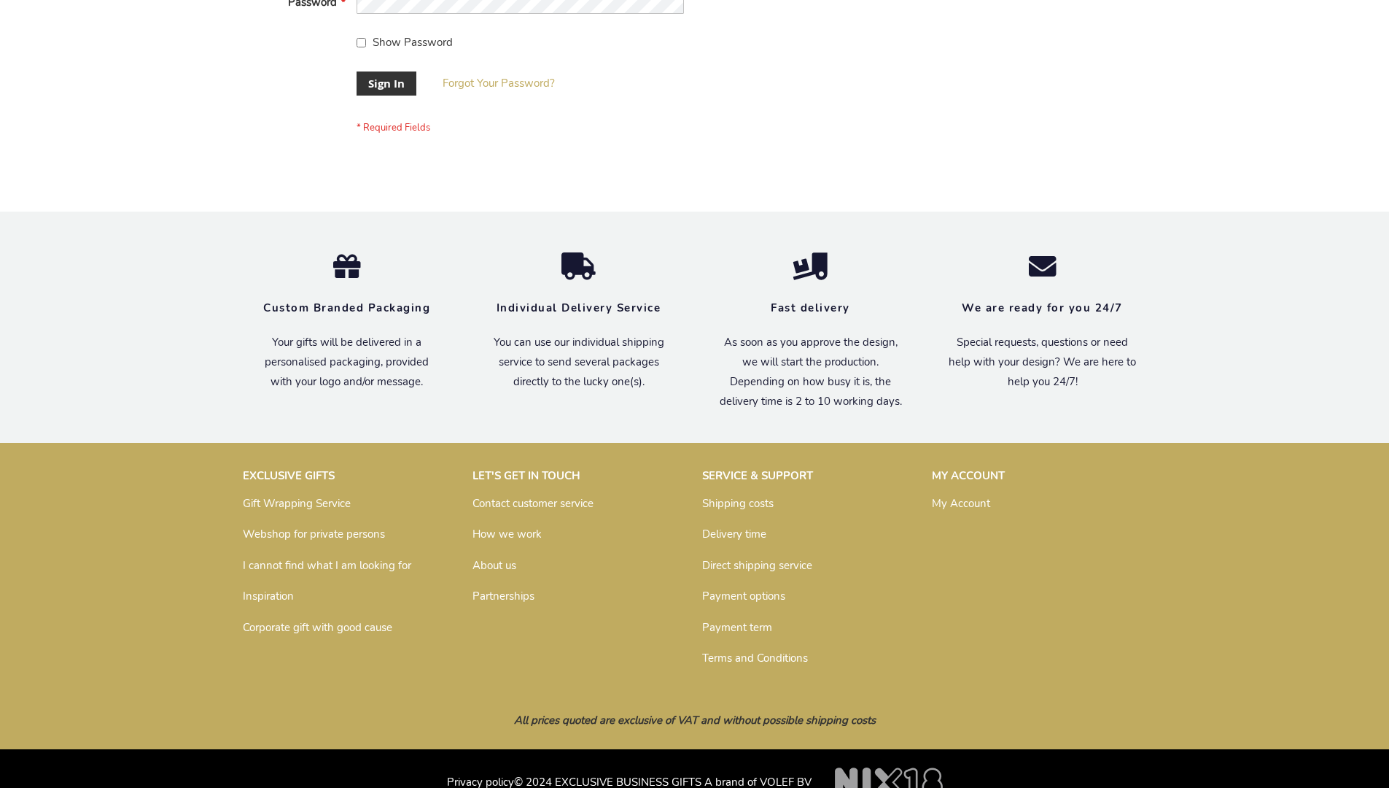
scroll to position [469, 0]
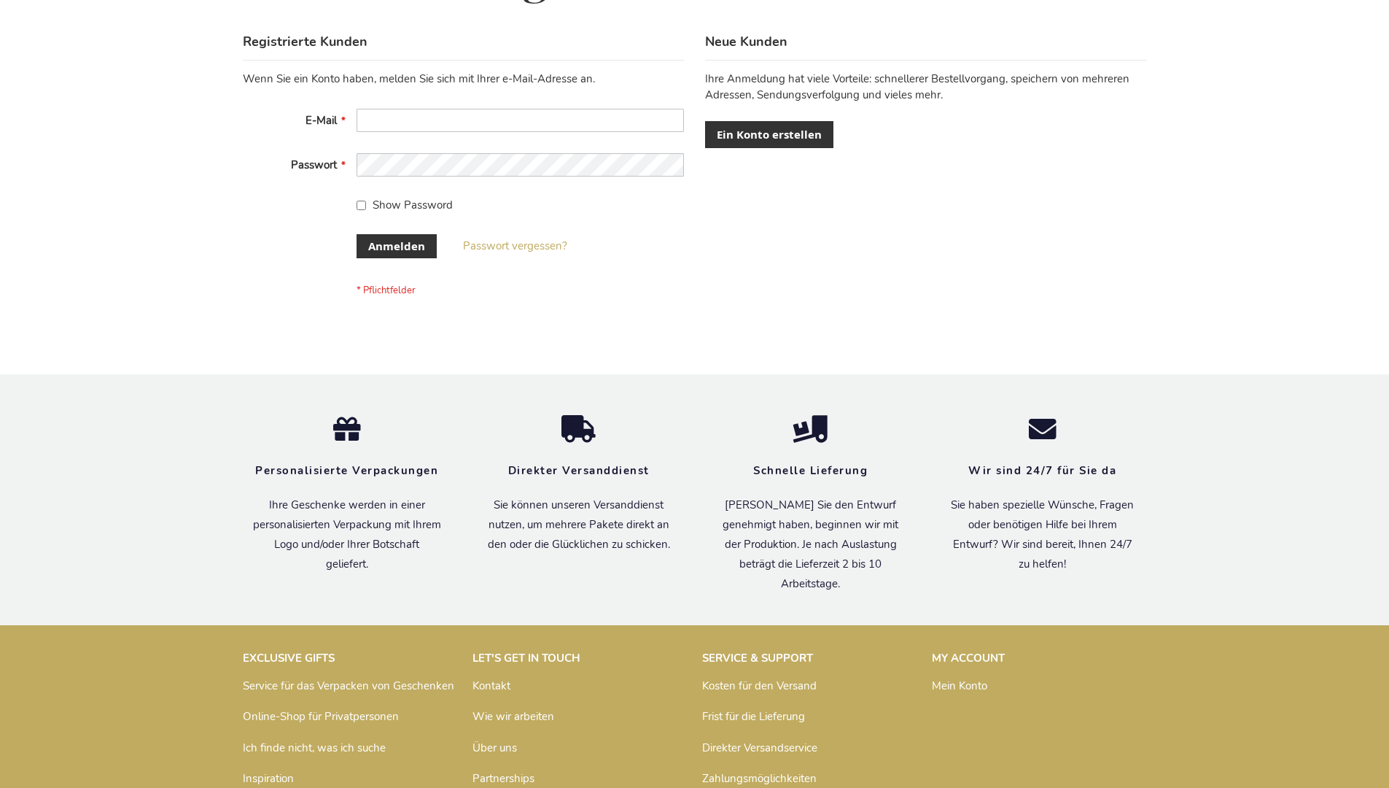
scroll to position [489, 0]
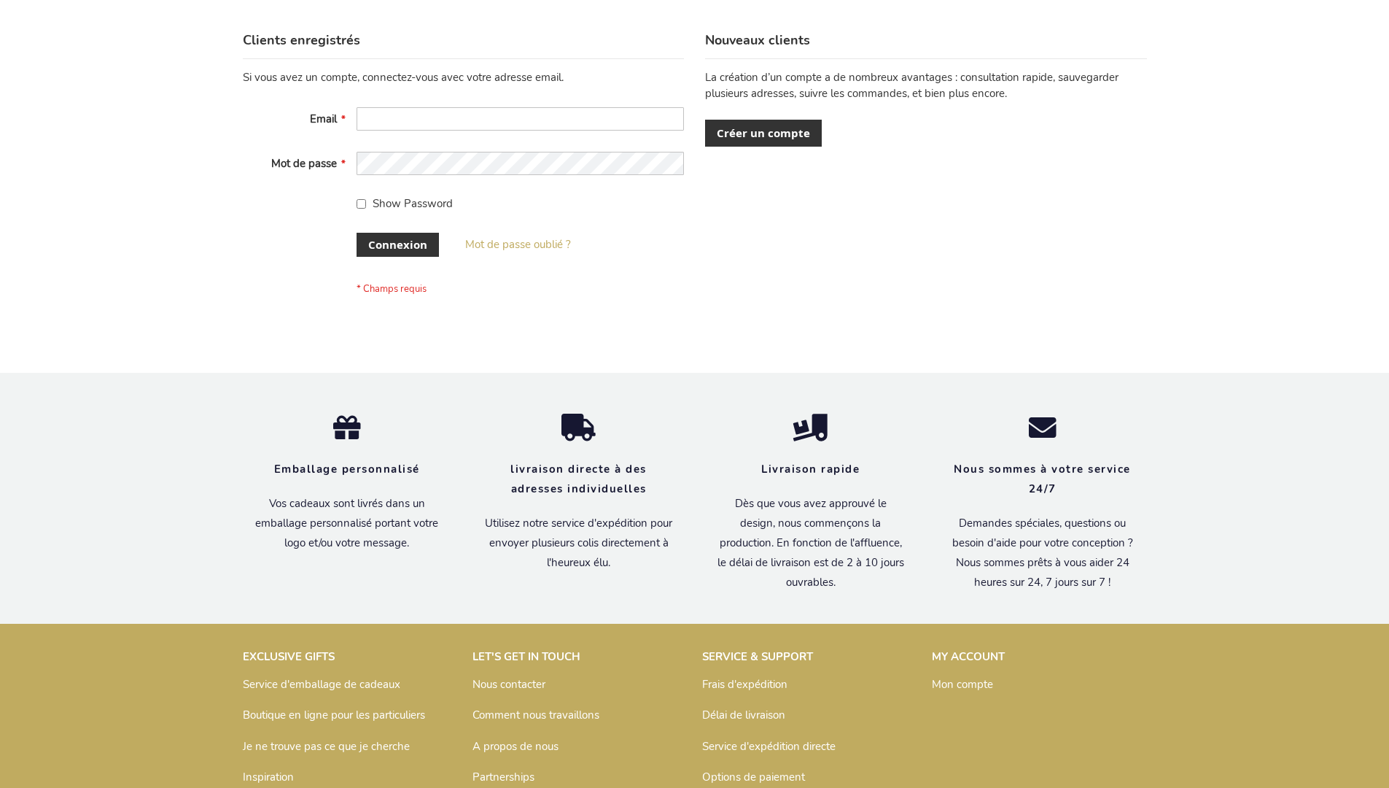
scroll to position [503, 0]
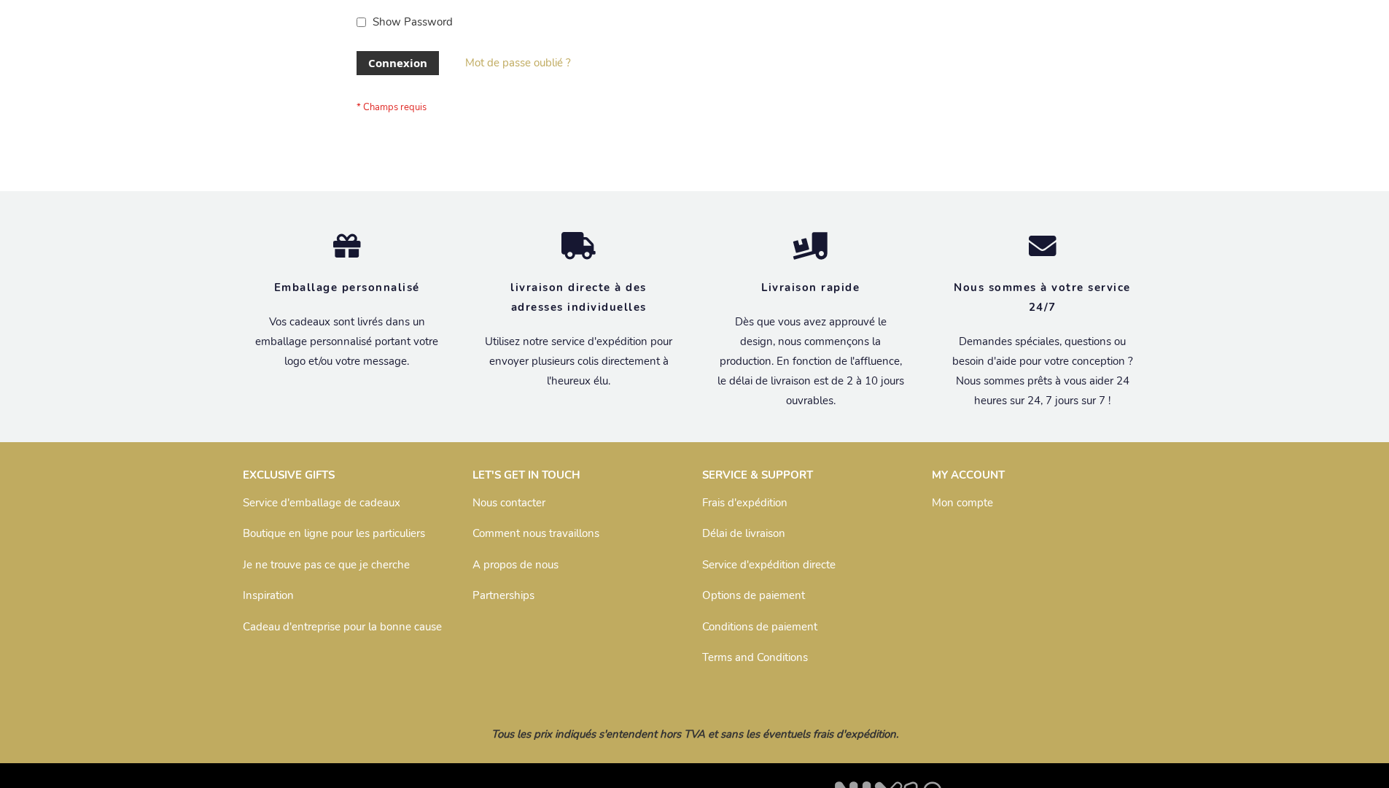
scroll to position [503, 0]
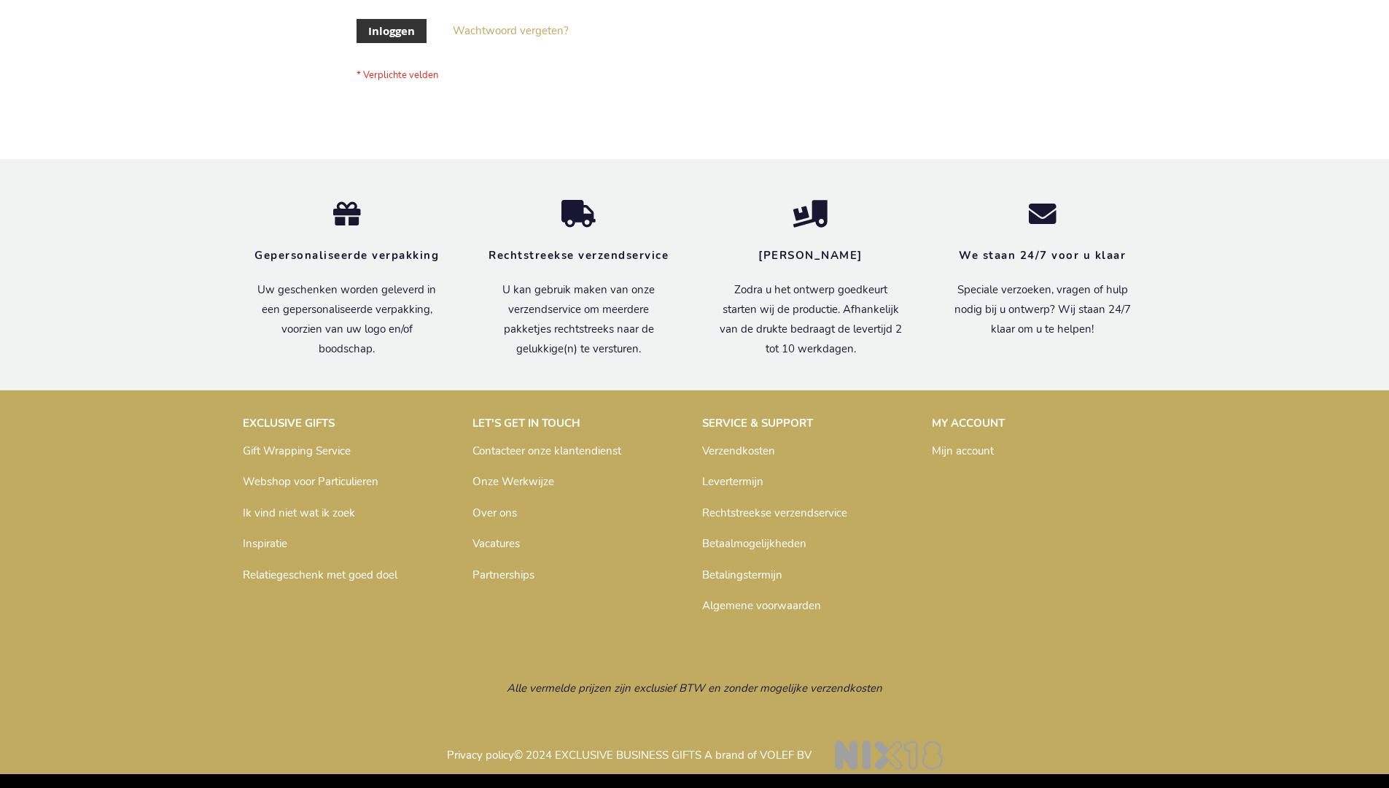
scroll to position [495, 0]
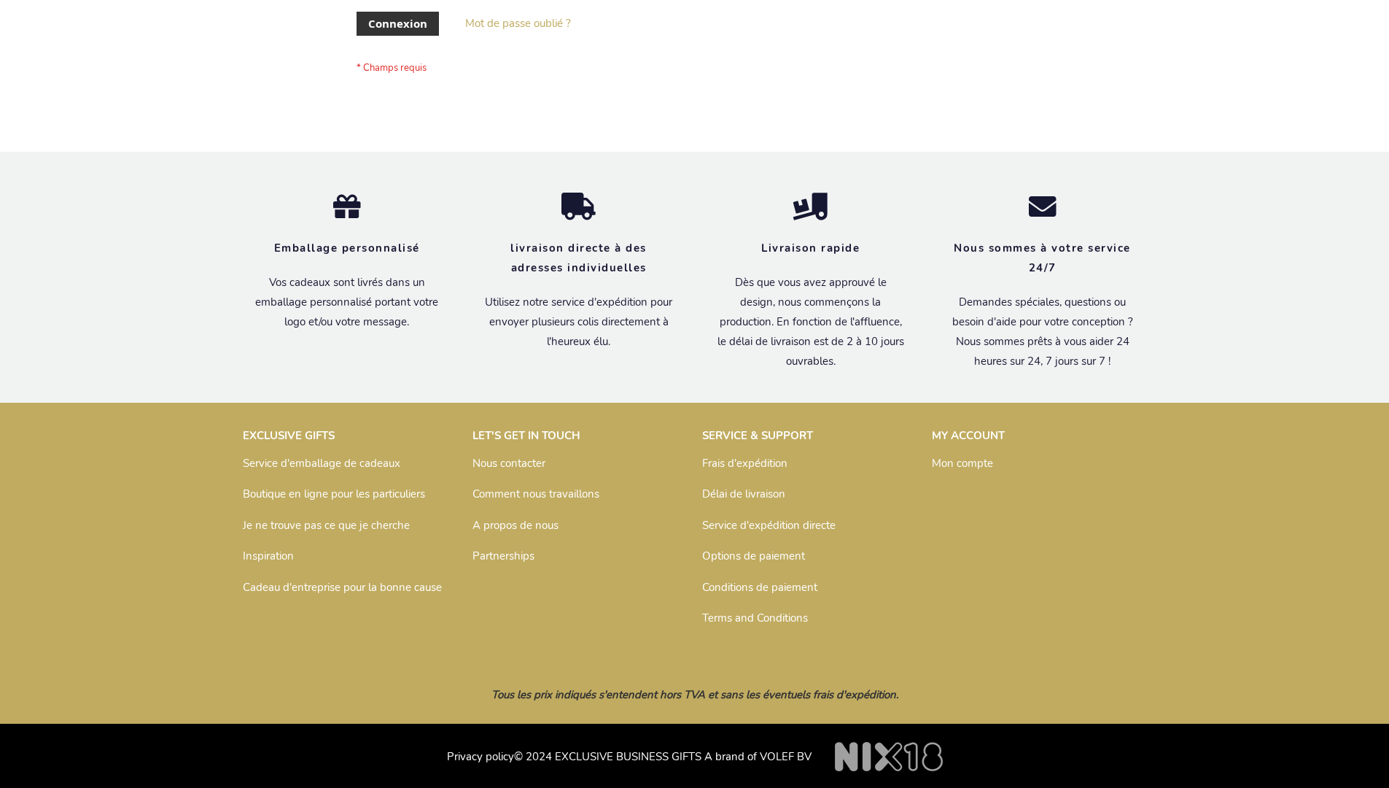
scroll to position [503, 0]
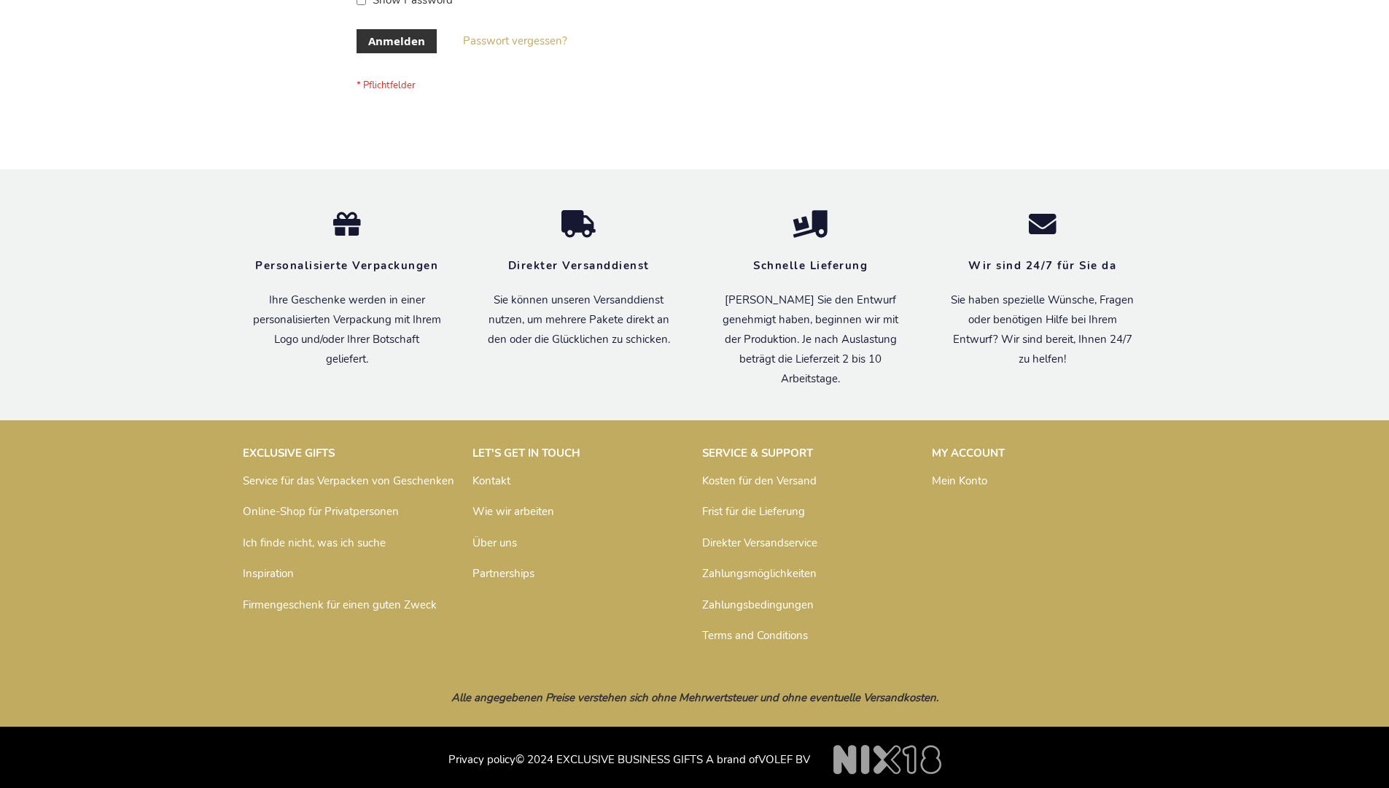
scroll to position [489, 0]
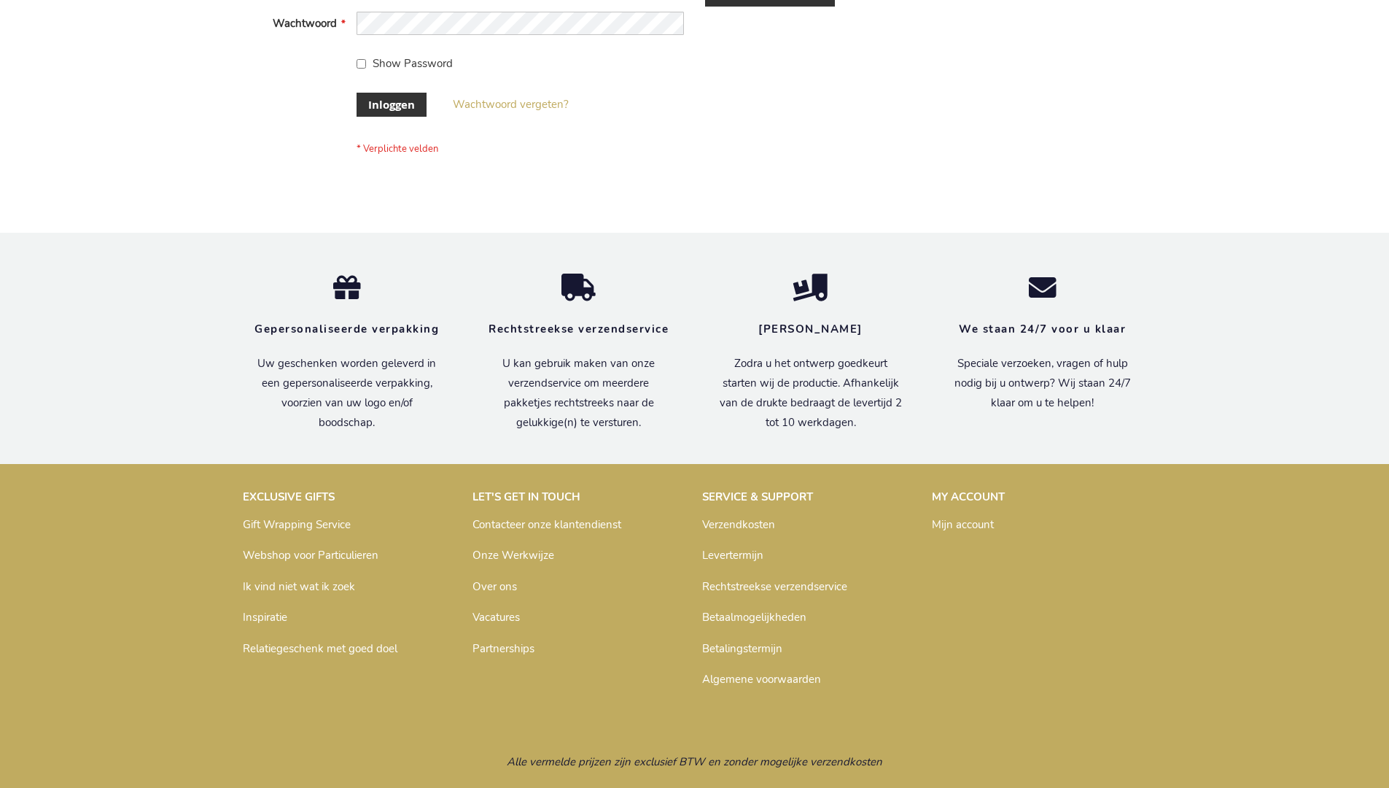
scroll to position [495, 0]
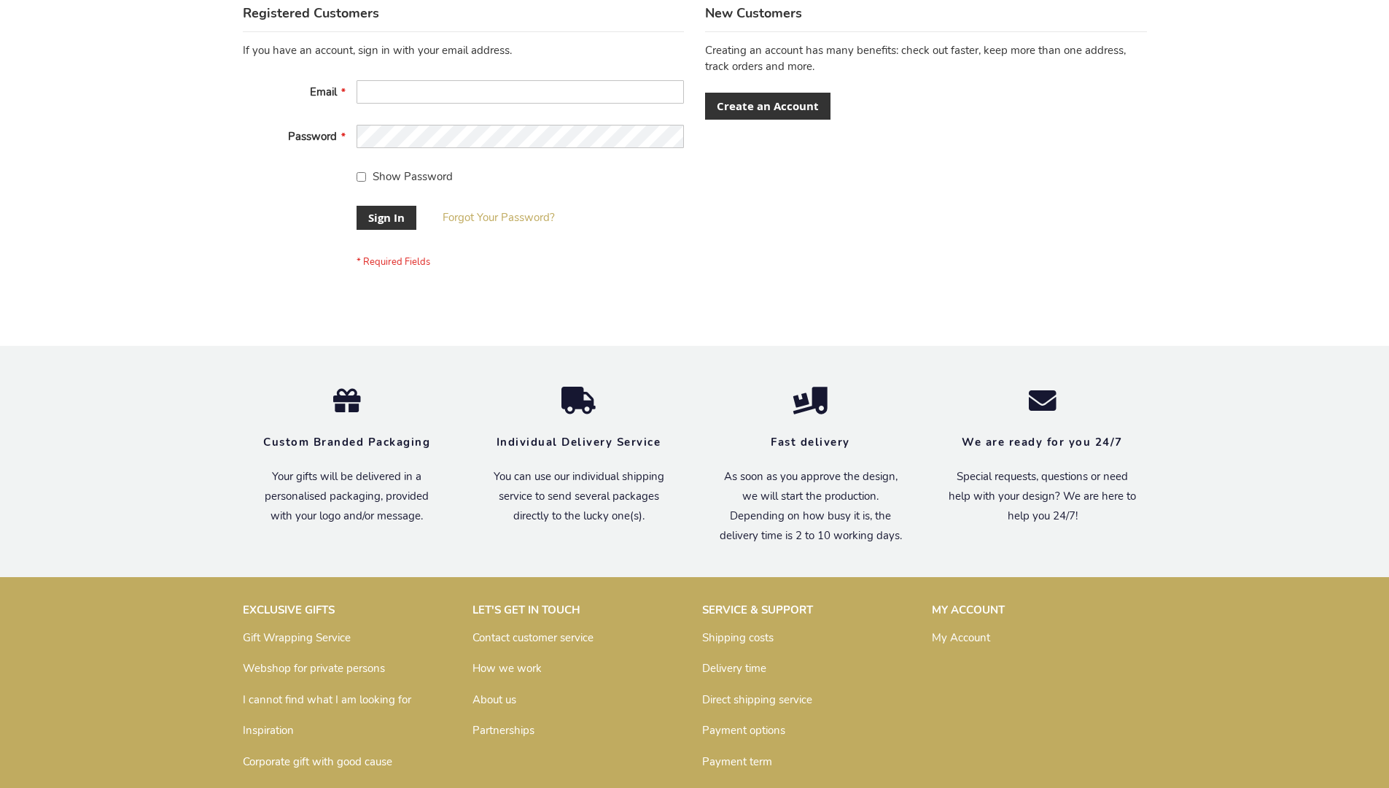
scroll to position [469, 0]
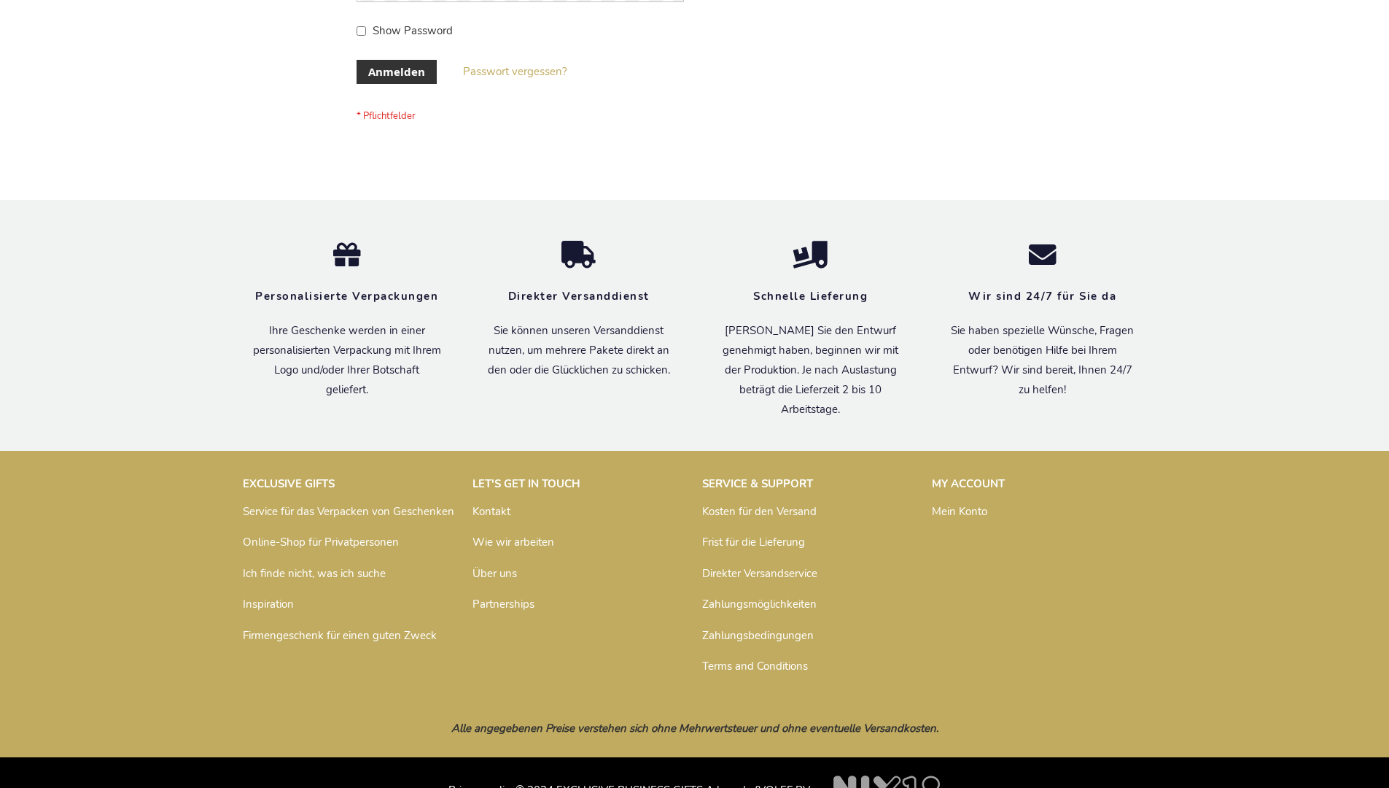
scroll to position [489, 0]
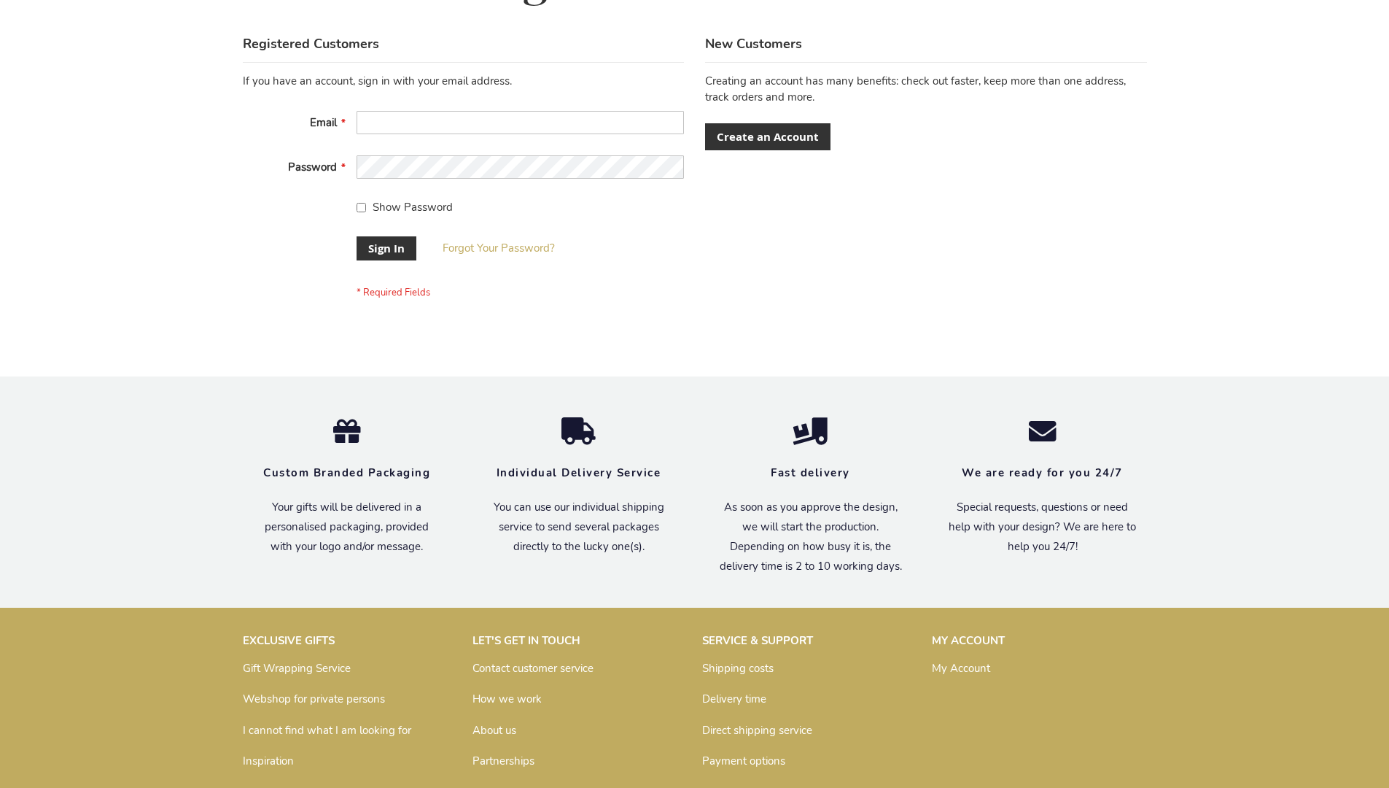
scroll to position [469, 0]
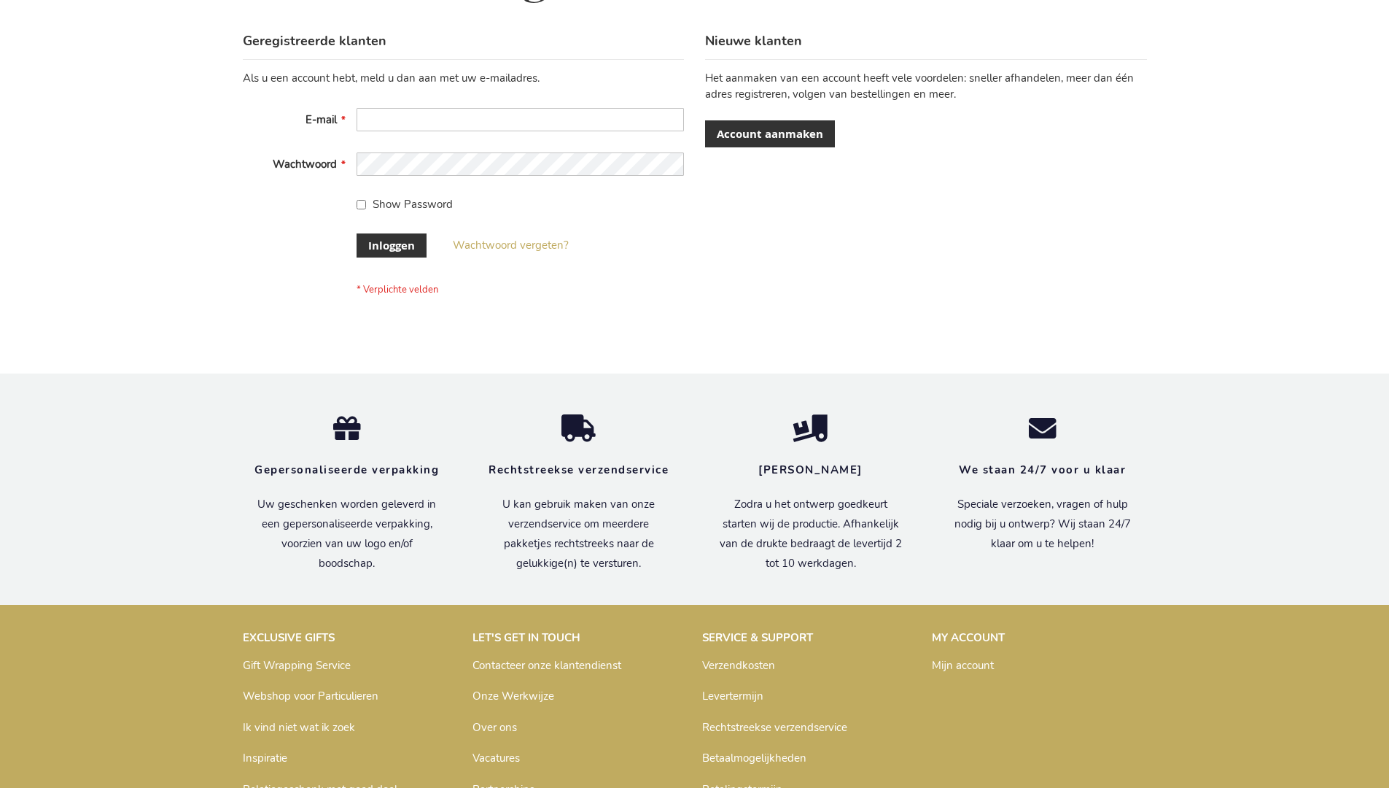
scroll to position [495, 0]
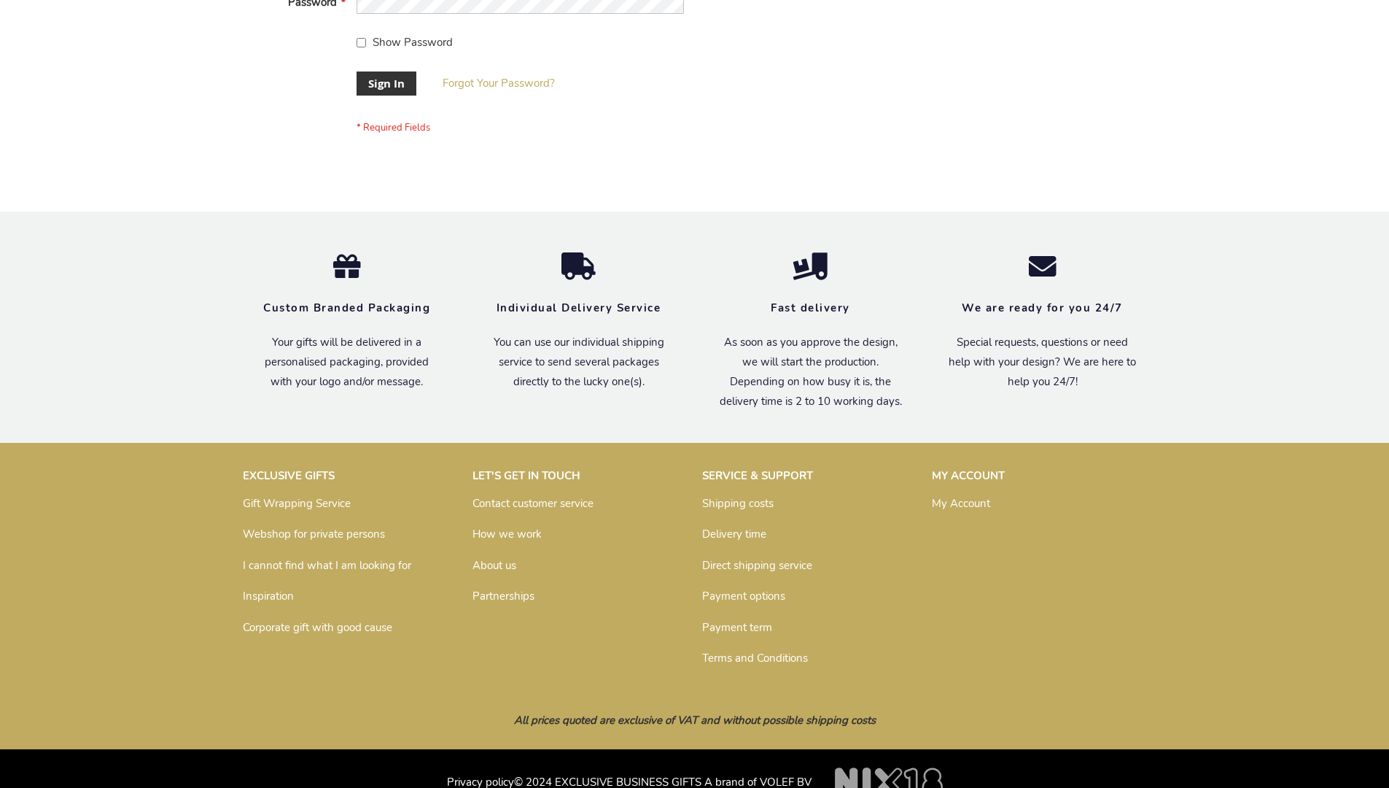
scroll to position [469, 0]
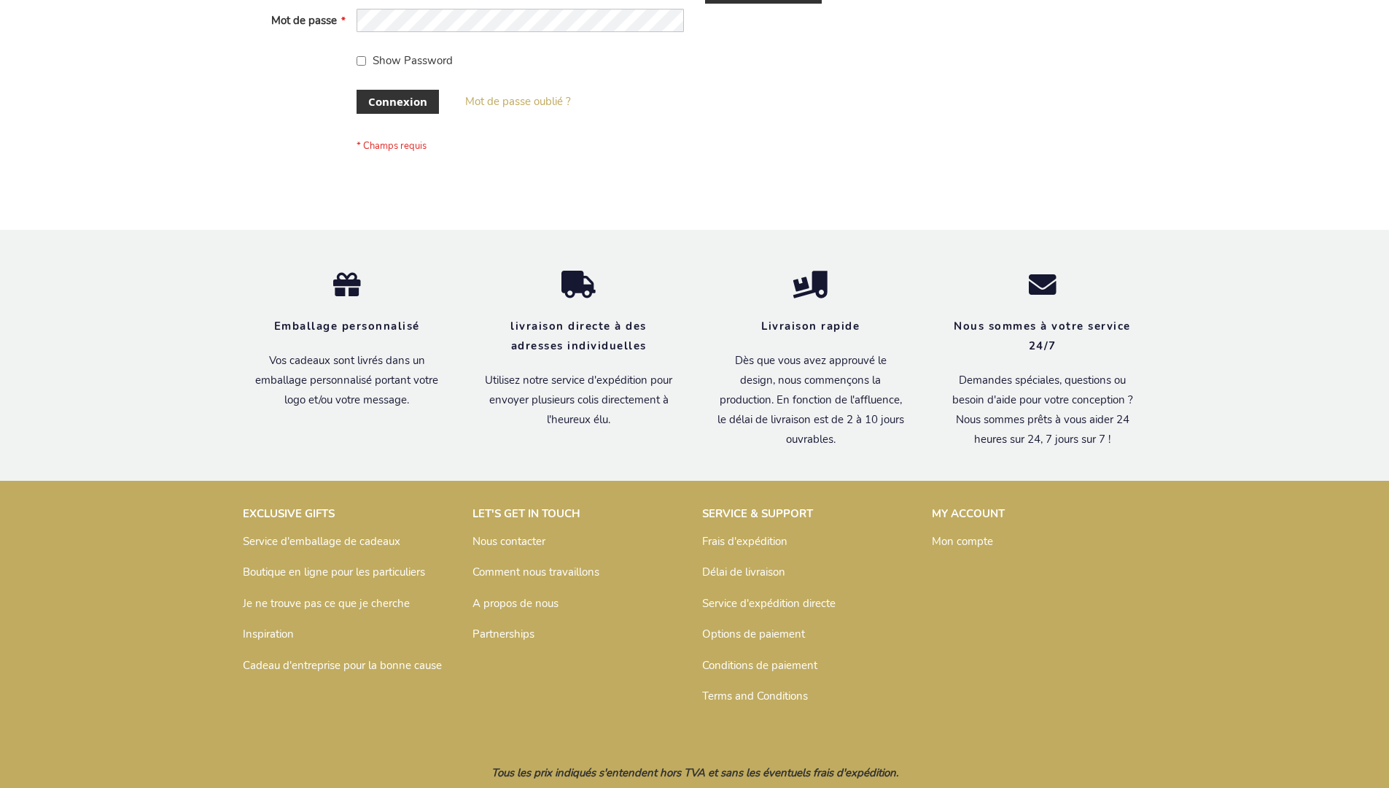
scroll to position [503, 0]
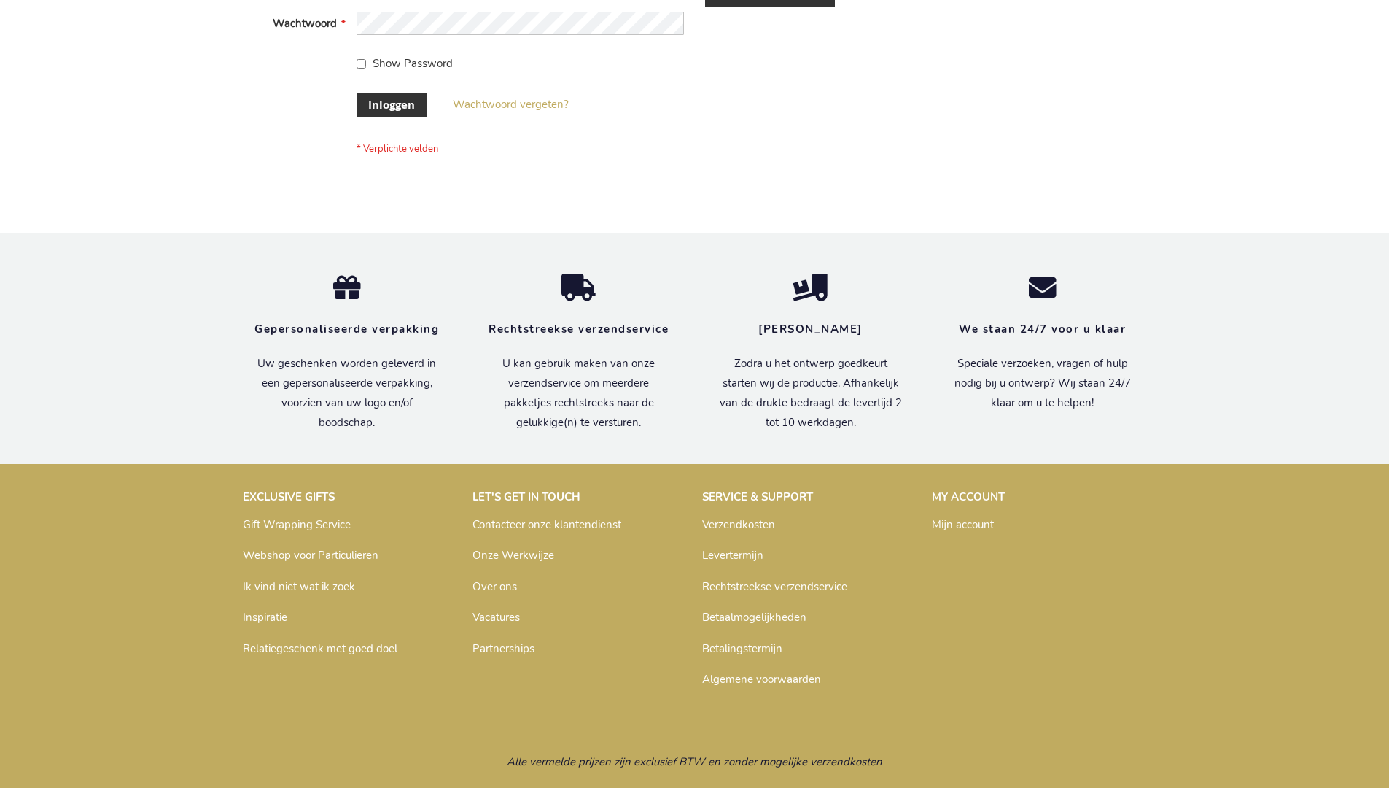
scroll to position [495, 0]
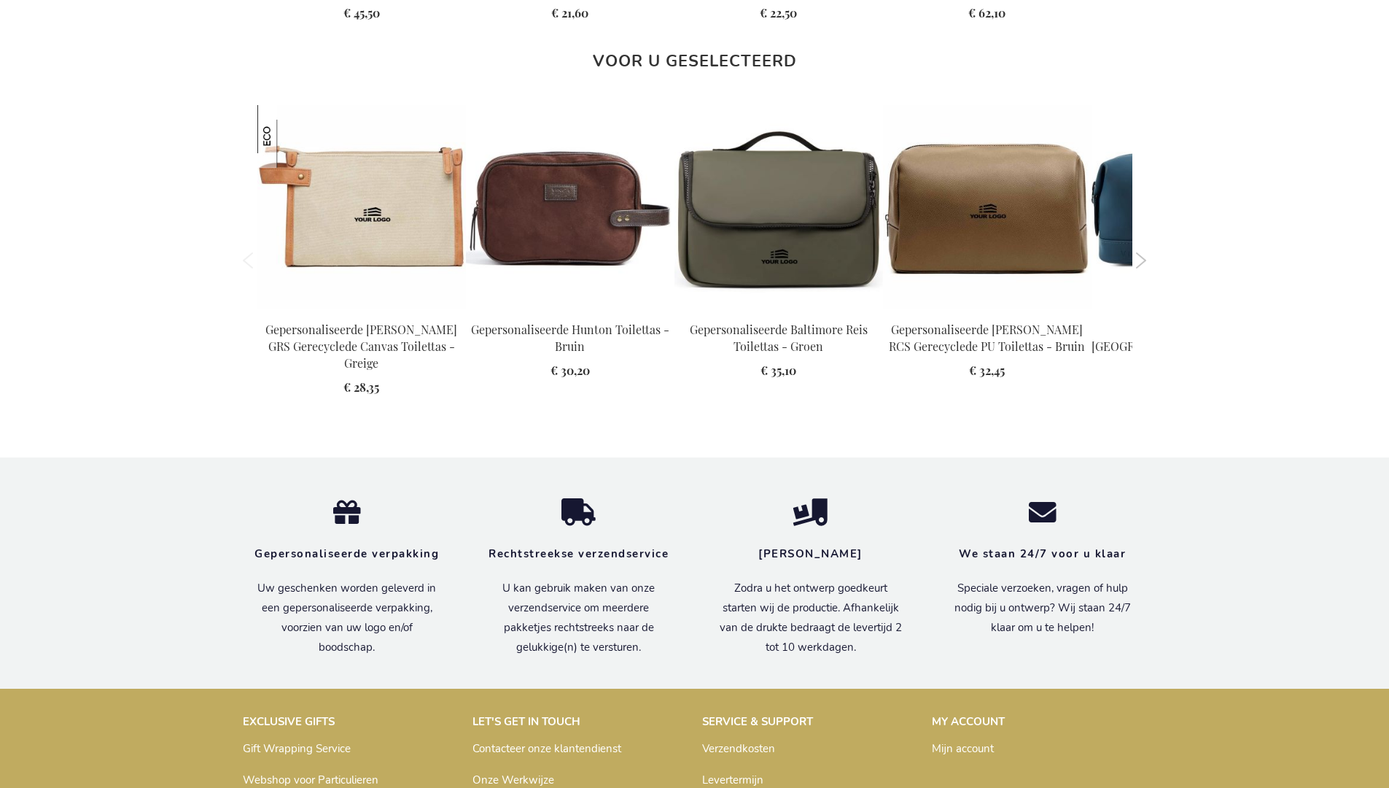
scroll to position [1990, 0]
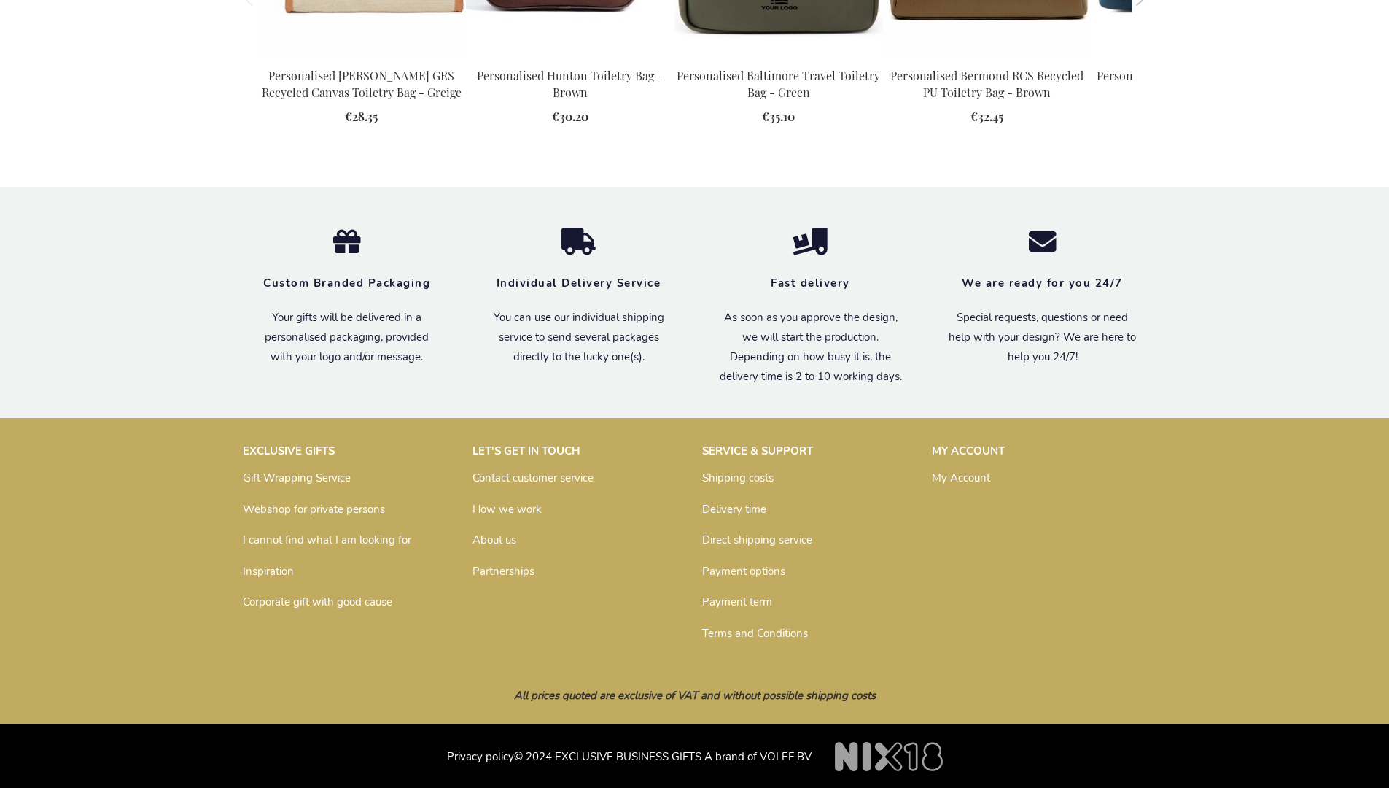
scroll to position [1963, 0]
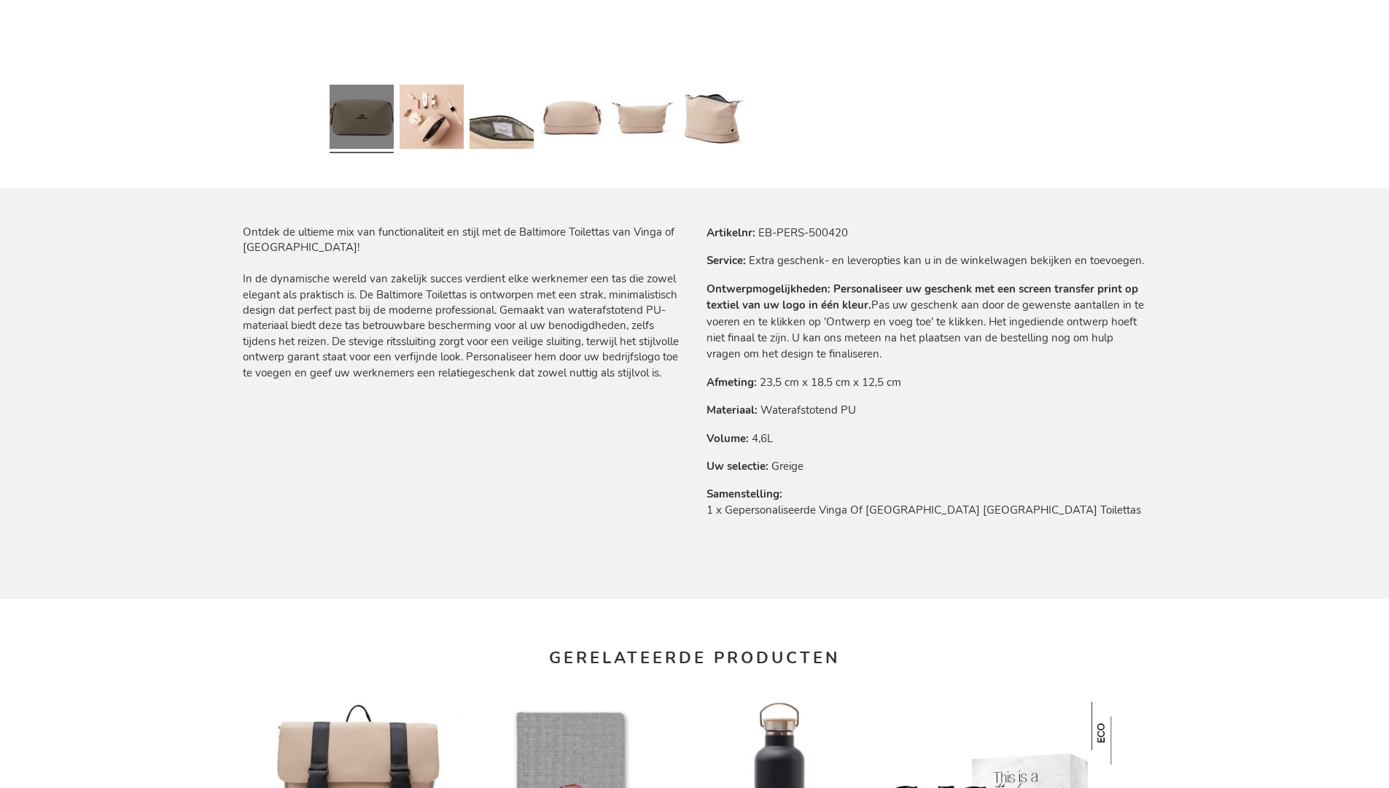
scroll to position [1990, 0]
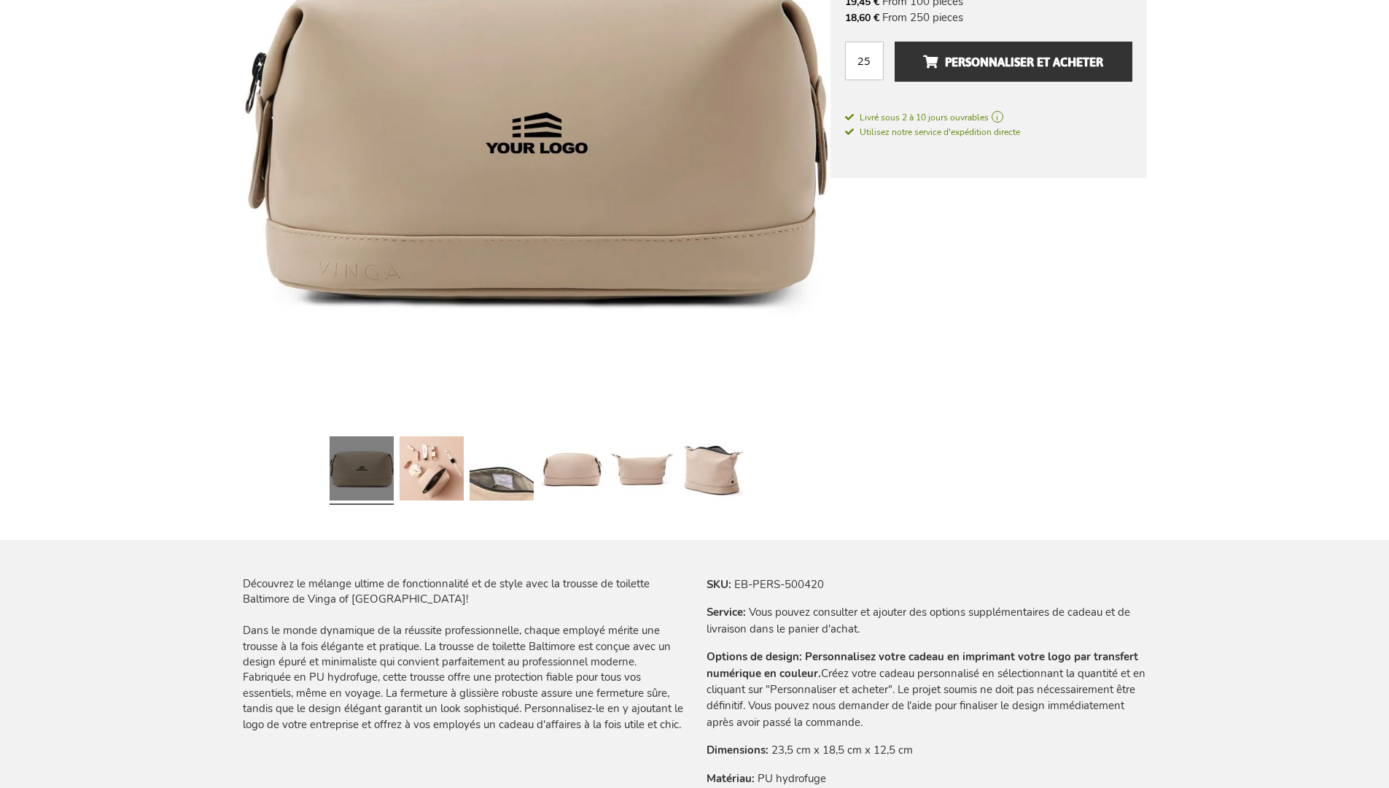
scroll to position [2014, 0]
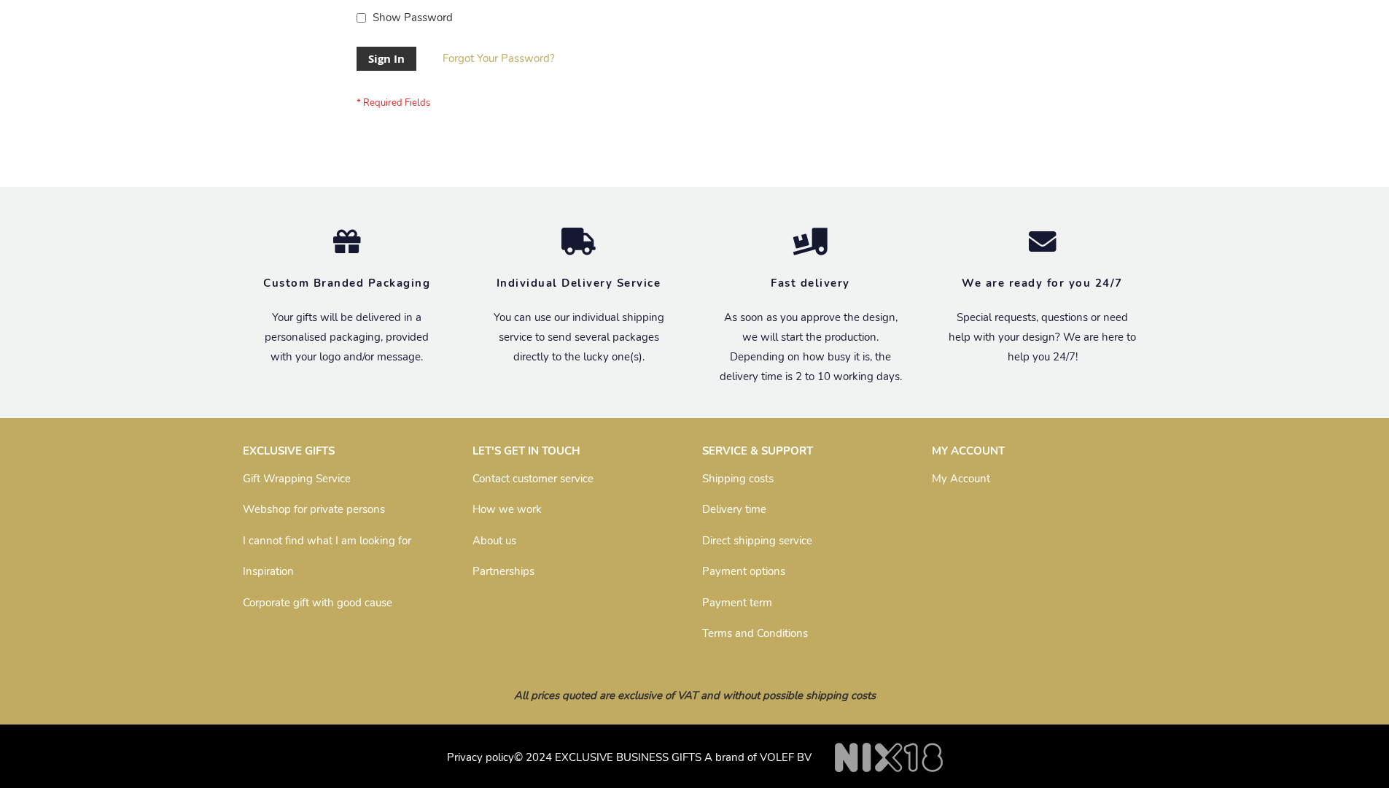
scroll to position [469, 0]
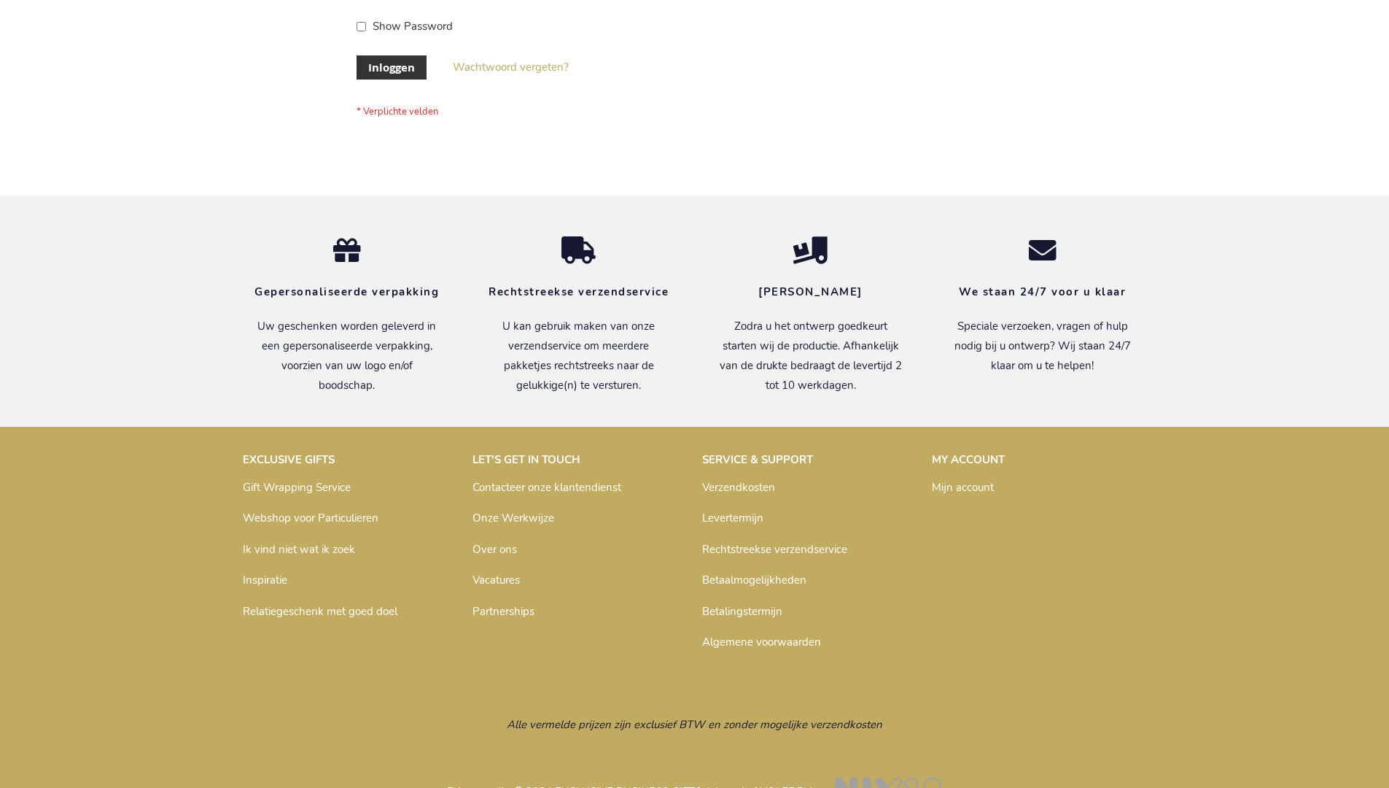
scroll to position [495, 0]
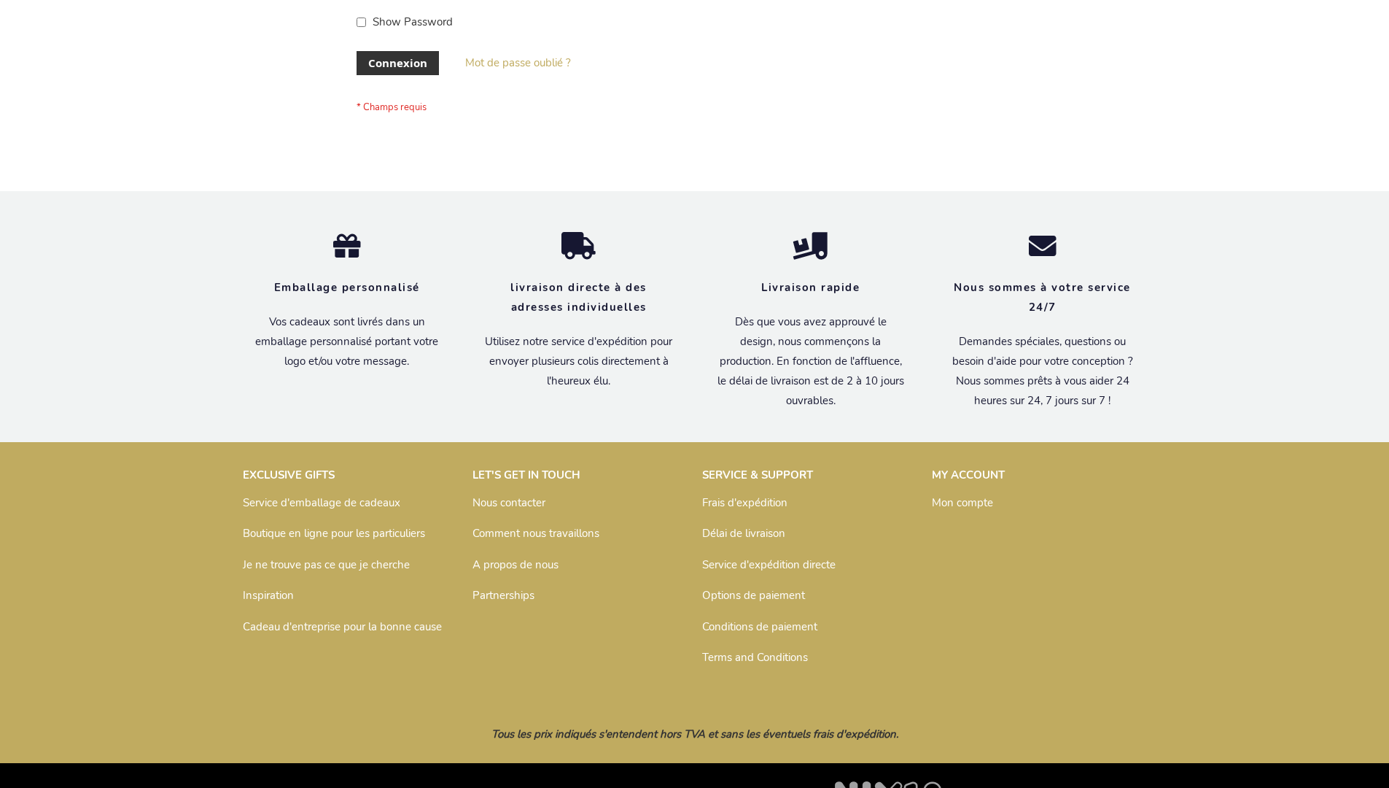
scroll to position [503, 0]
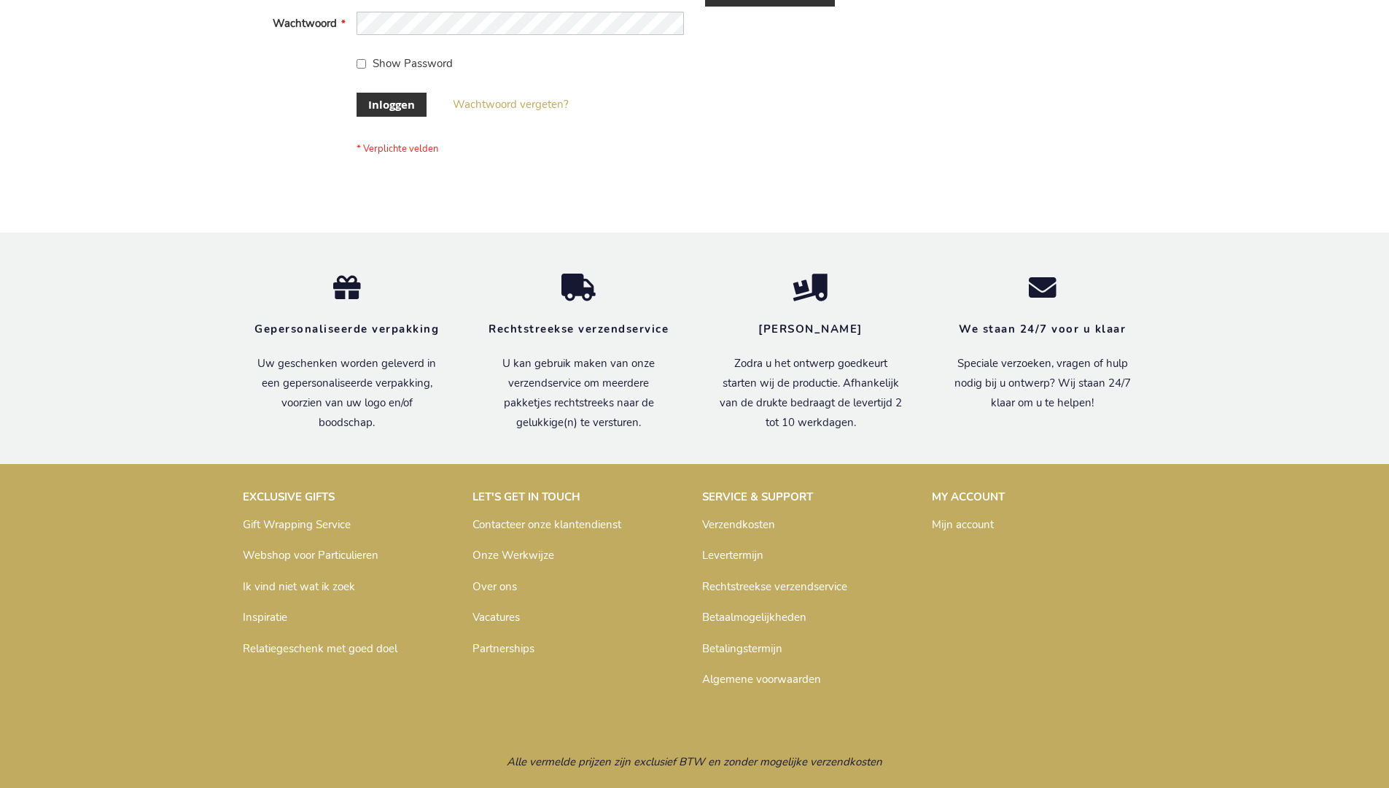
scroll to position [495, 0]
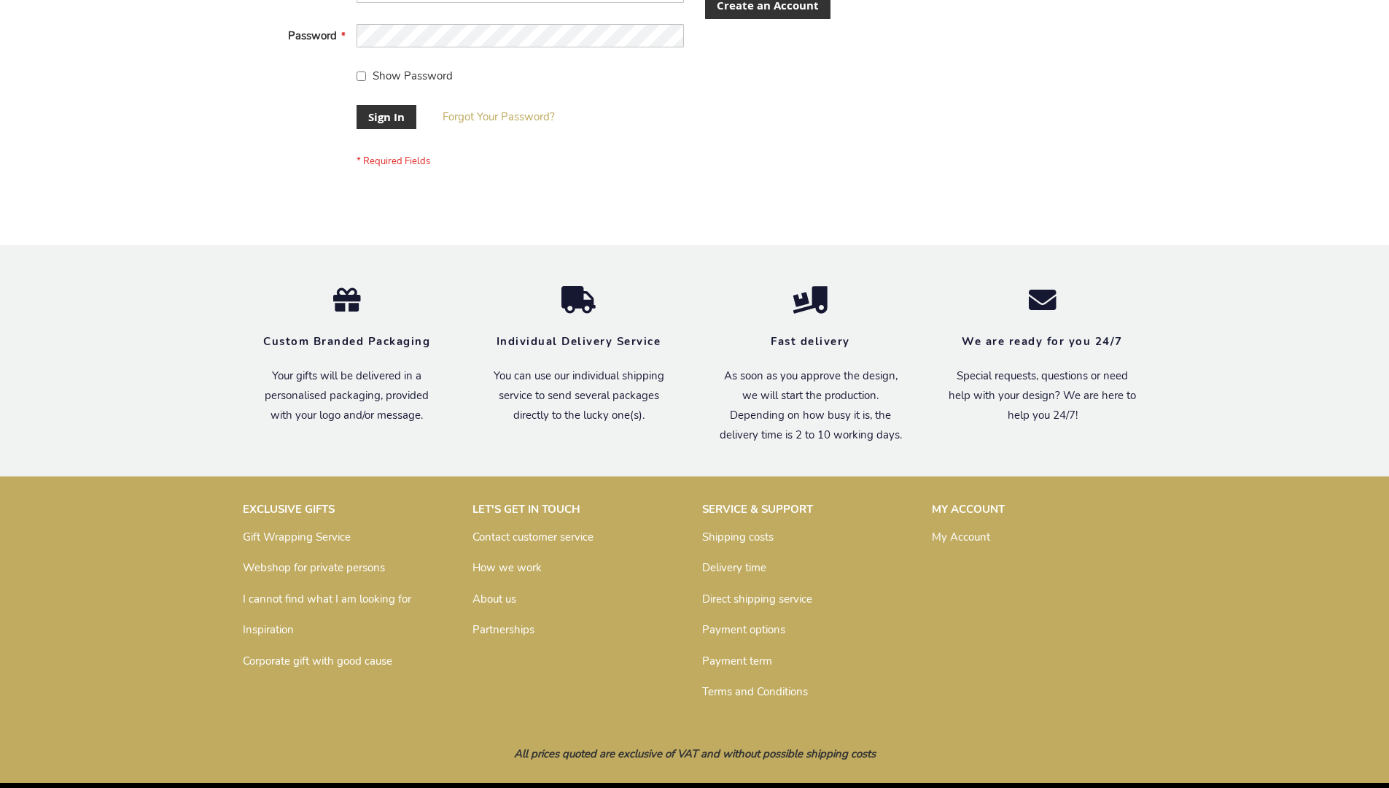
scroll to position [469, 0]
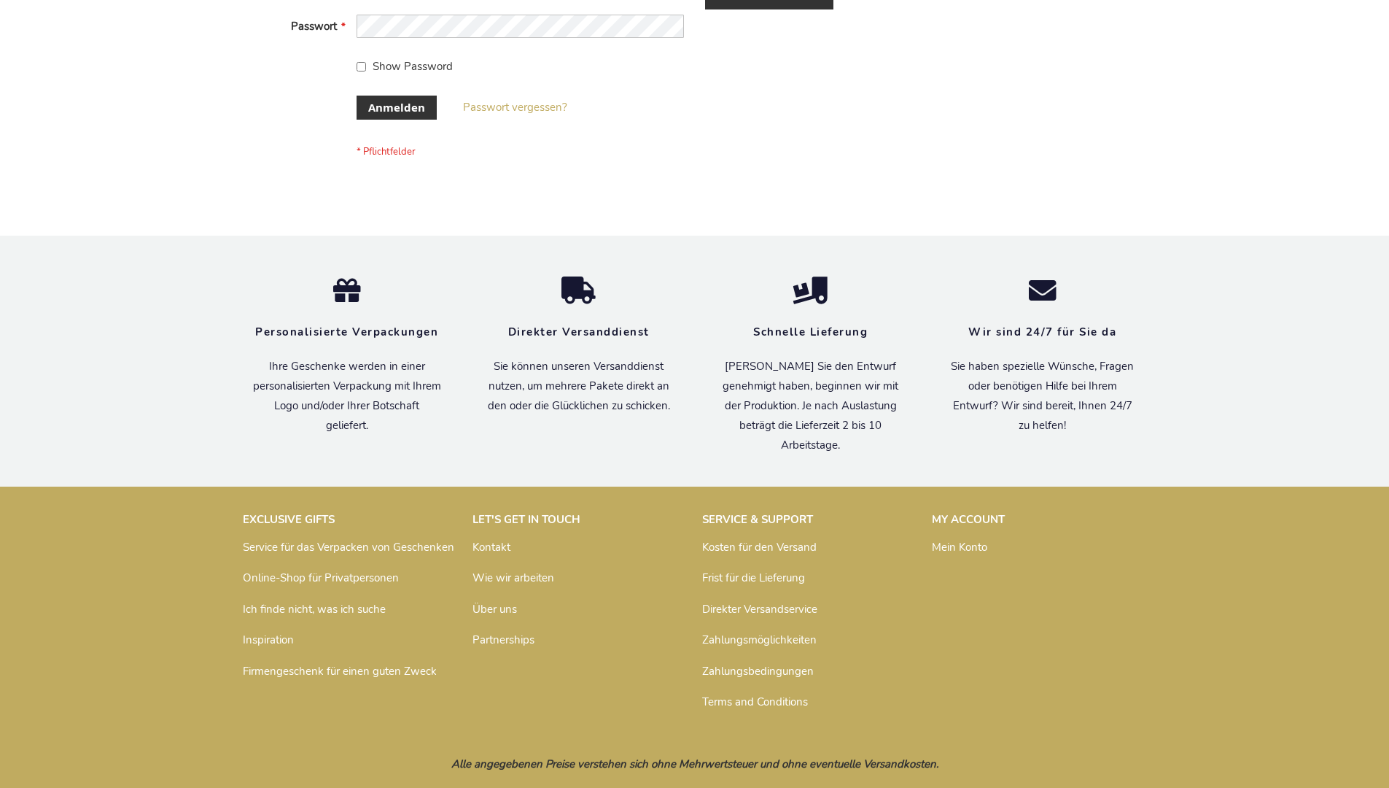
scroll to position [489, 0]
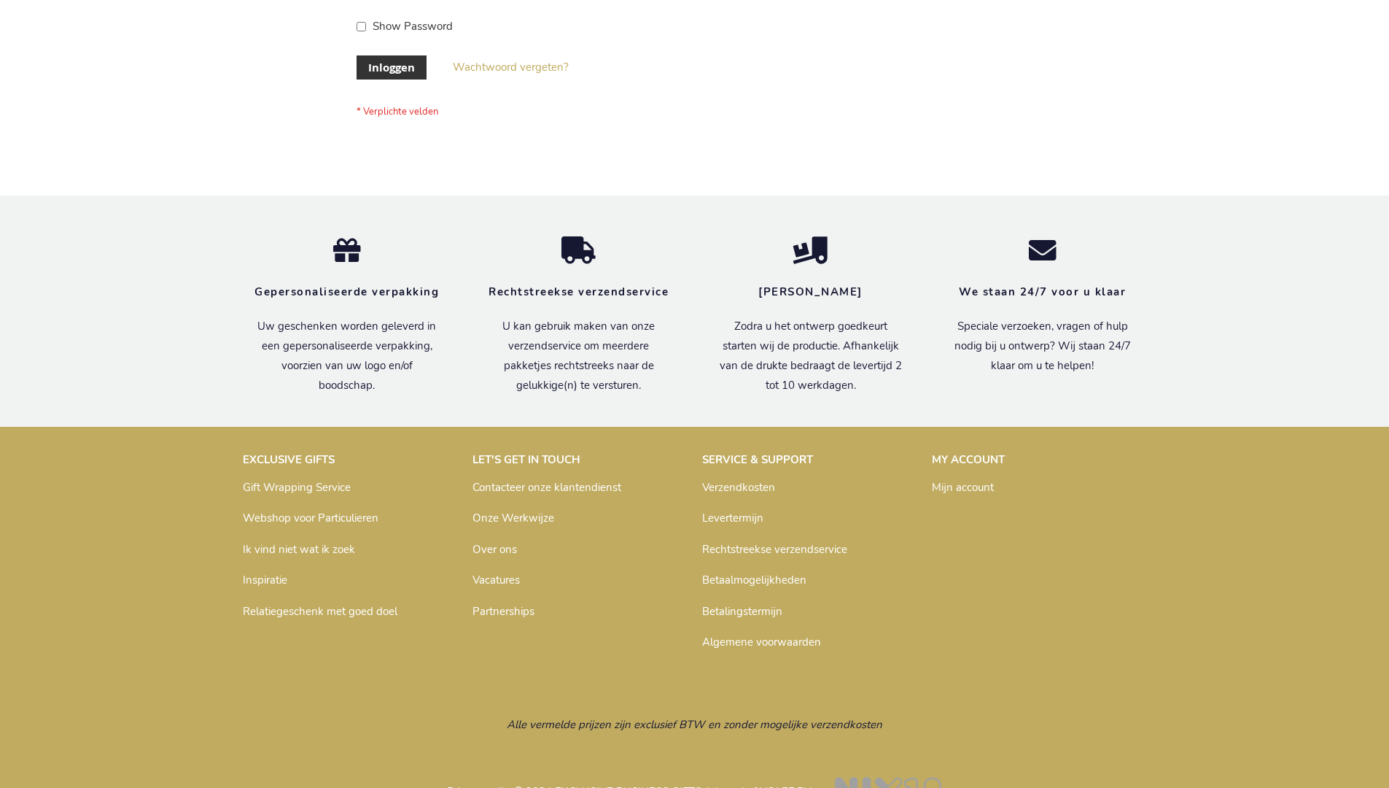
scroll to position [495, 0]
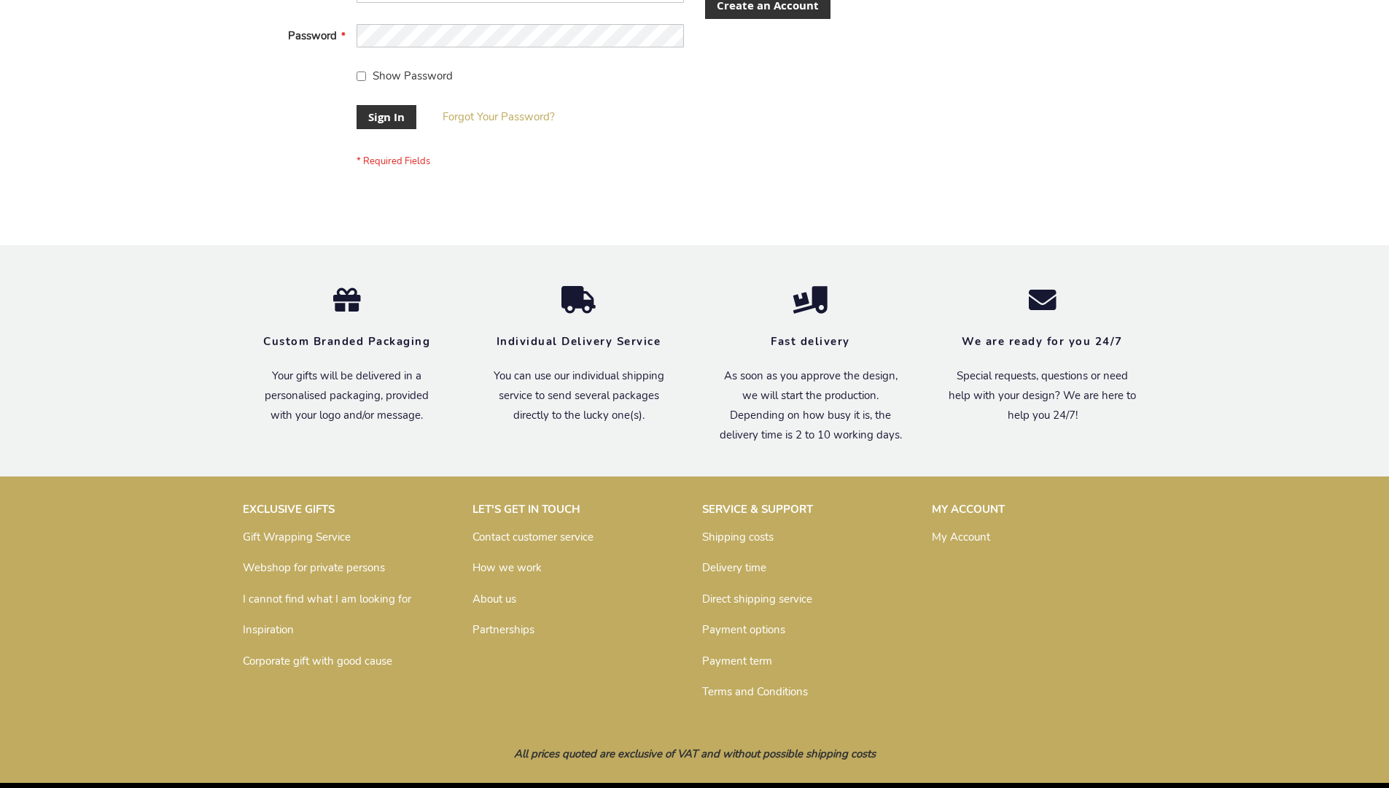
scroll to position [469, 0]
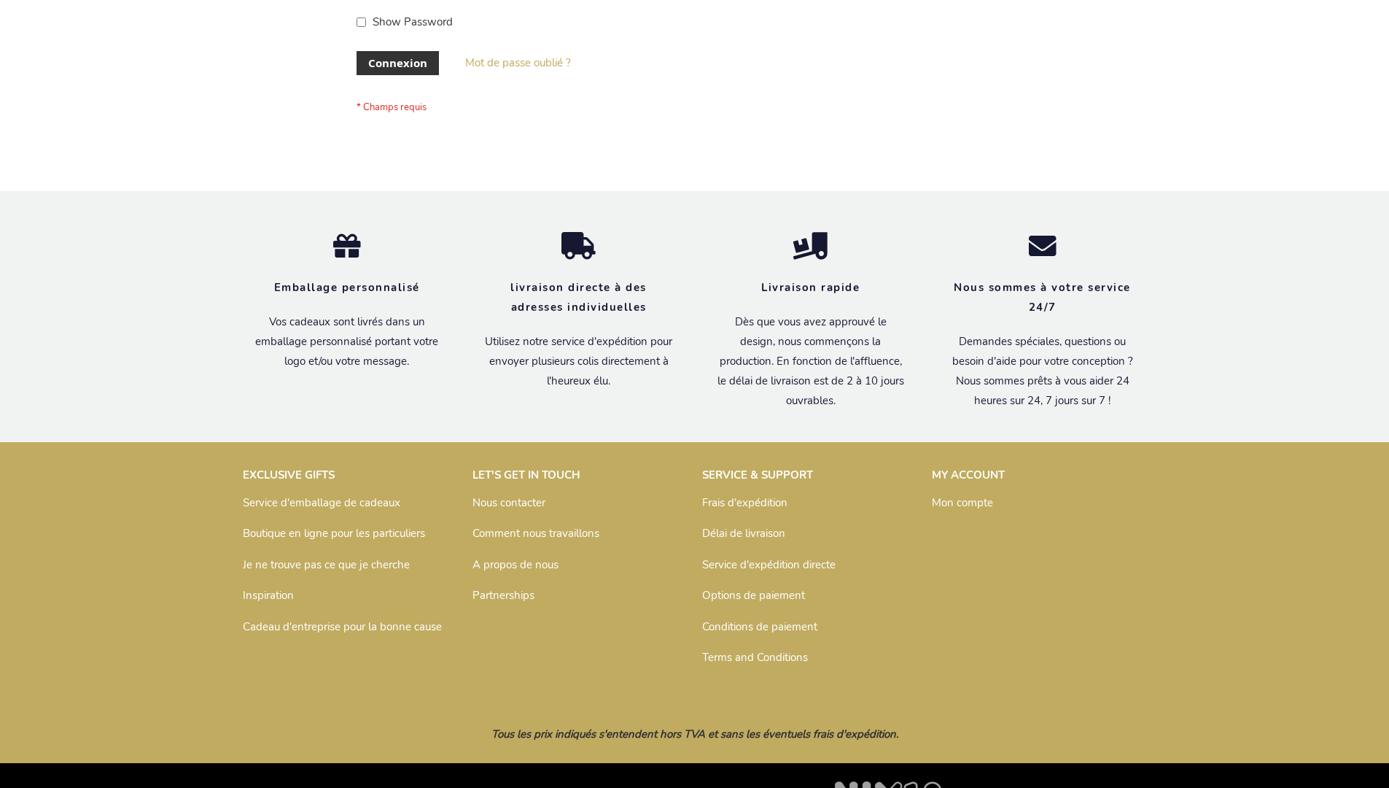
scroll to position [503, 0]
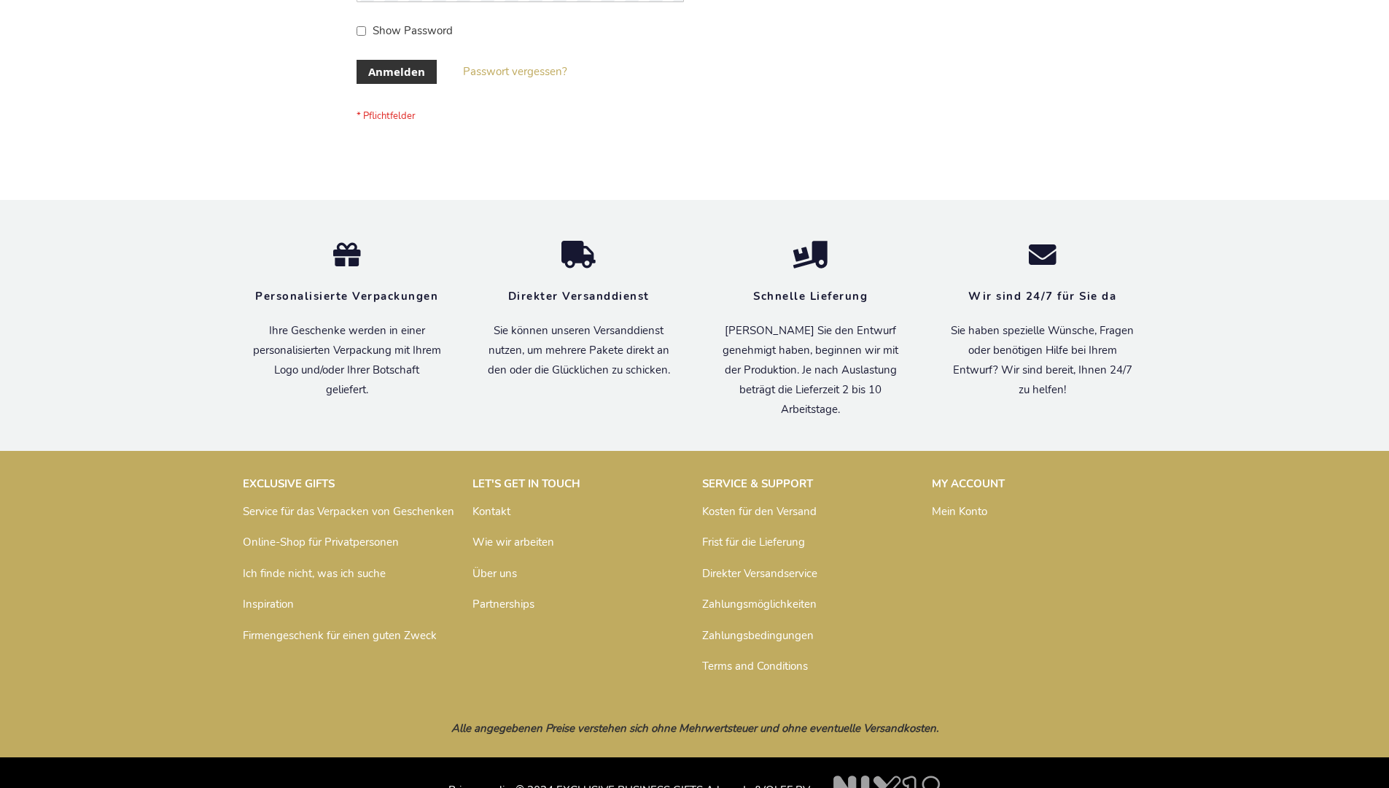
scroll to position [489, 0]
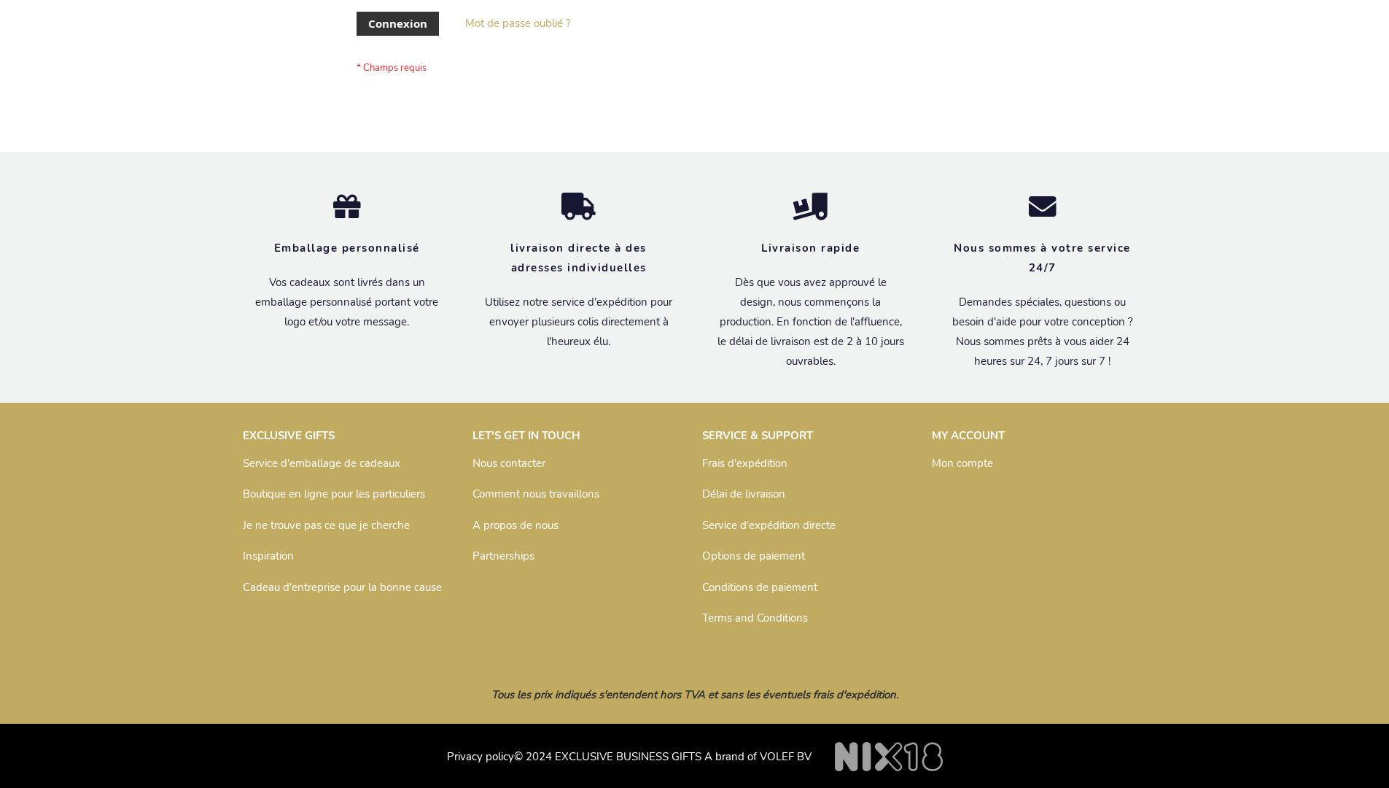
scroll to position [503, 0]
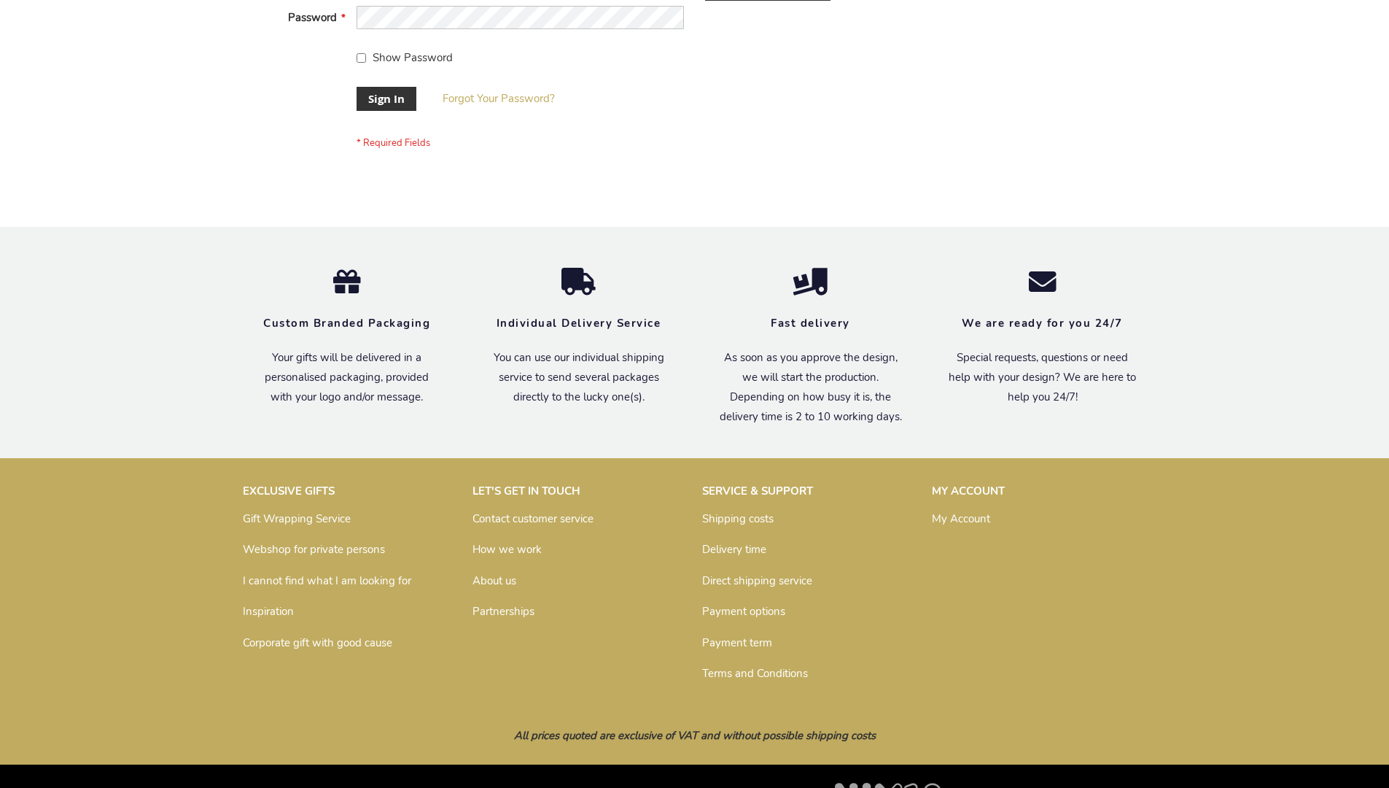
scroll to position [469, 0]
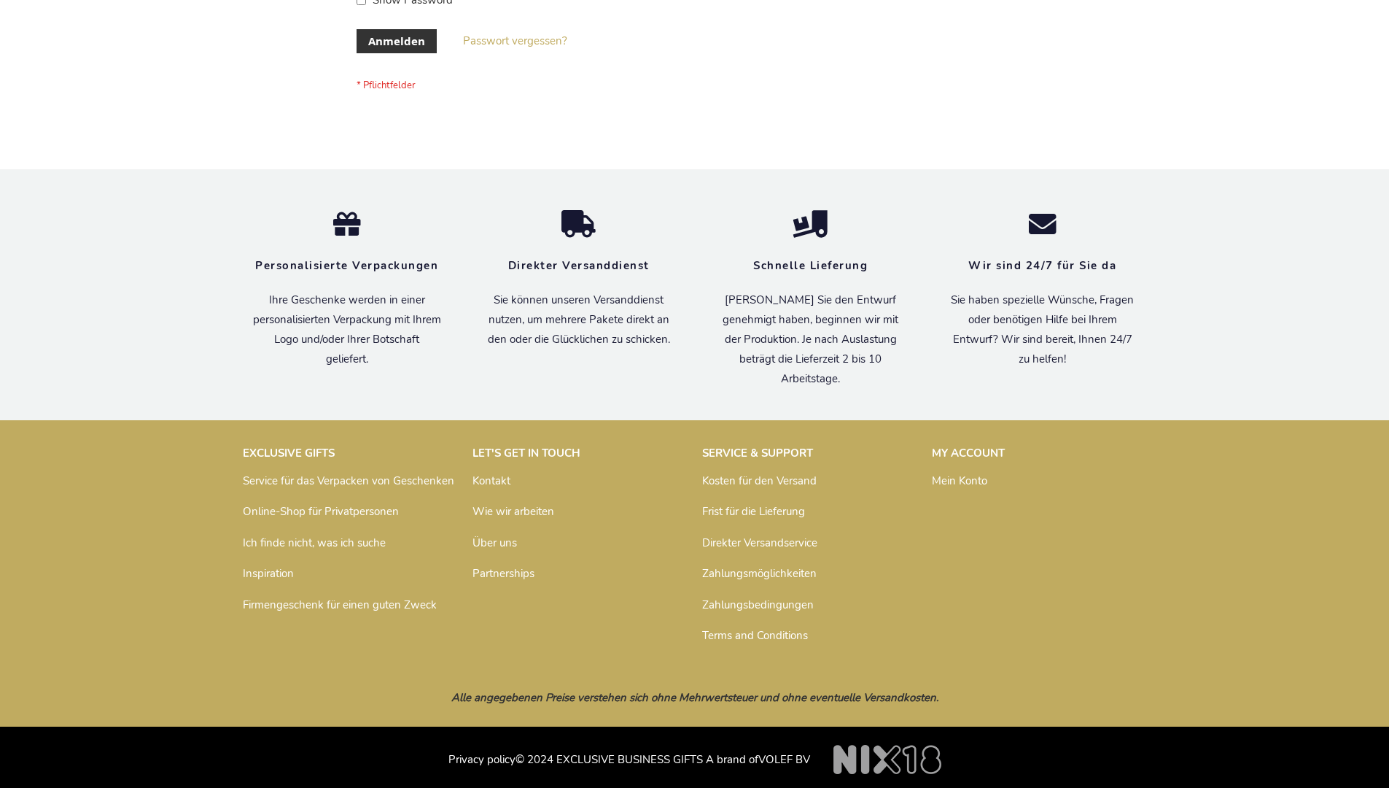
scroll to position [489, 0]
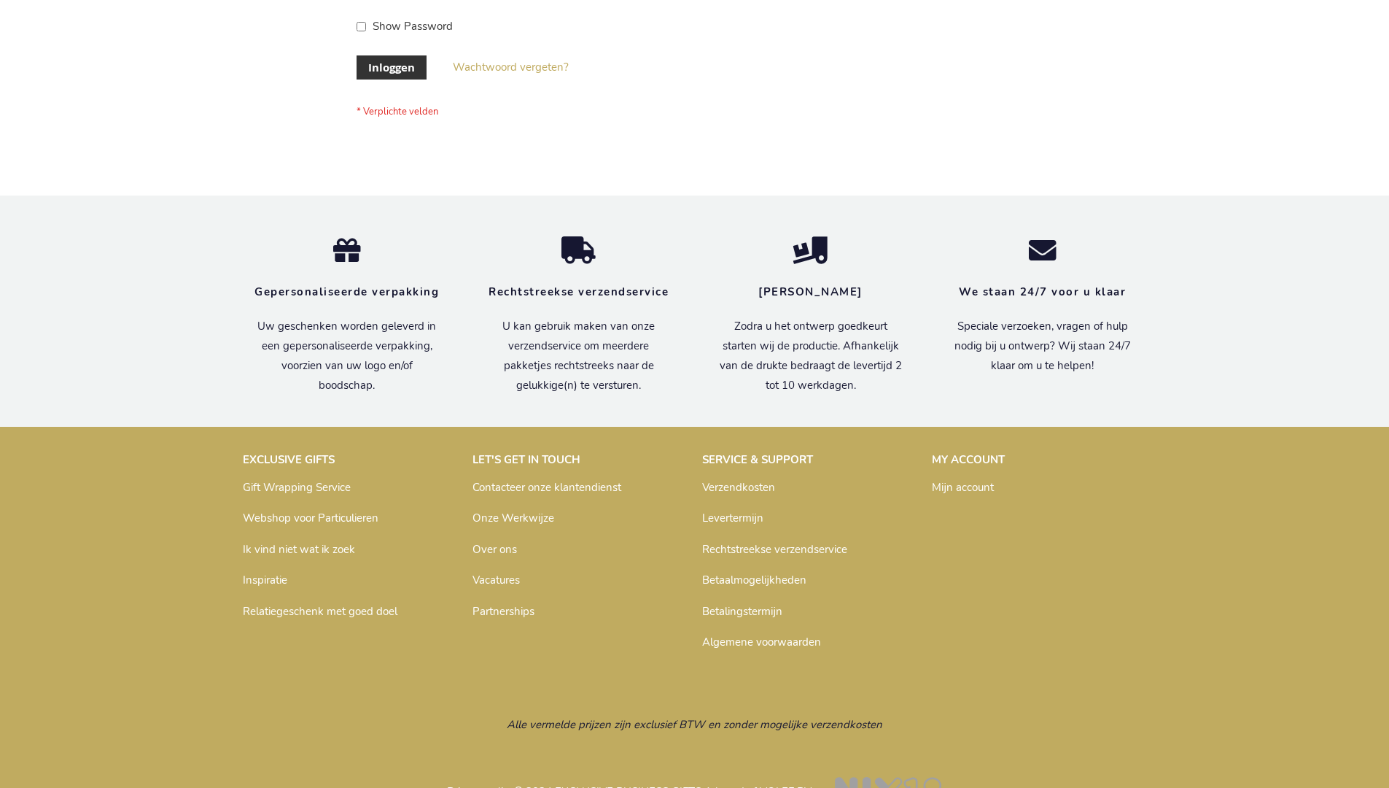
scroll to position [495, 0]
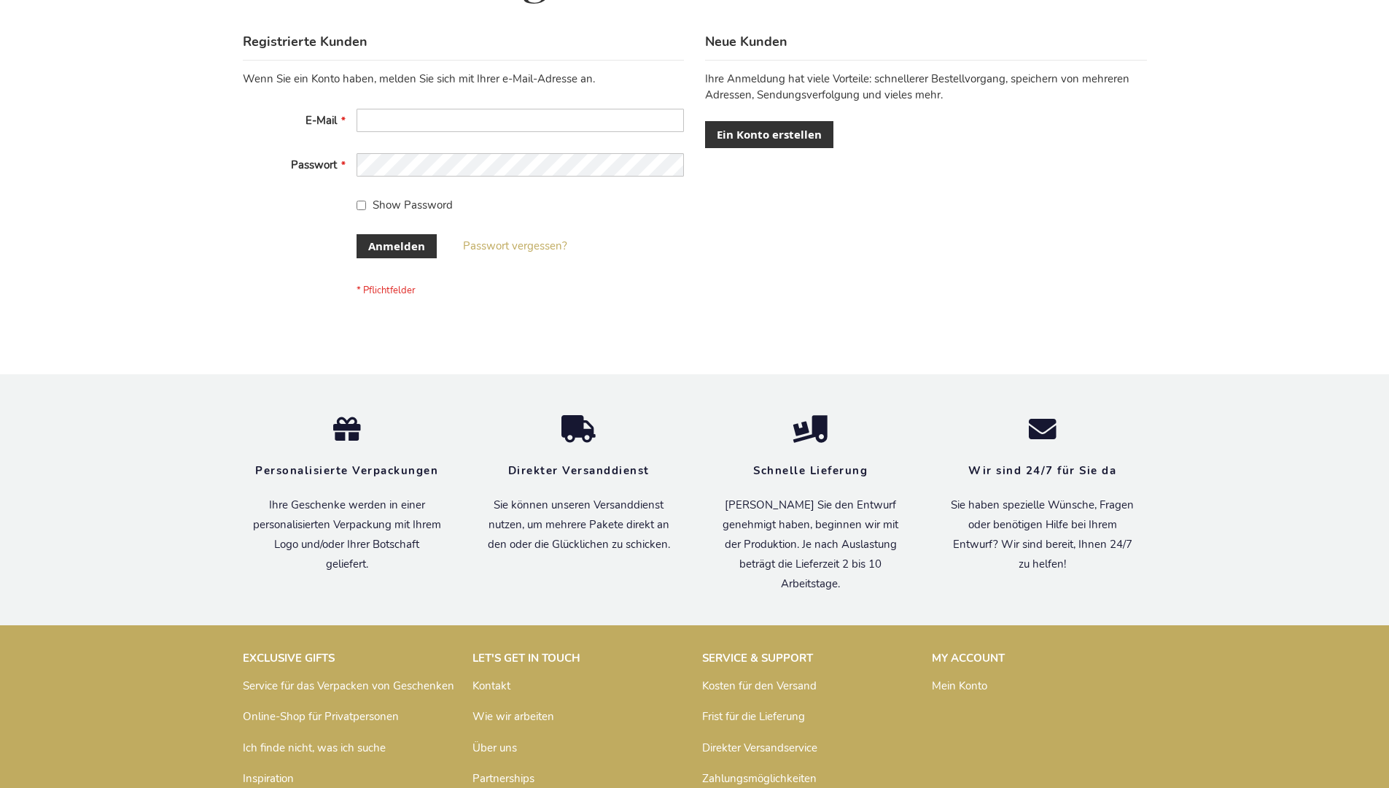
scroll to position [489, 0]
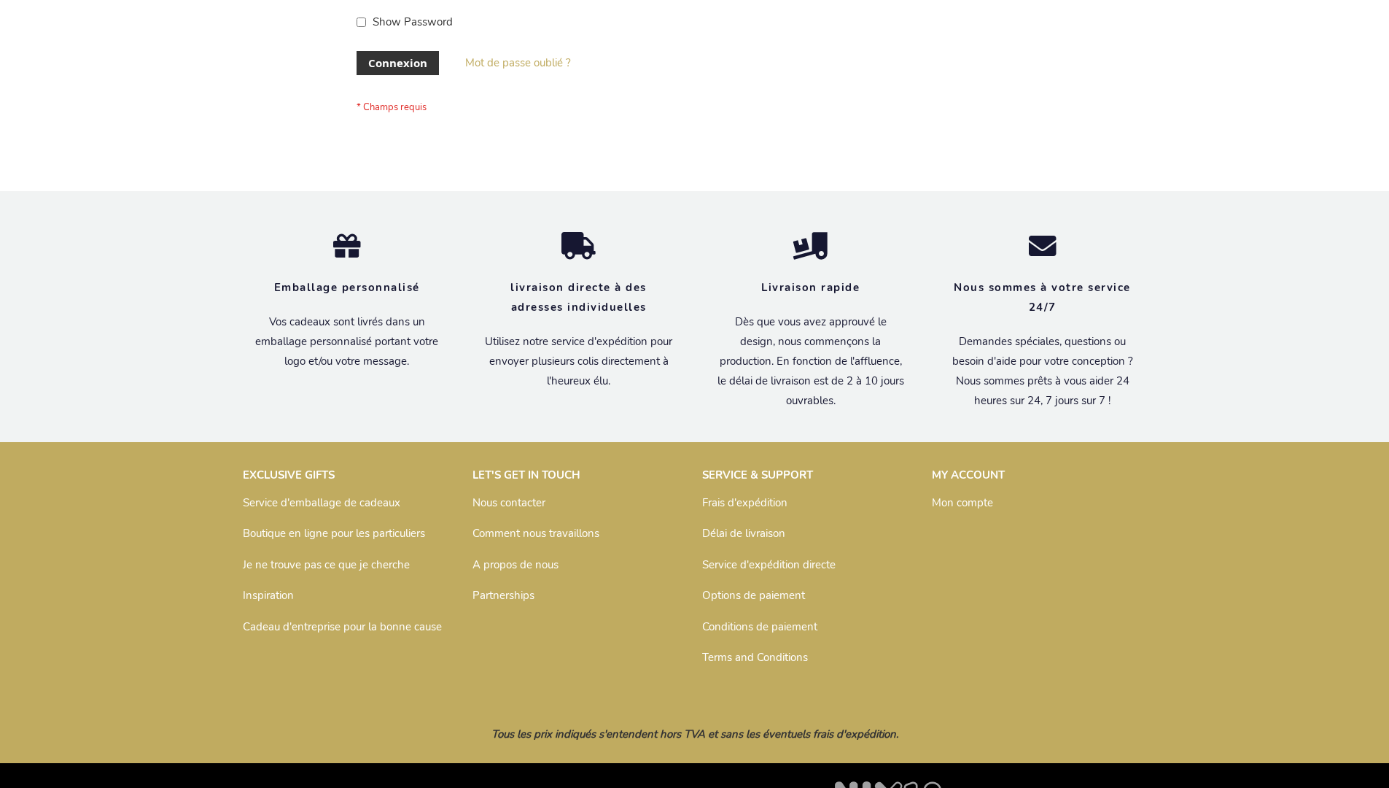
scroll to position [503, 0]
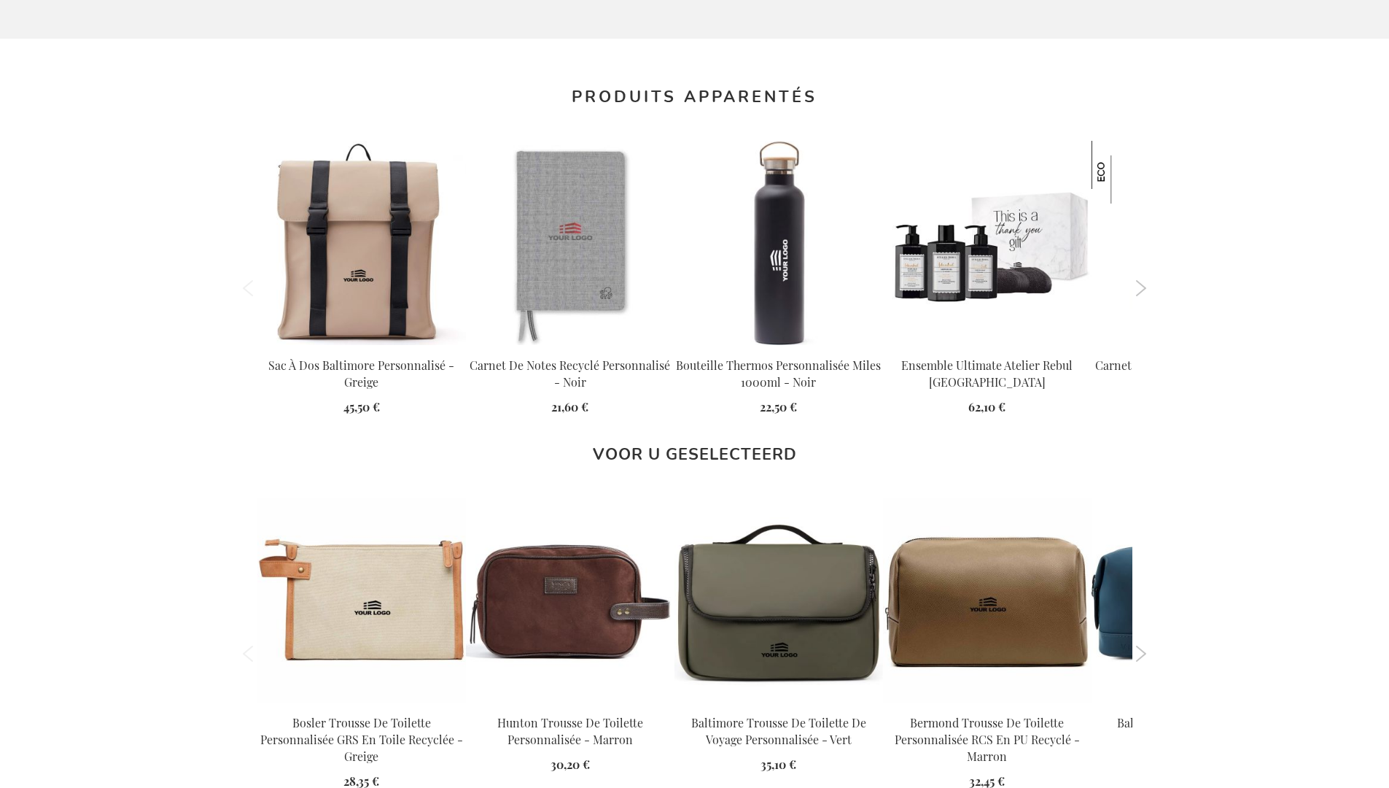
scroll to position [2014, 0]
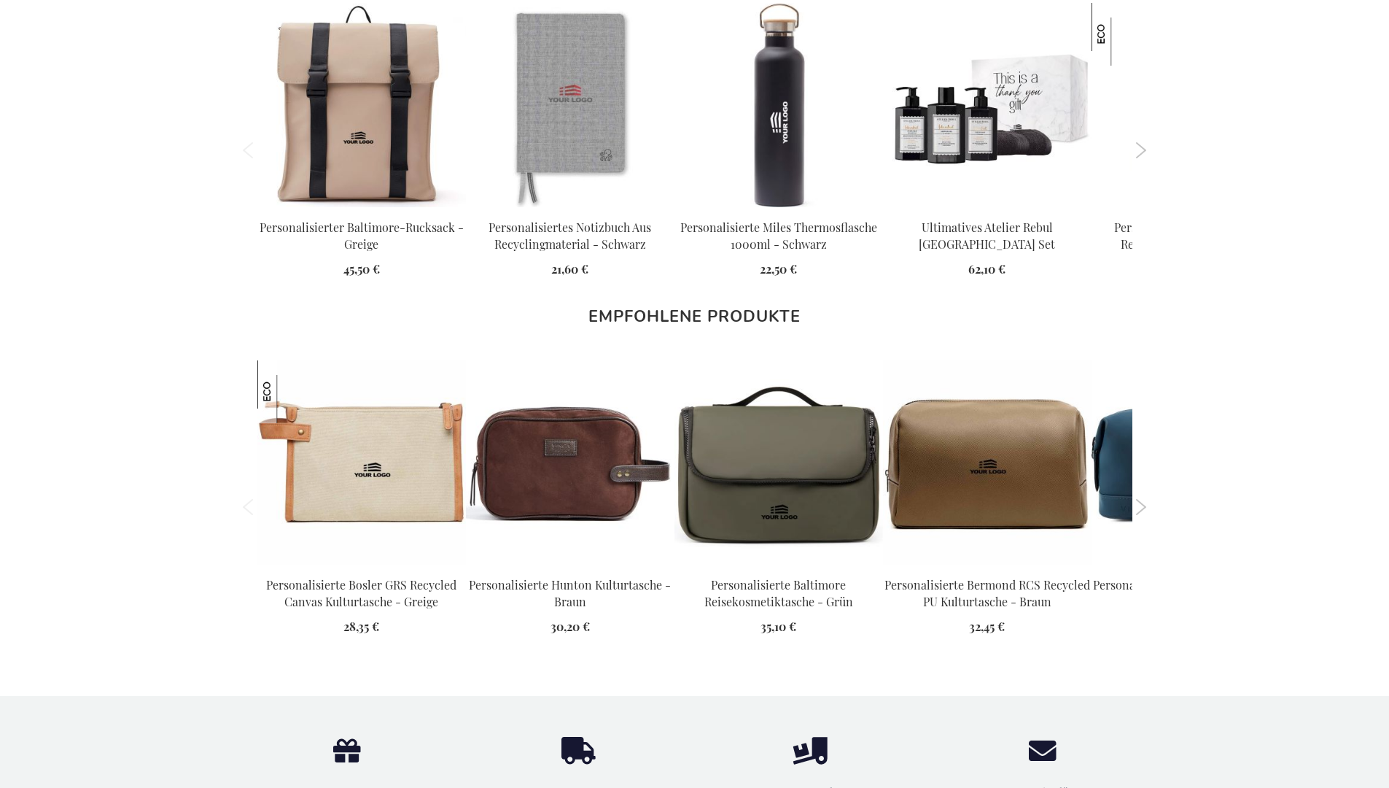
scroll to position [1999, 0]
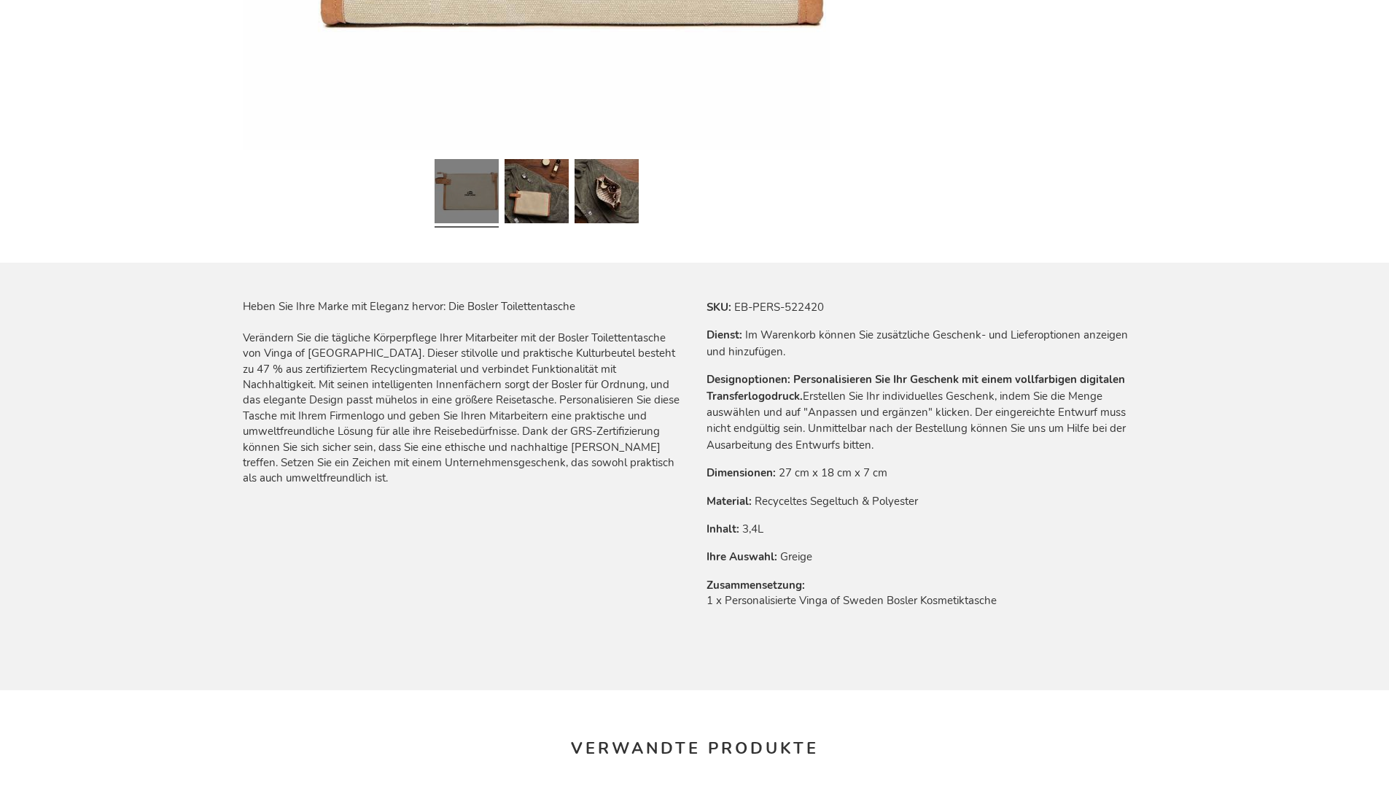
scroll to position [1999, 0]
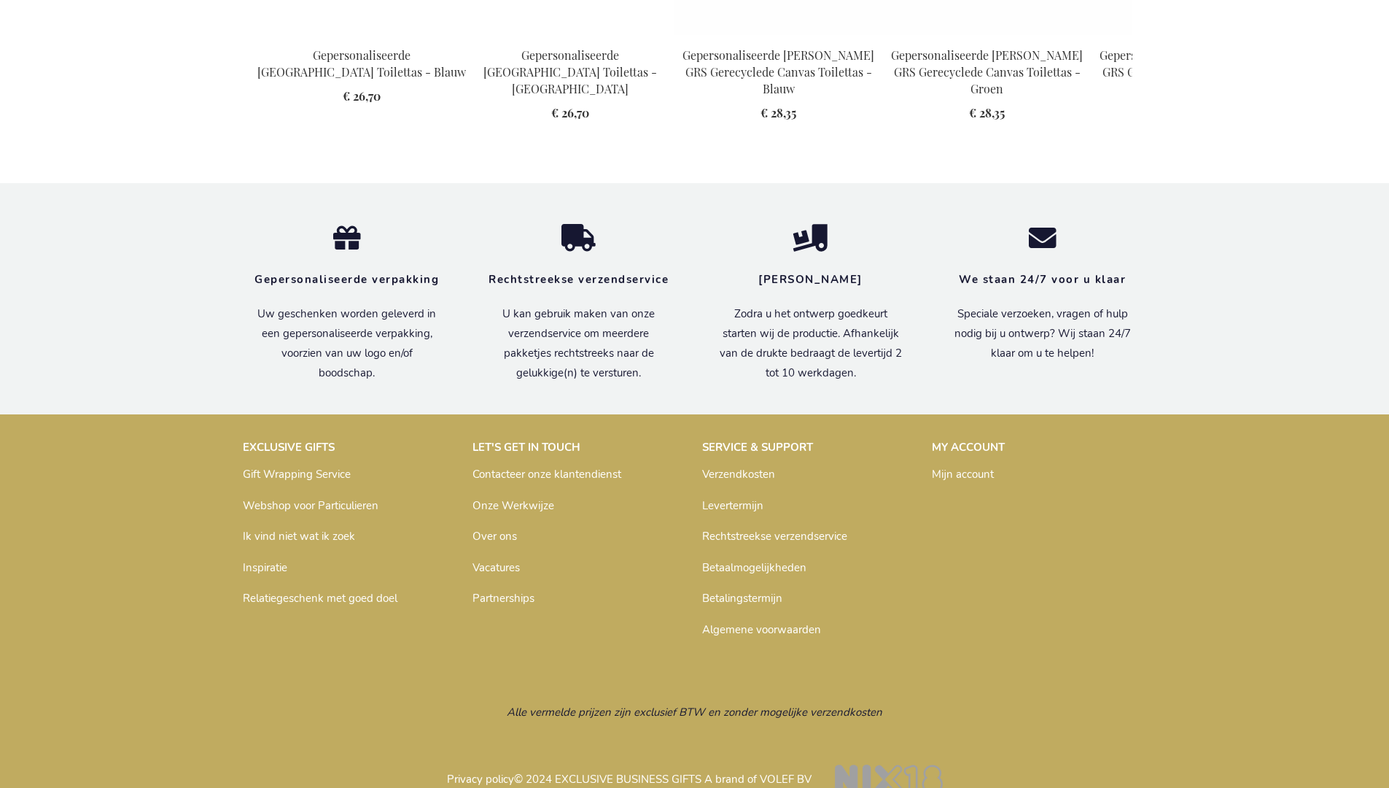
scroll to position [1990, 0]
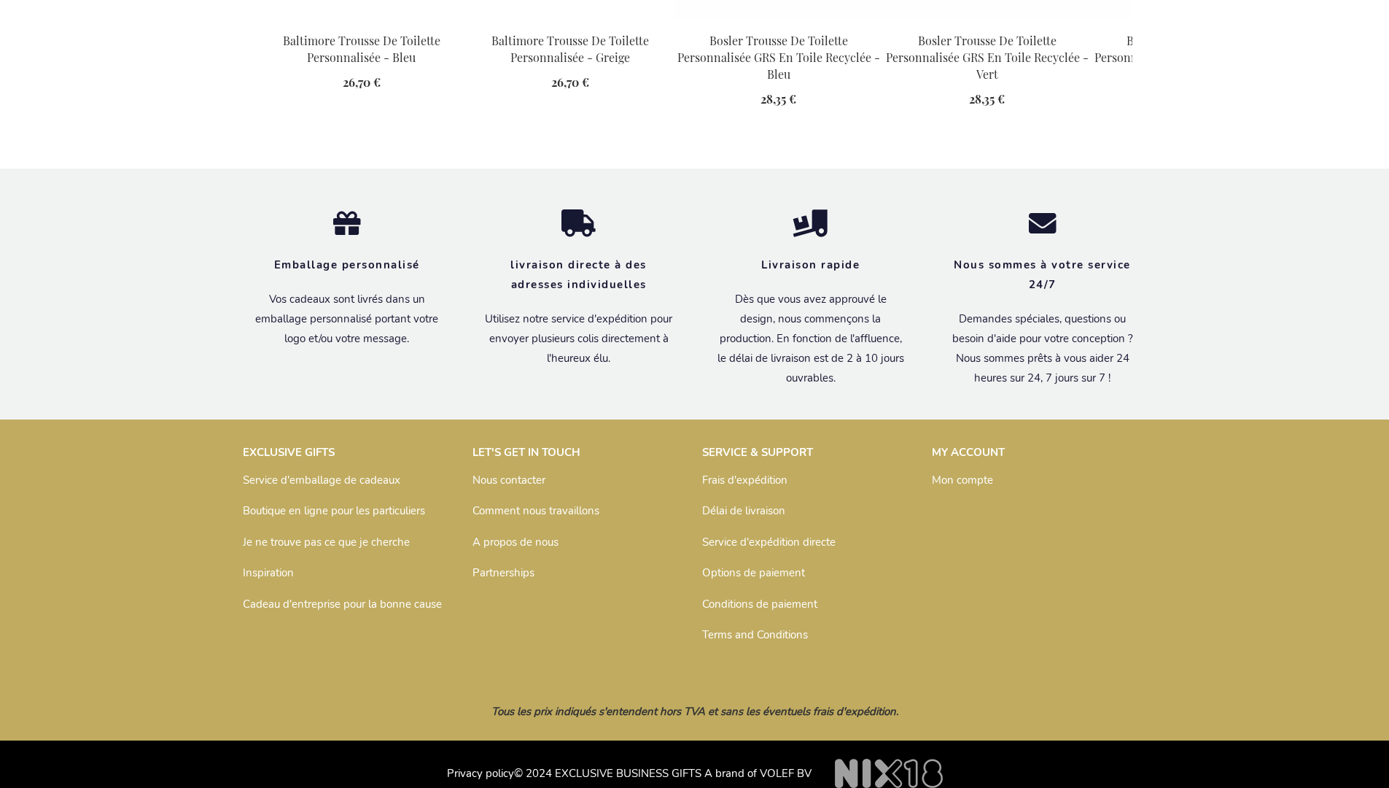
scroll to position [2014, 0]
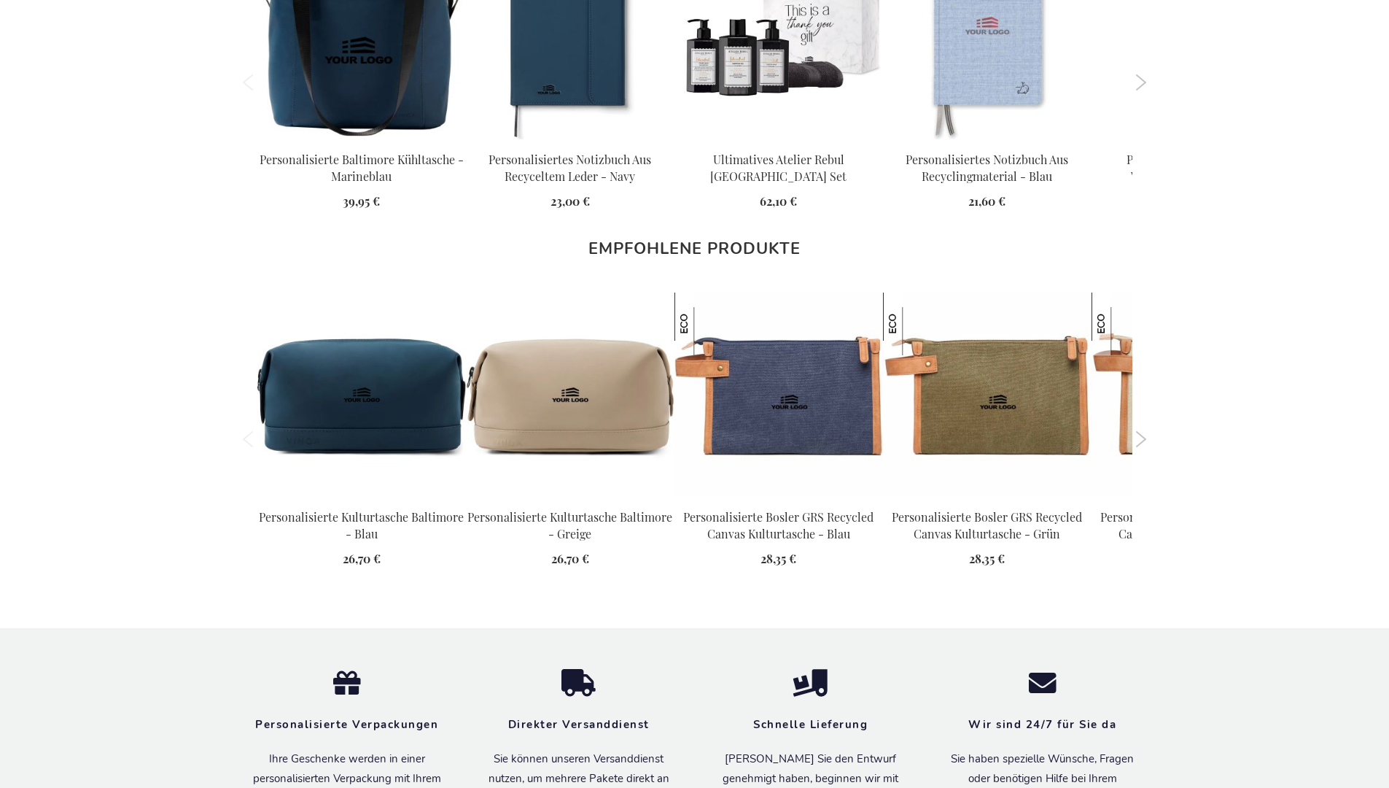
scroll to position [1999, 0]
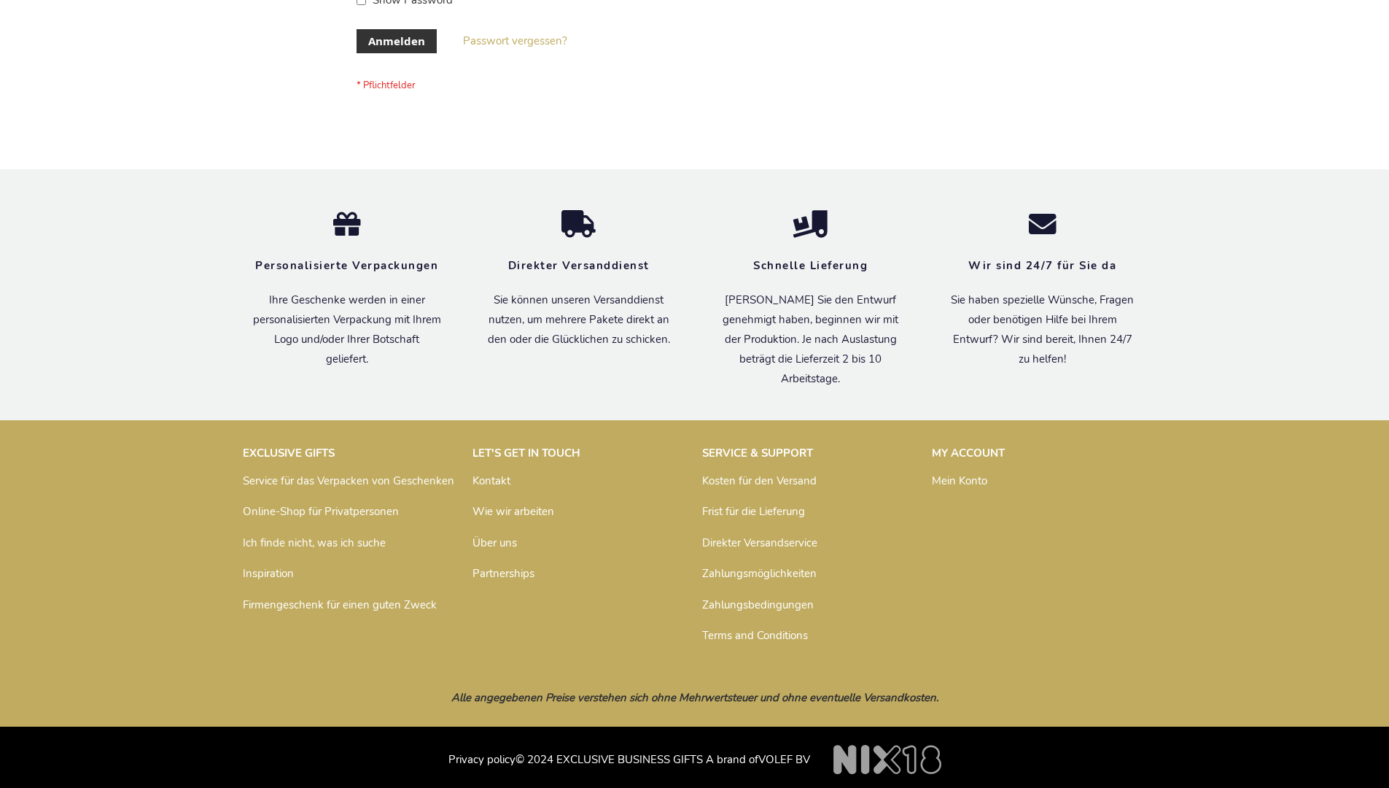
scroll to position [489, 0]
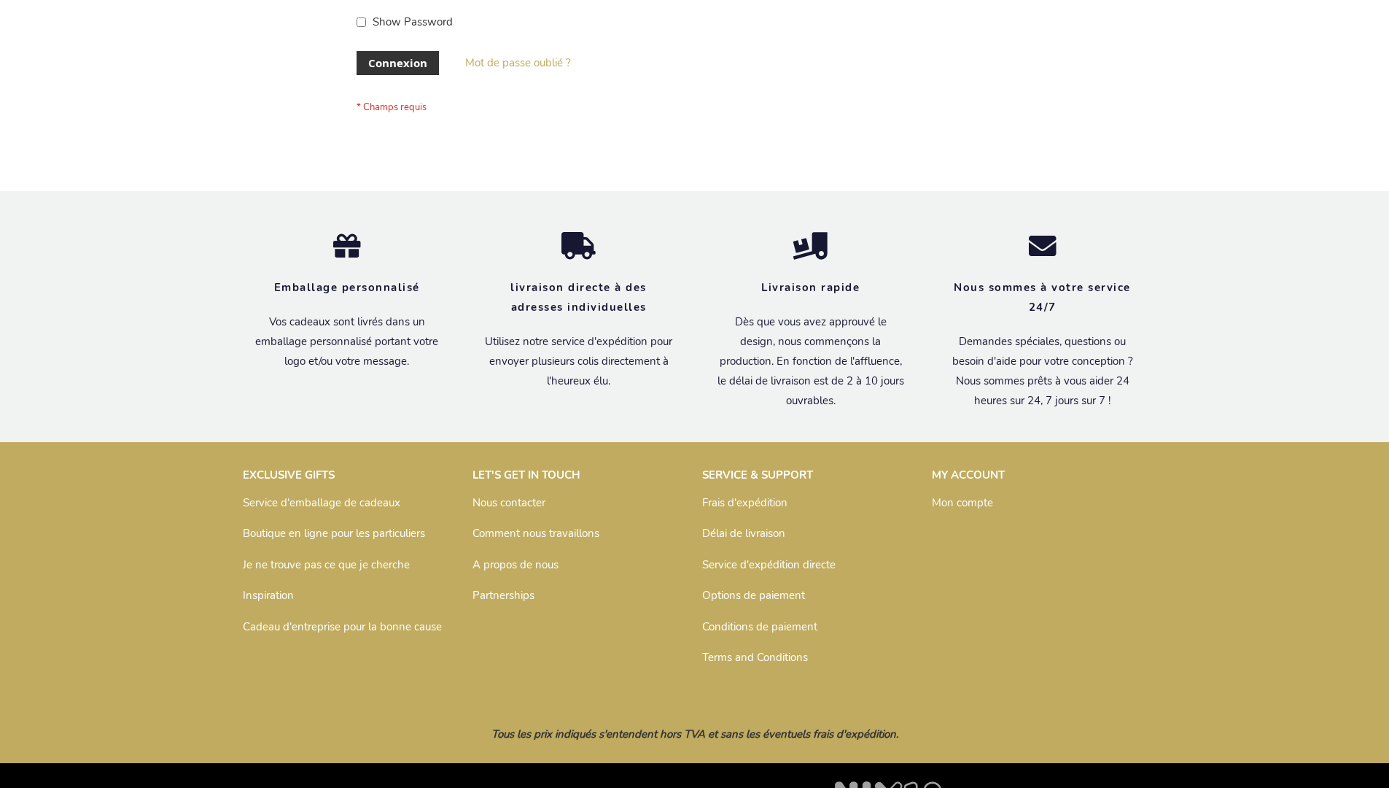
scroll to position [503, 0]
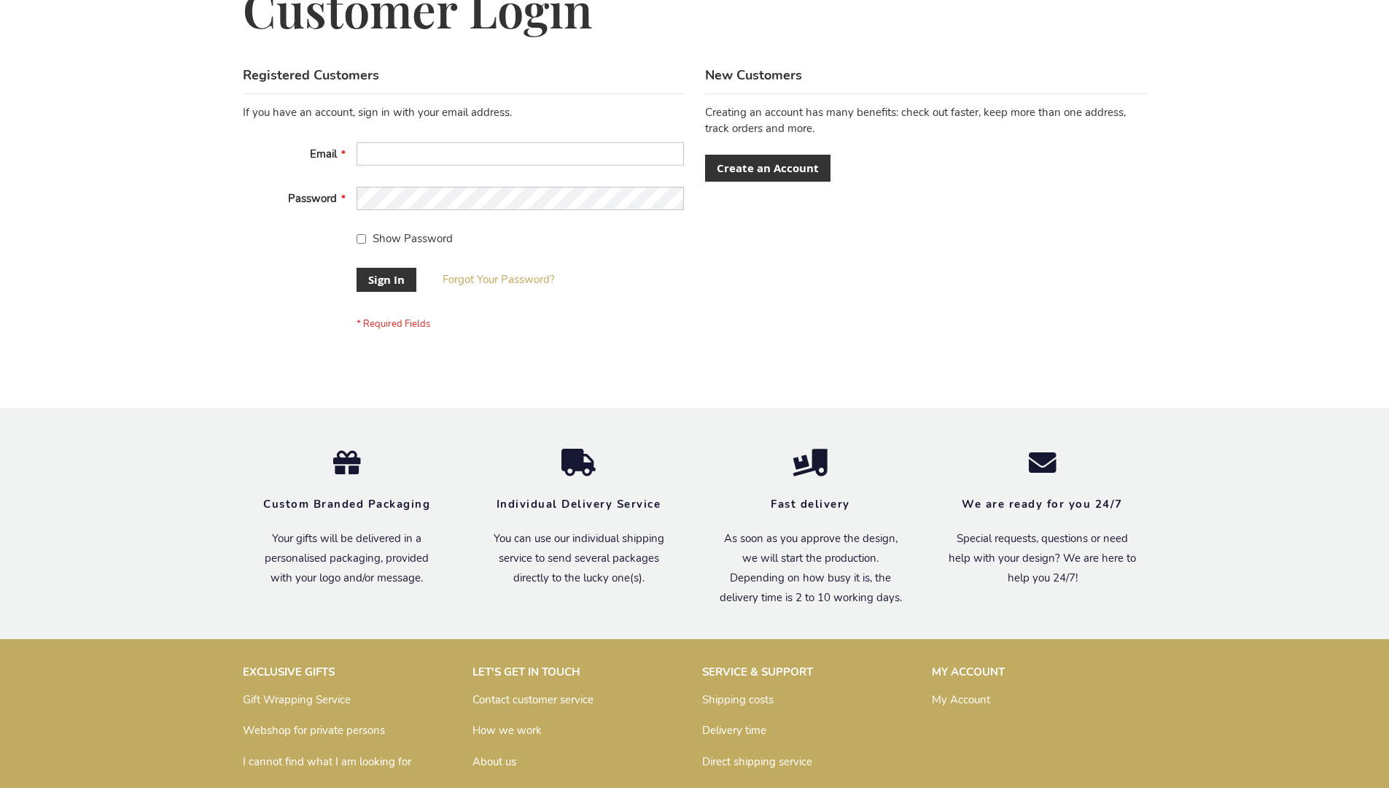
scroll to position [469, 0]
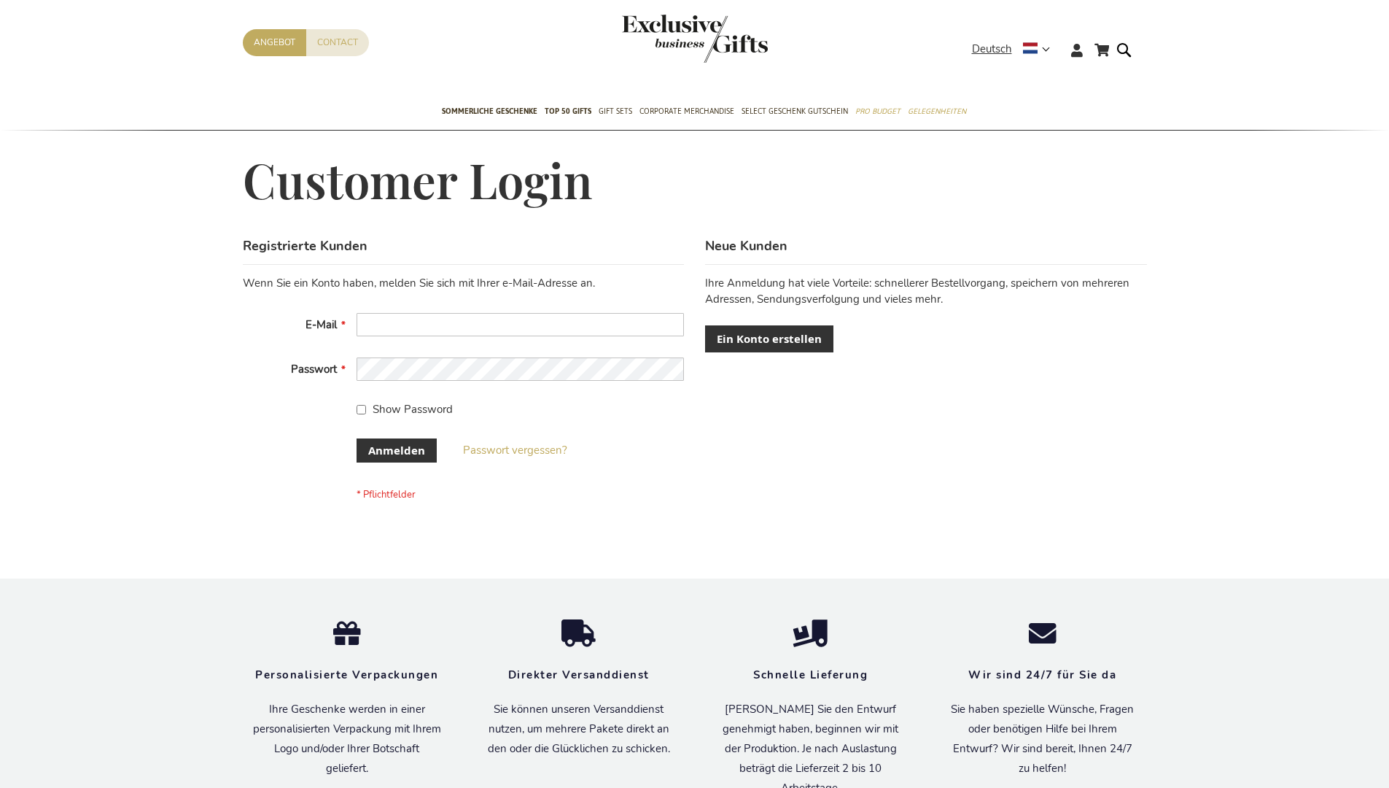
scroll to position [489, 0]
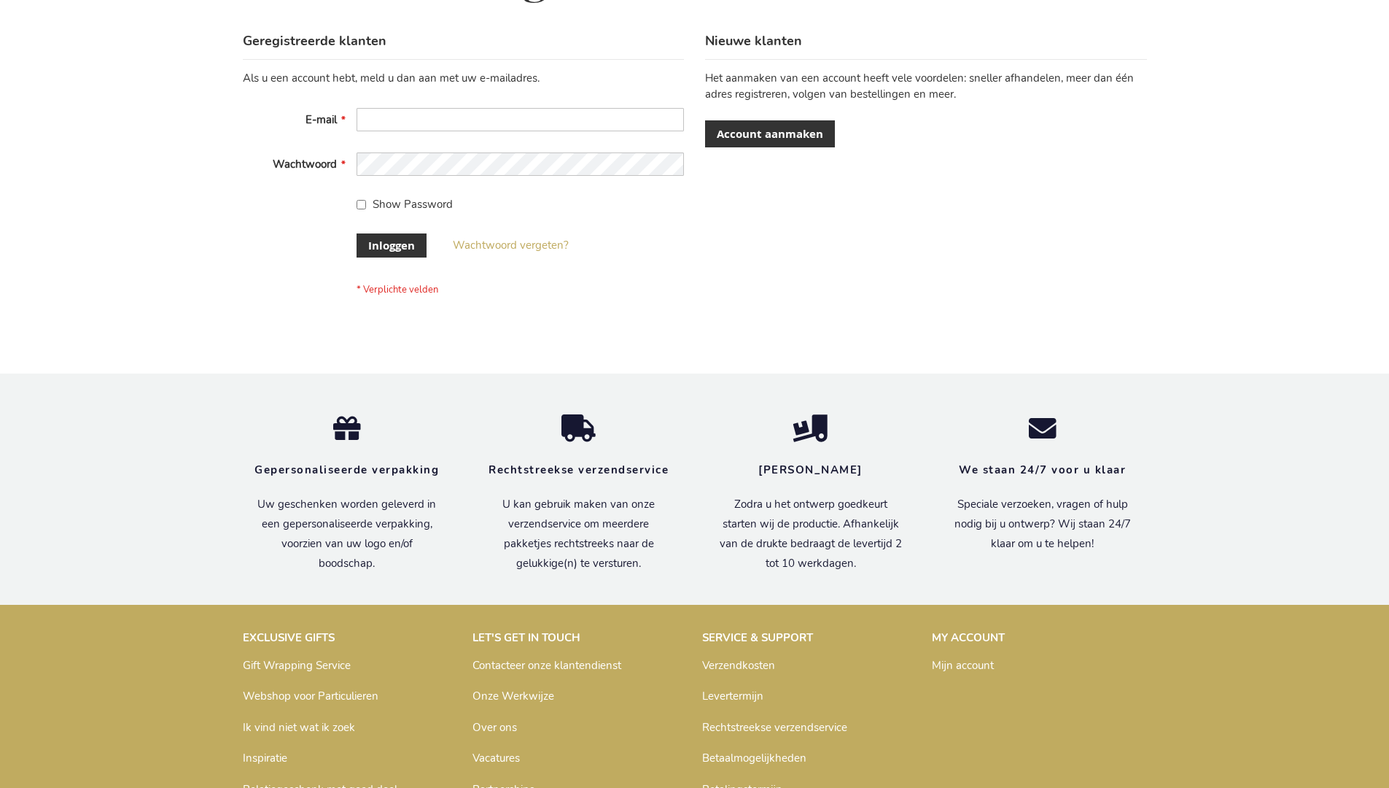
scroll to position [495, 0]
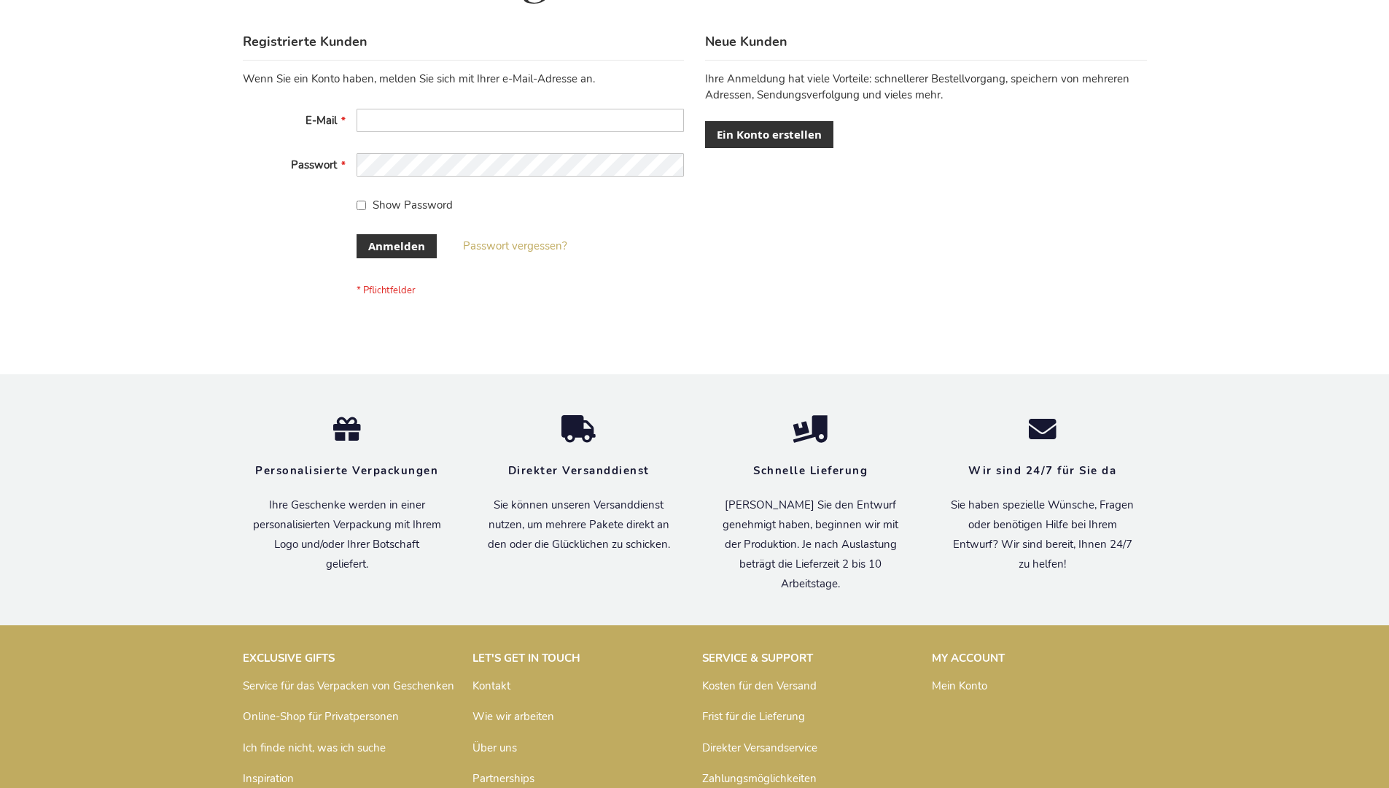
scroll to position [489, 0]
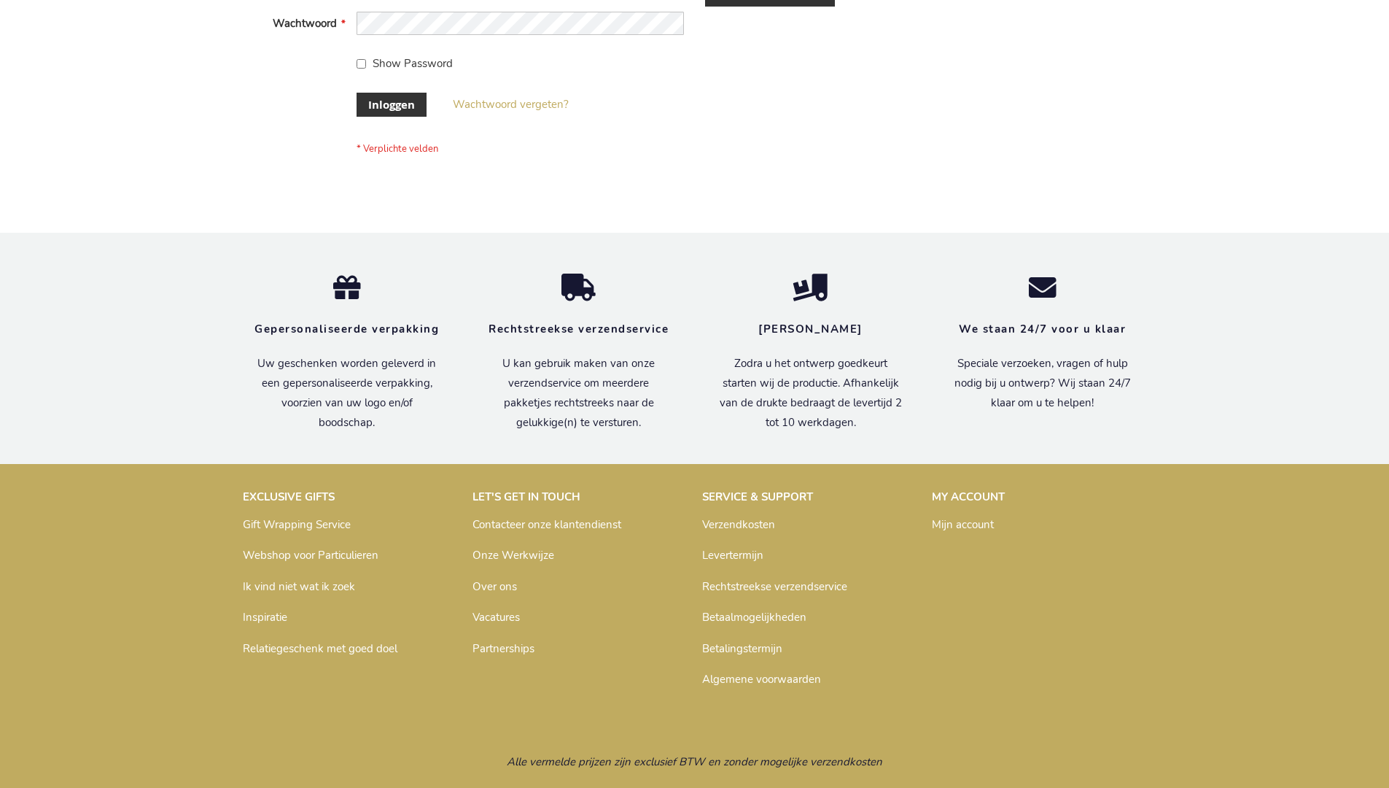
scroll to position [495, 0]
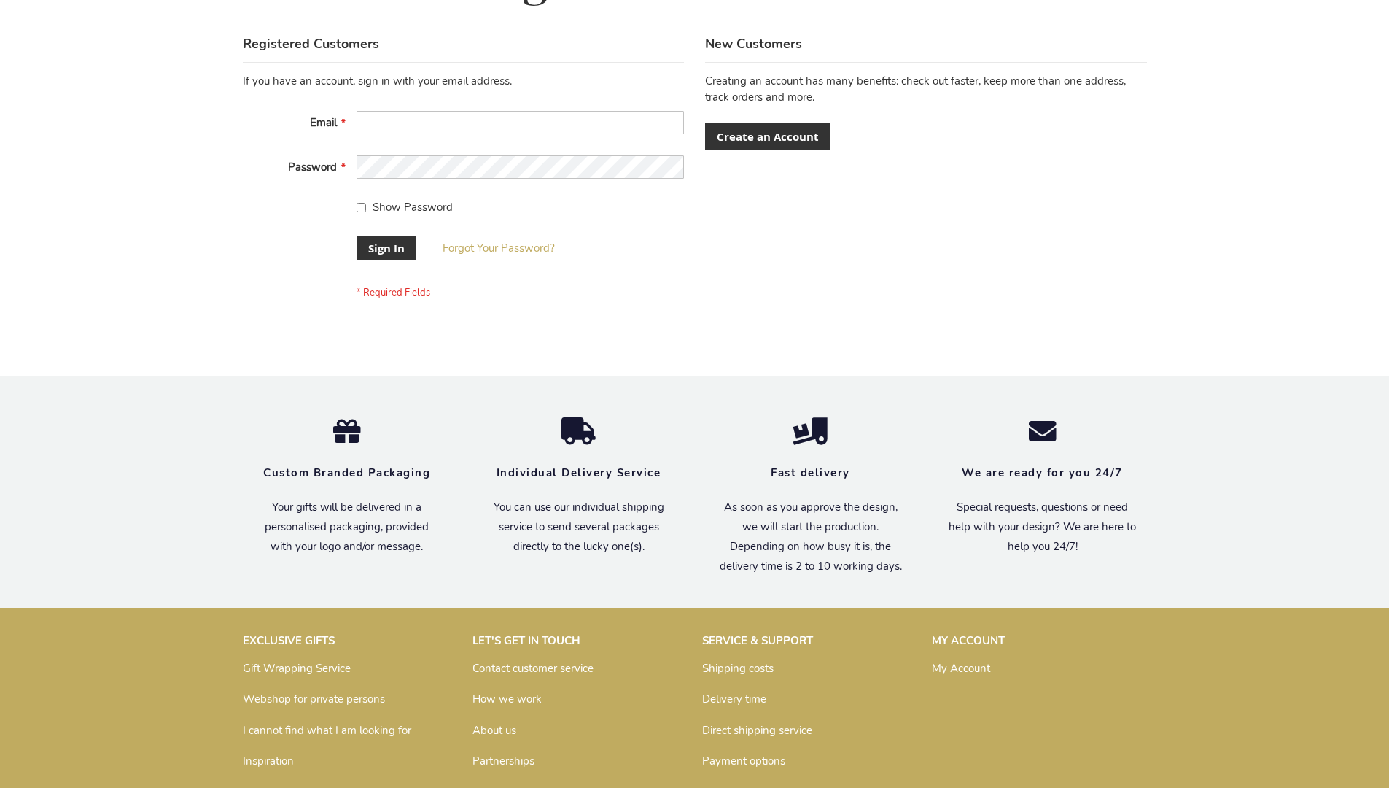
scroll to position [469, 0]
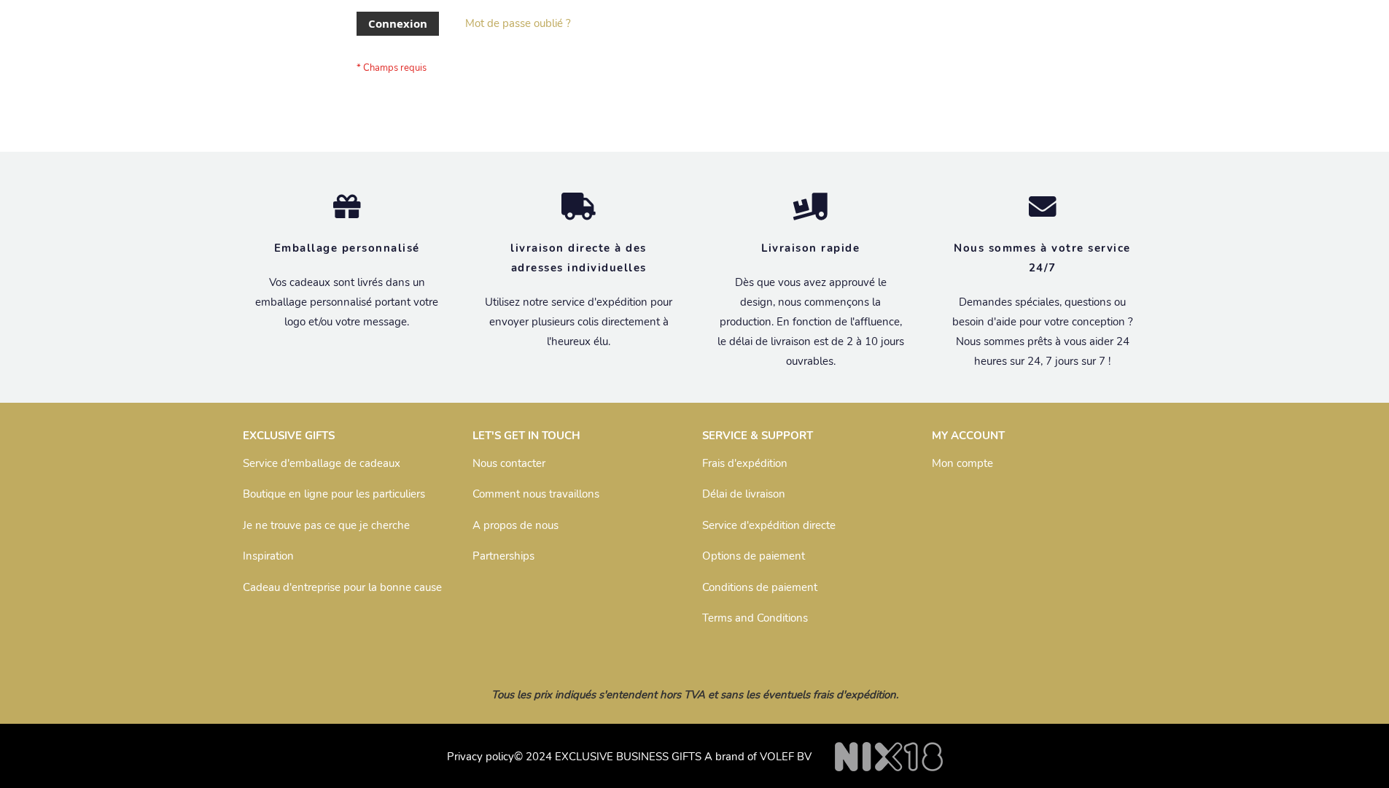
scroll to position [503, 0]
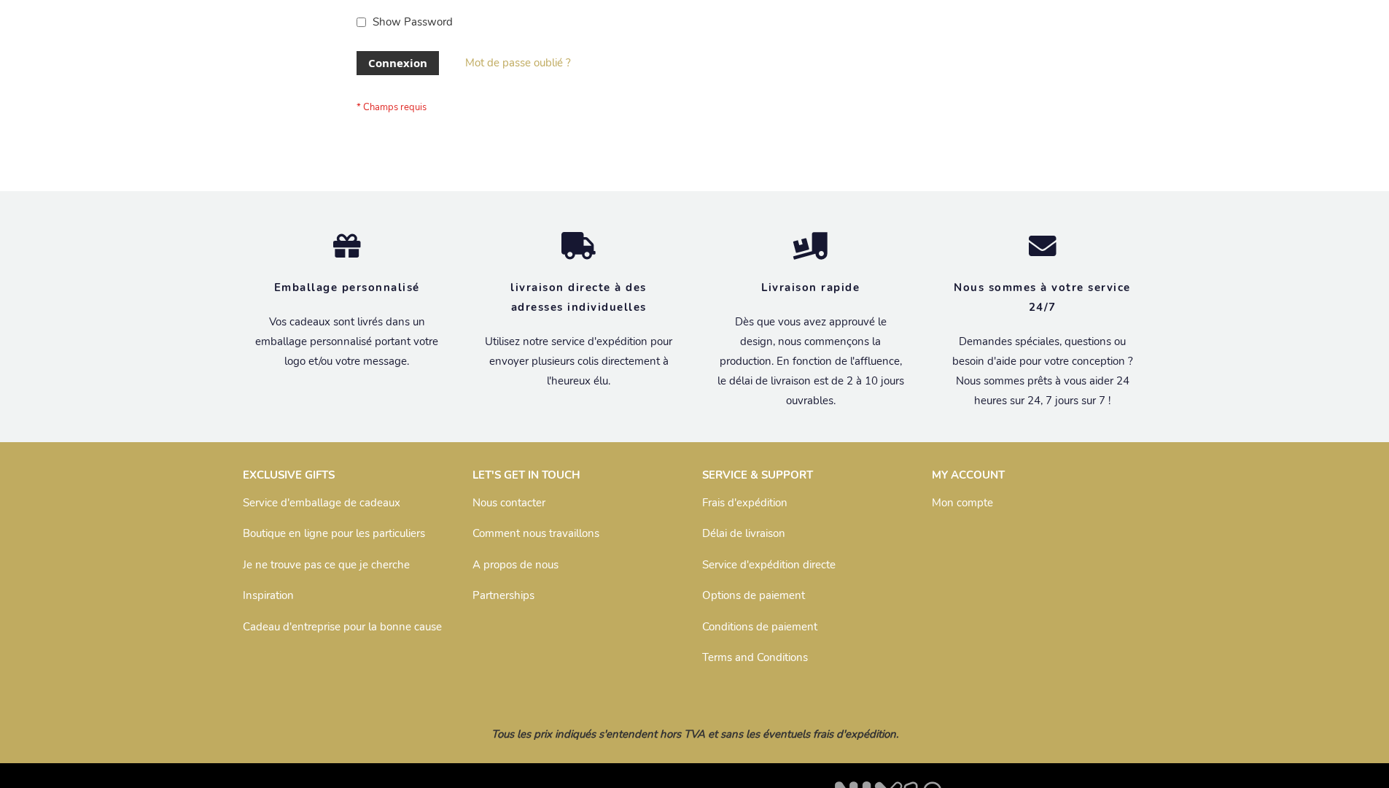
scroll to position [503, 0]
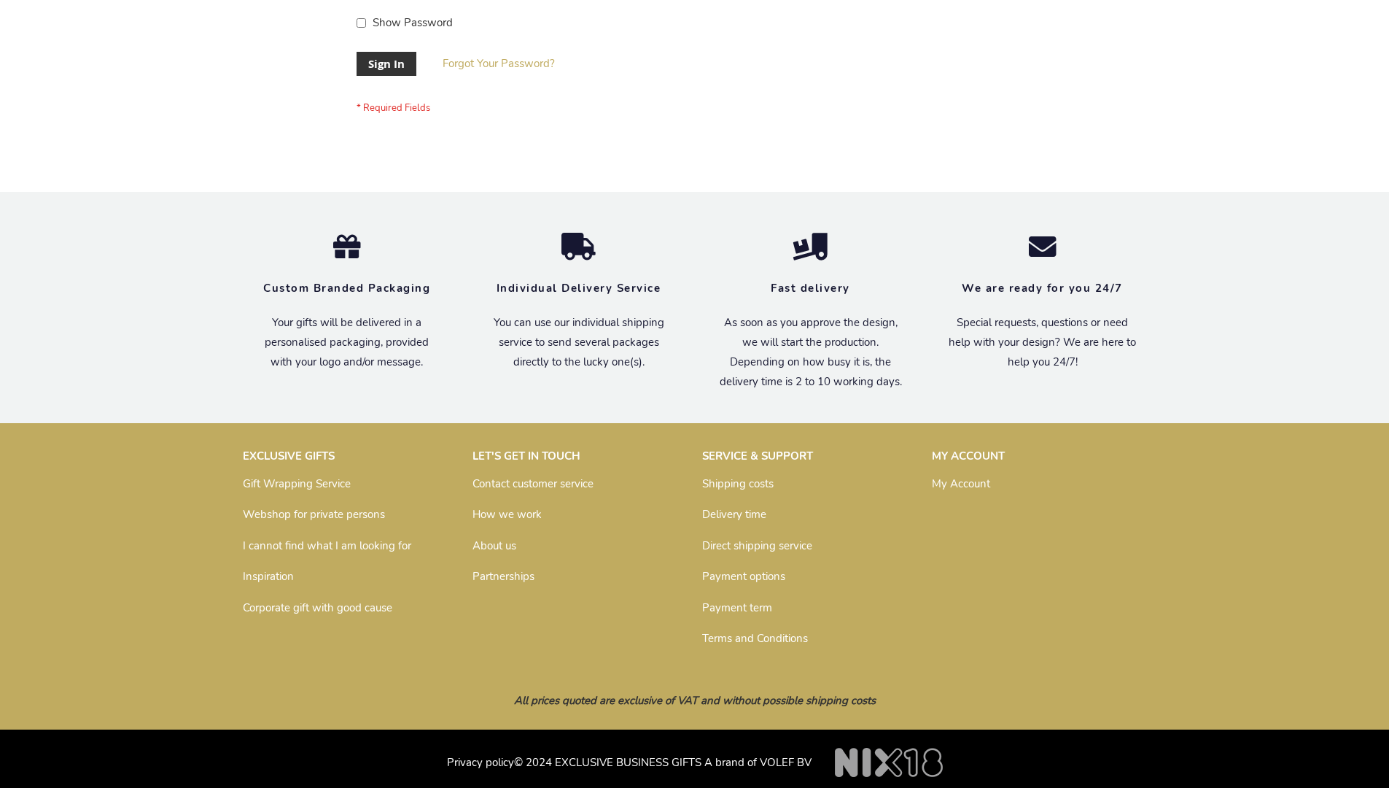
scroll to position [469, 0]
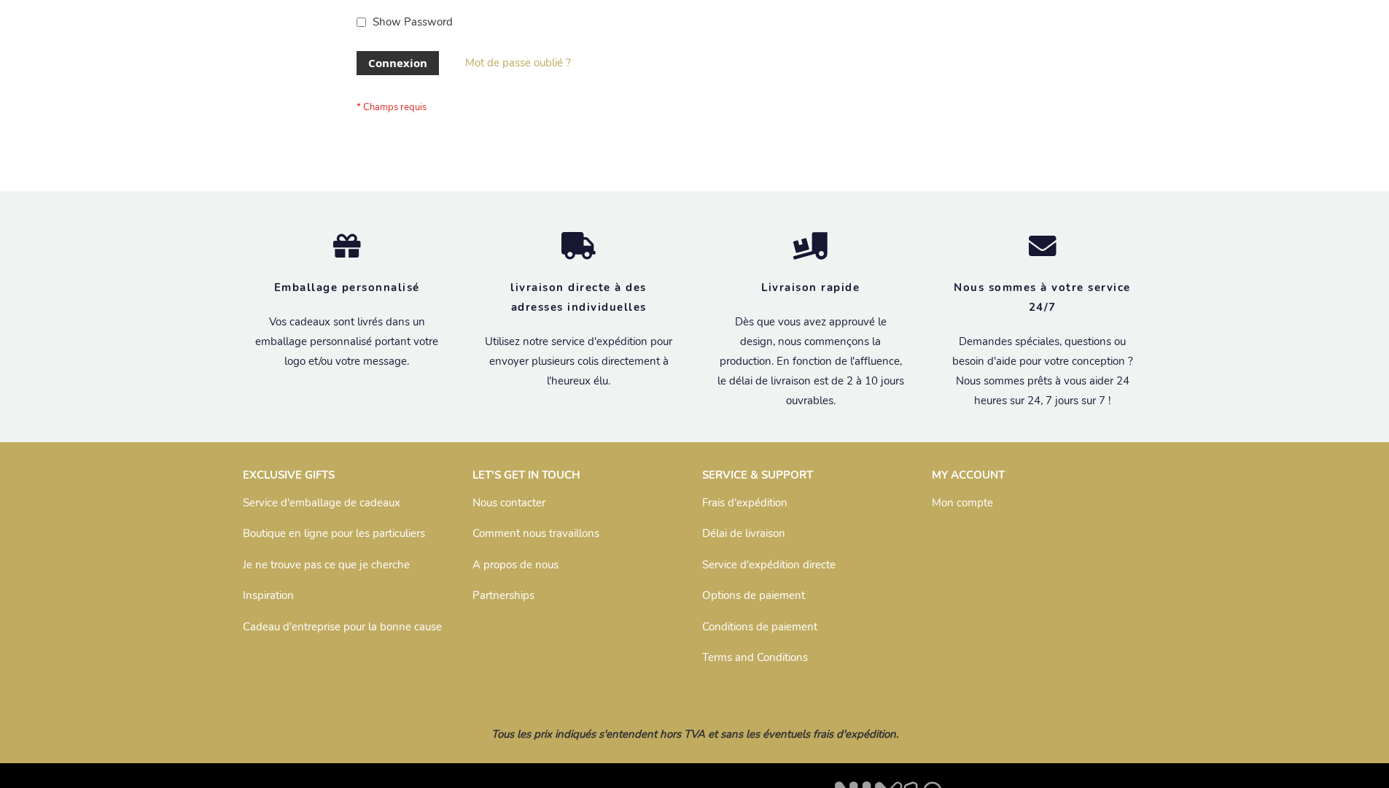
scroll to position [503, 0]
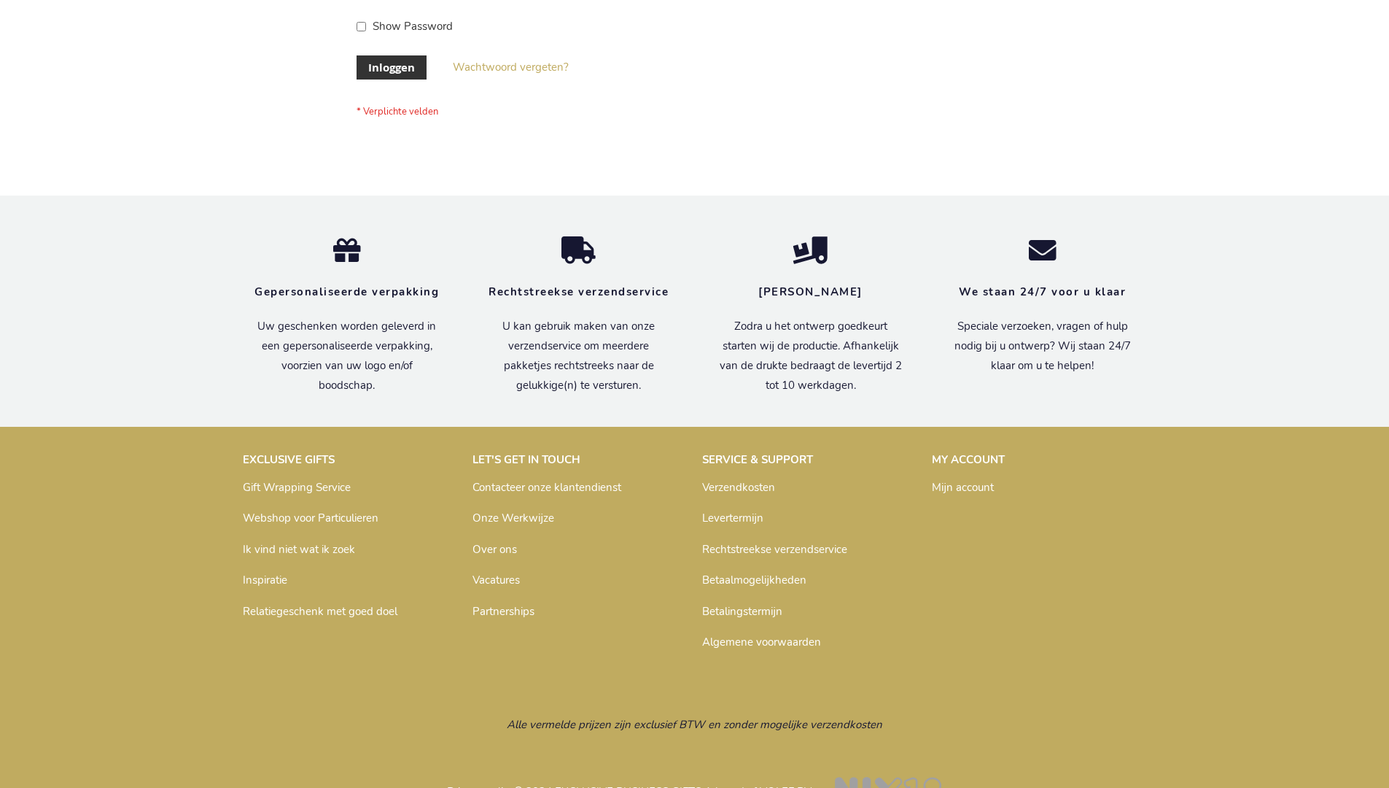
scroll to position [495, 0]
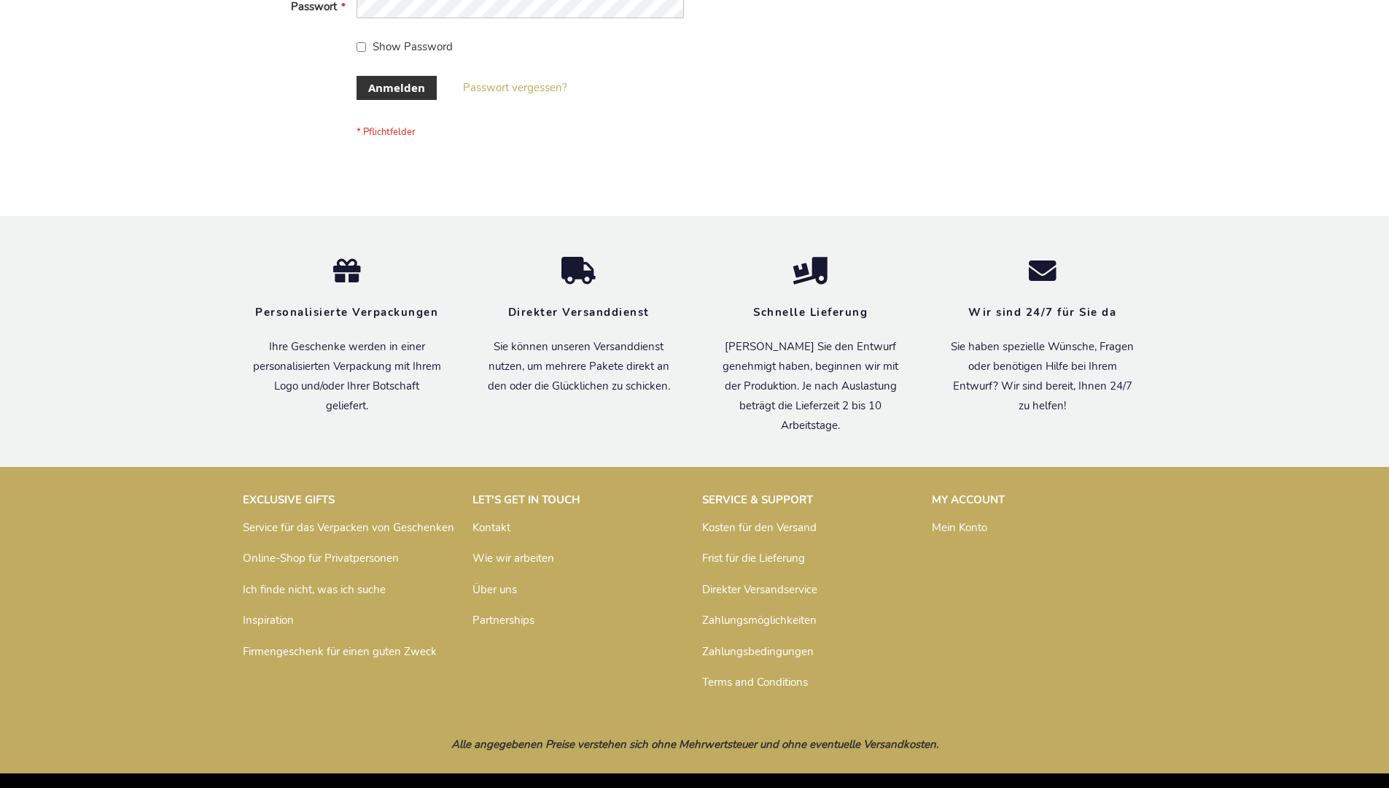
scroll to position [489, 0]
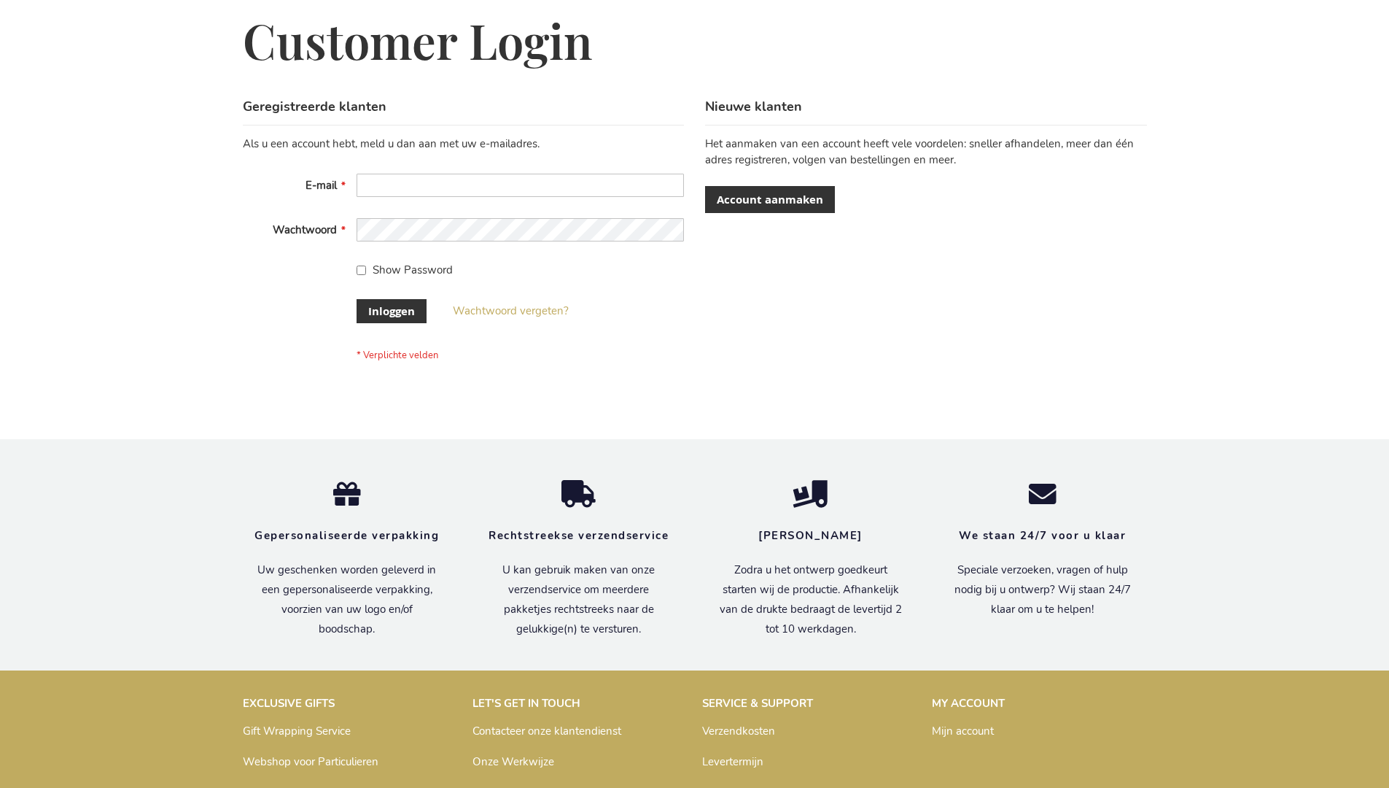
scroll to position [495, 0]
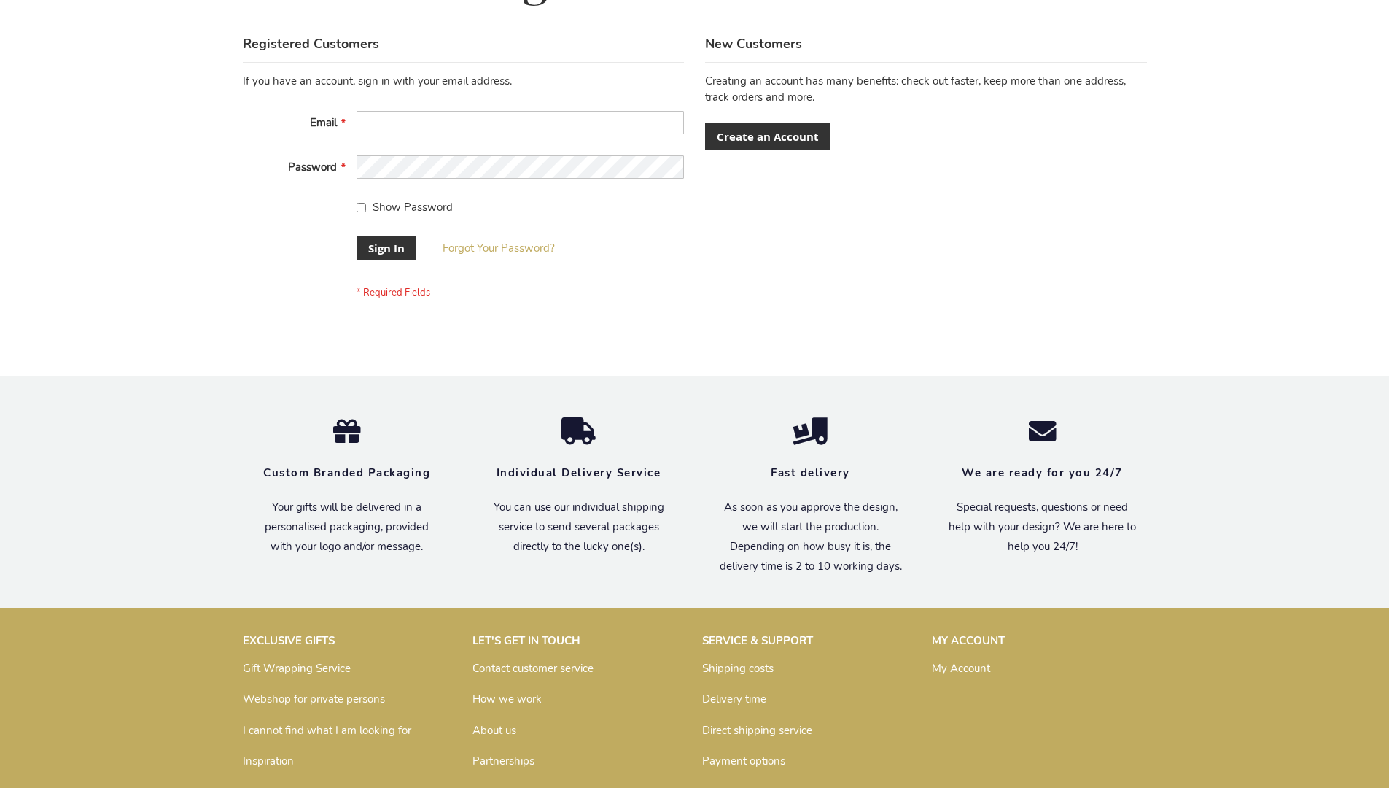
scroll to position [469, 0]
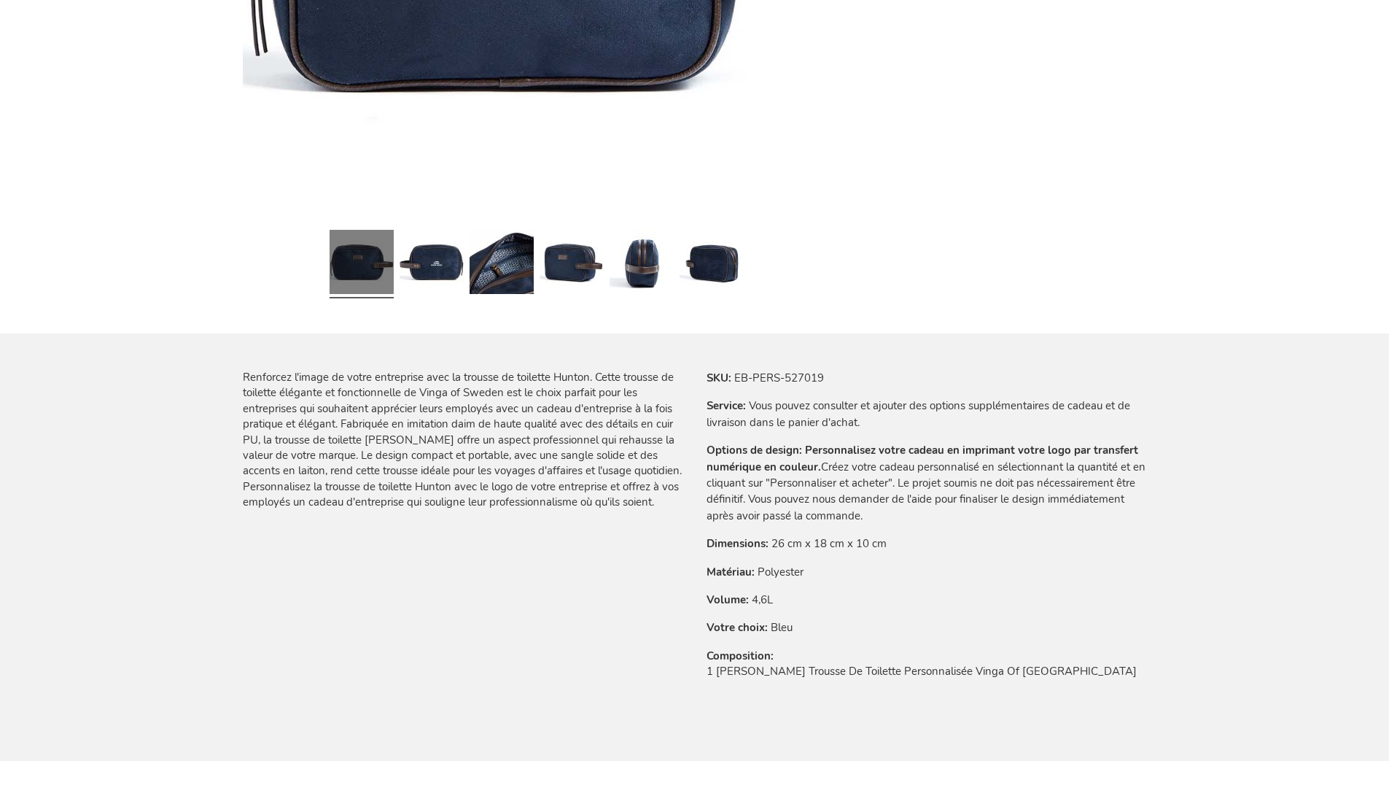
scroll to position [2014, 0]
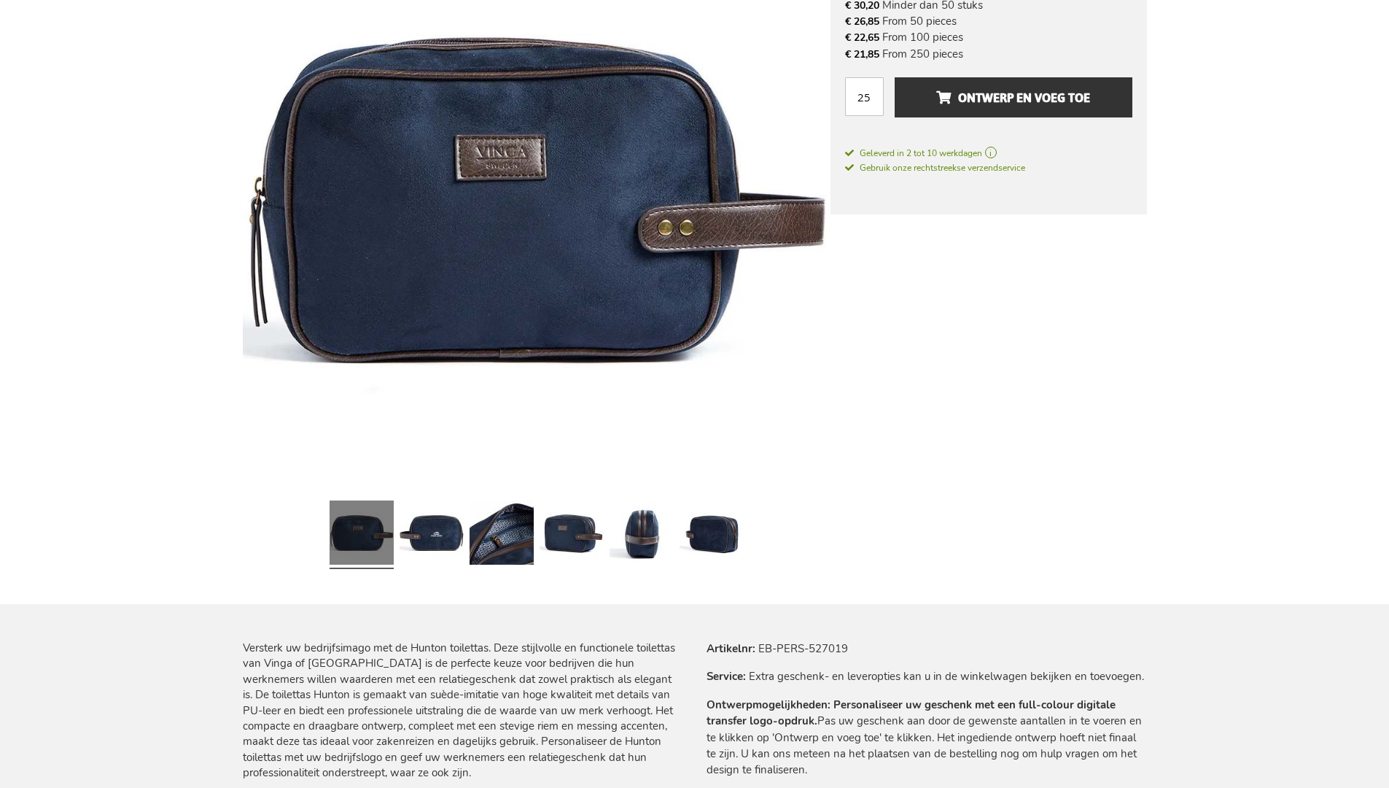
scroll to position [1990, 0]
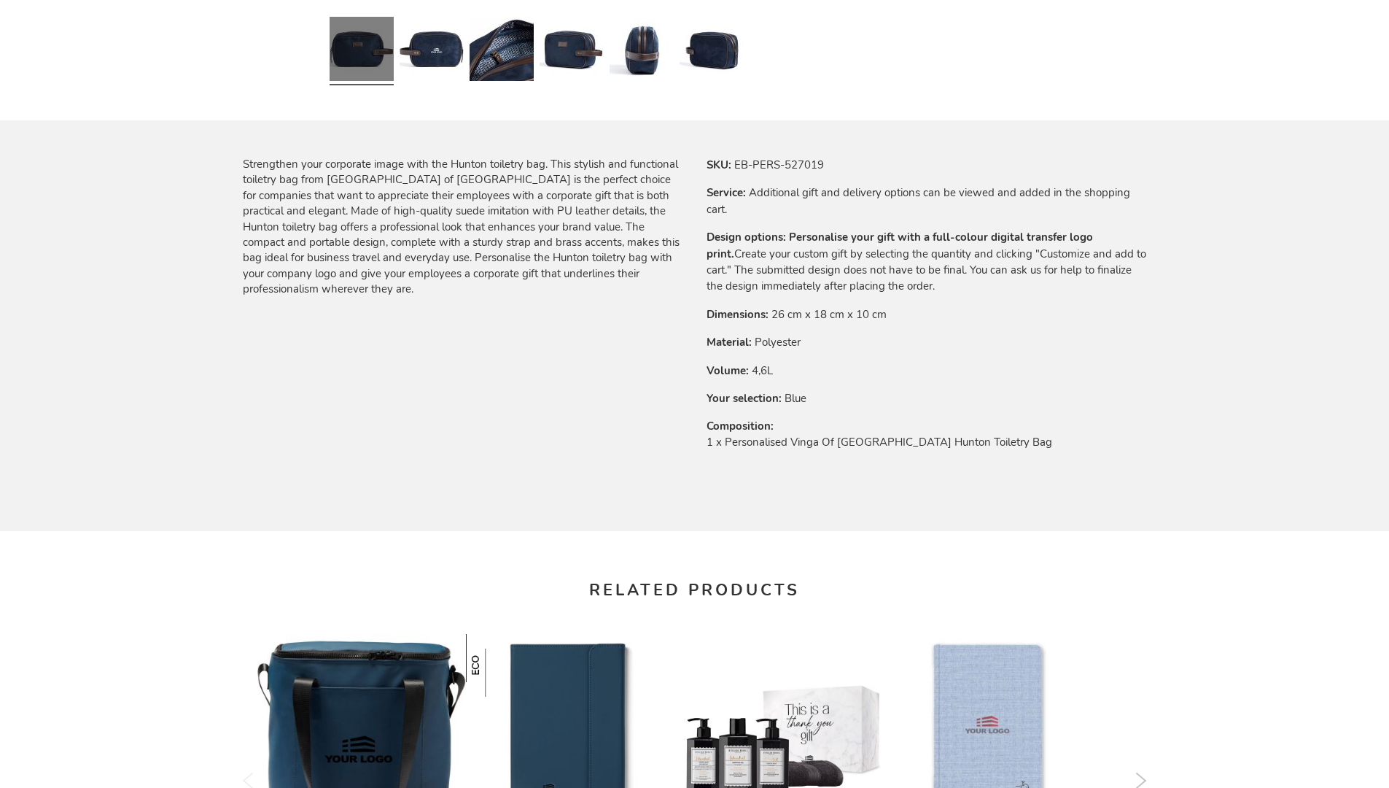
scroll to position [1963, 0]
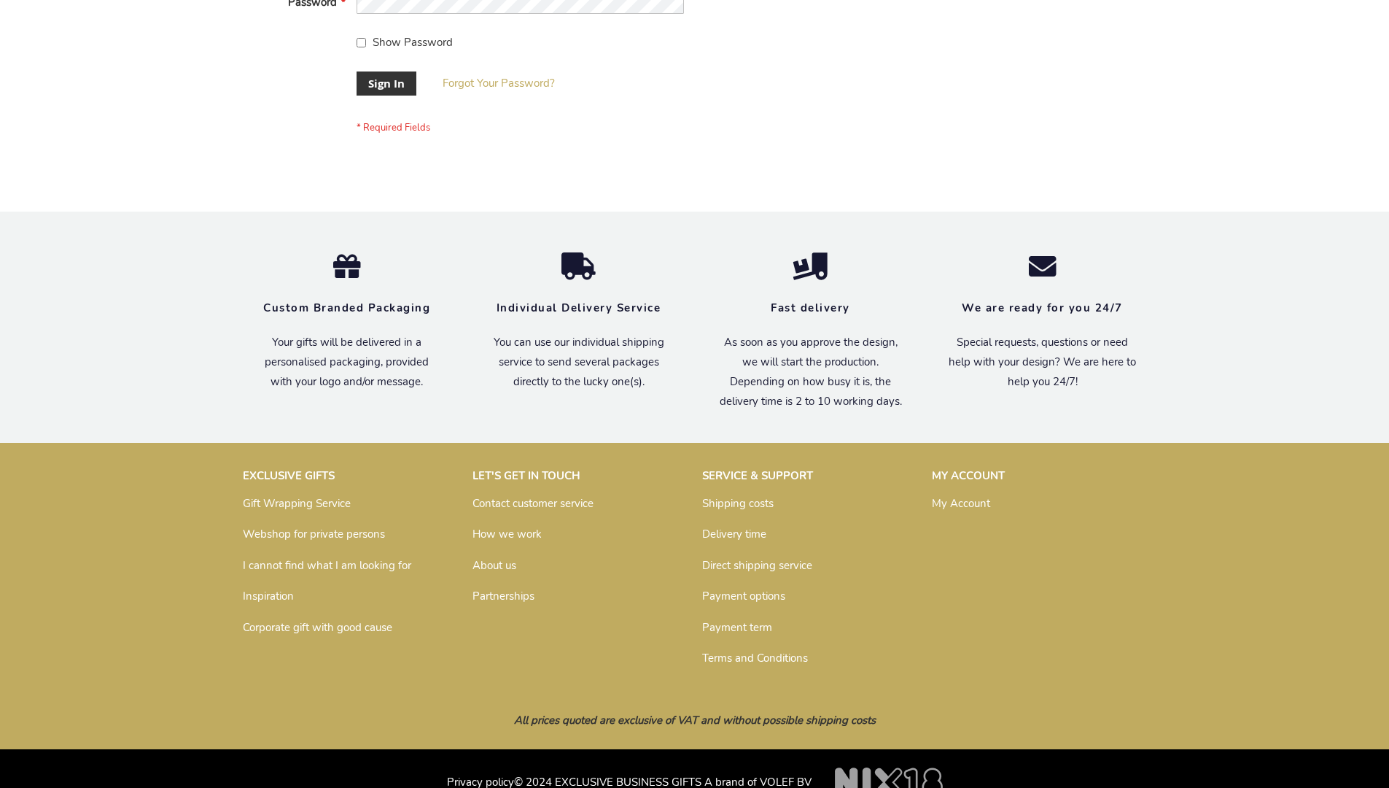
scroll to position [469, 0]
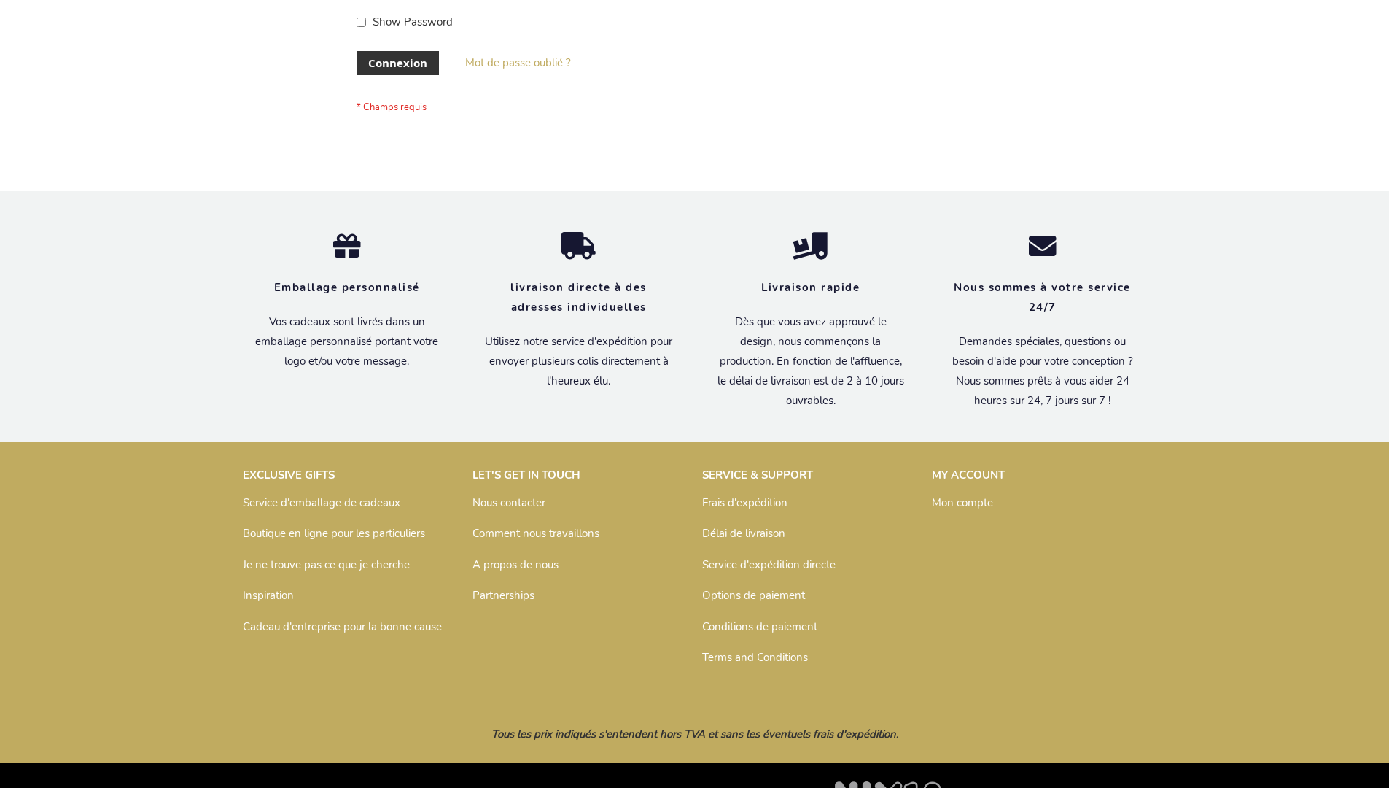
scroll to position [503, 0]
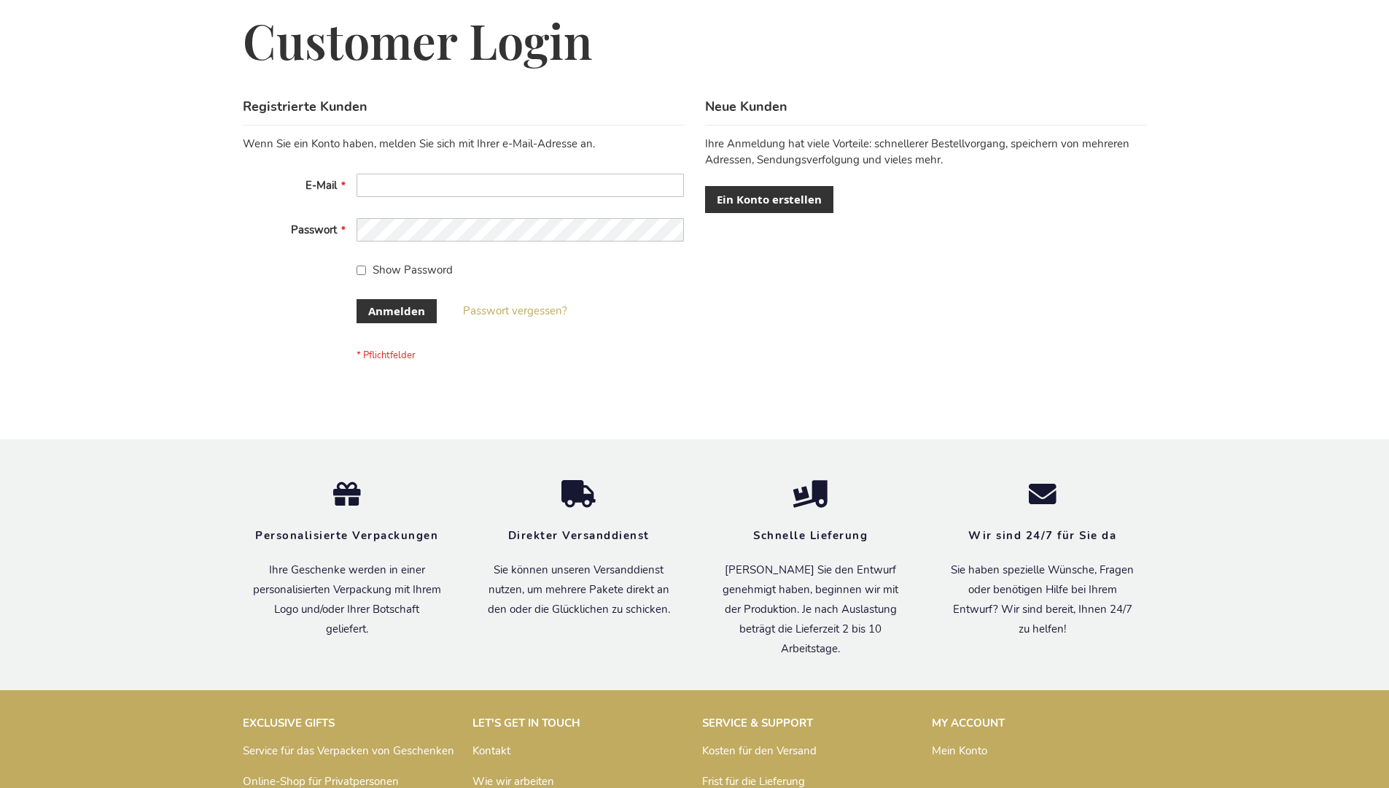
scroll to position [489, 0]
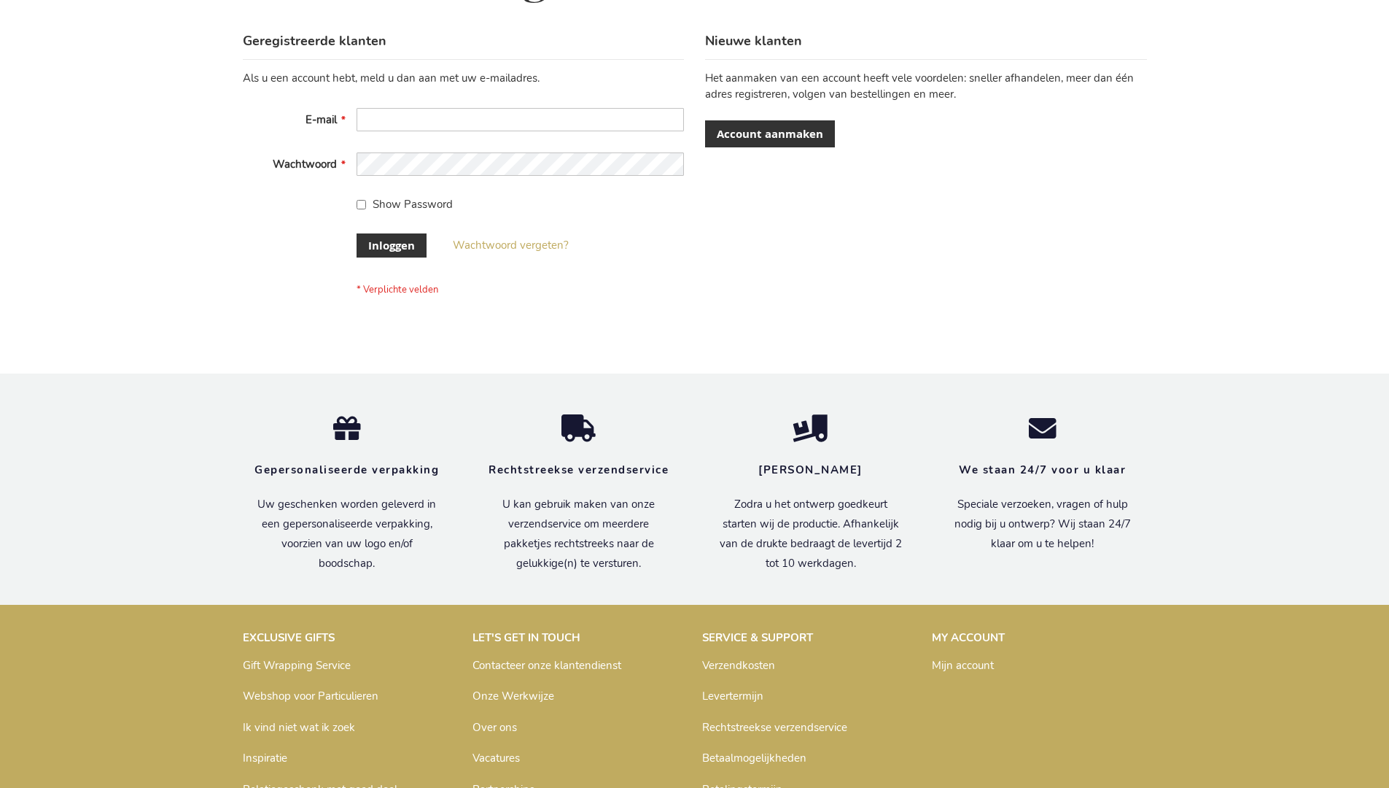
scroll to position [495, 0]
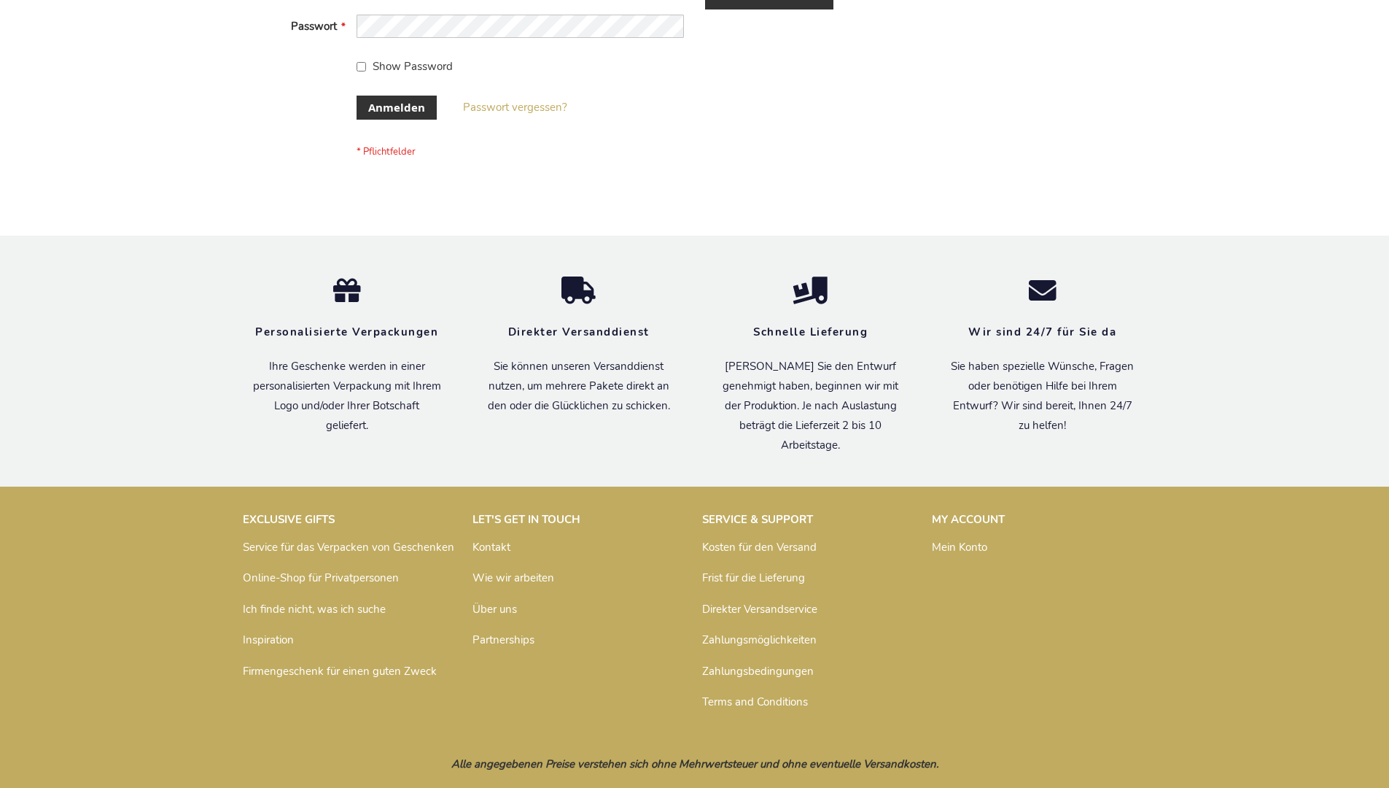
scroll to position [489, 0]
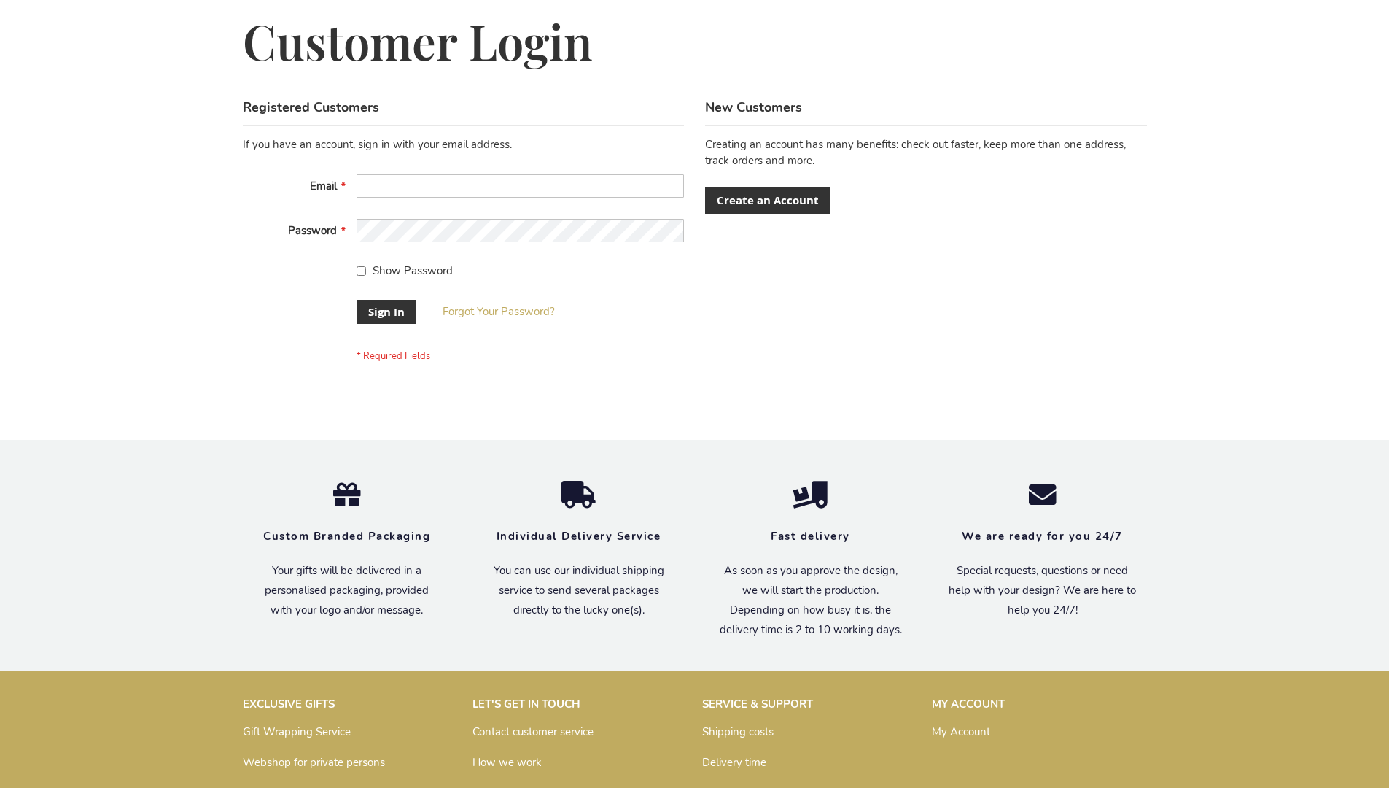
scroll to position [469, 0]
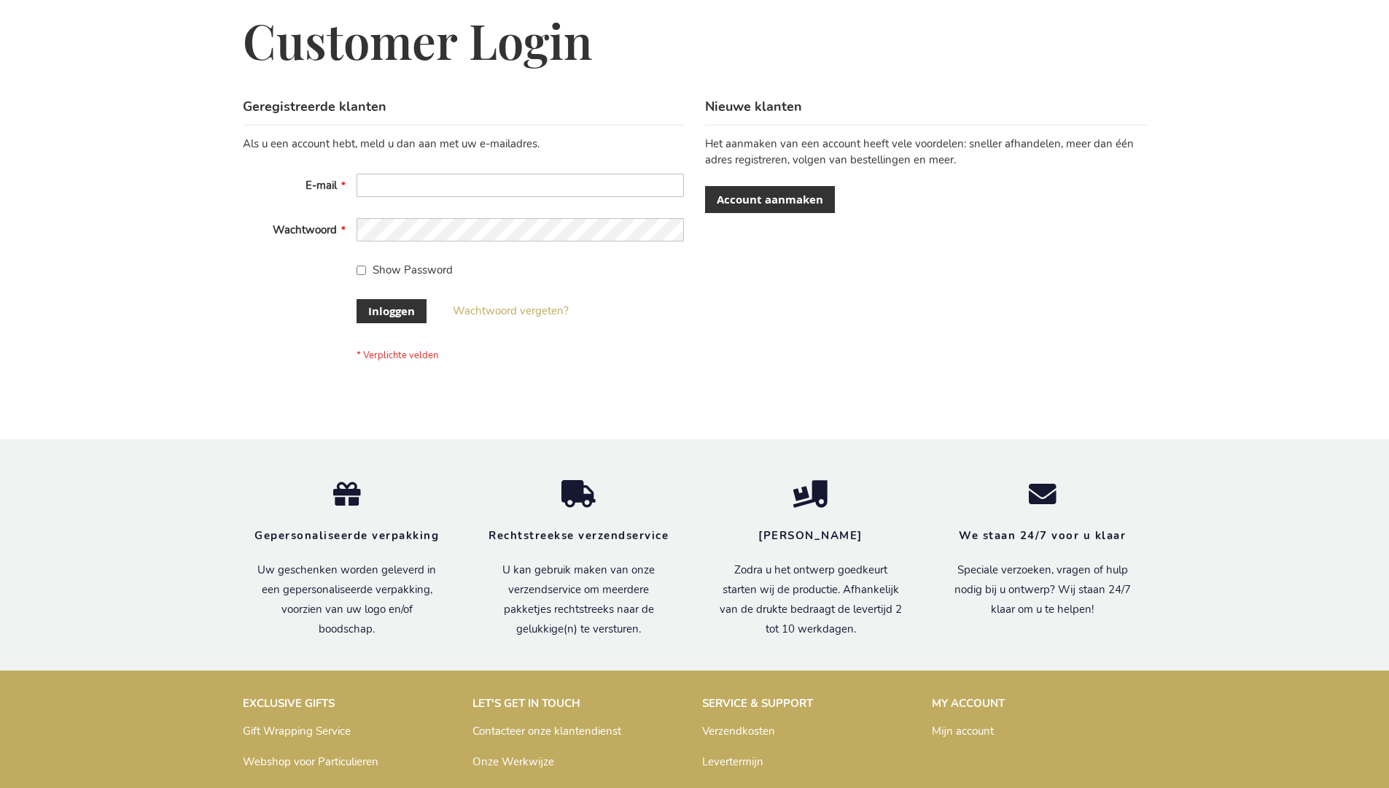
scroll to position [495, 0]
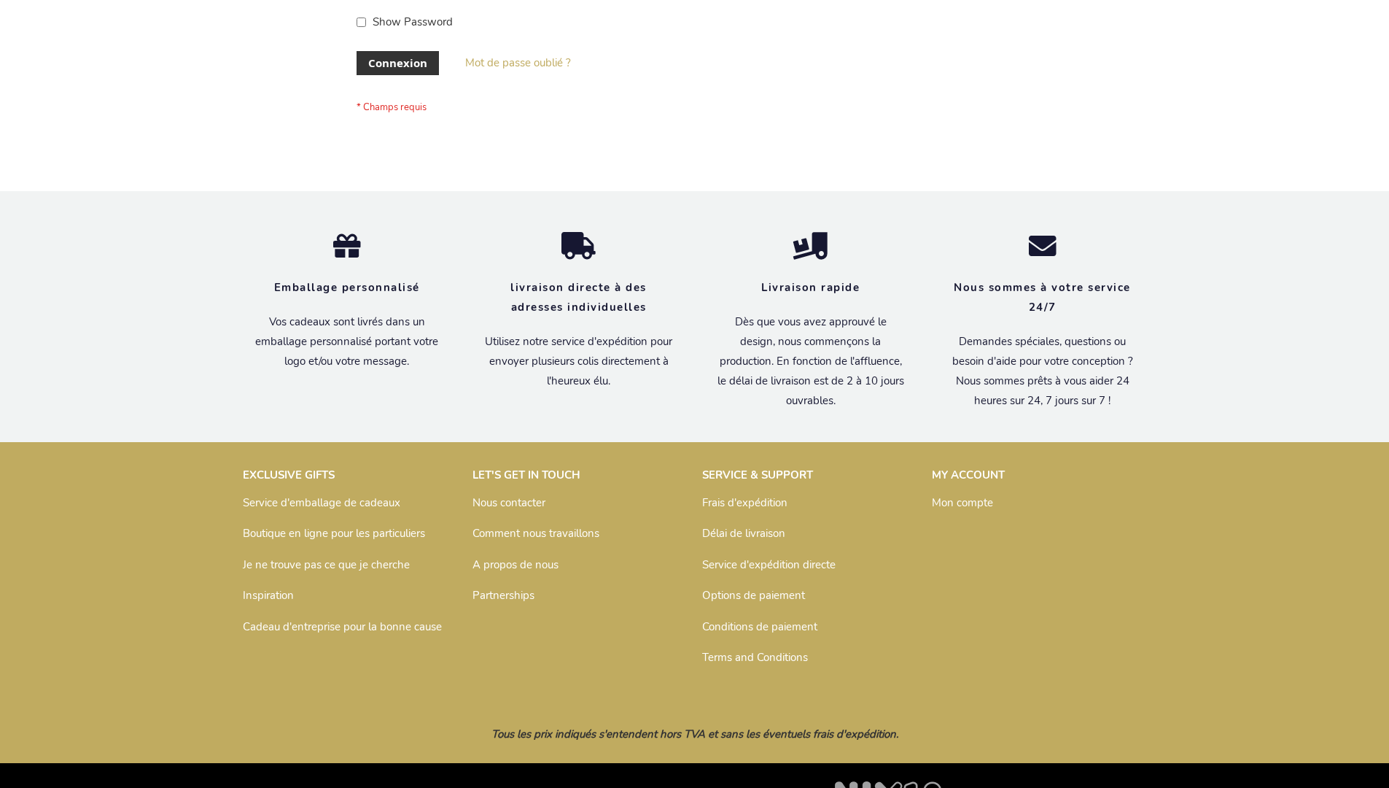
scroll to position [503, 0]
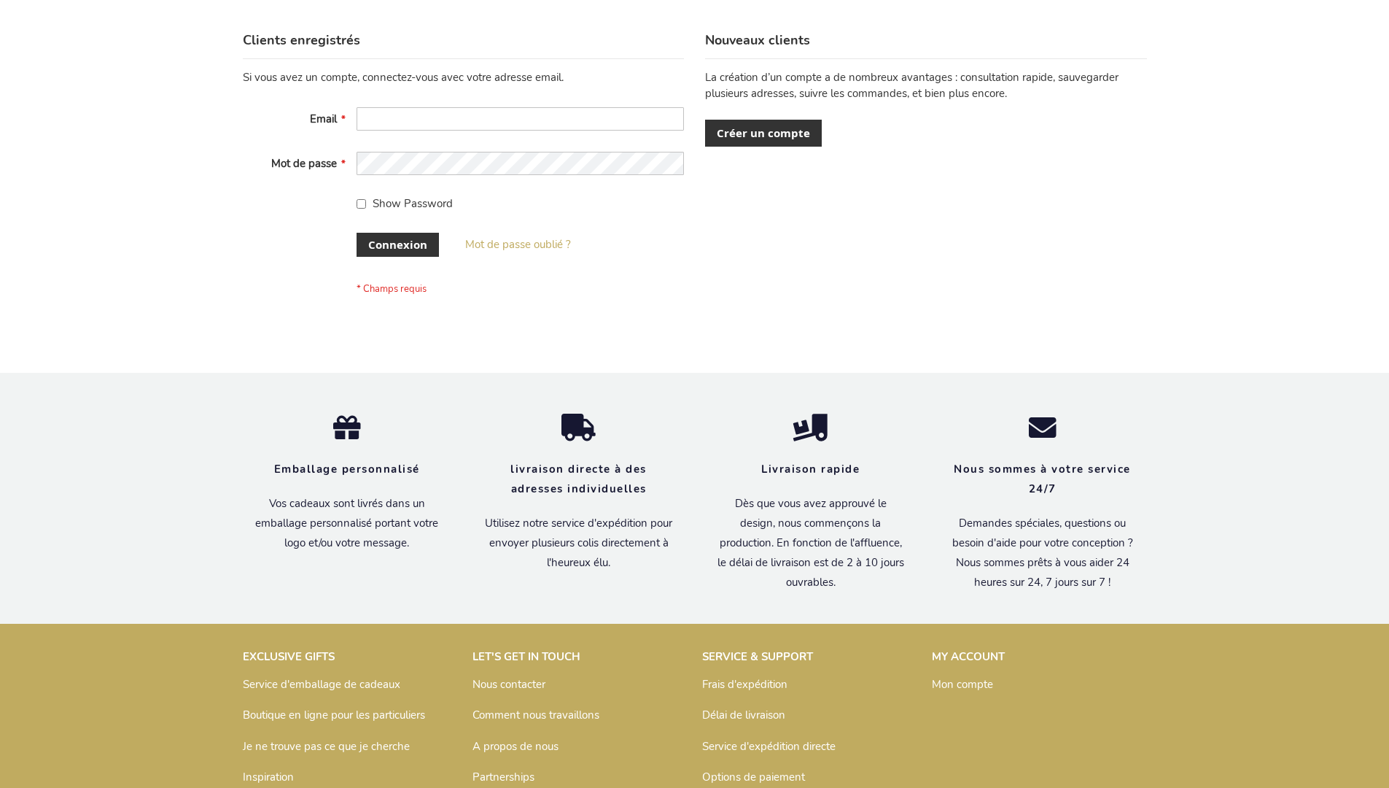
scroll to position [503, 0]
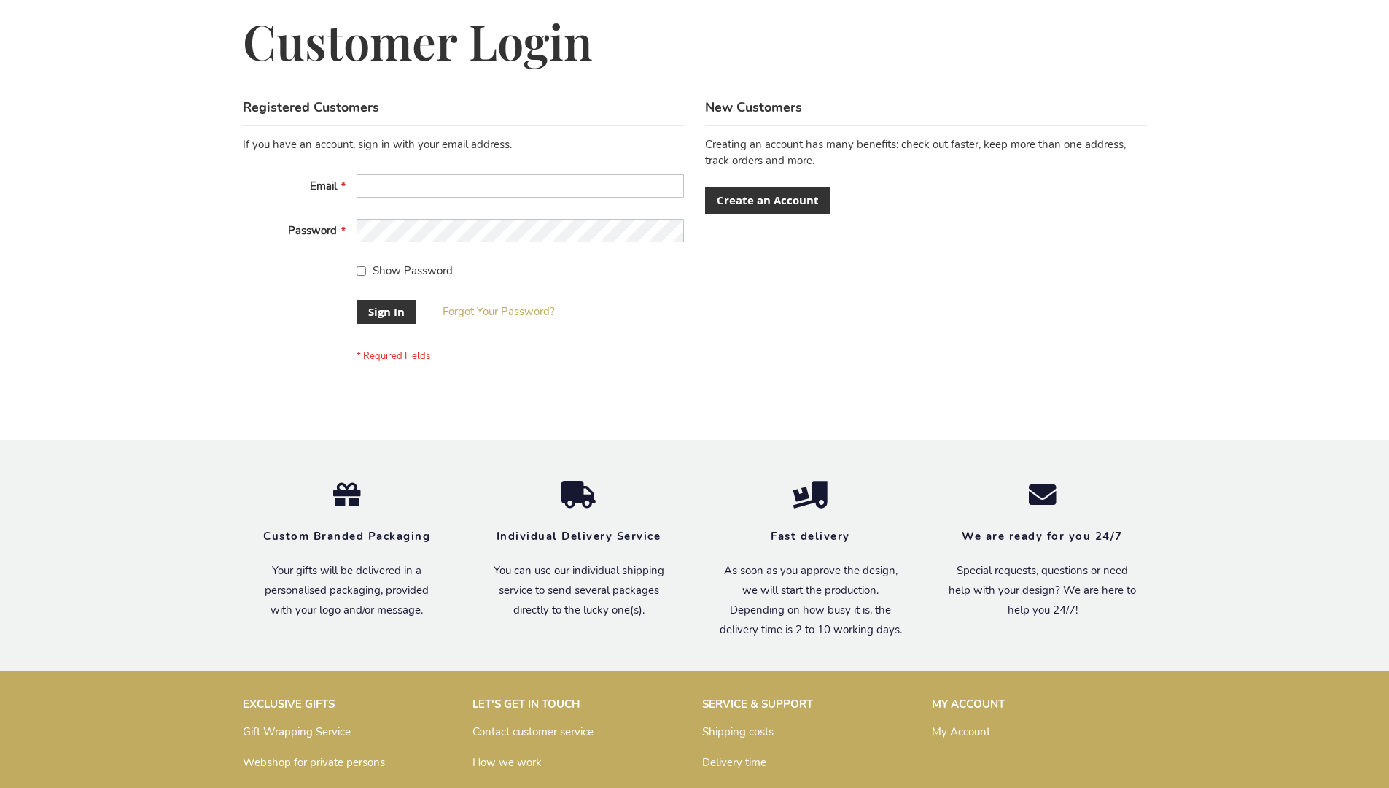
scroll to position [469, 0]
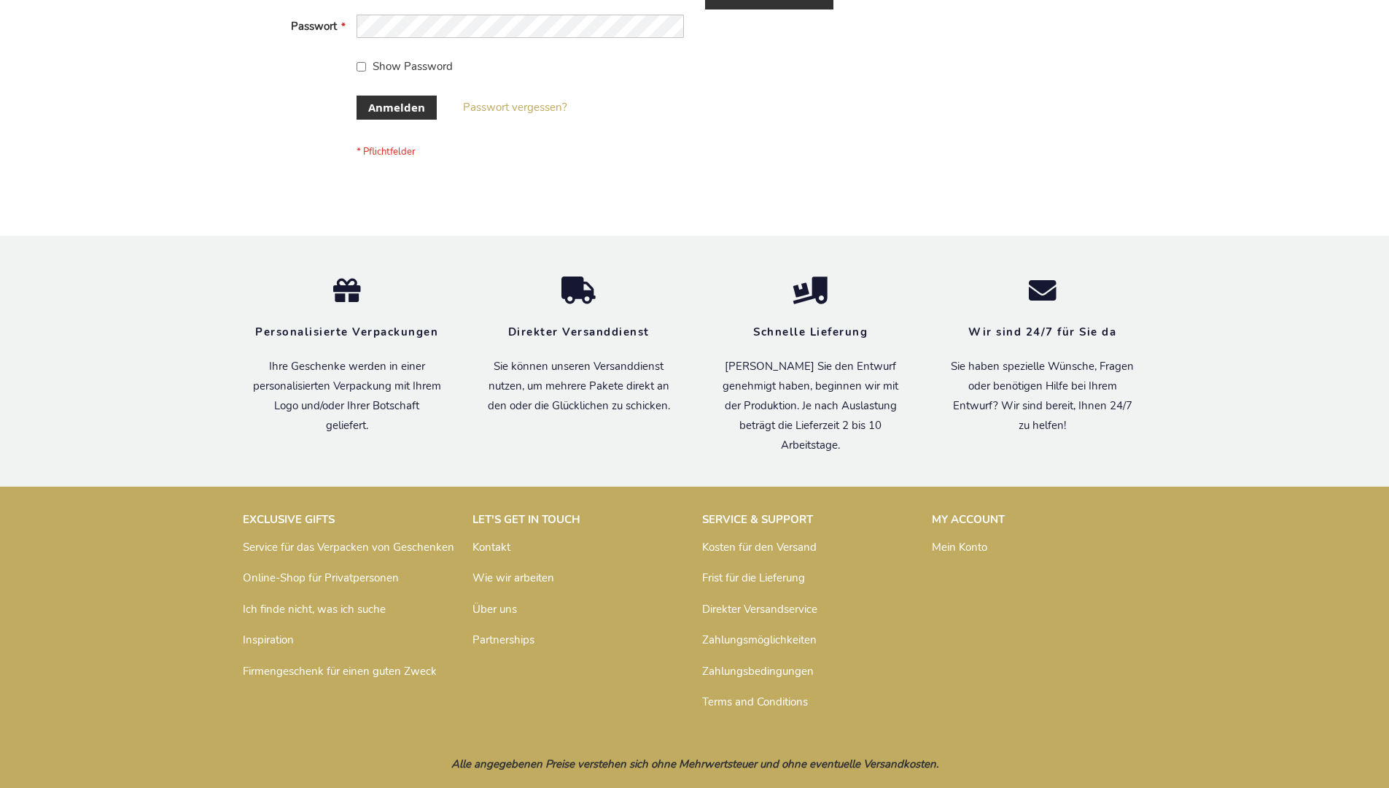
scroll to position [489, 0]
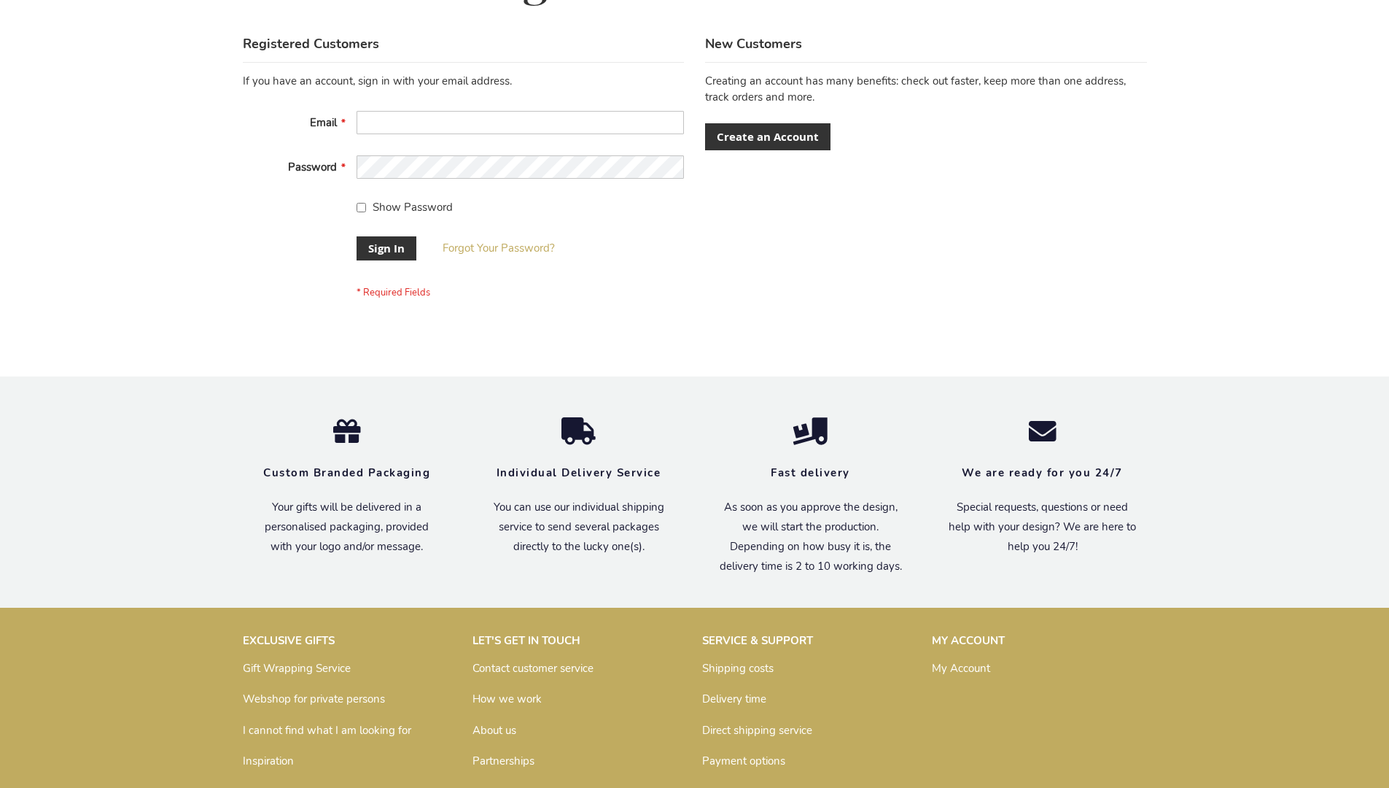
scroll to position [469, 0]
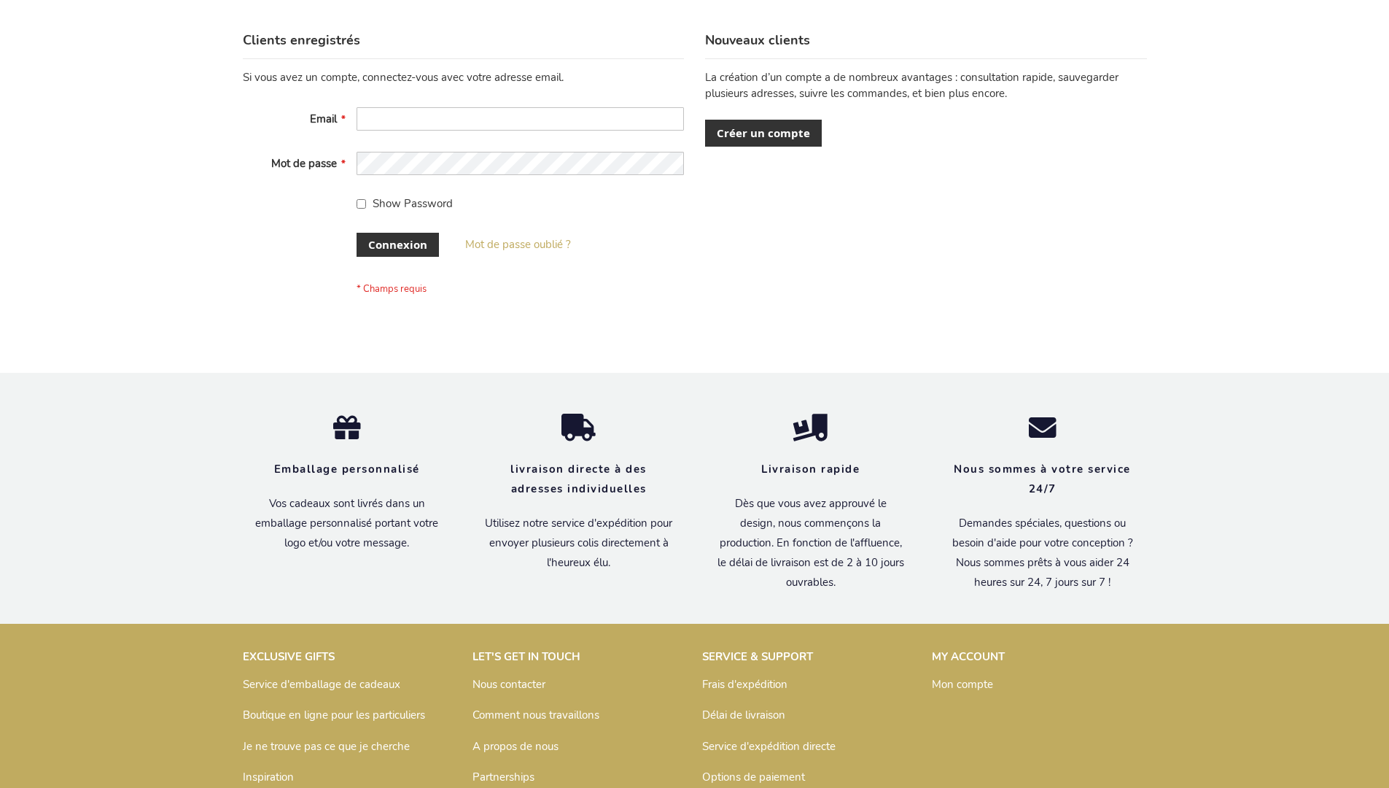
scroll to position [503, 0]
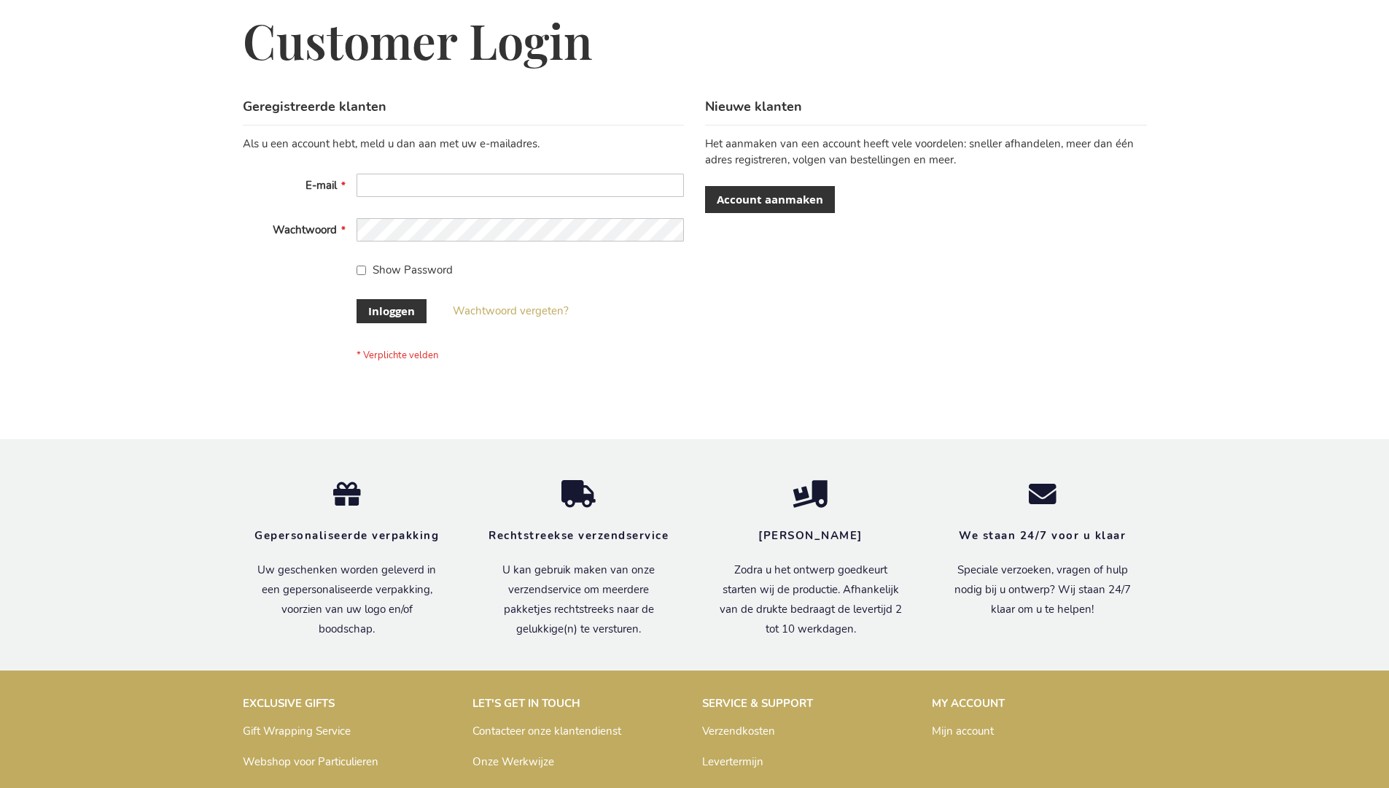
scroll to position [495, 0]
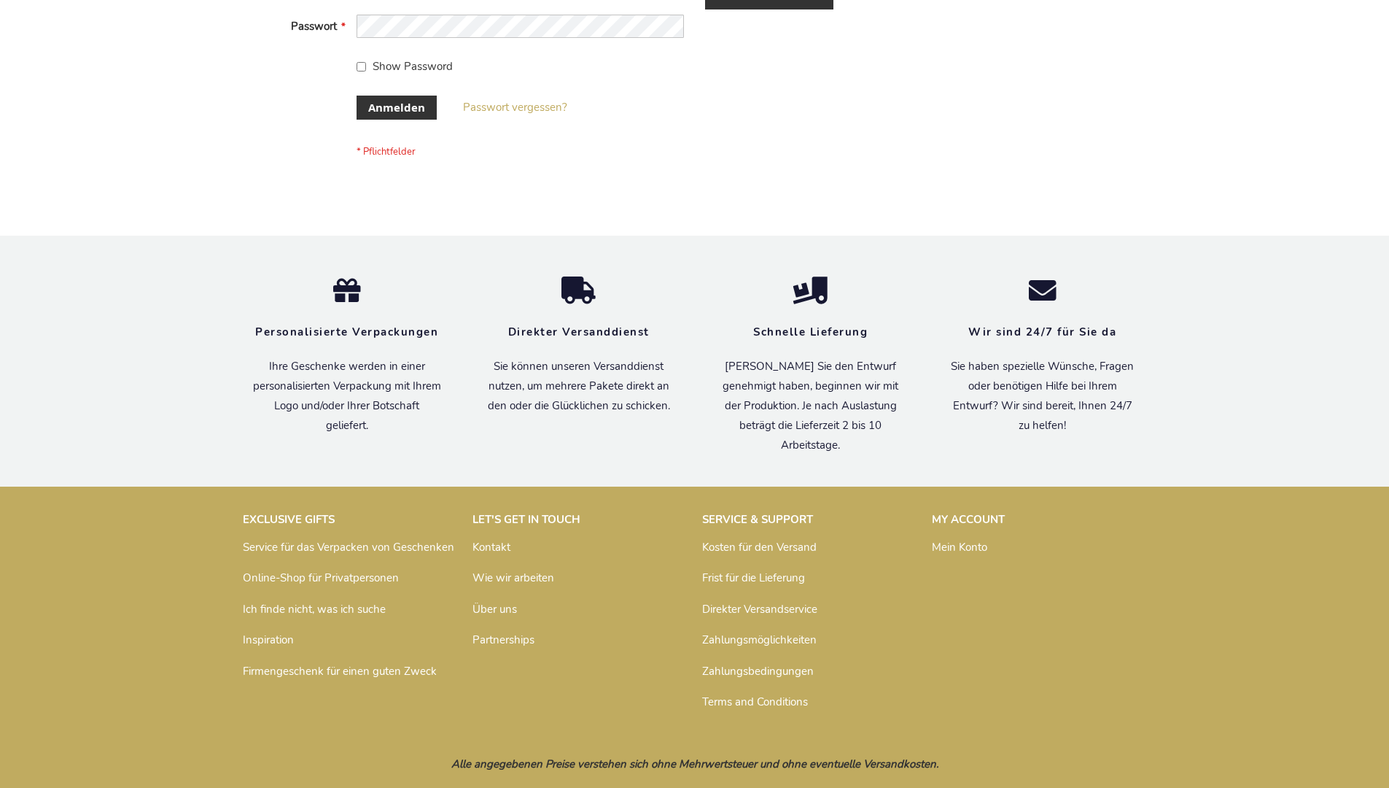
scroll to position [489, 0]
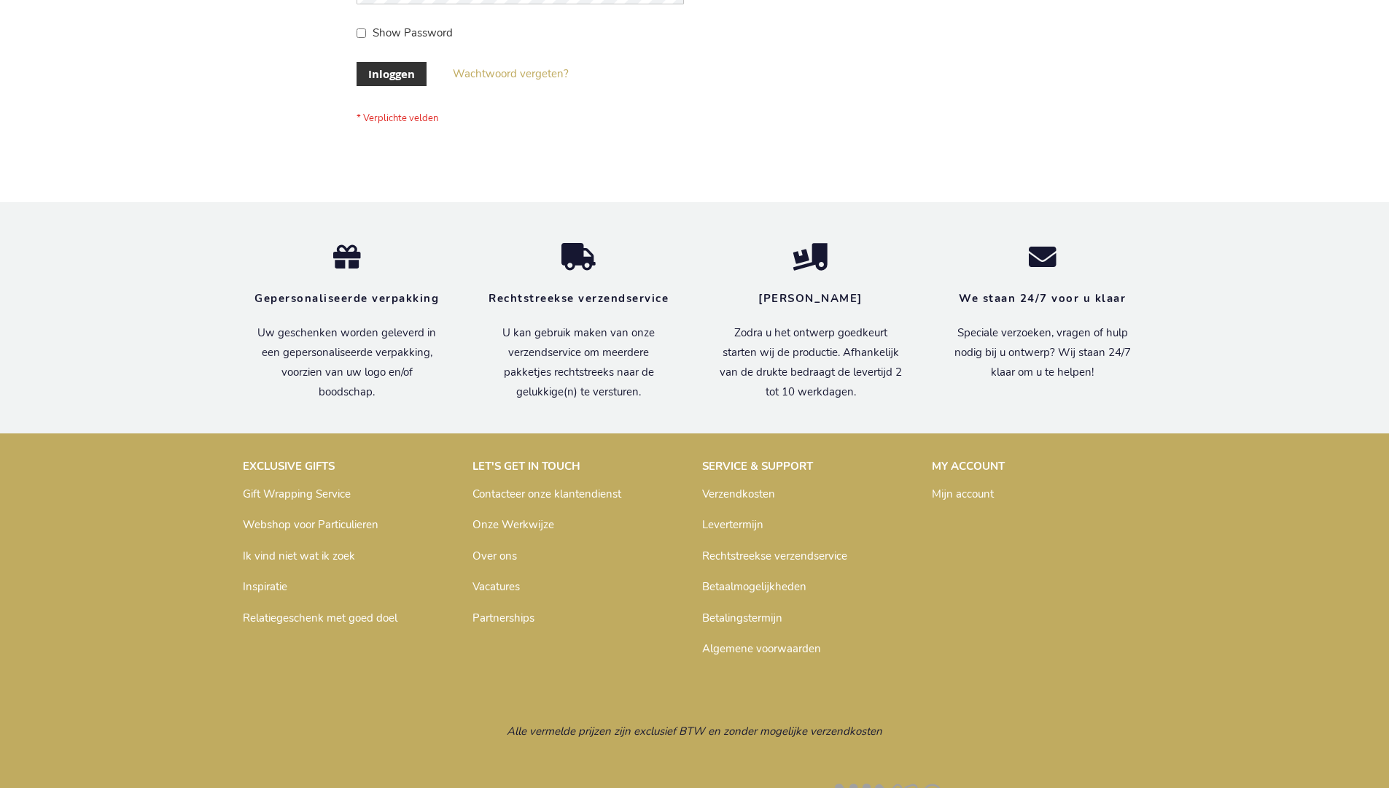
scroll to position [484, 0]
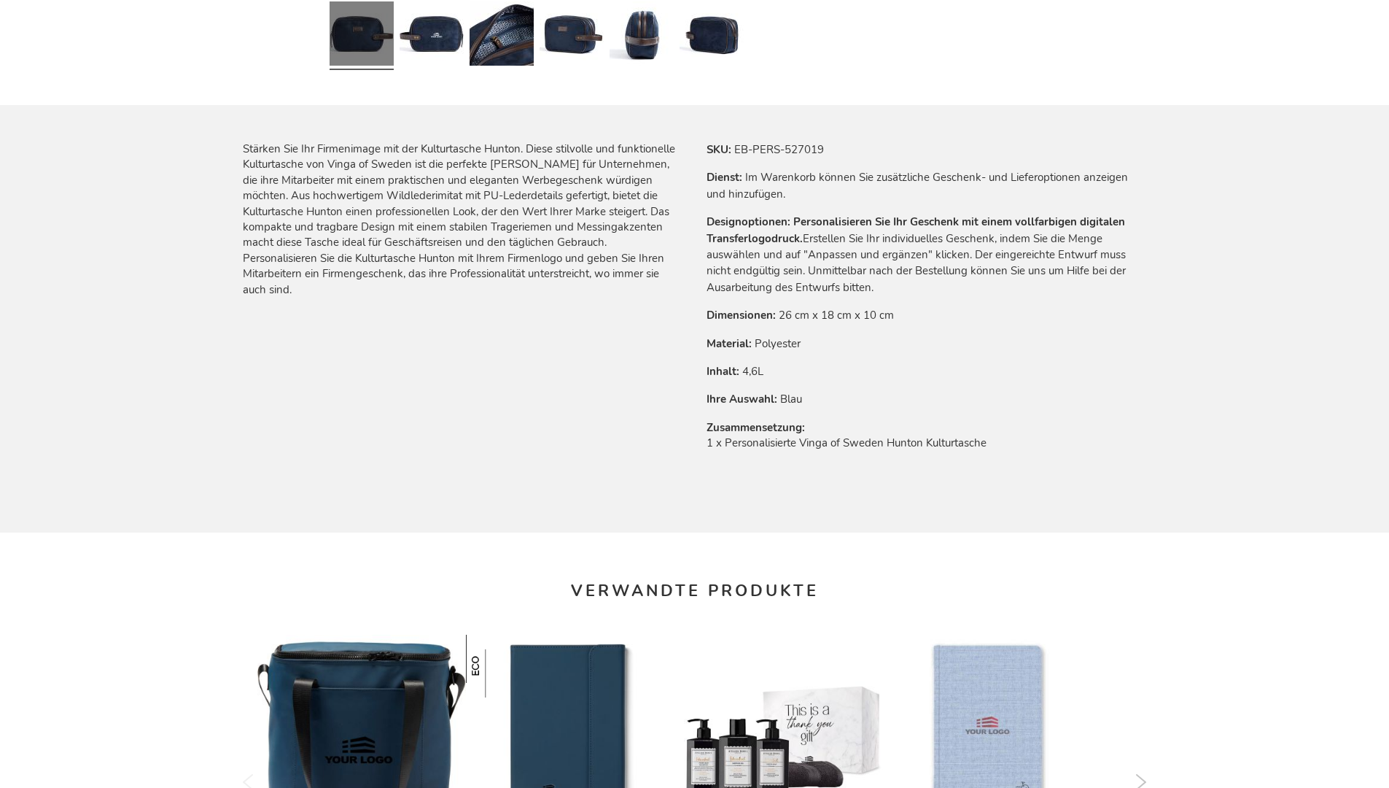
scroll to position [1999, 0]
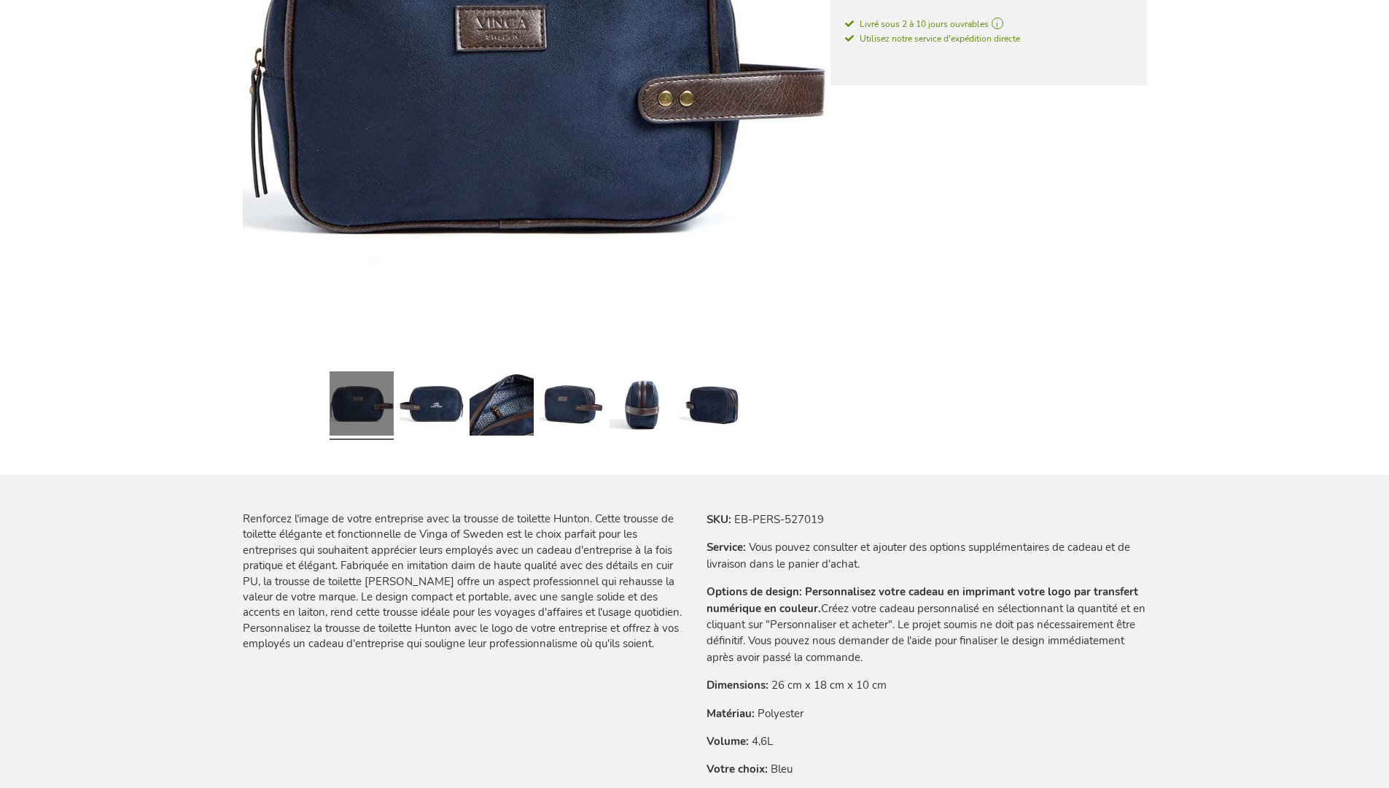
scroll to position [2014, 0]
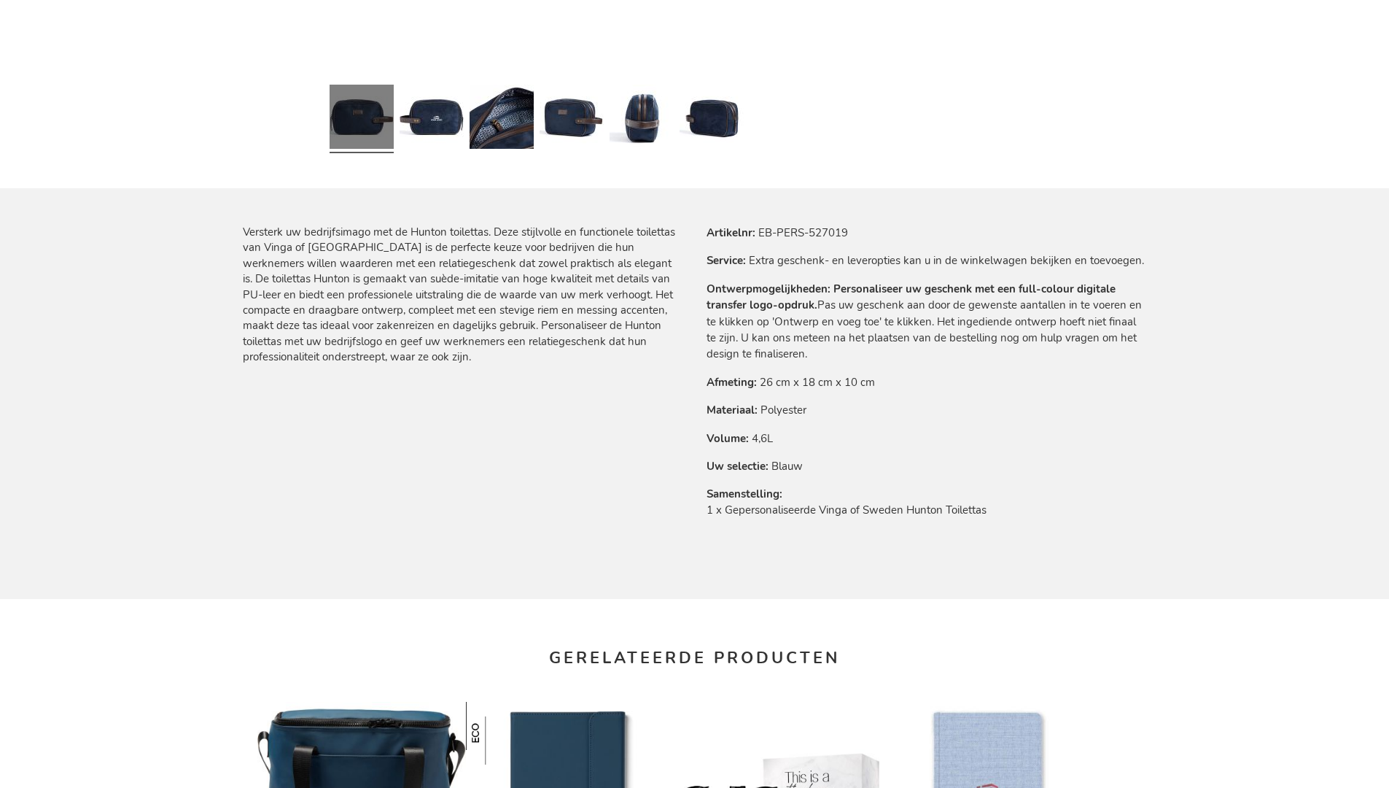
scroll to position [1990, 0]
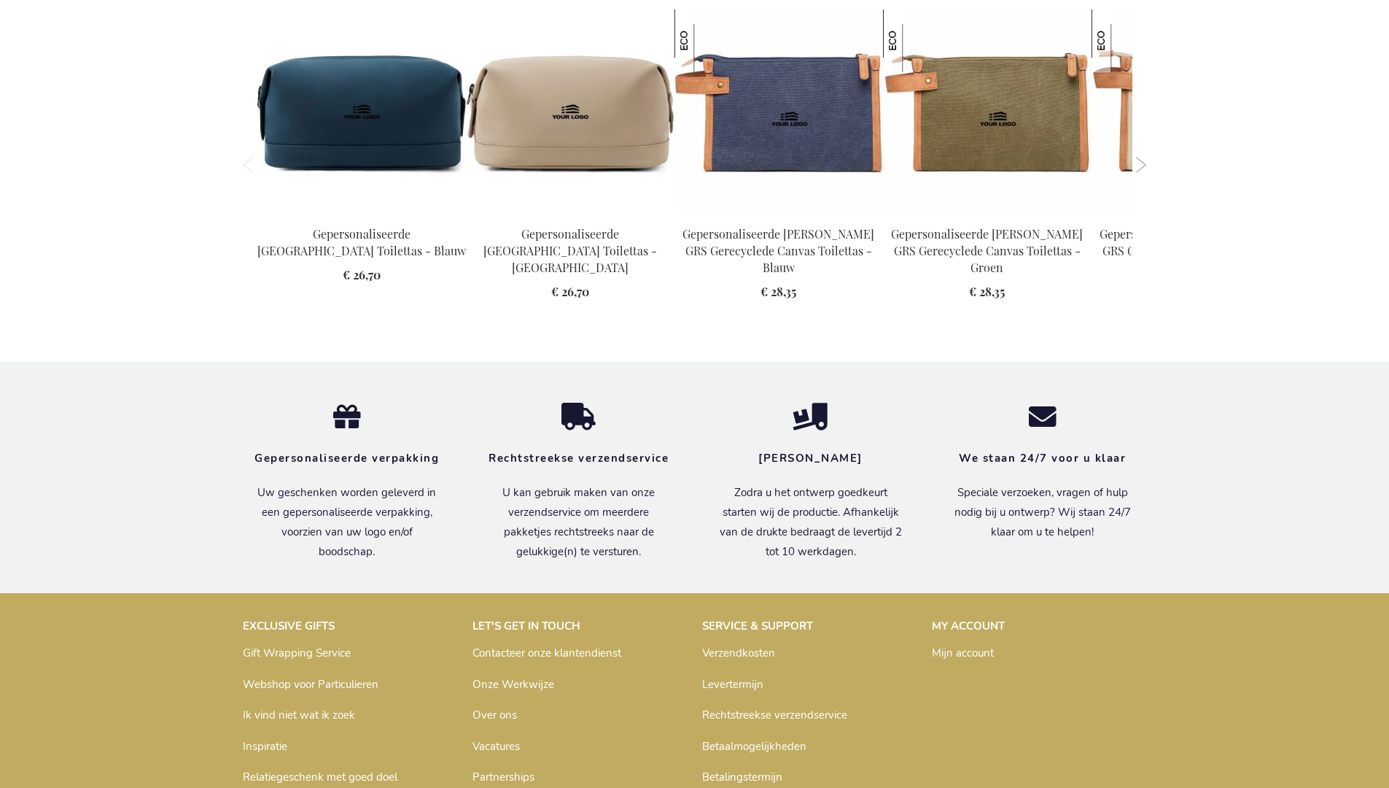
scroll to position [1990, 0]
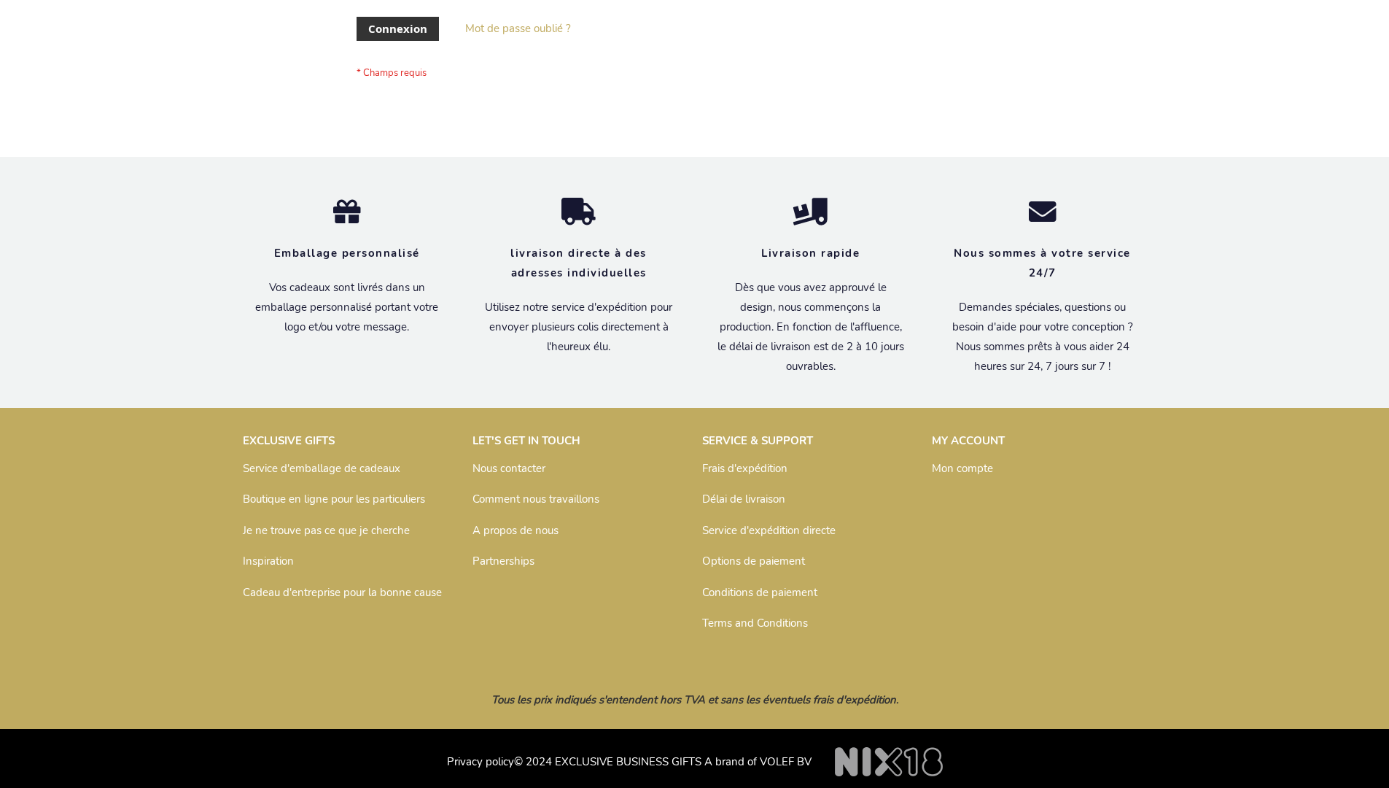
scroll to position [503, 0]
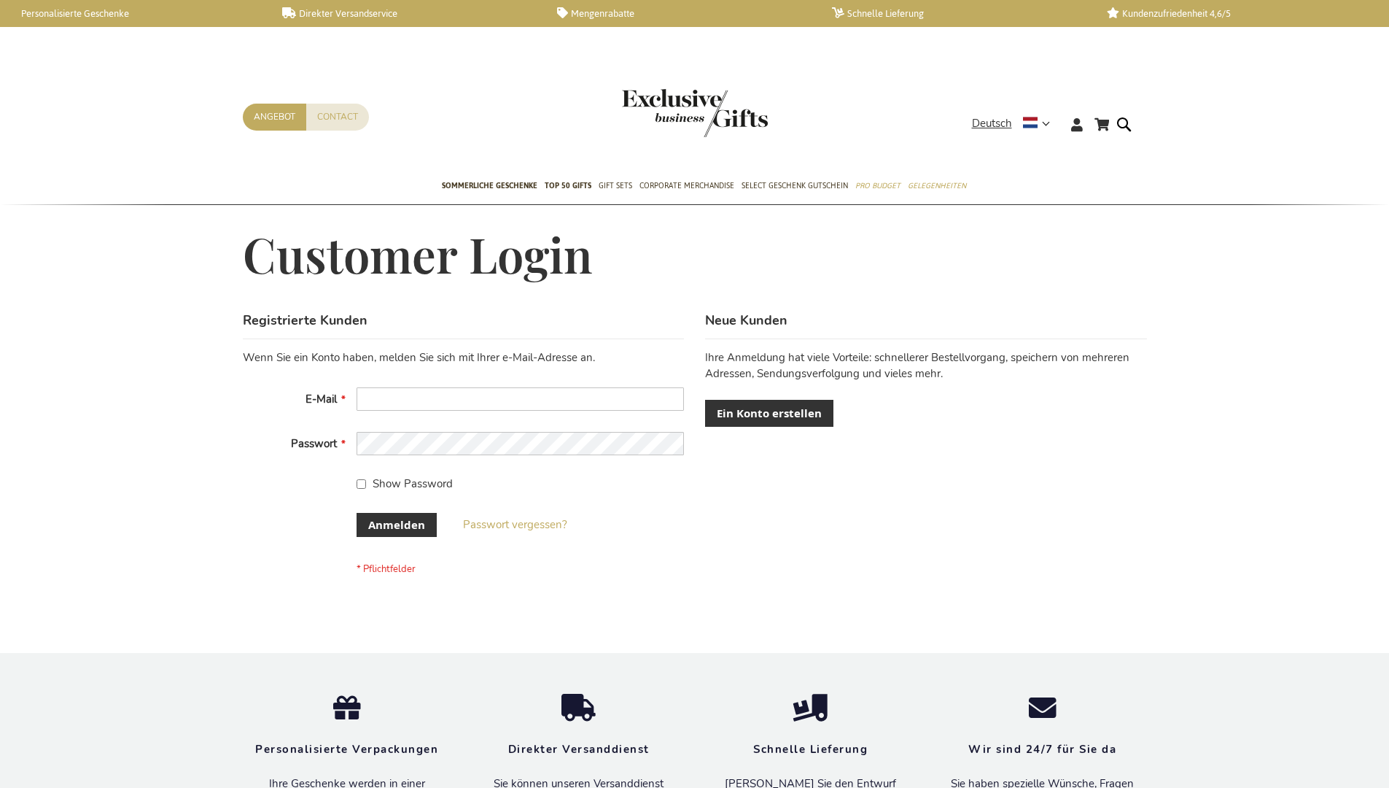
scroll to position [477, 0]
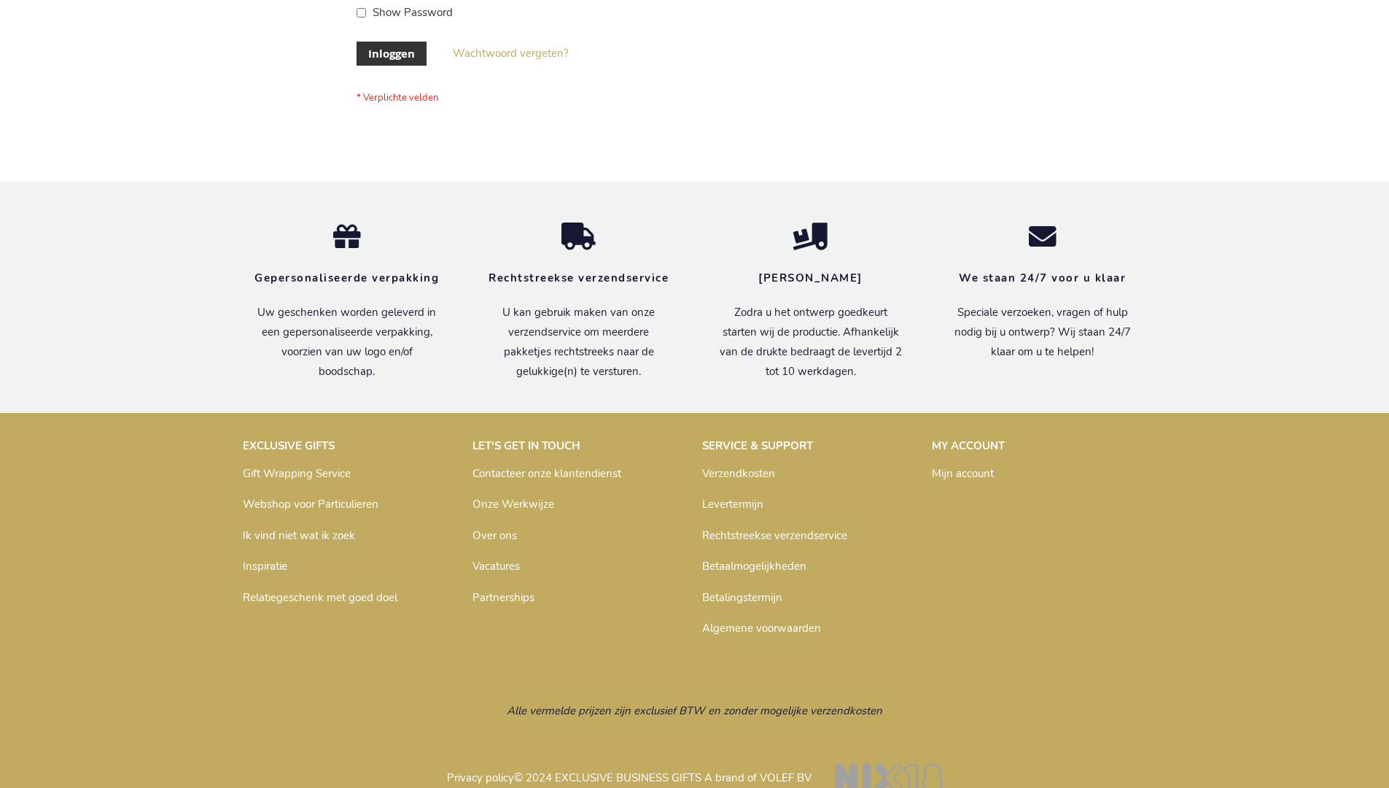
scroll to position [495, 0]
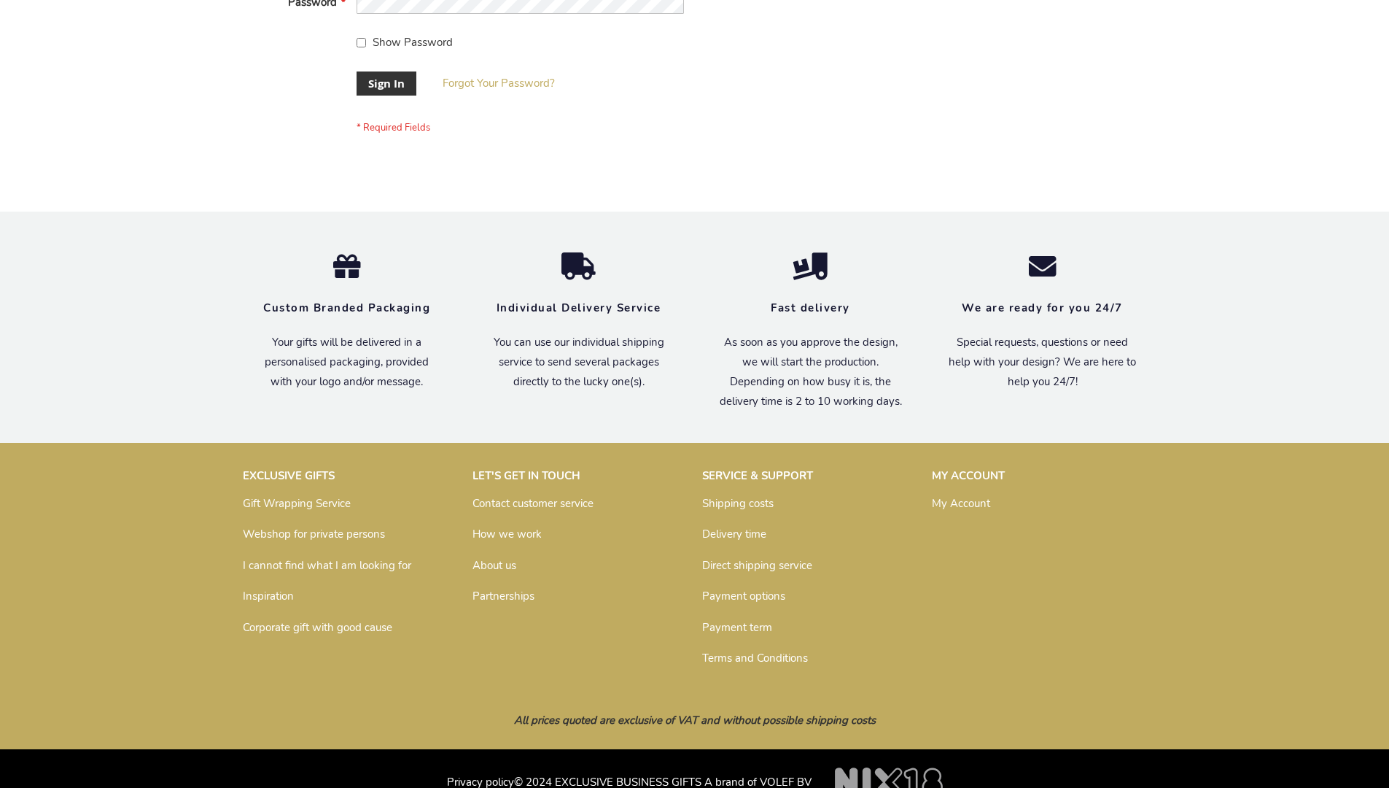
scroll to position [469, 0]
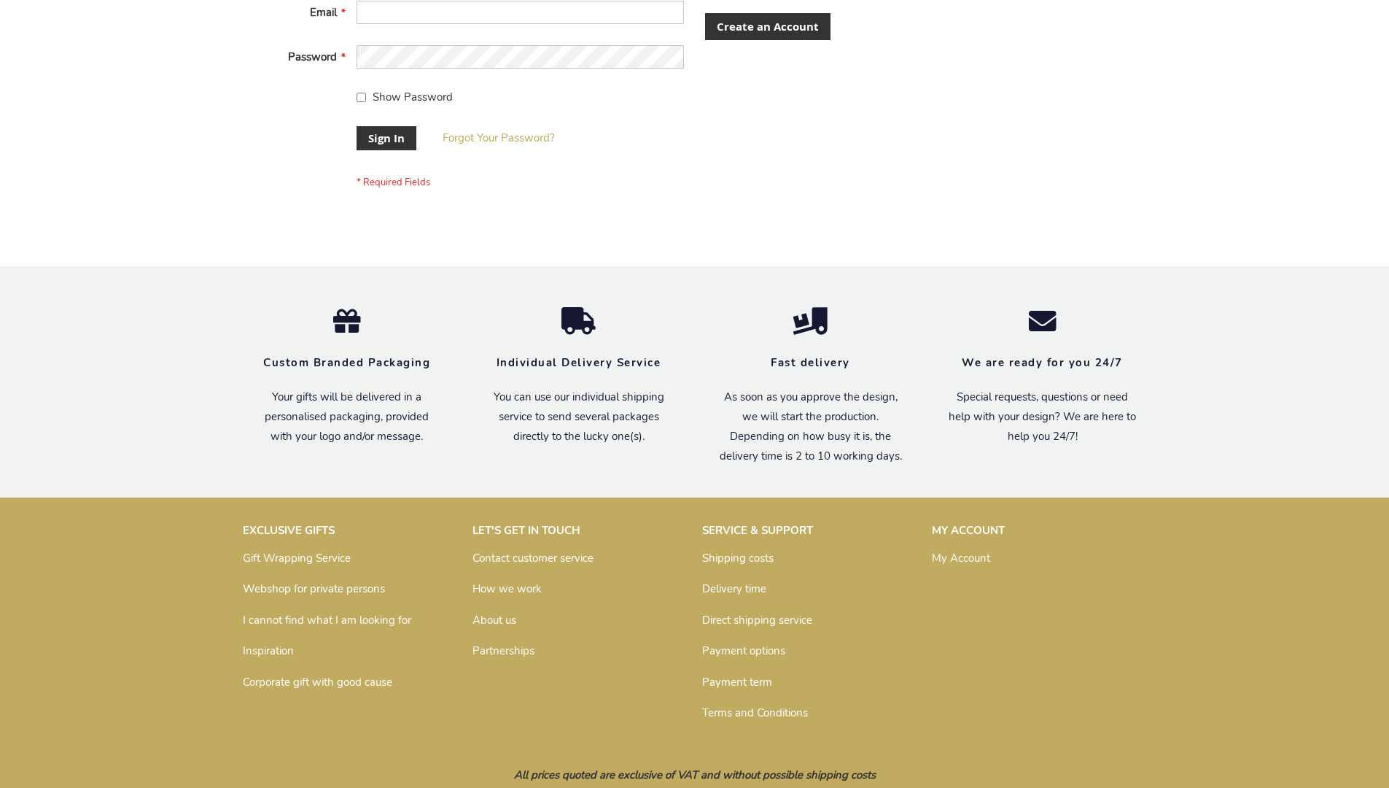
scroll to position [469, 0]
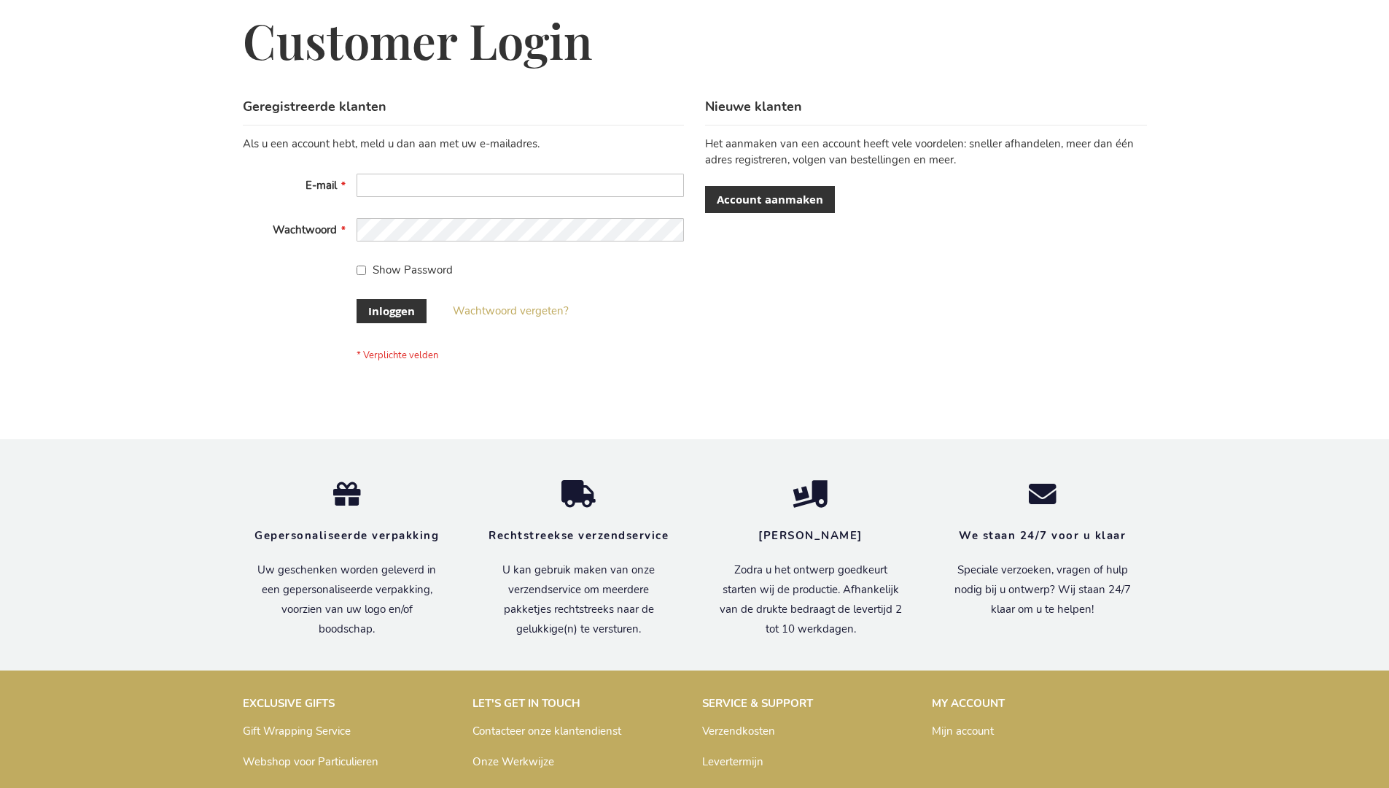
scroll to position [495, 0]
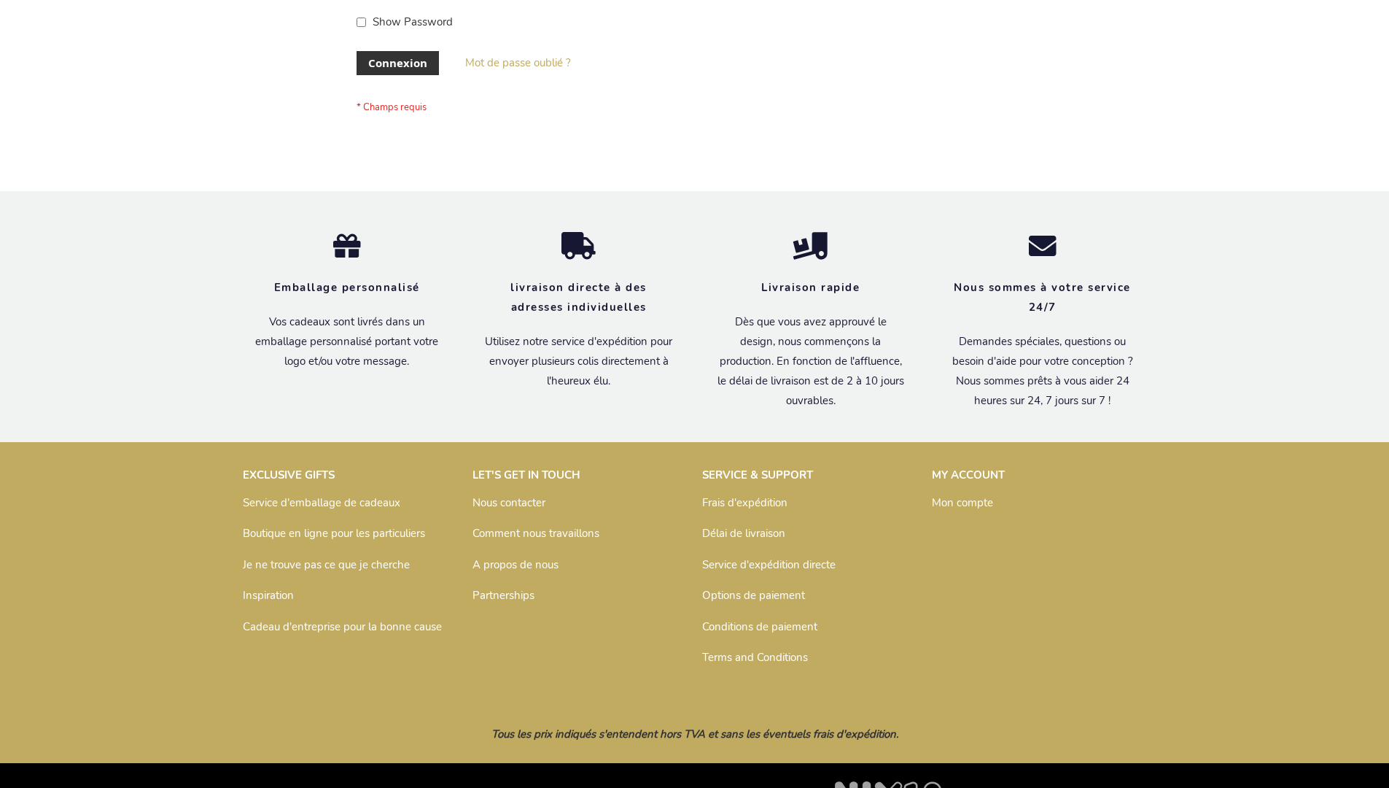
scroll to position [503, 0]
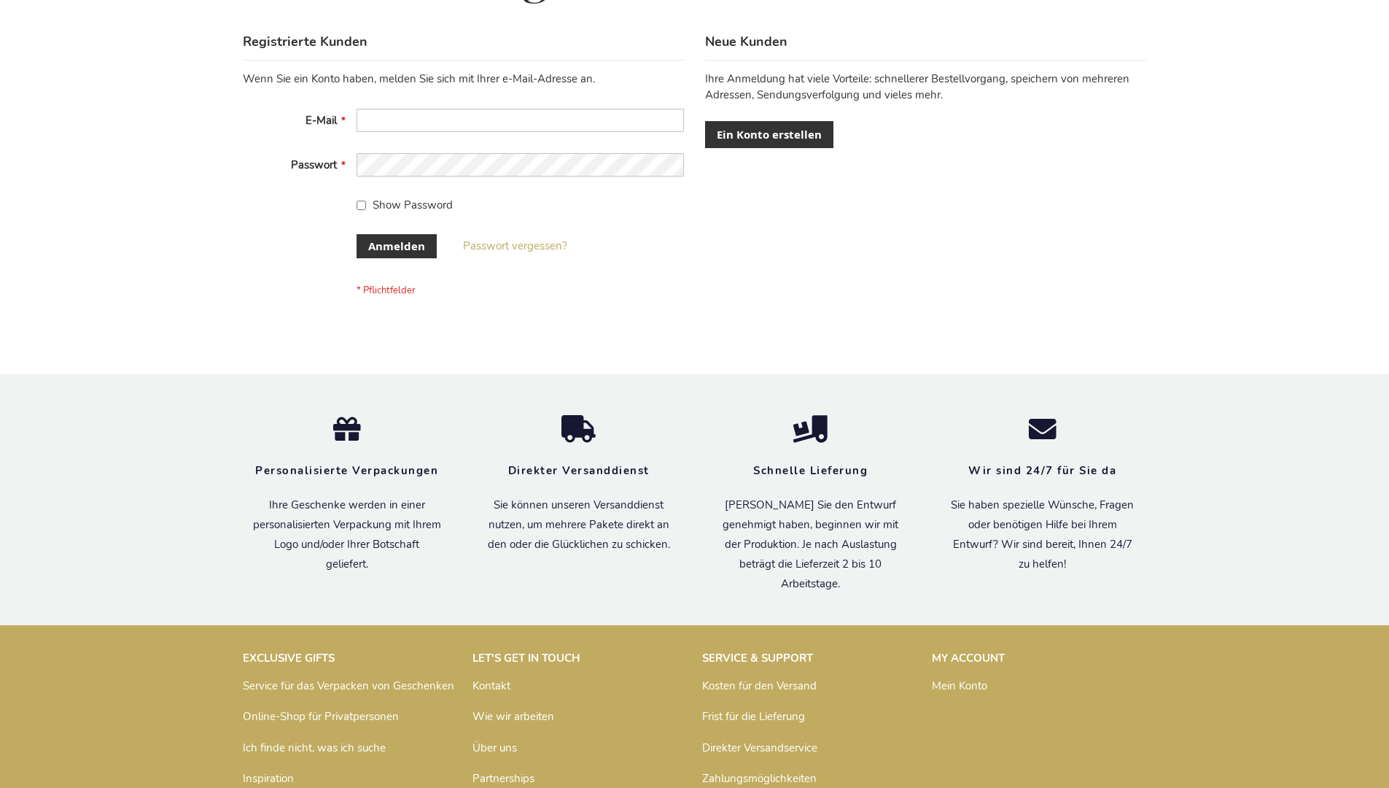
scroll to position [489, 0]
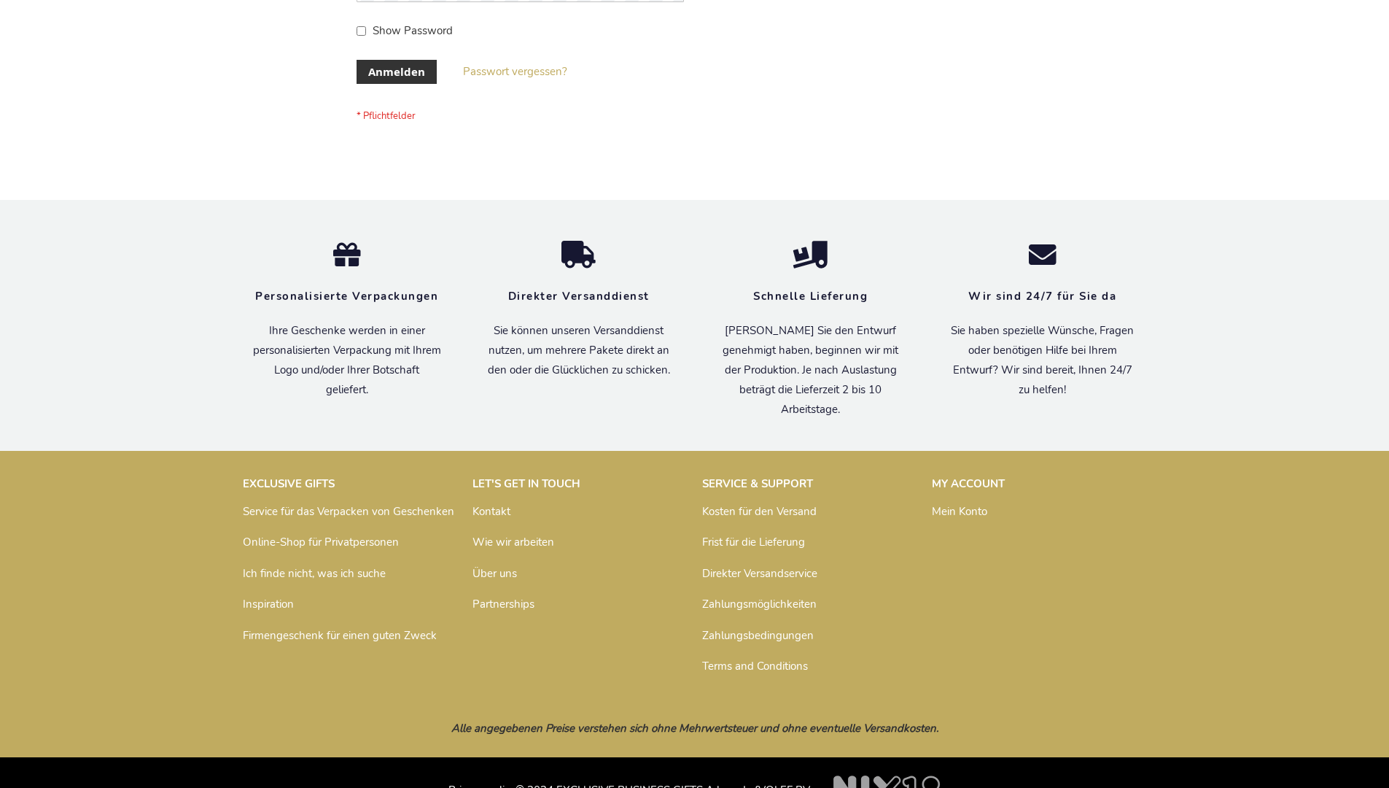
scroll to position [489, 0]
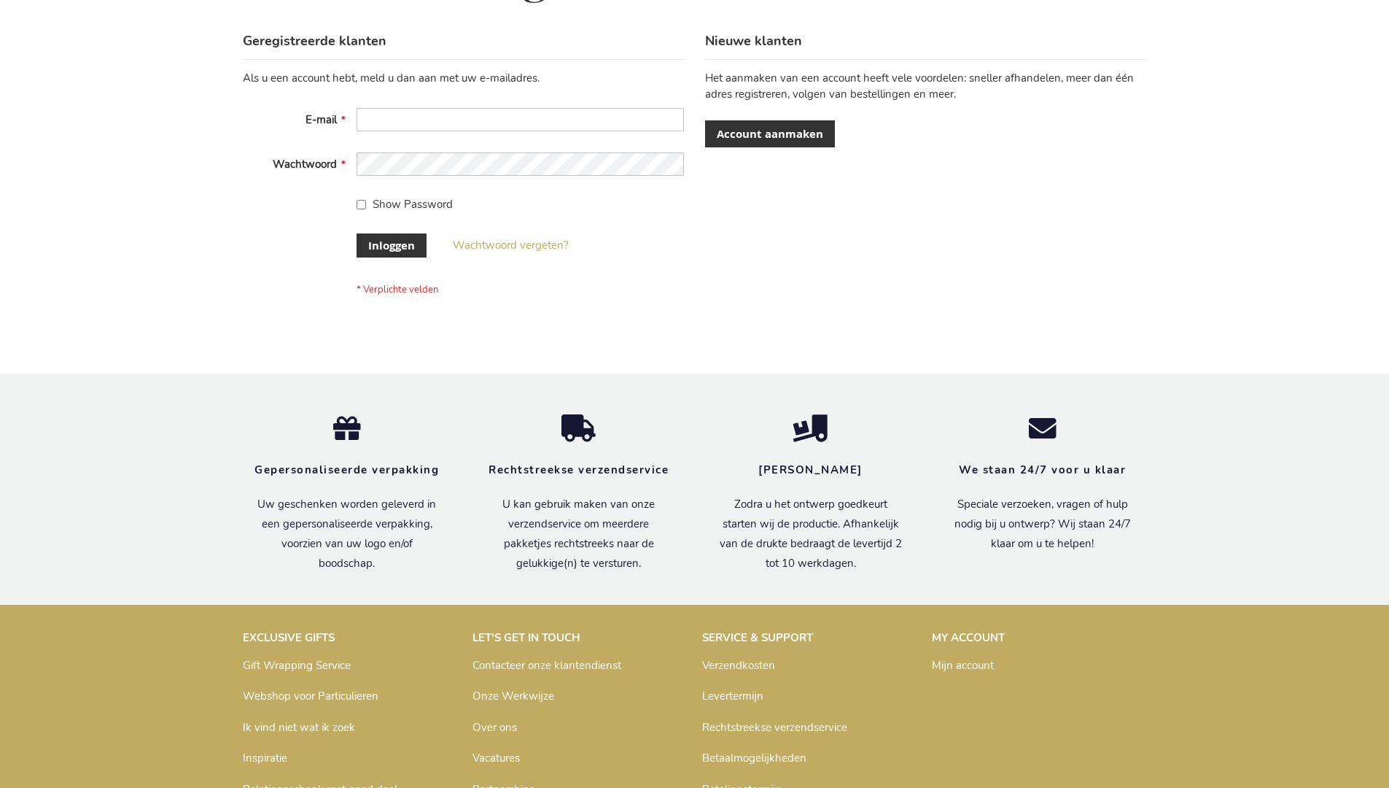
scroll to position [495, 0]
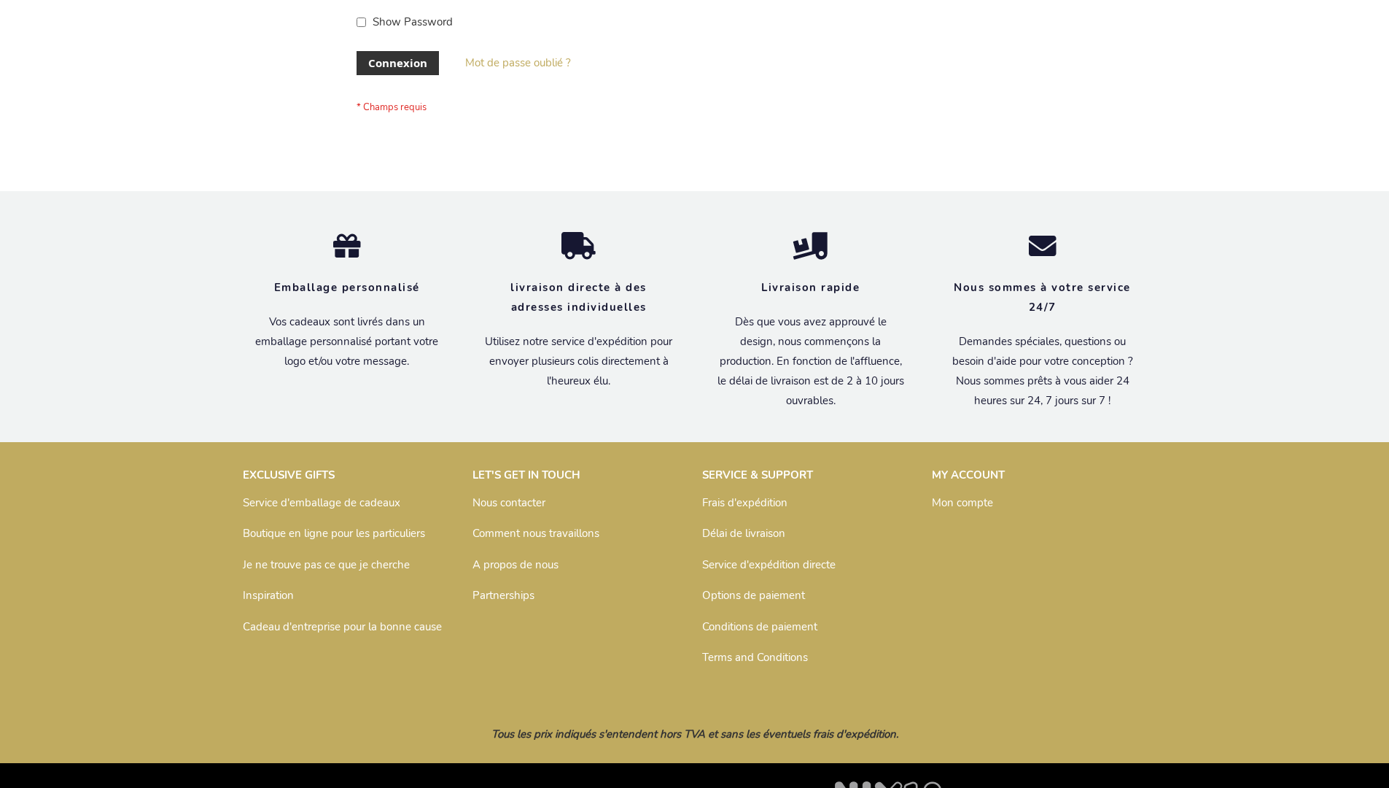
scroll to position [503, 0]
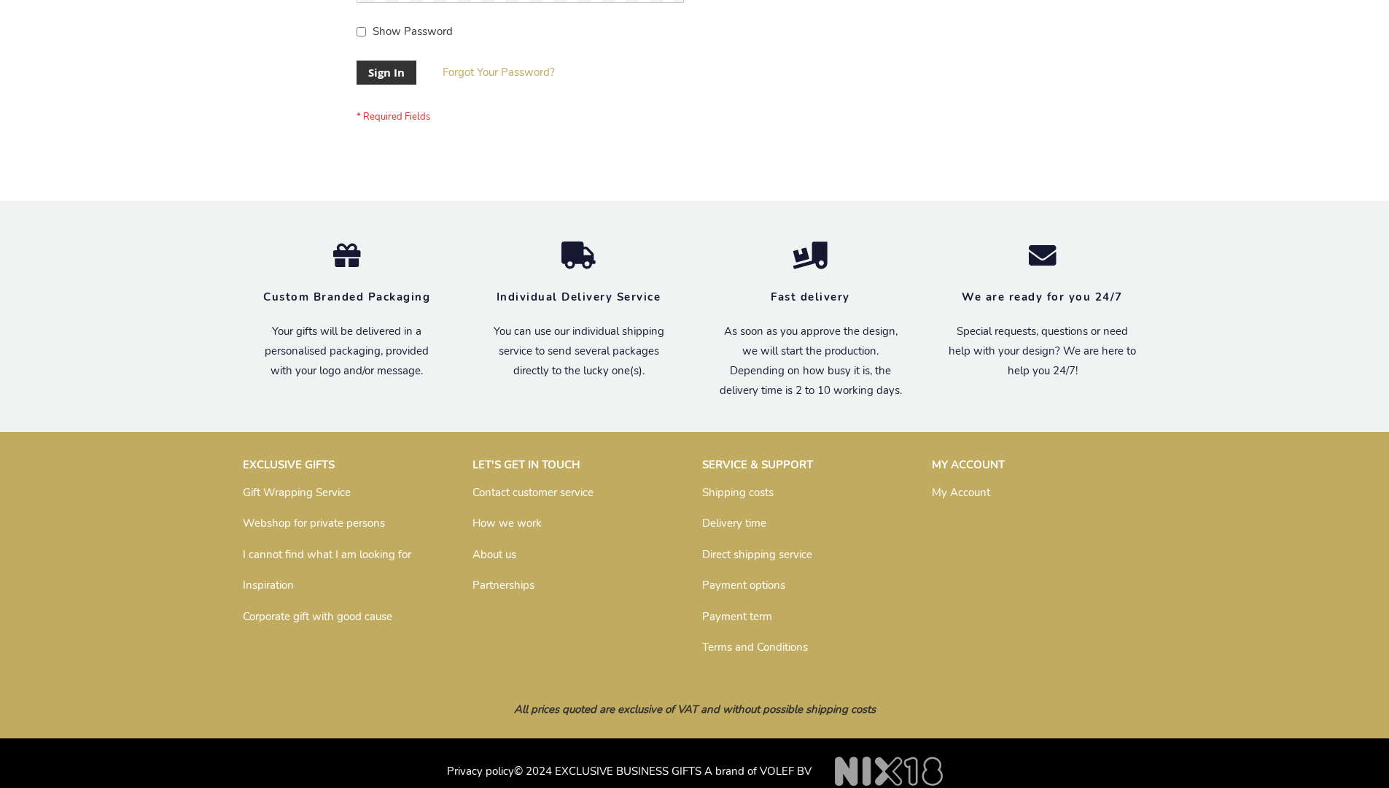
scroll to position [469, 0]
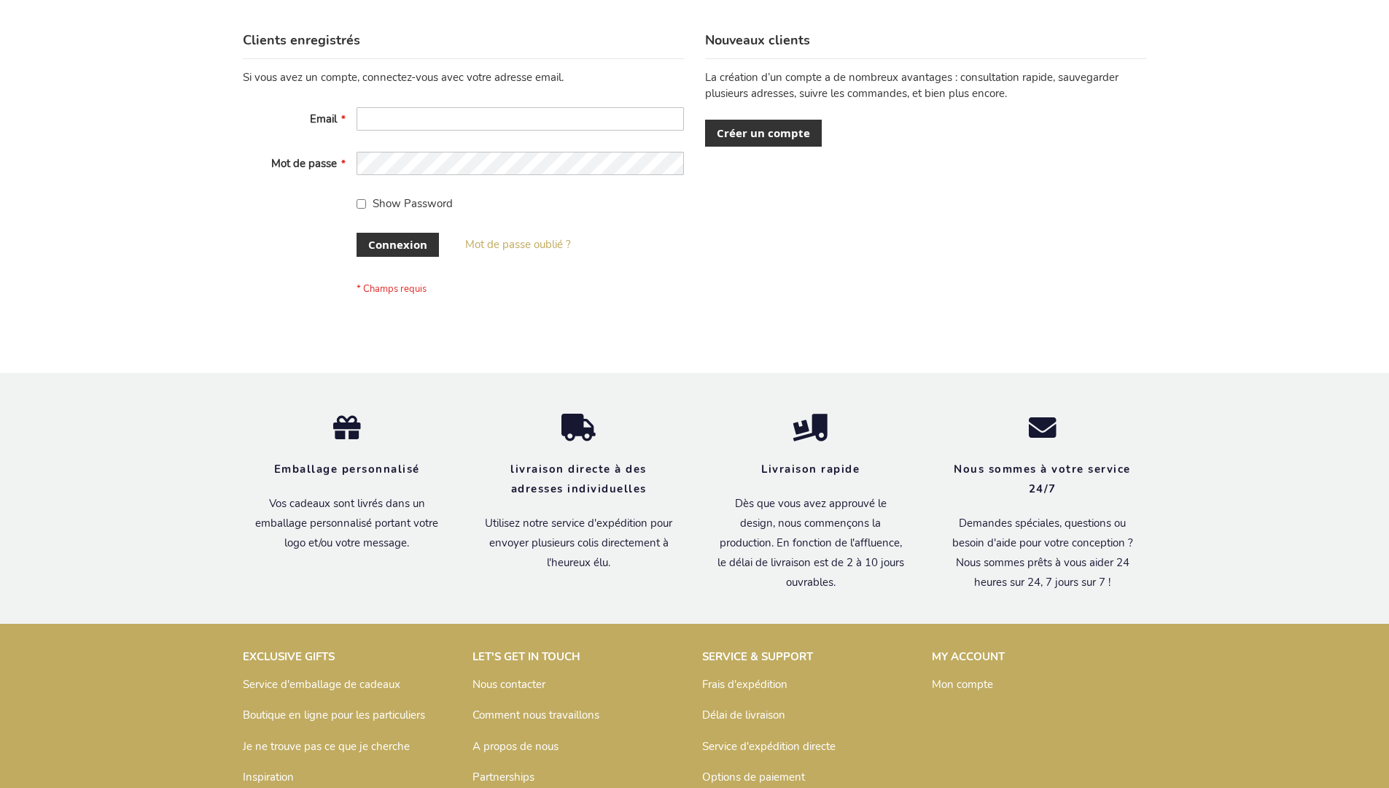
scroll to position [503, 0]
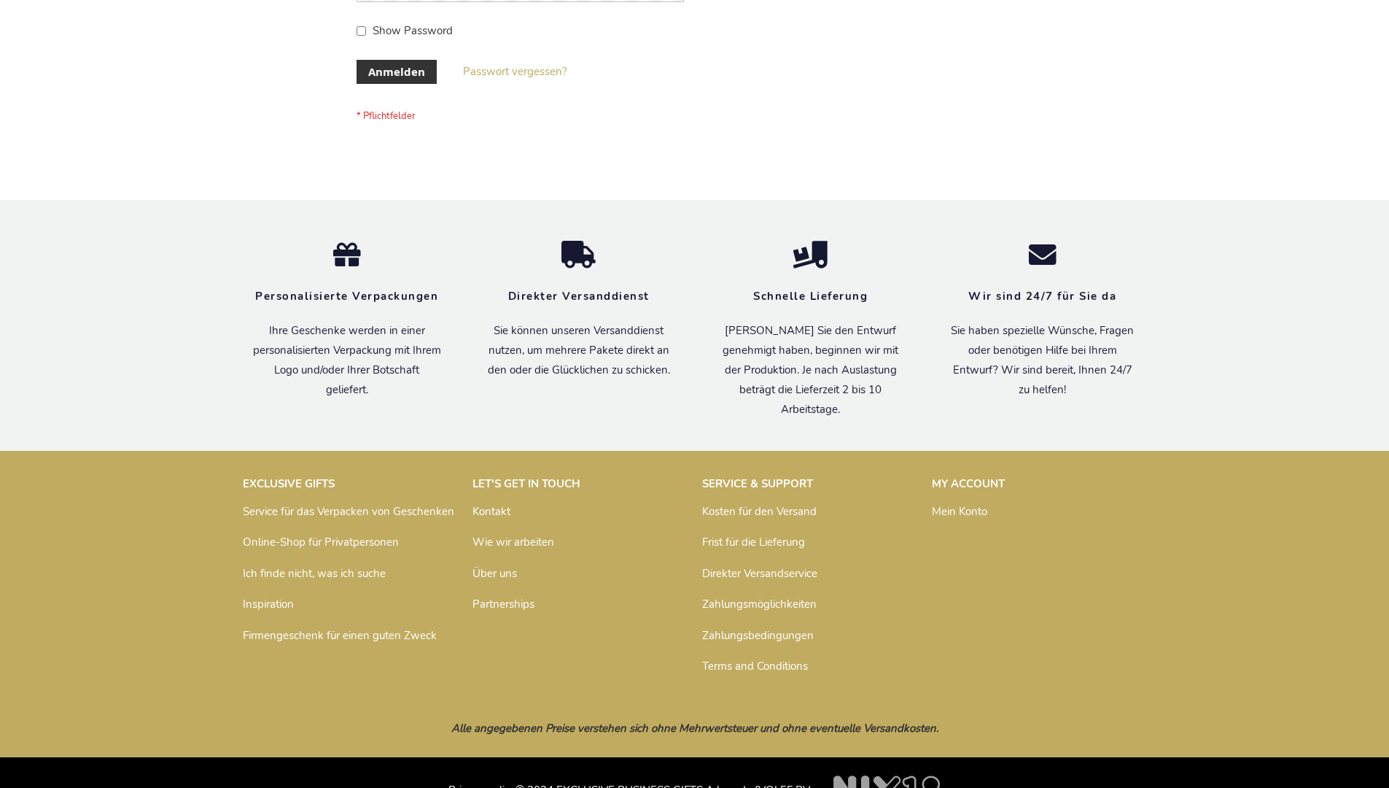
scroll to position [489, 0]
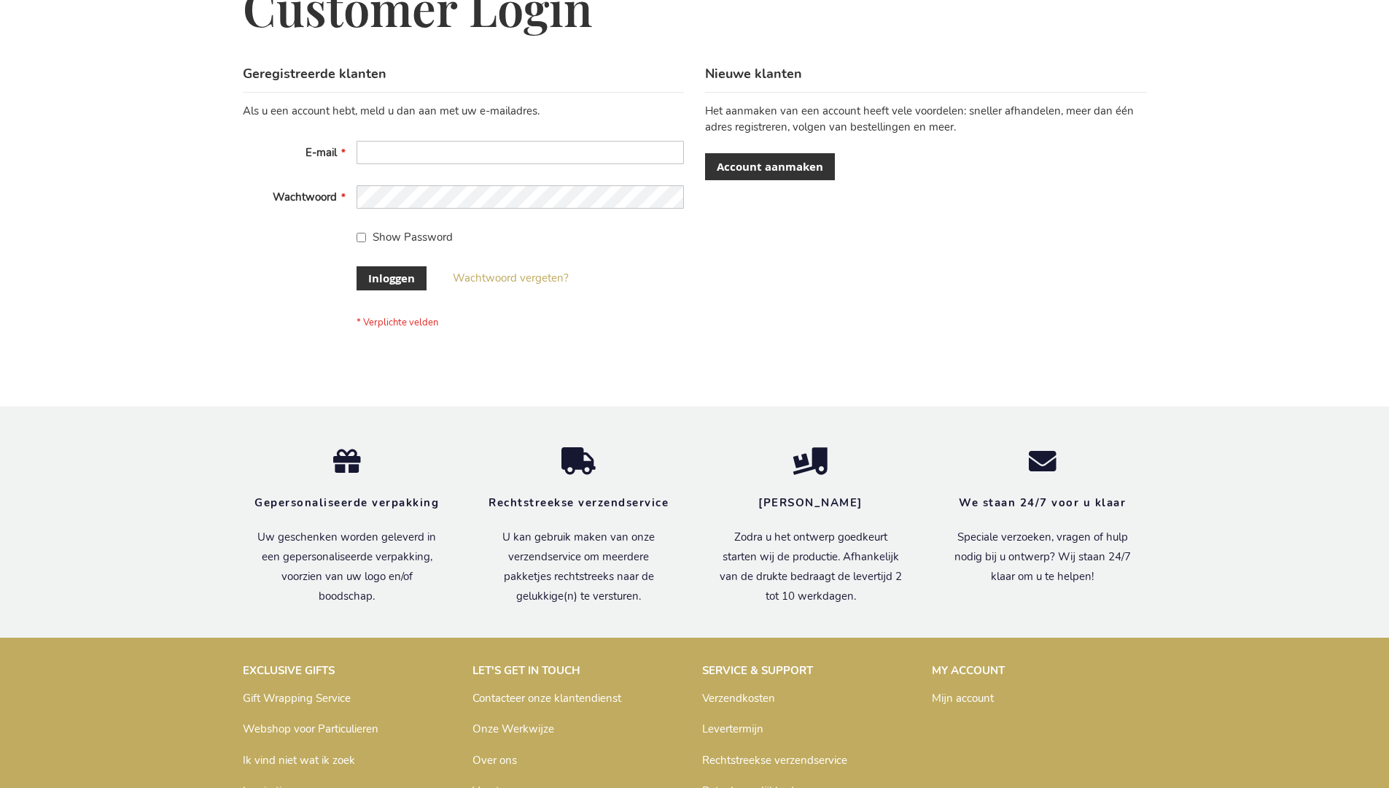
scroll to position [495, 0]
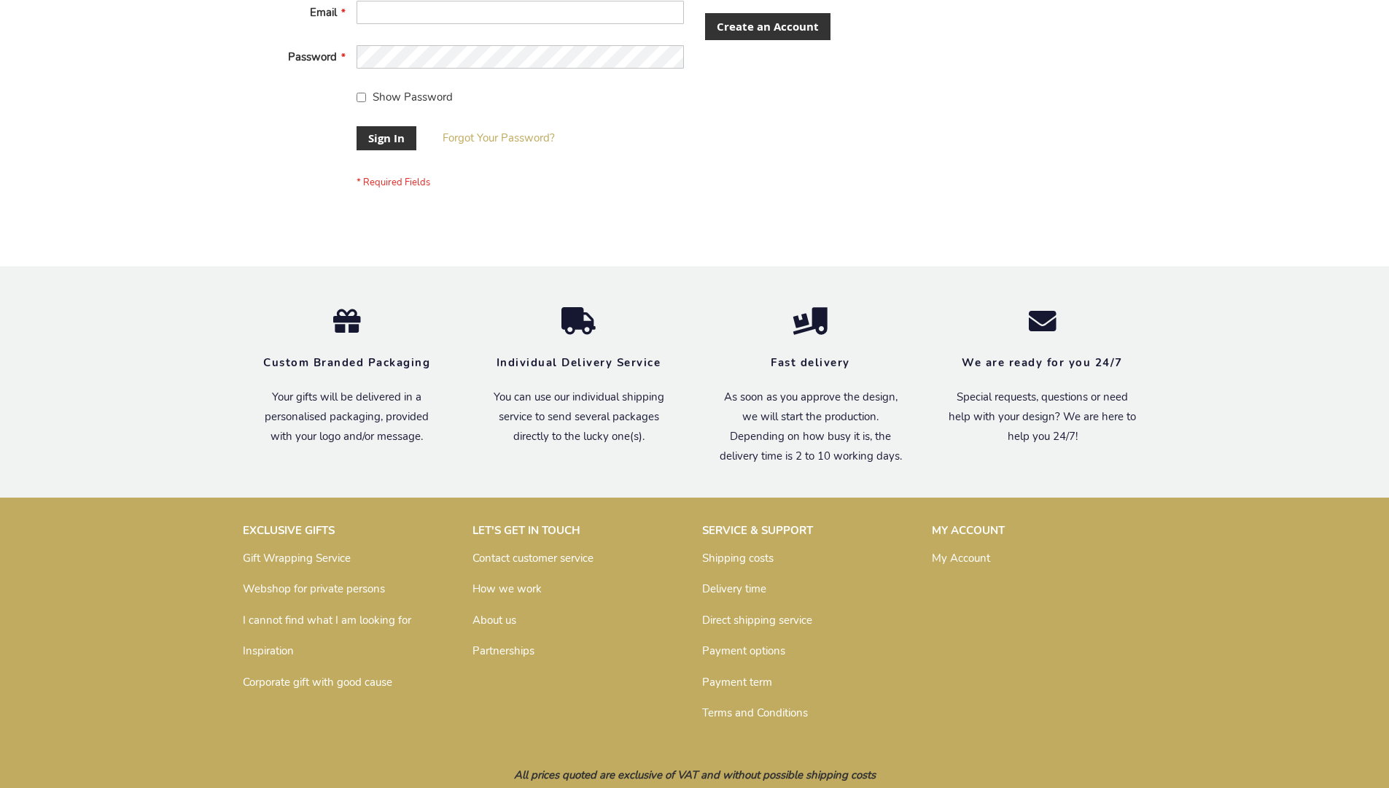
scroll to position [469, 0]
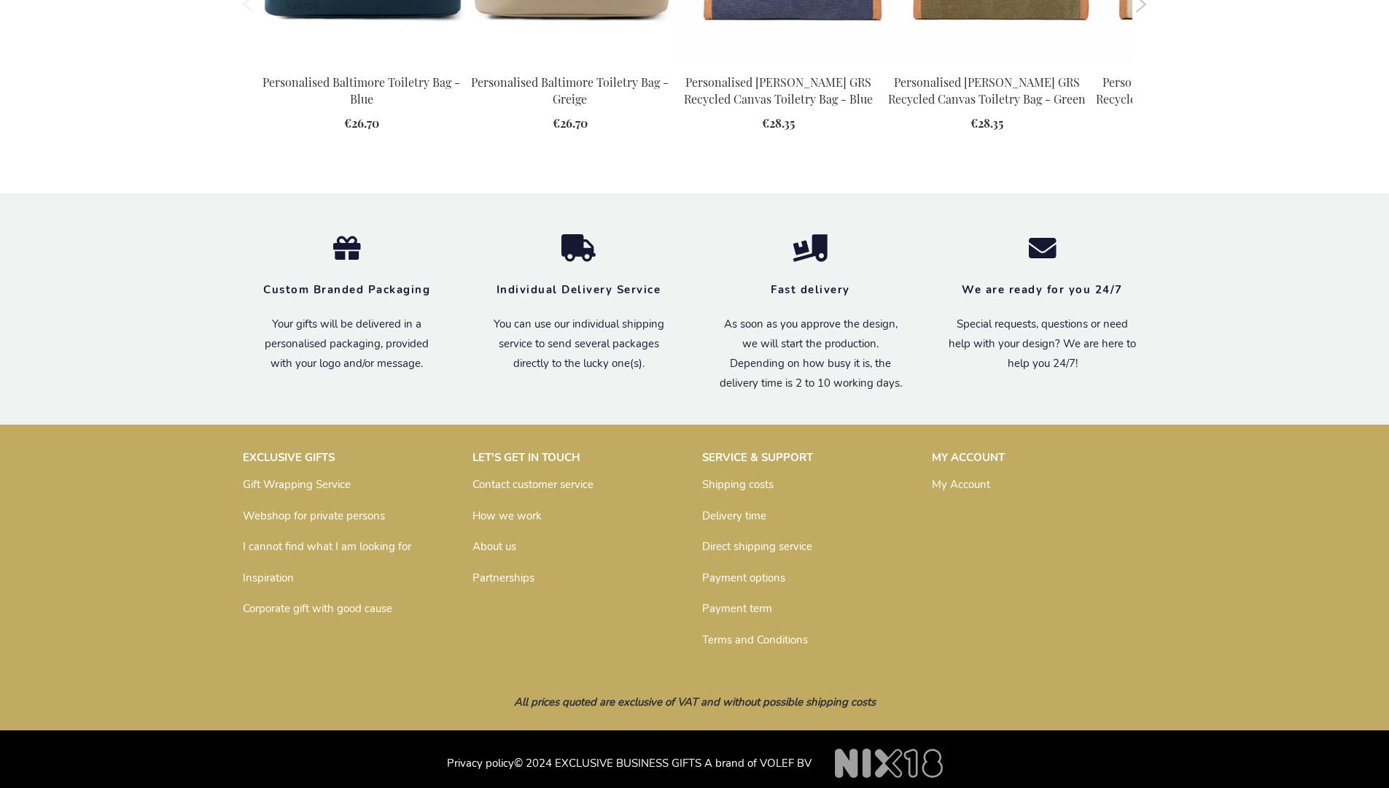
scroll to position [1963, 0]
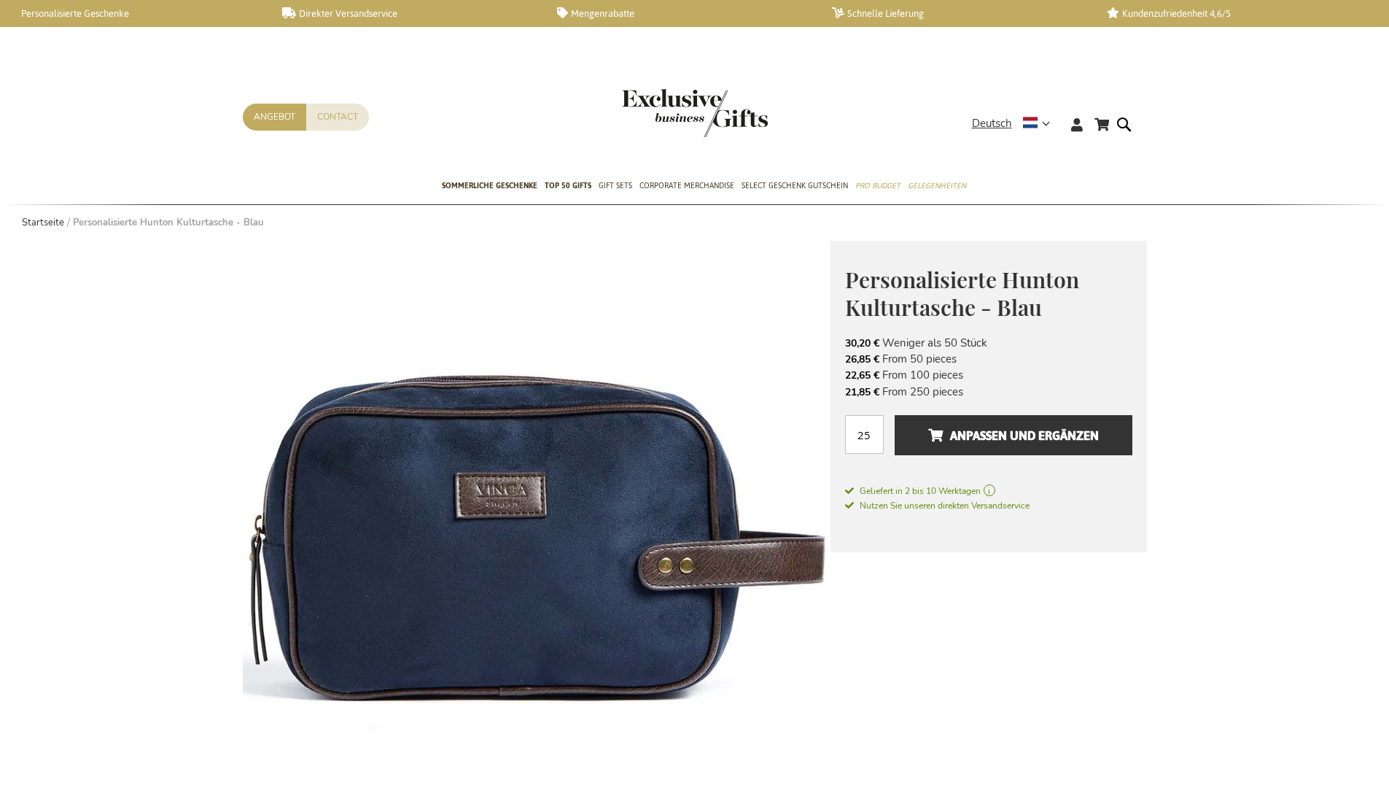
scroll to position [1999, 0]
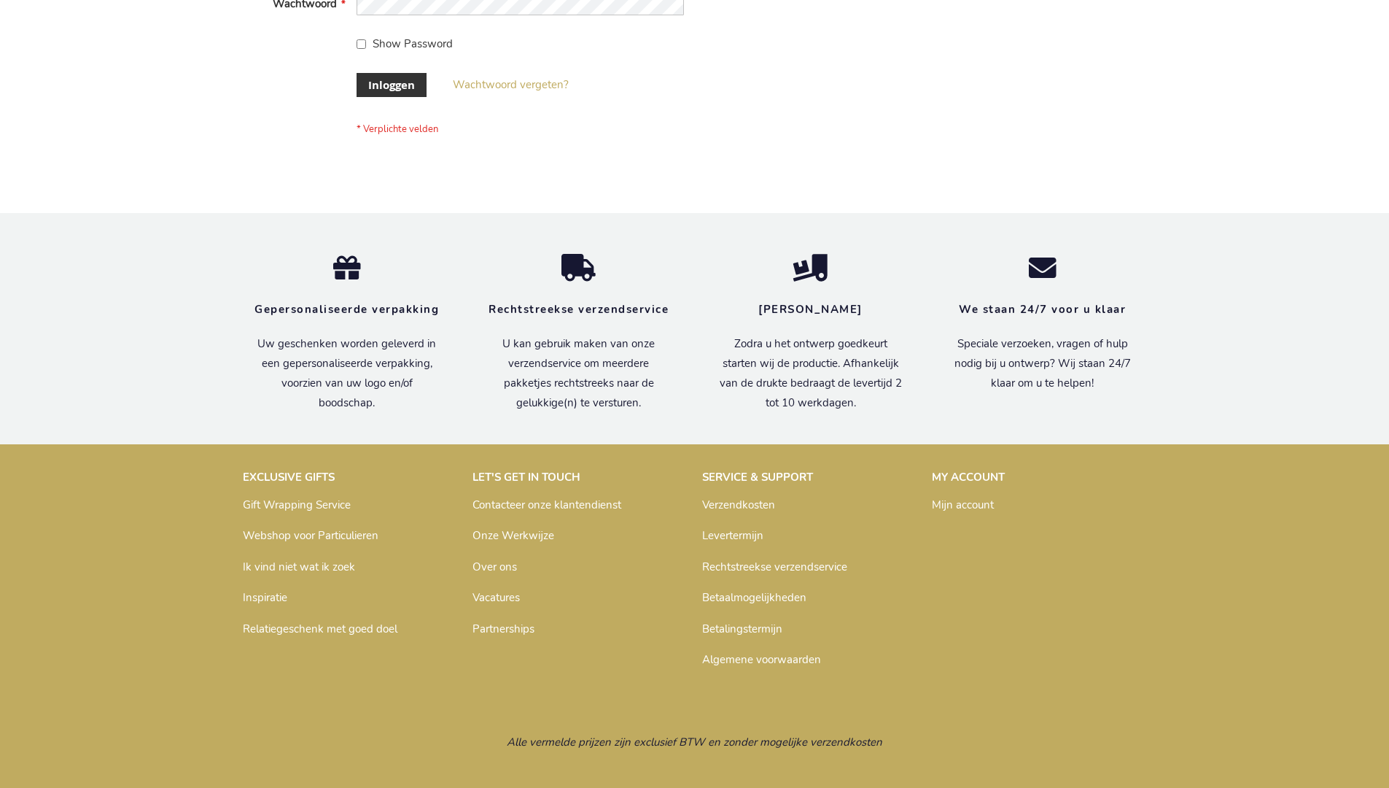
scroll to position [495, 0]
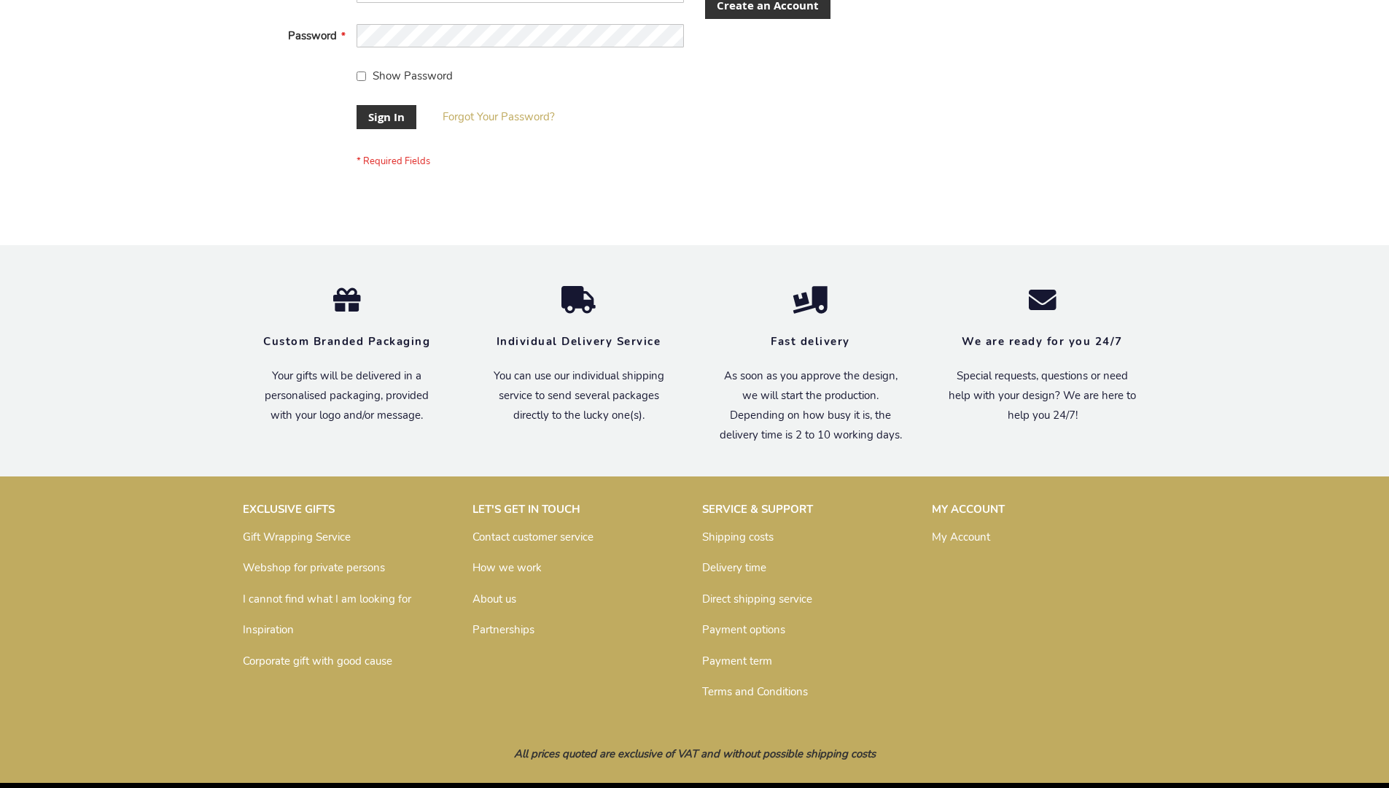
scroll to position [469, 0]
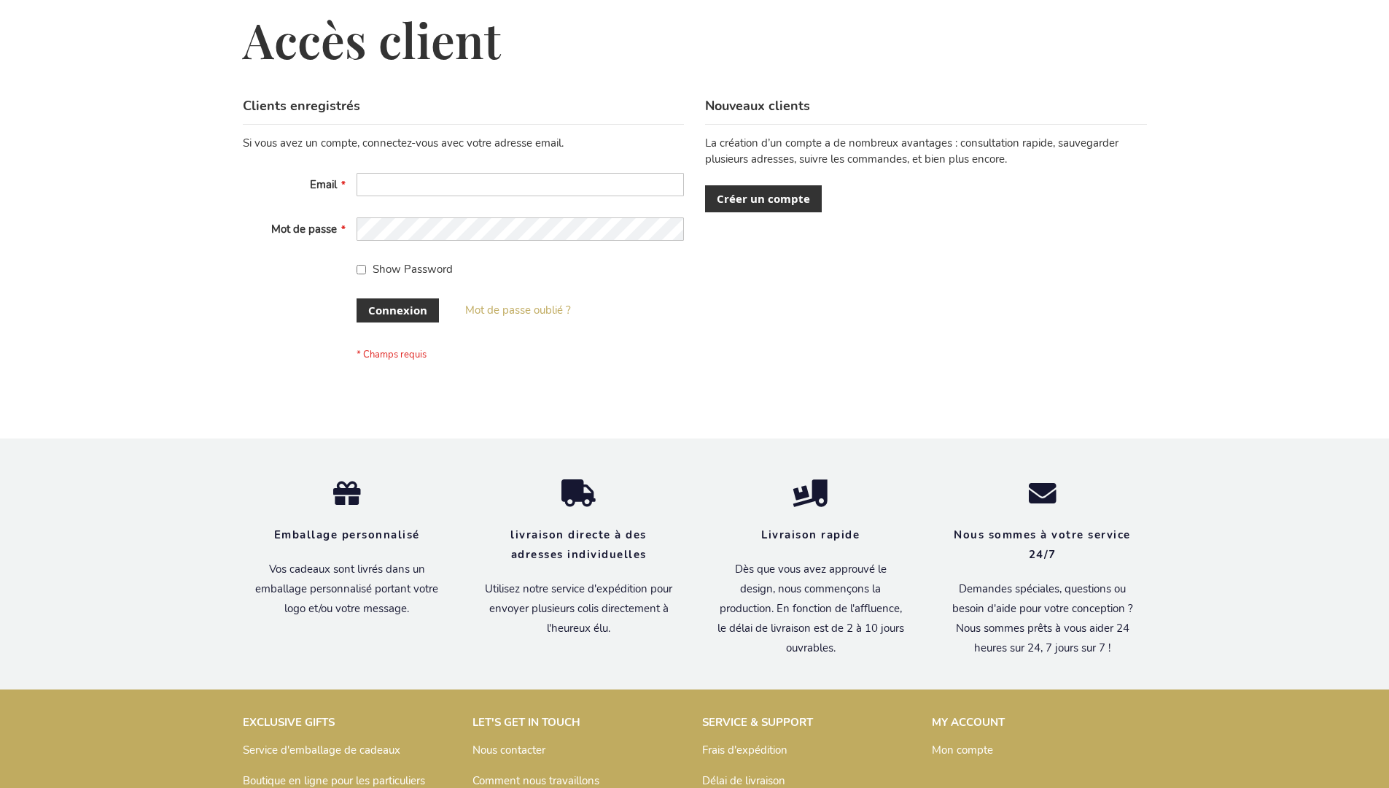
scroll to position [503, 0]
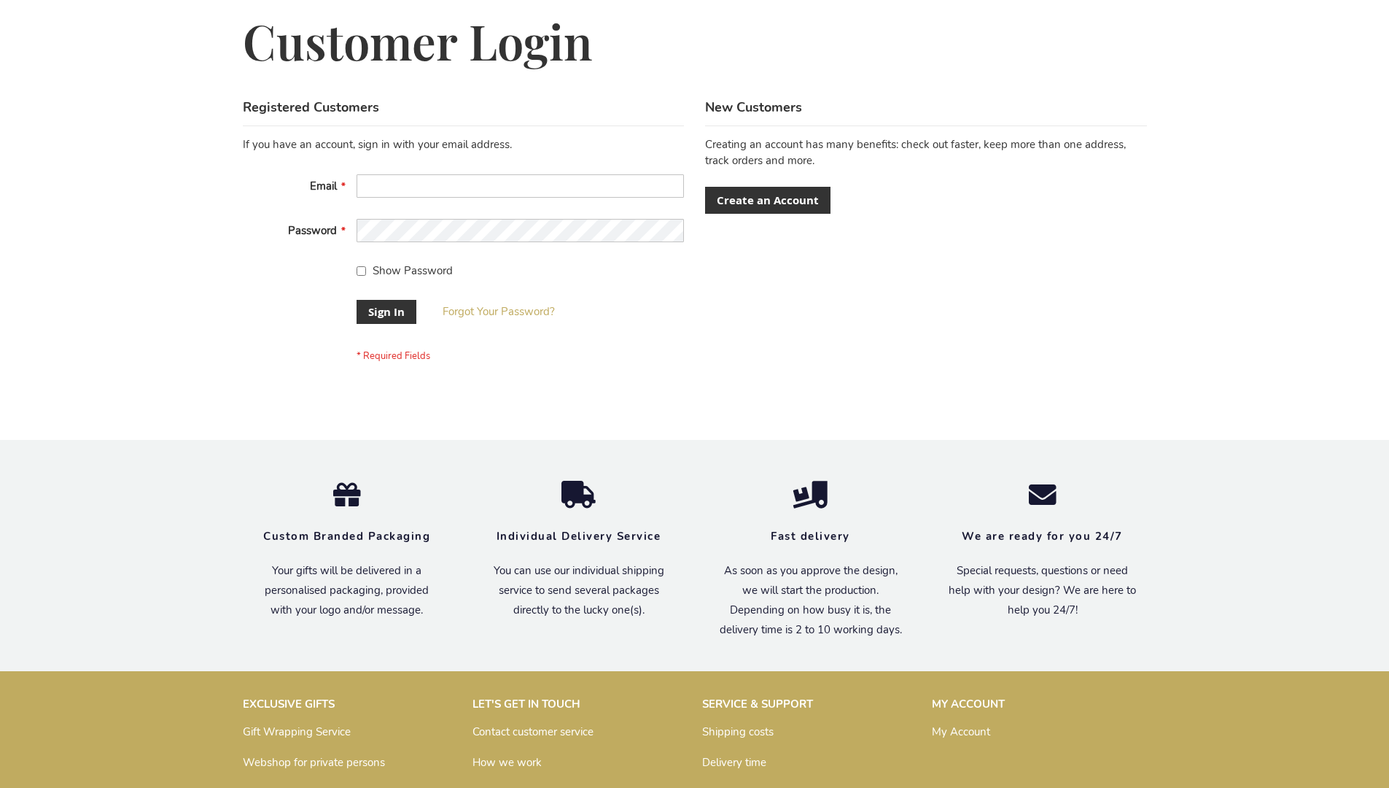
scroll to position [469, 0]
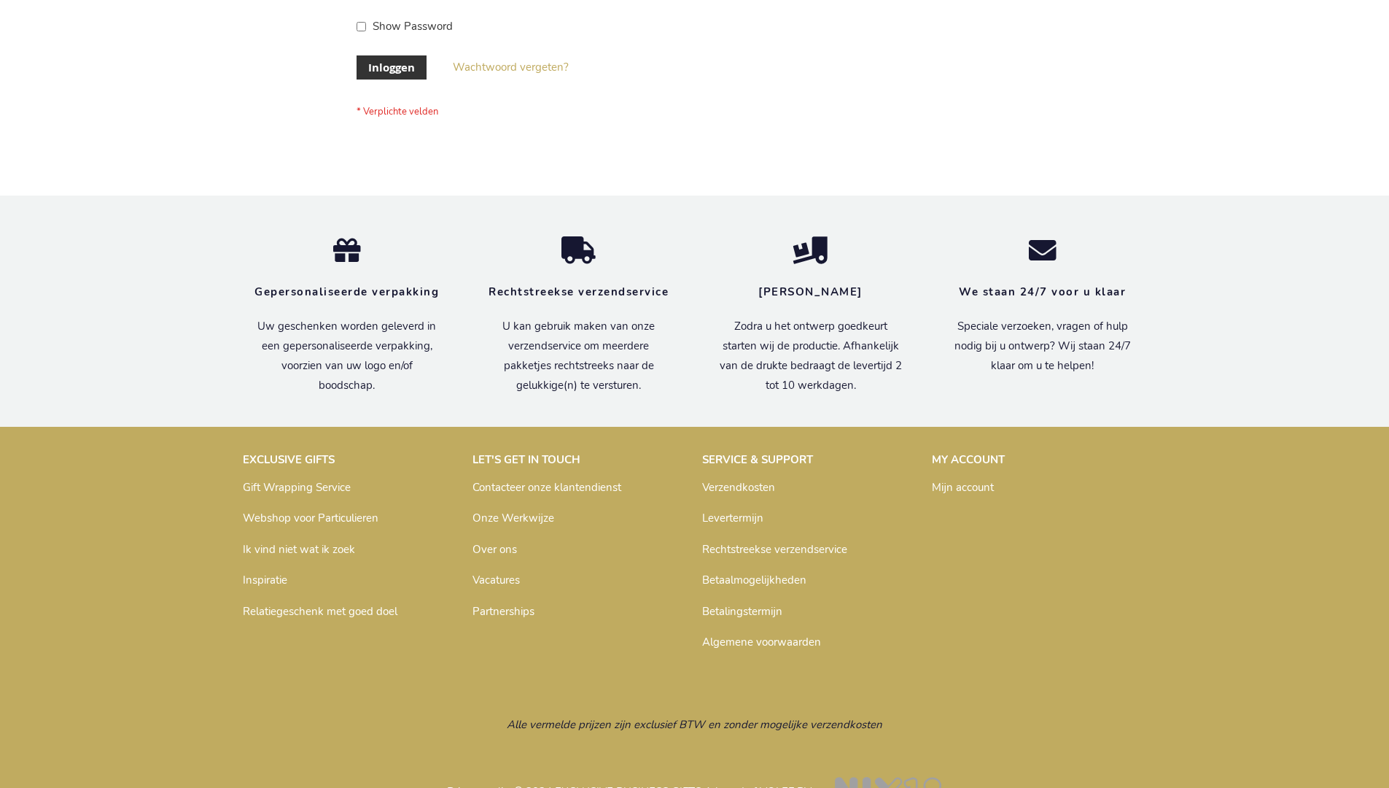
scroll to position [495, 0]
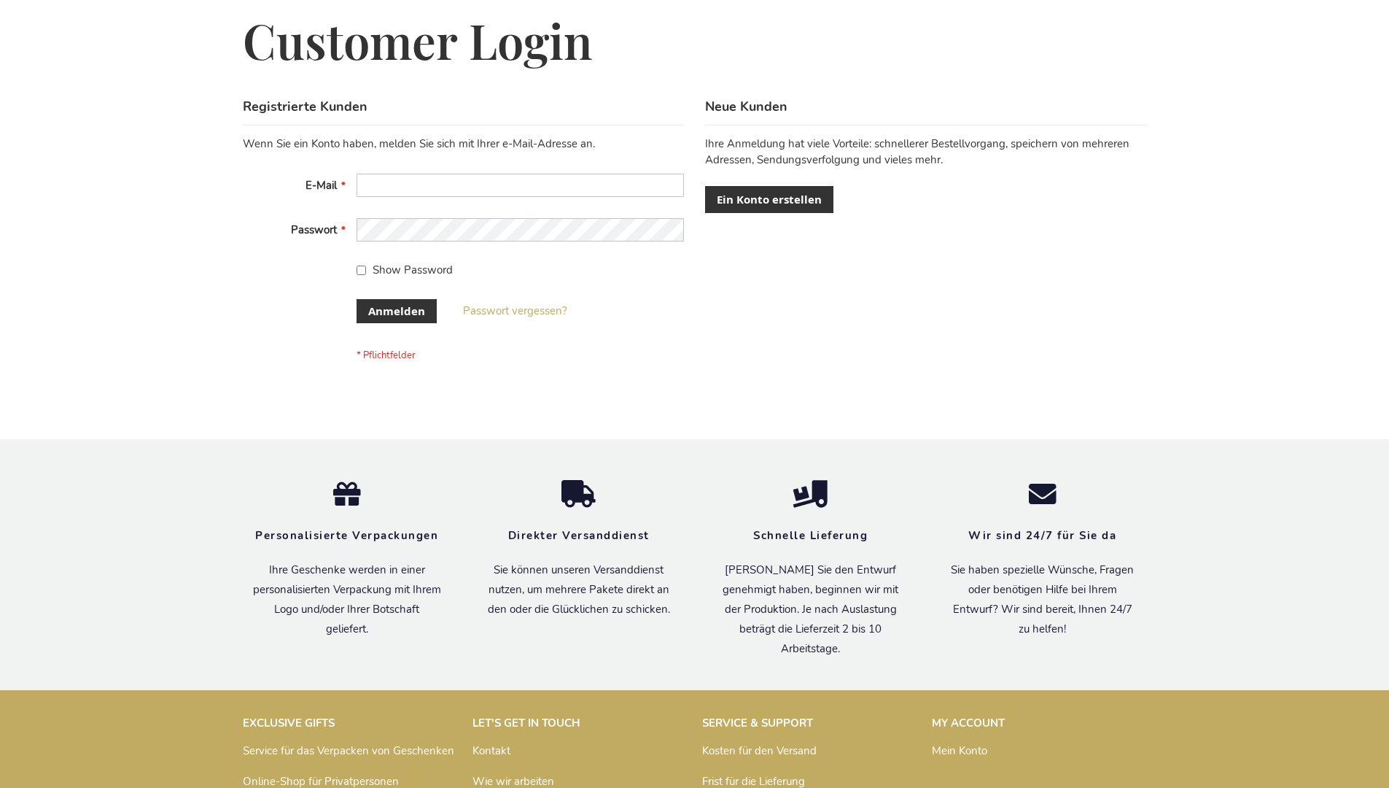
scroll to position [489, 0]
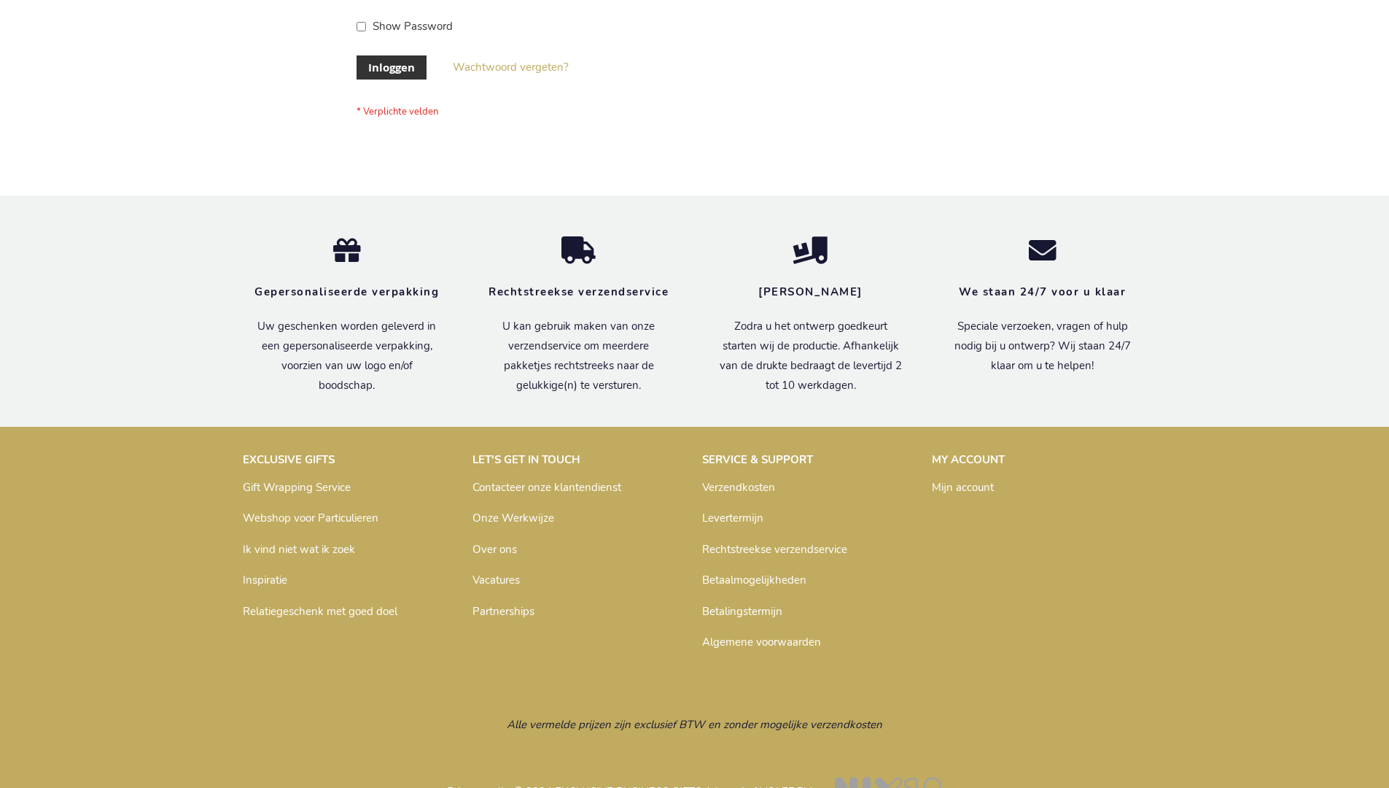
scroll to position [495, 0]
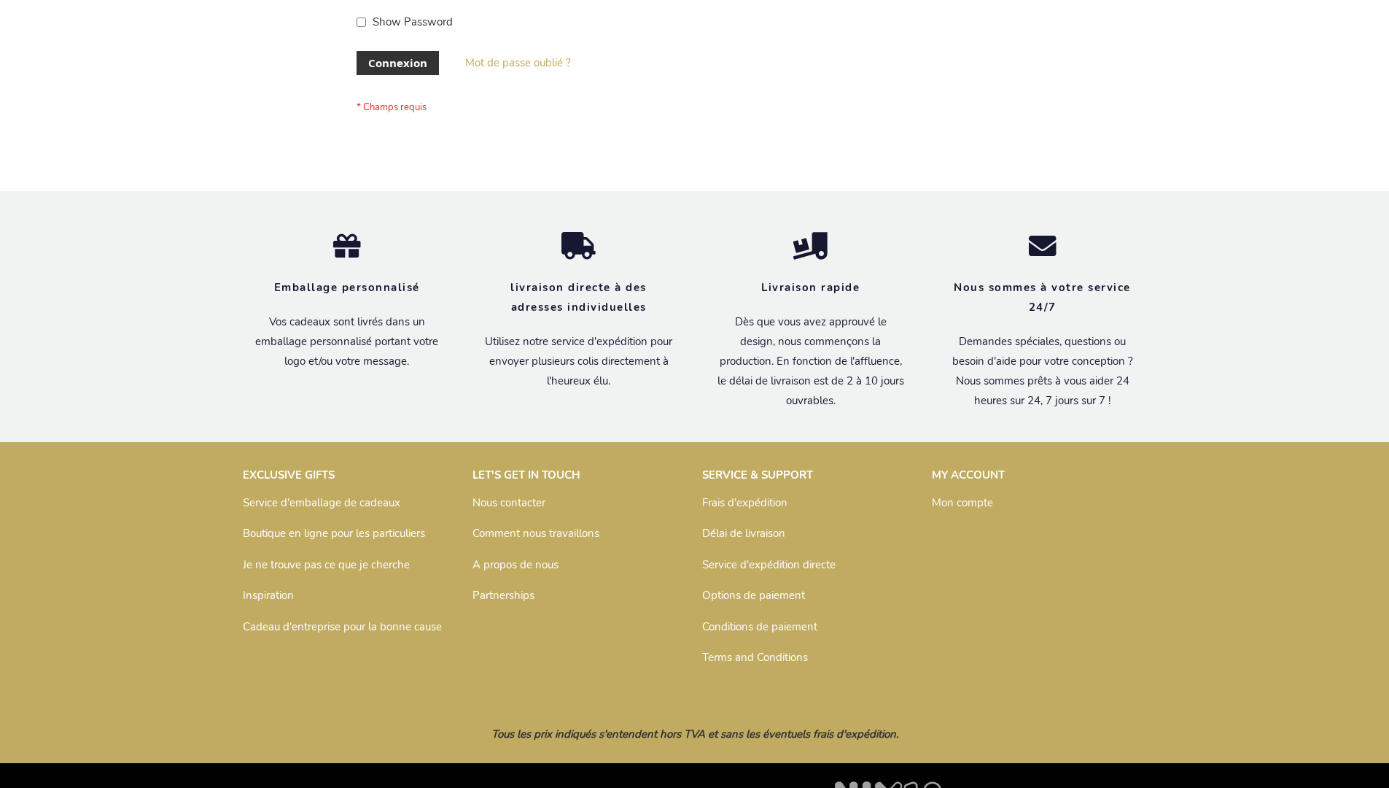
scroll to position [503, 0]
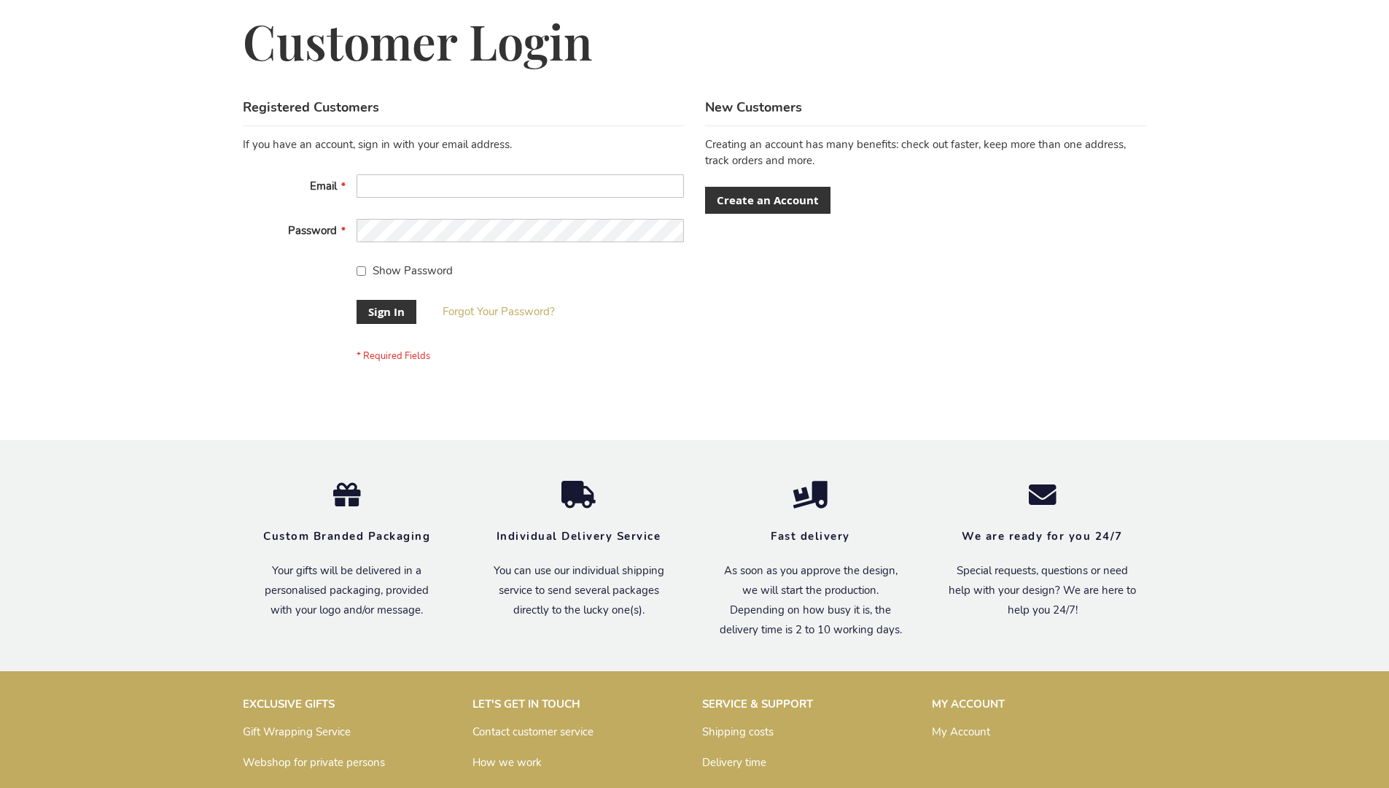
scroll to position [469, 0]
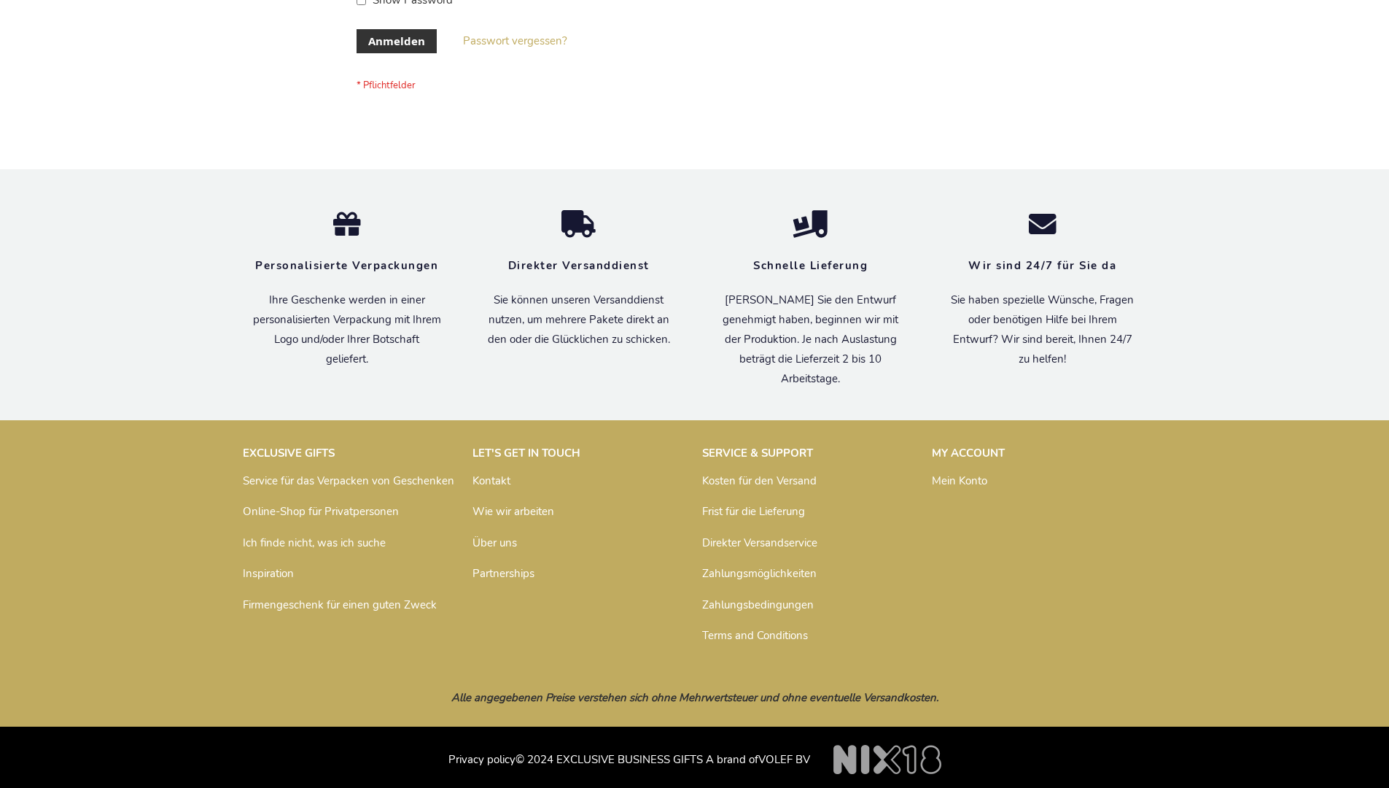
scroll to position [489, 0]
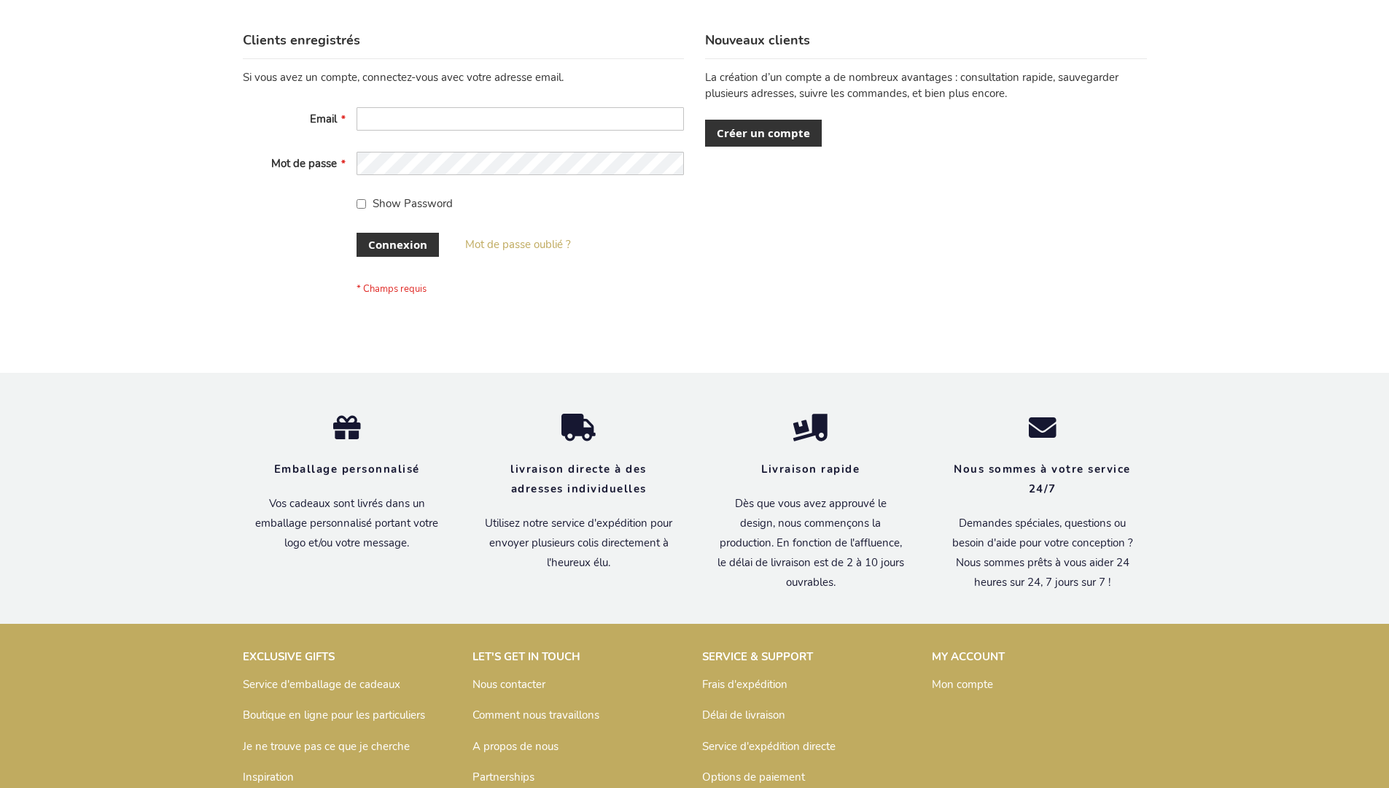
scroll to position [503, 0]
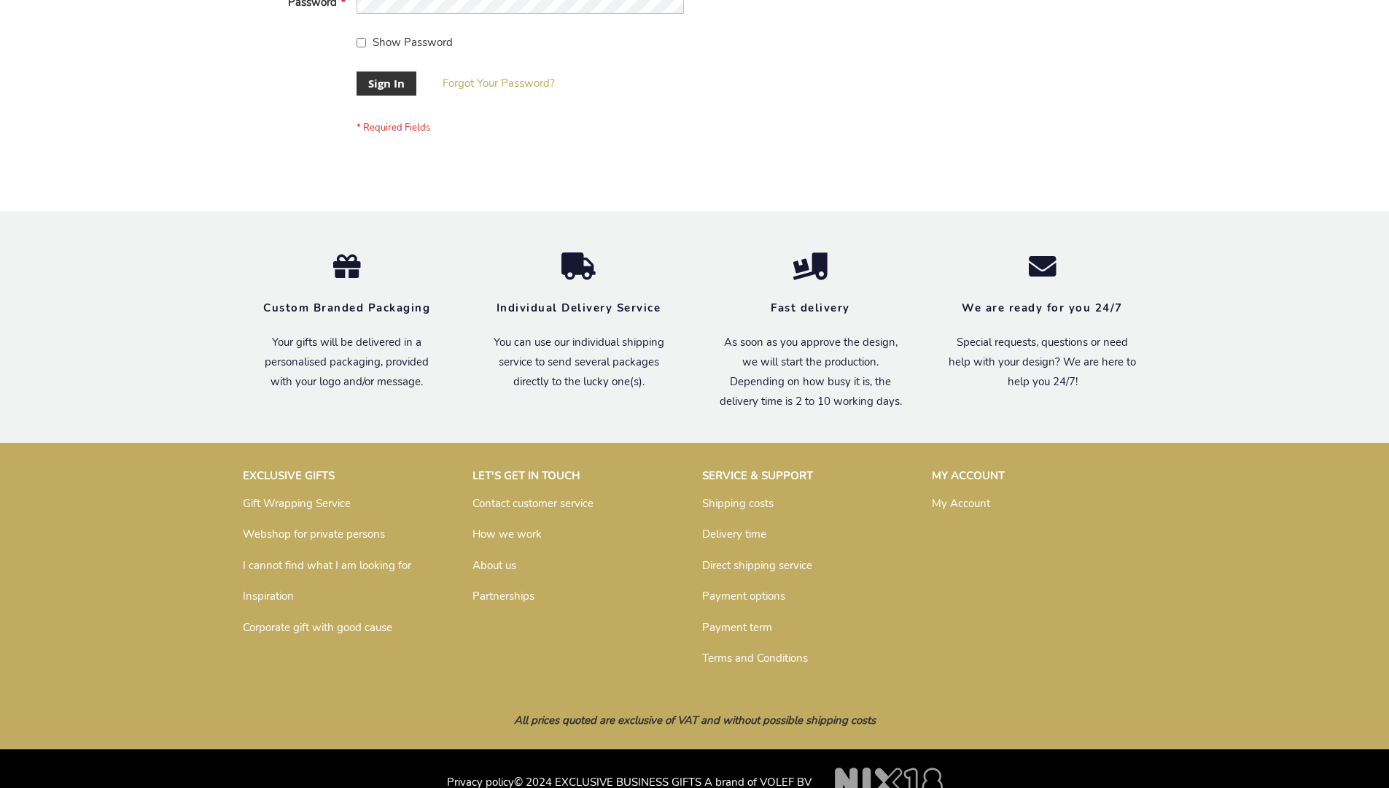
scroll to position [469, 0]
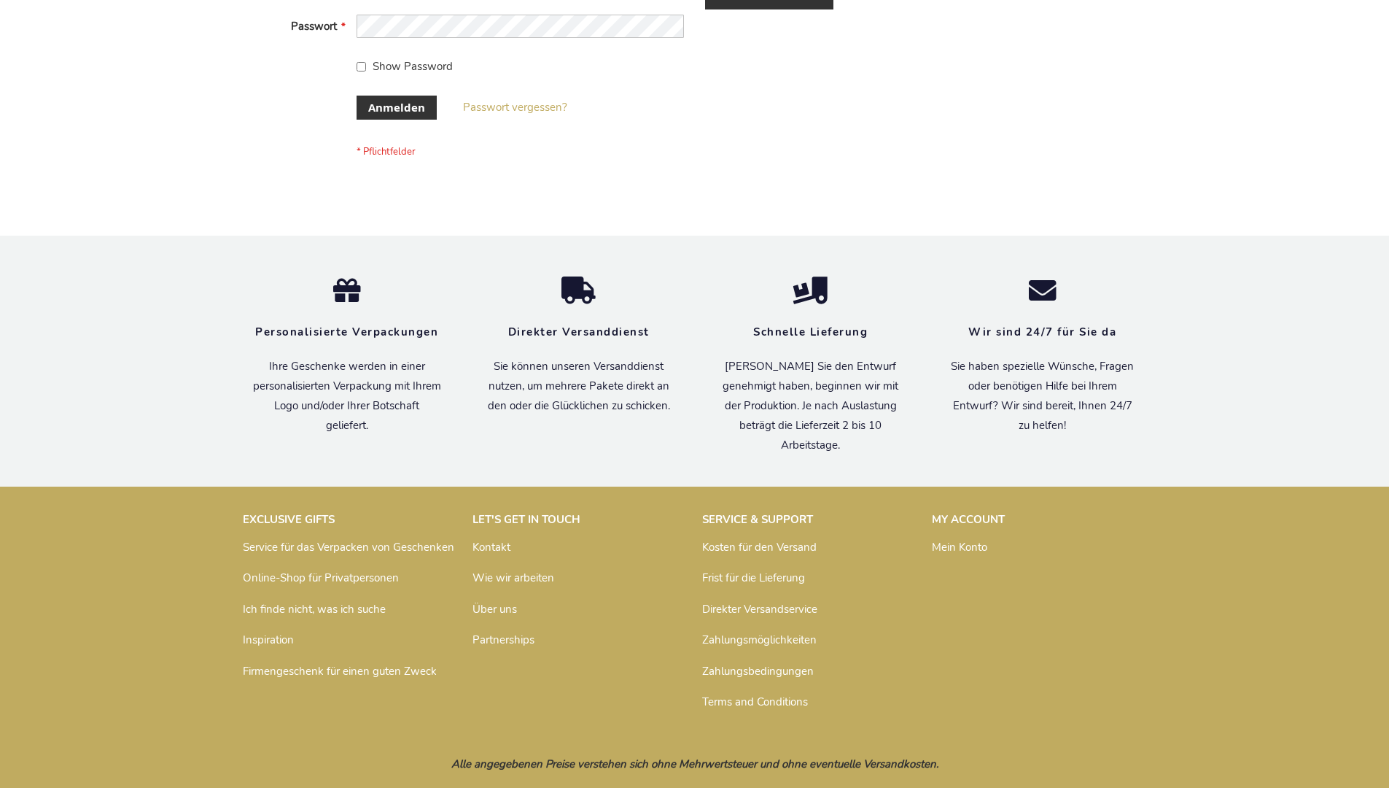
scroll to position [489, 0]
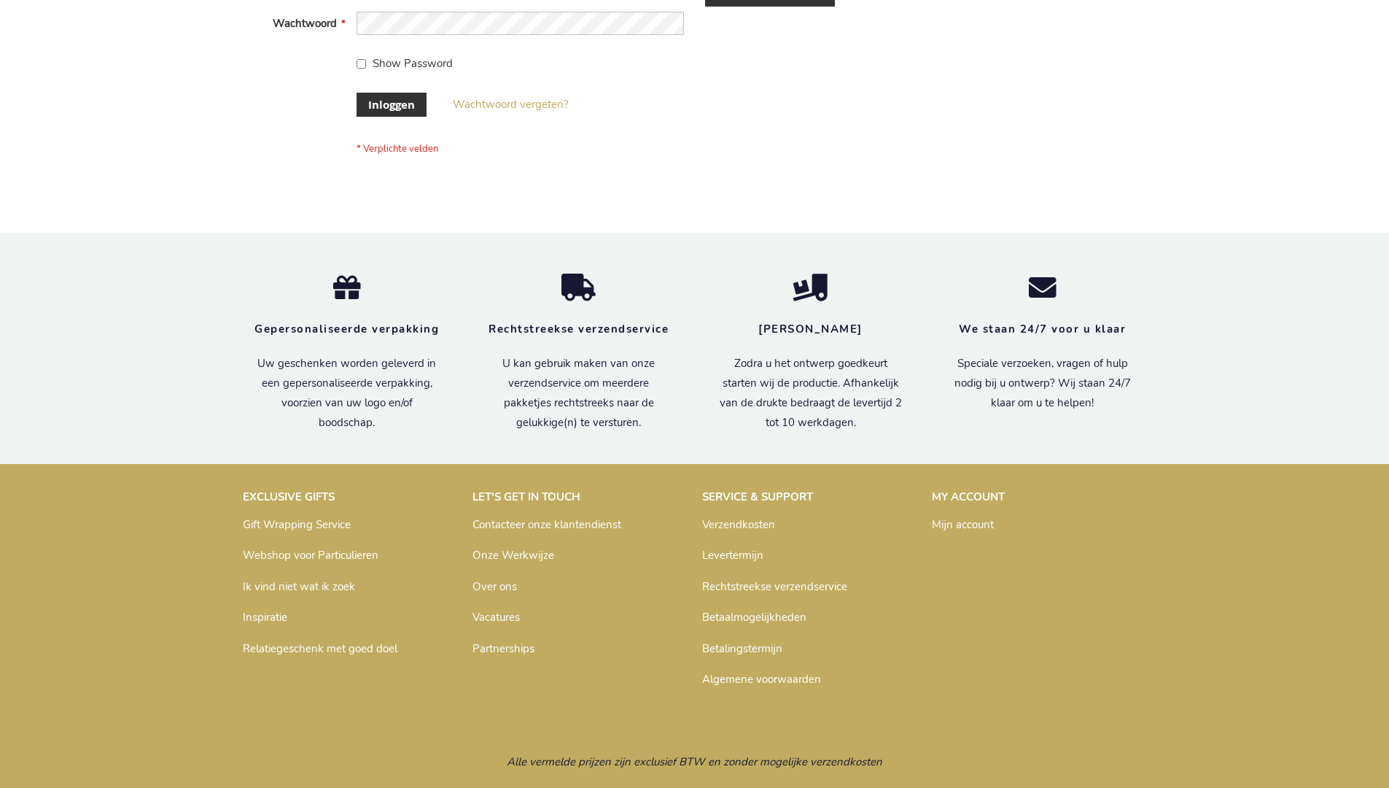
scroll to position [495, 0]
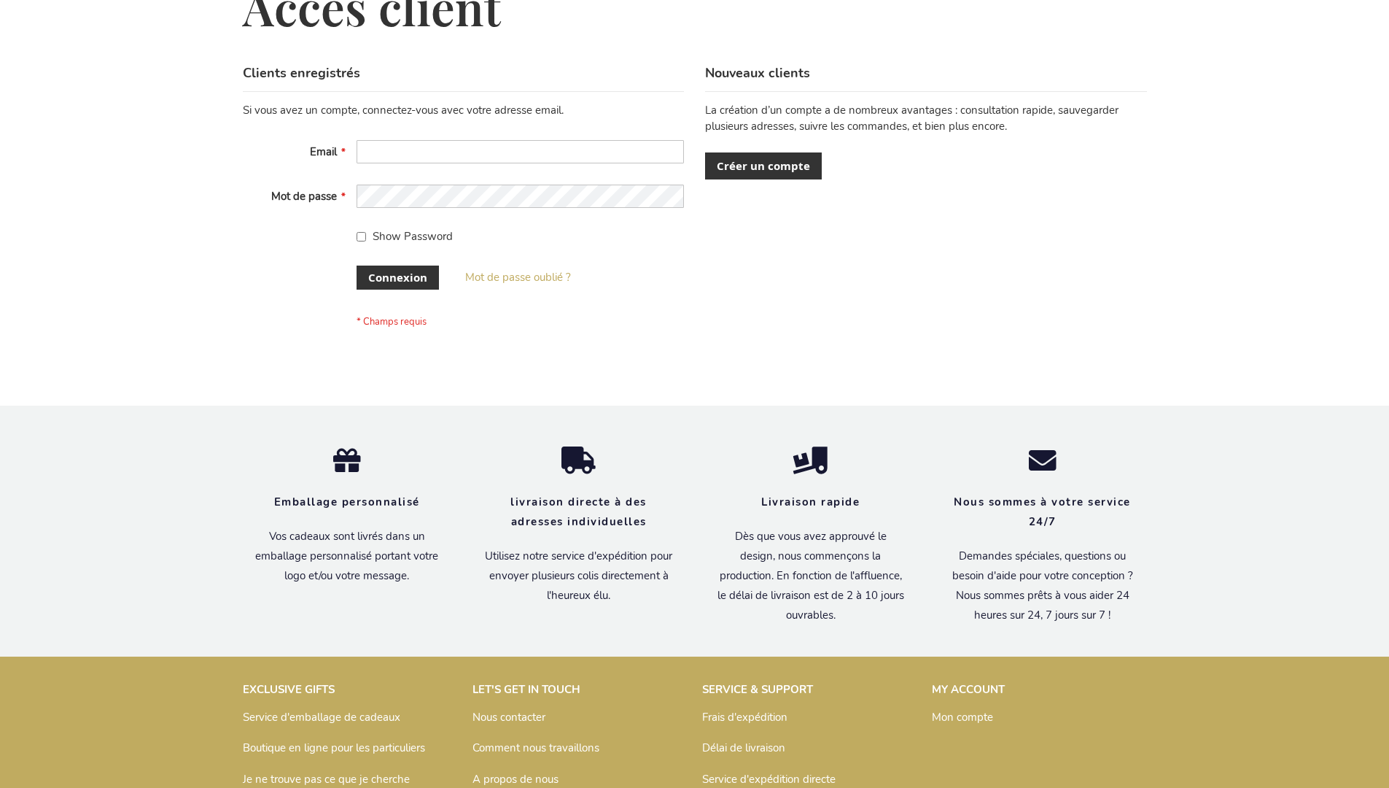
scroll to position [503, 0]
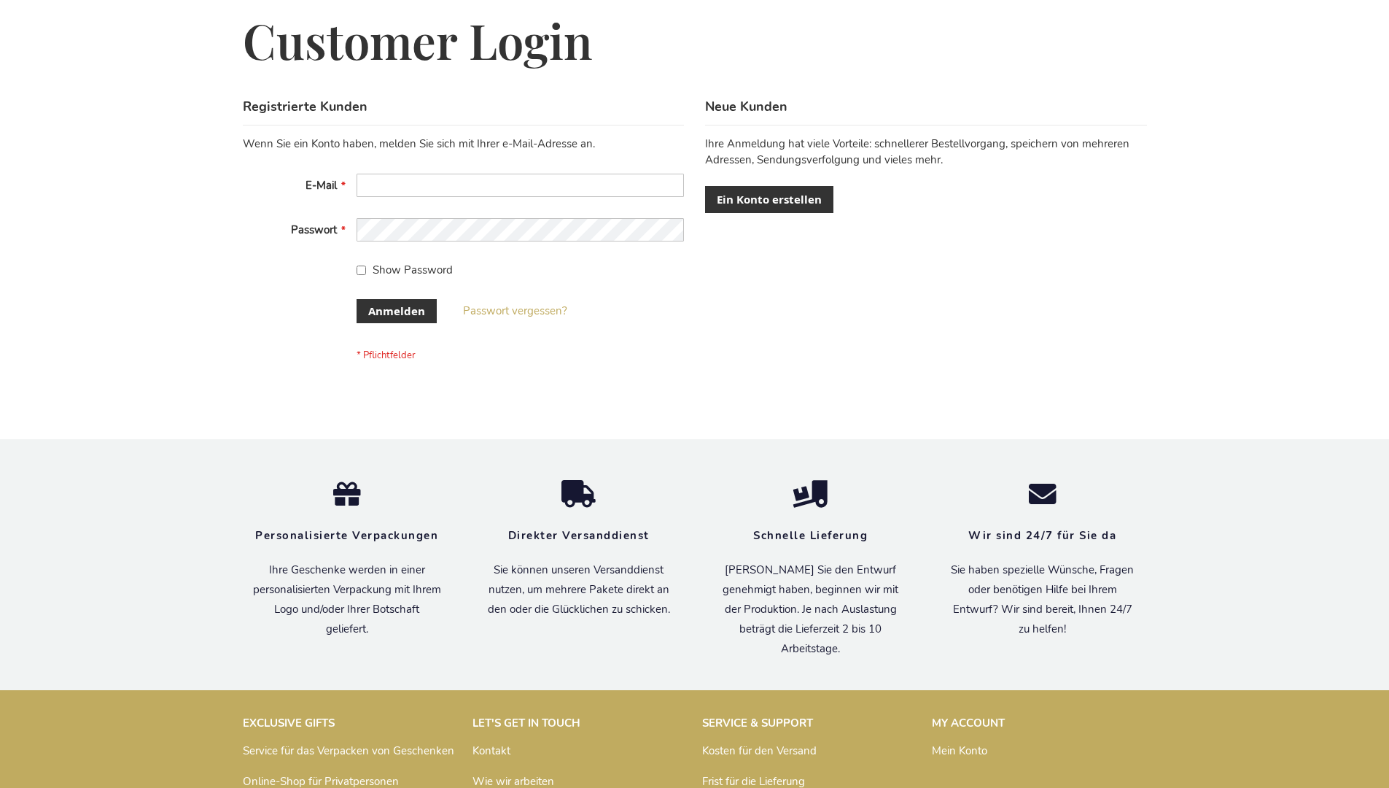
scroll to position [489, 0]
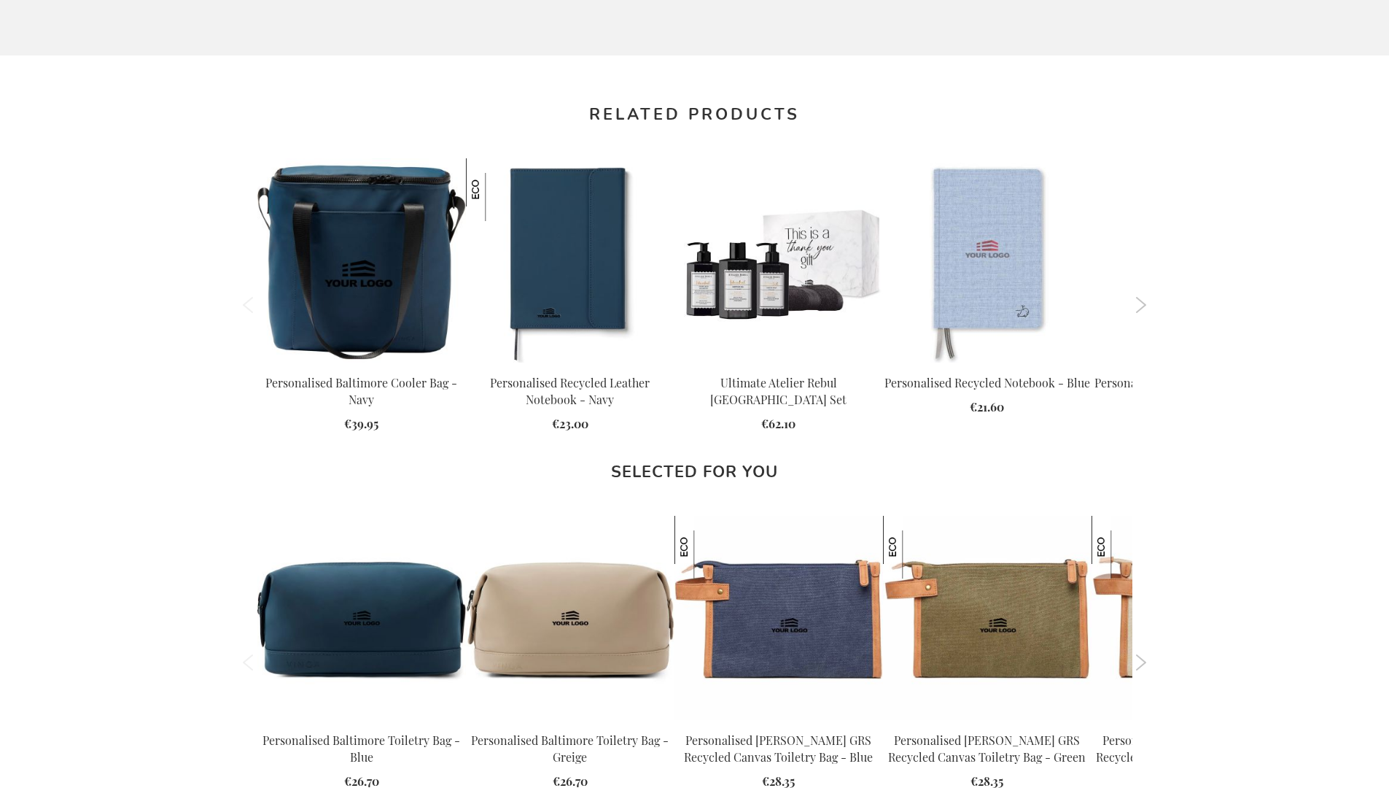
scroll to position [1963, 0]
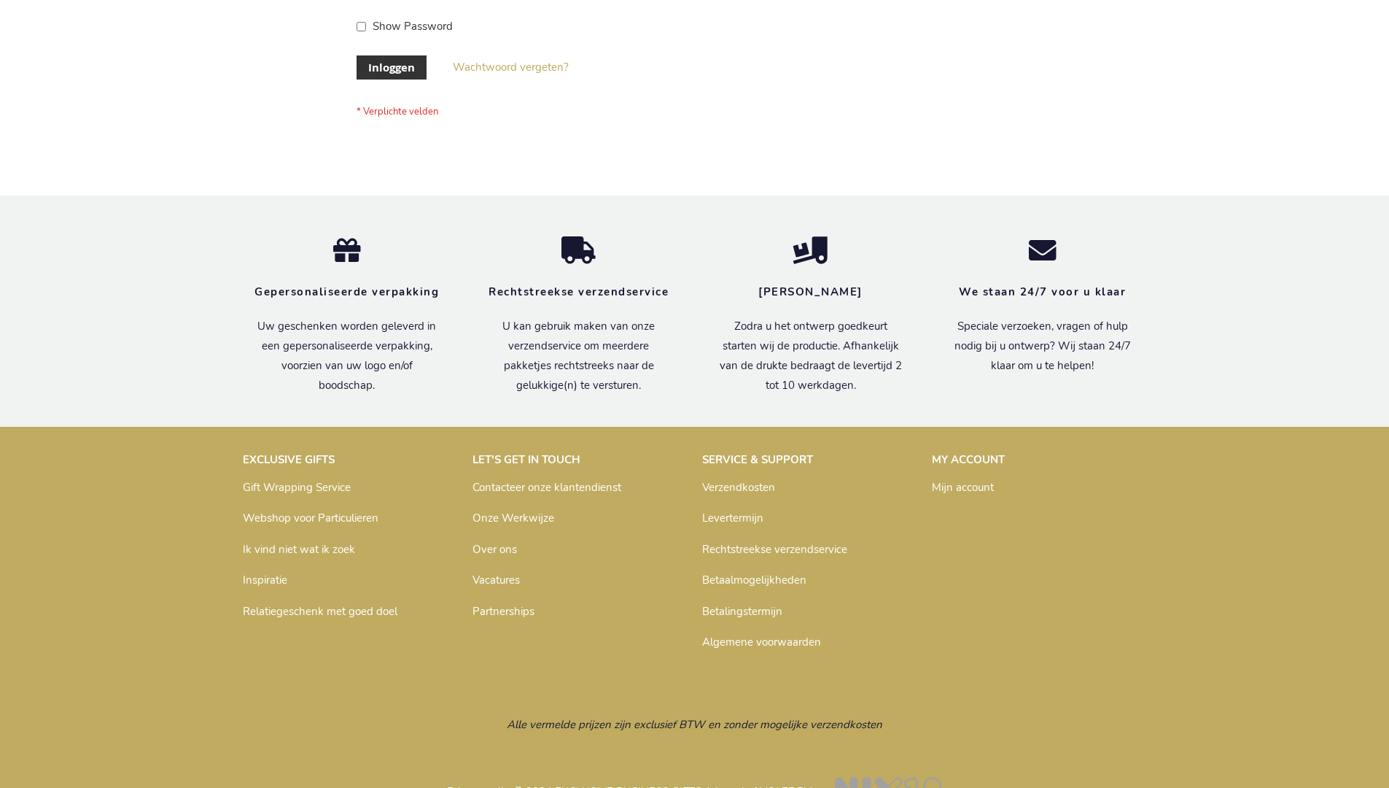
scroll to position [495, 0]
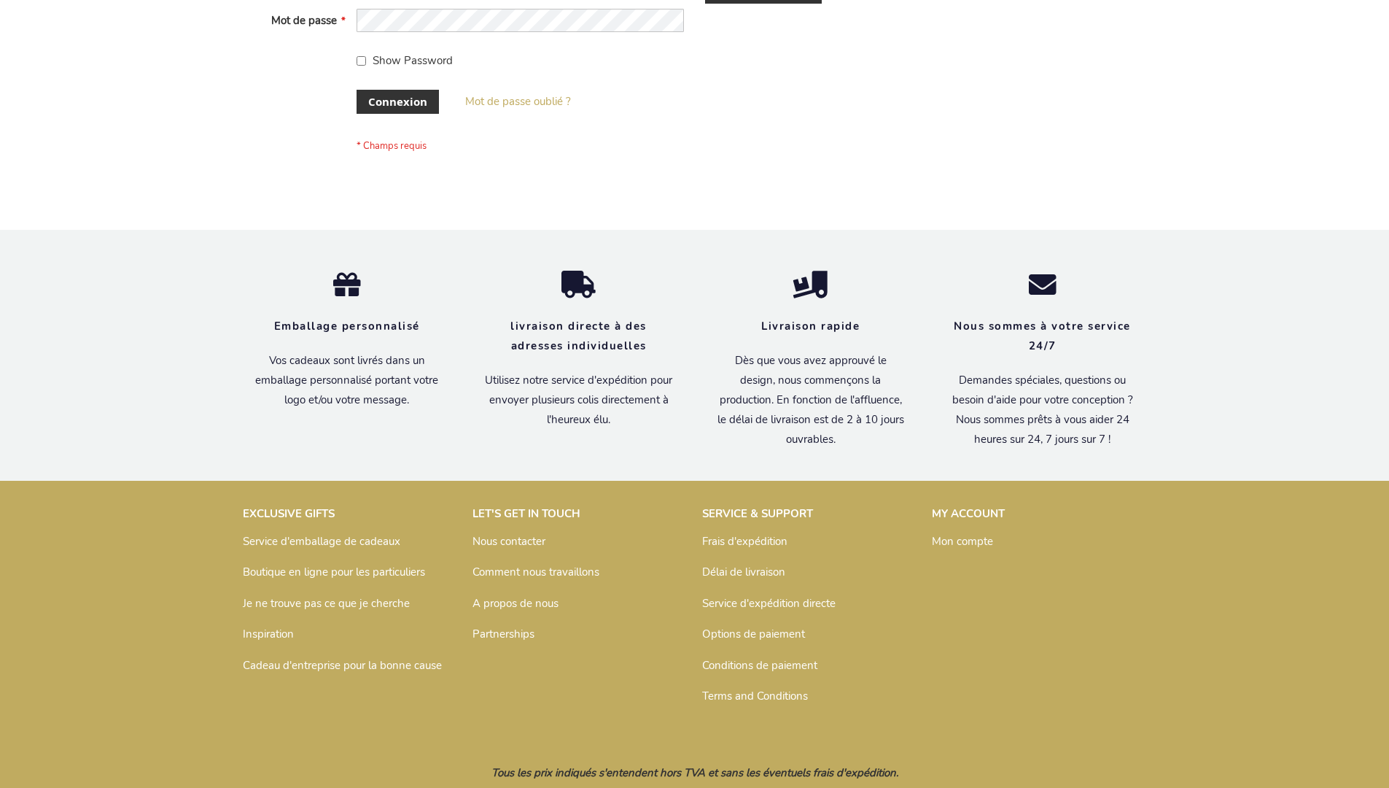
scroll to position [503, 0]
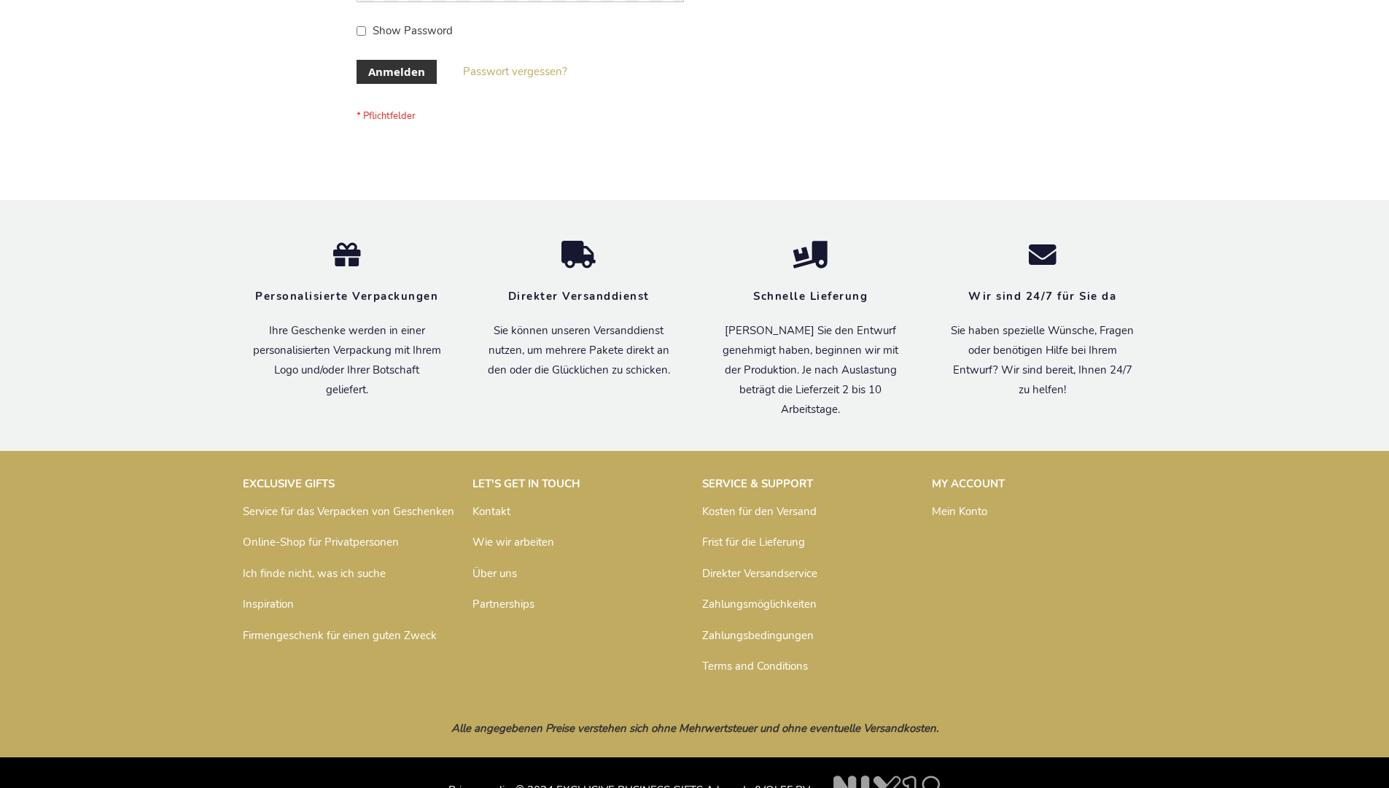
scroll to position [489, 0]
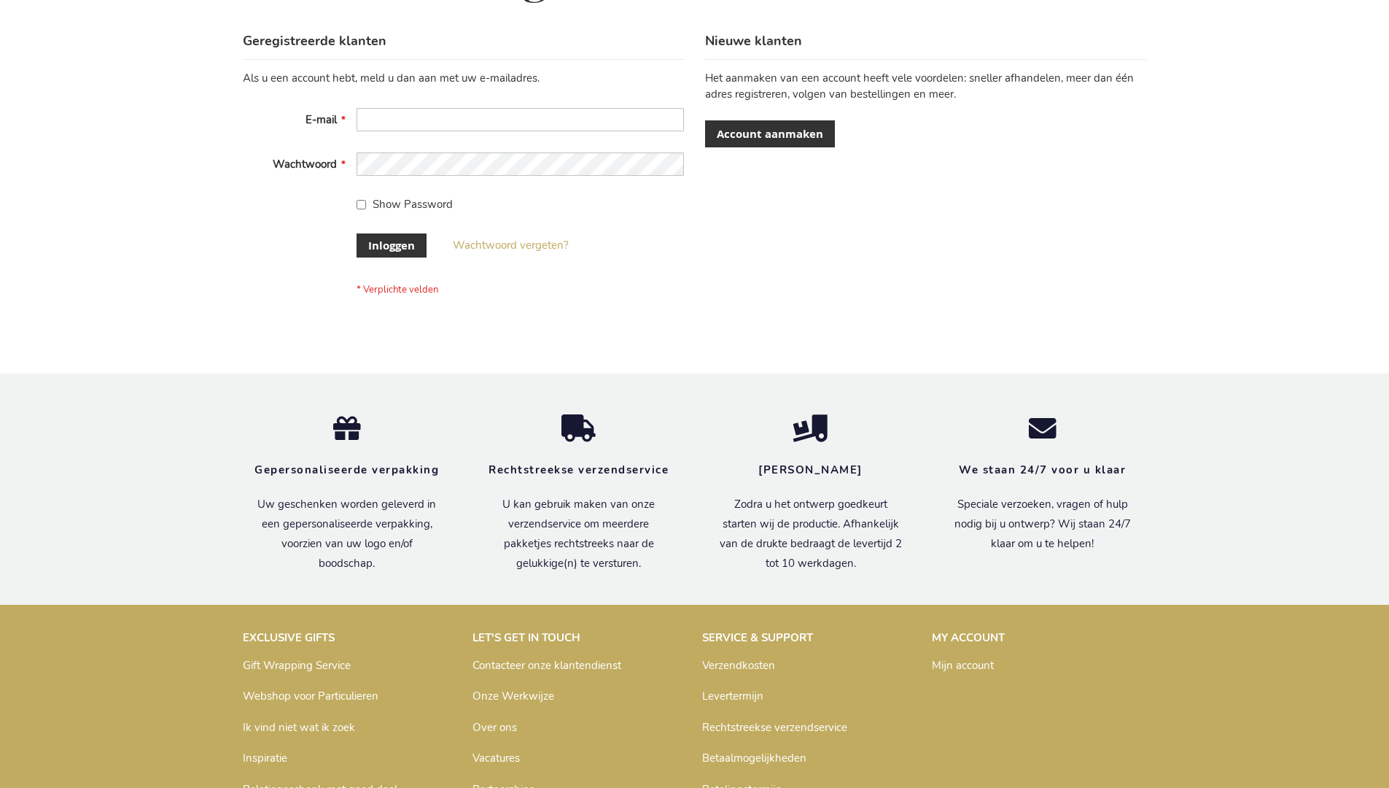
scroll to position [495, 0]
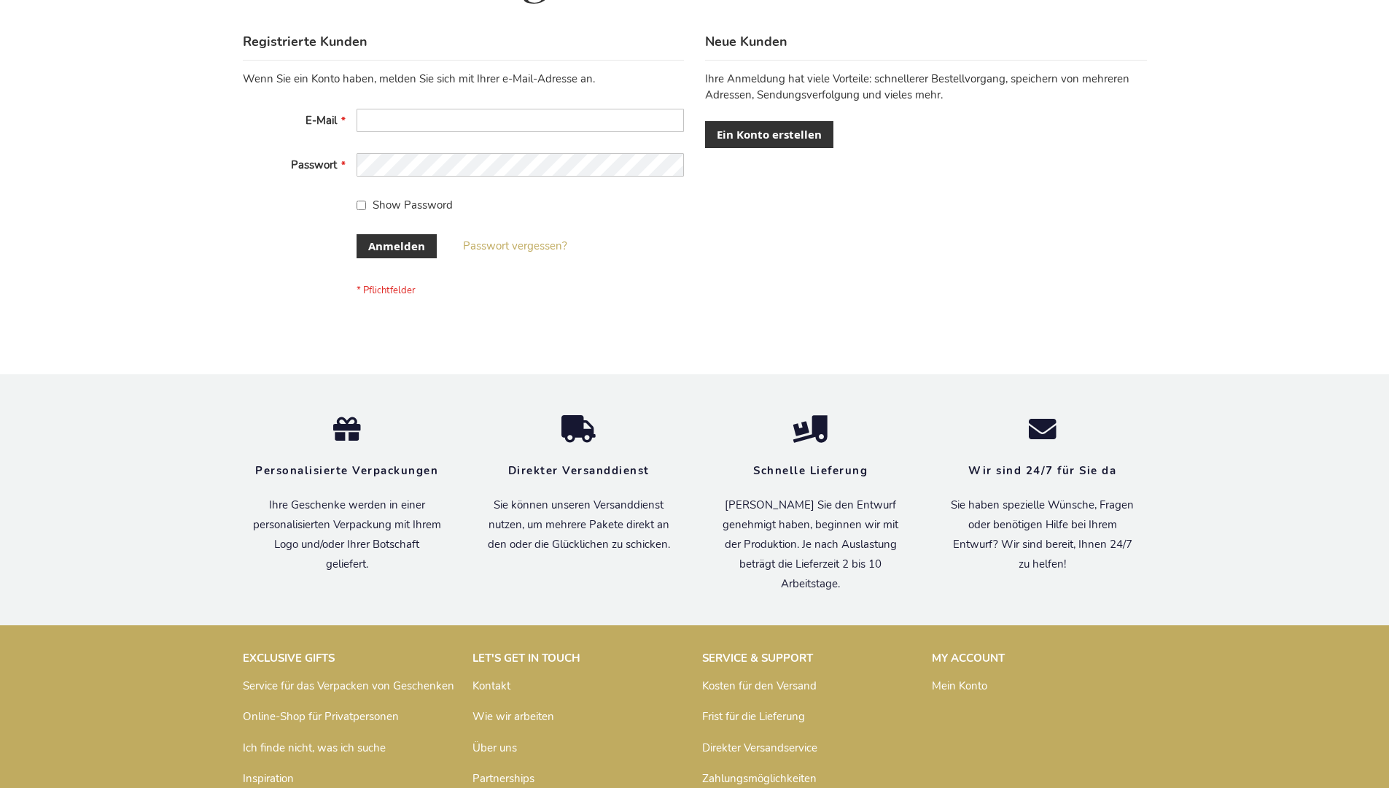
scroll to position [489, 0]
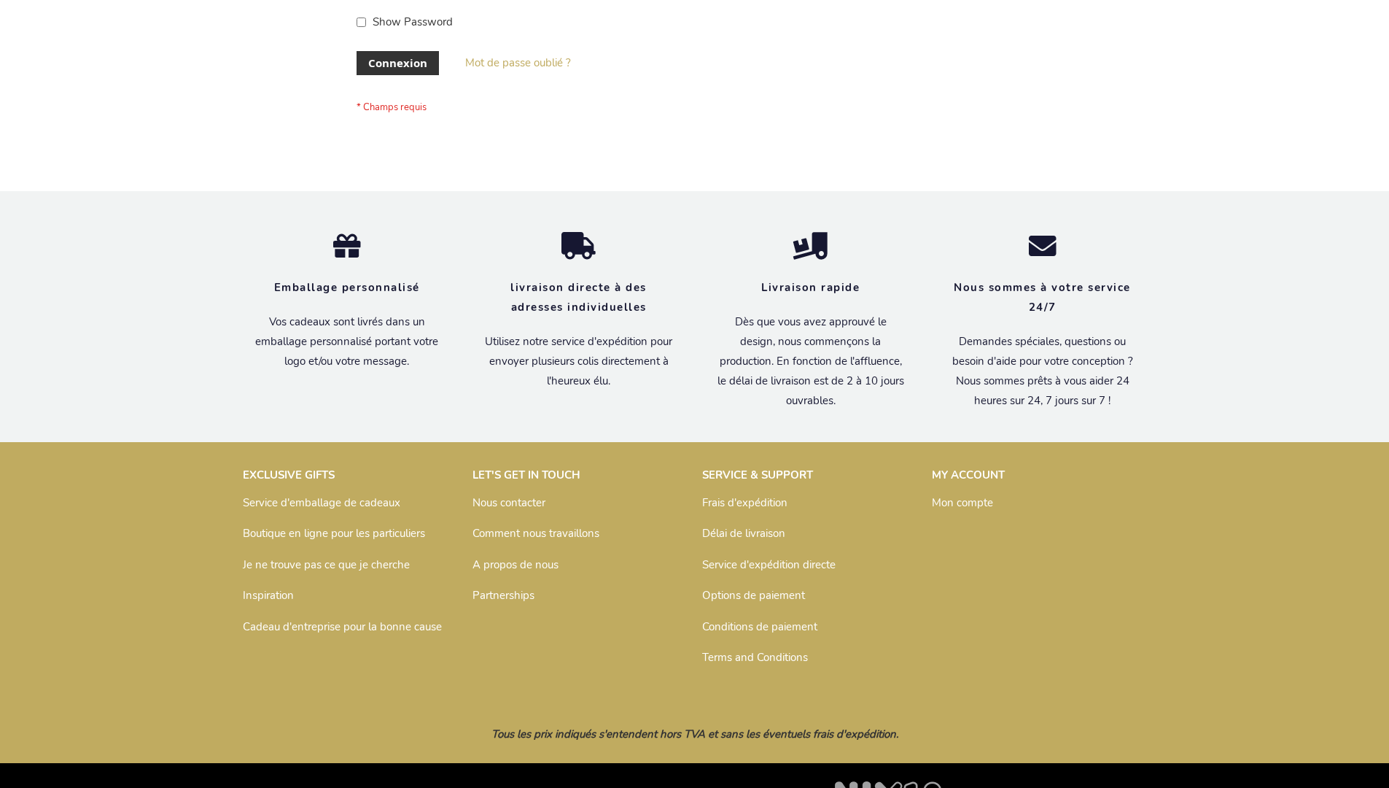
scroll to position [503, 0]
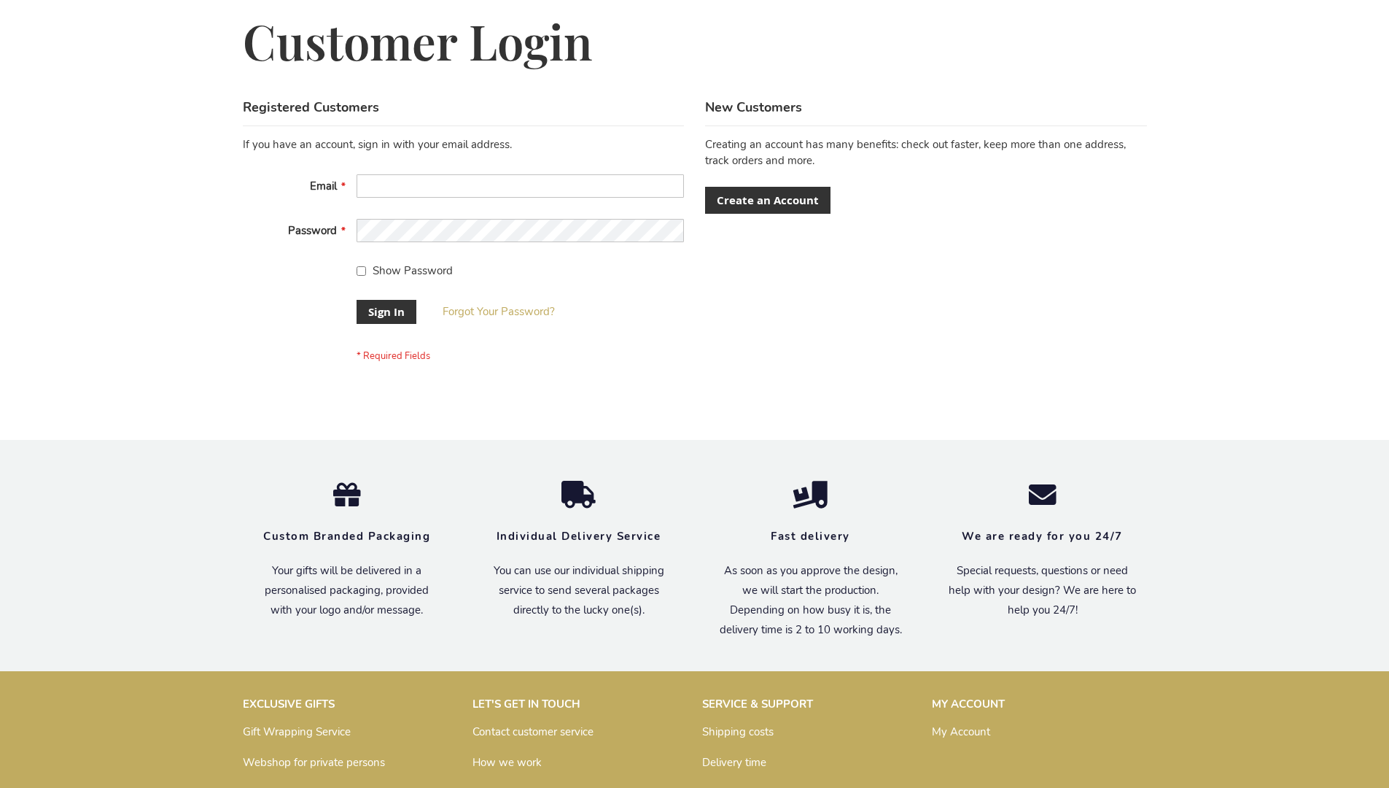
scroll to position [469, 0]
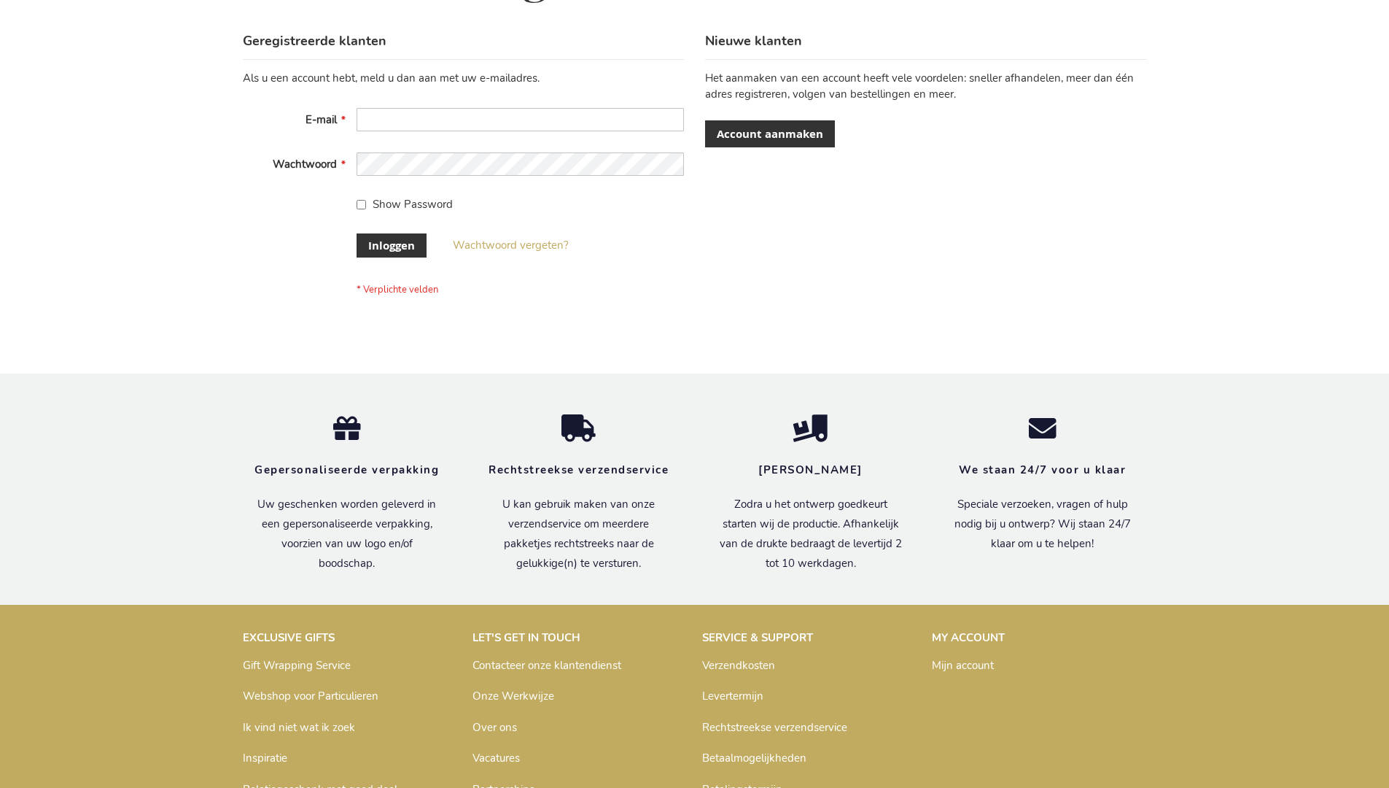
scroll to position [495, 0]
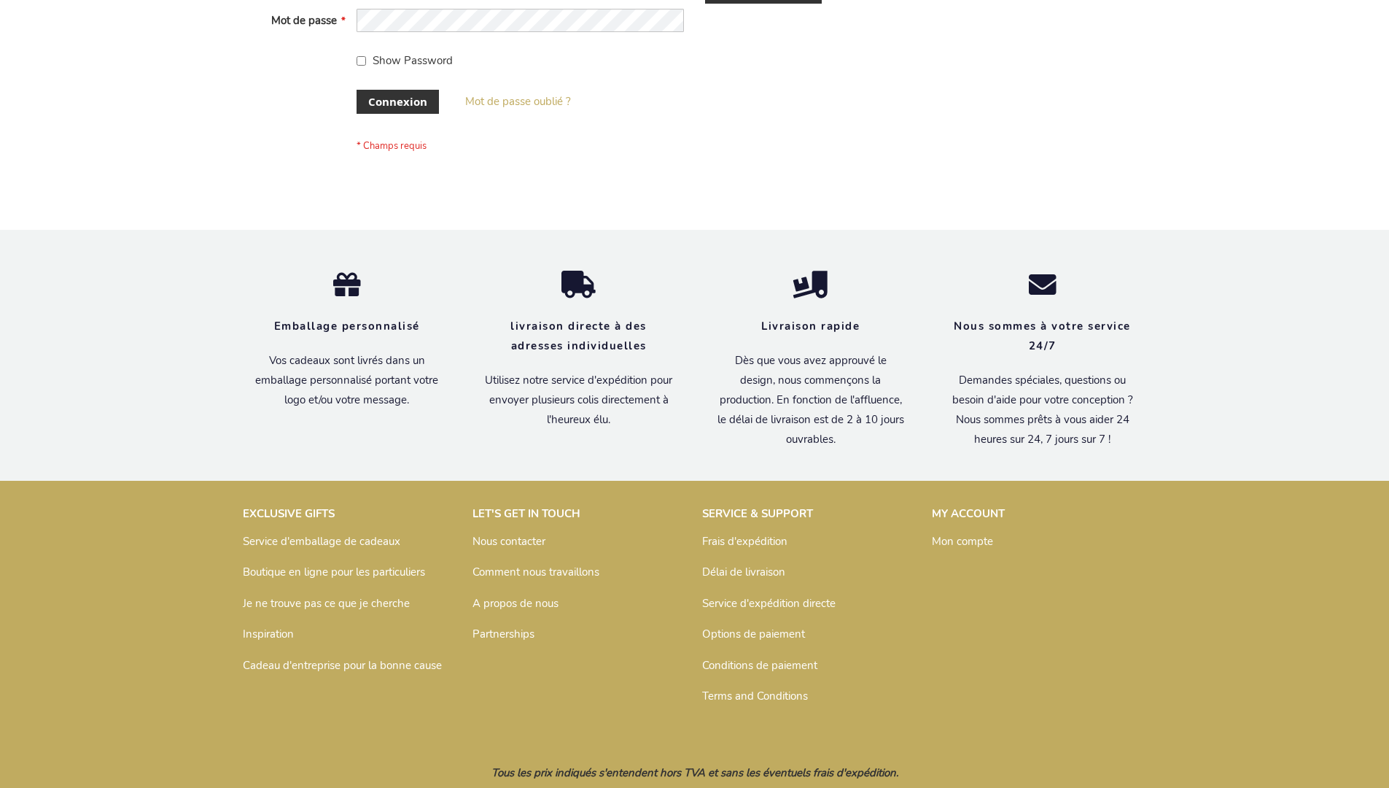
scroll to position [503, 0]
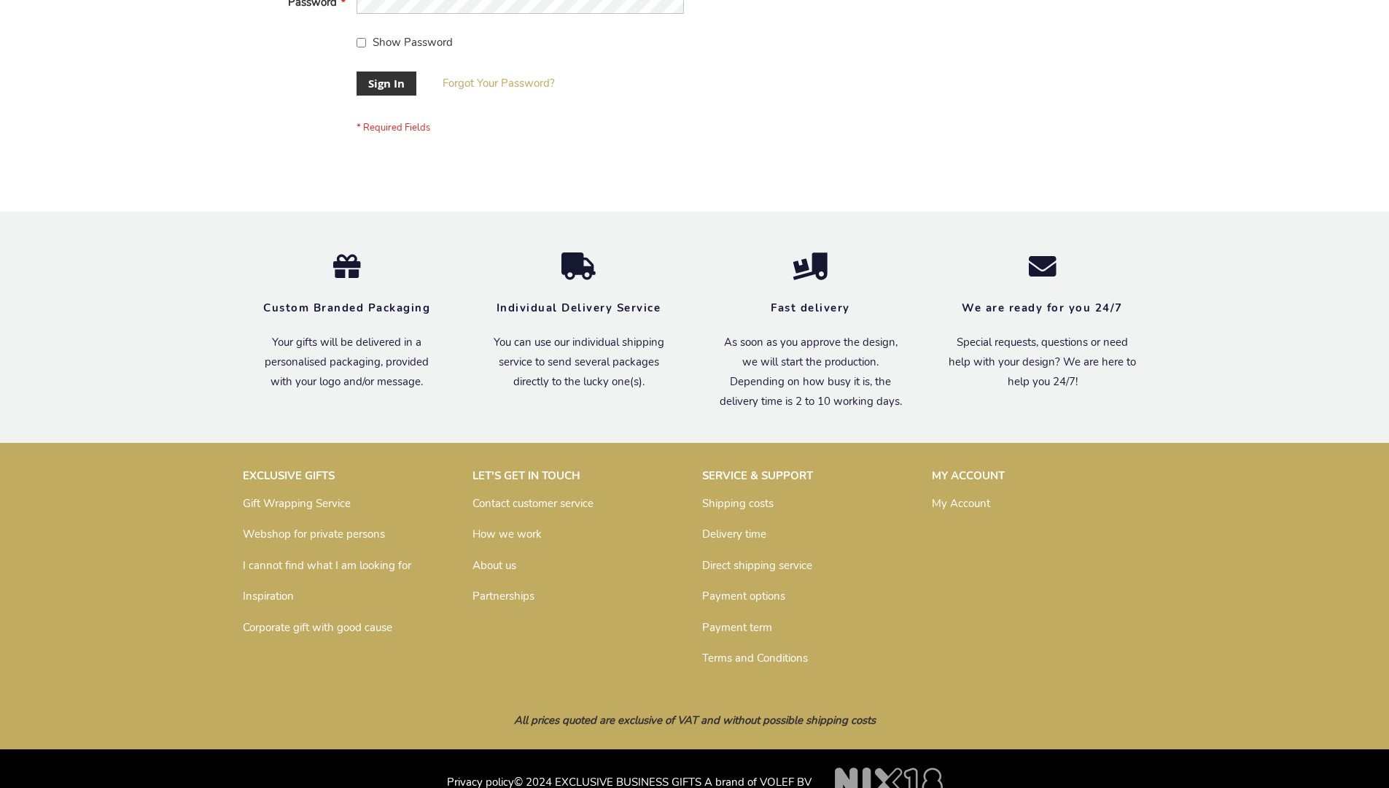
scroll to position [469, 0]
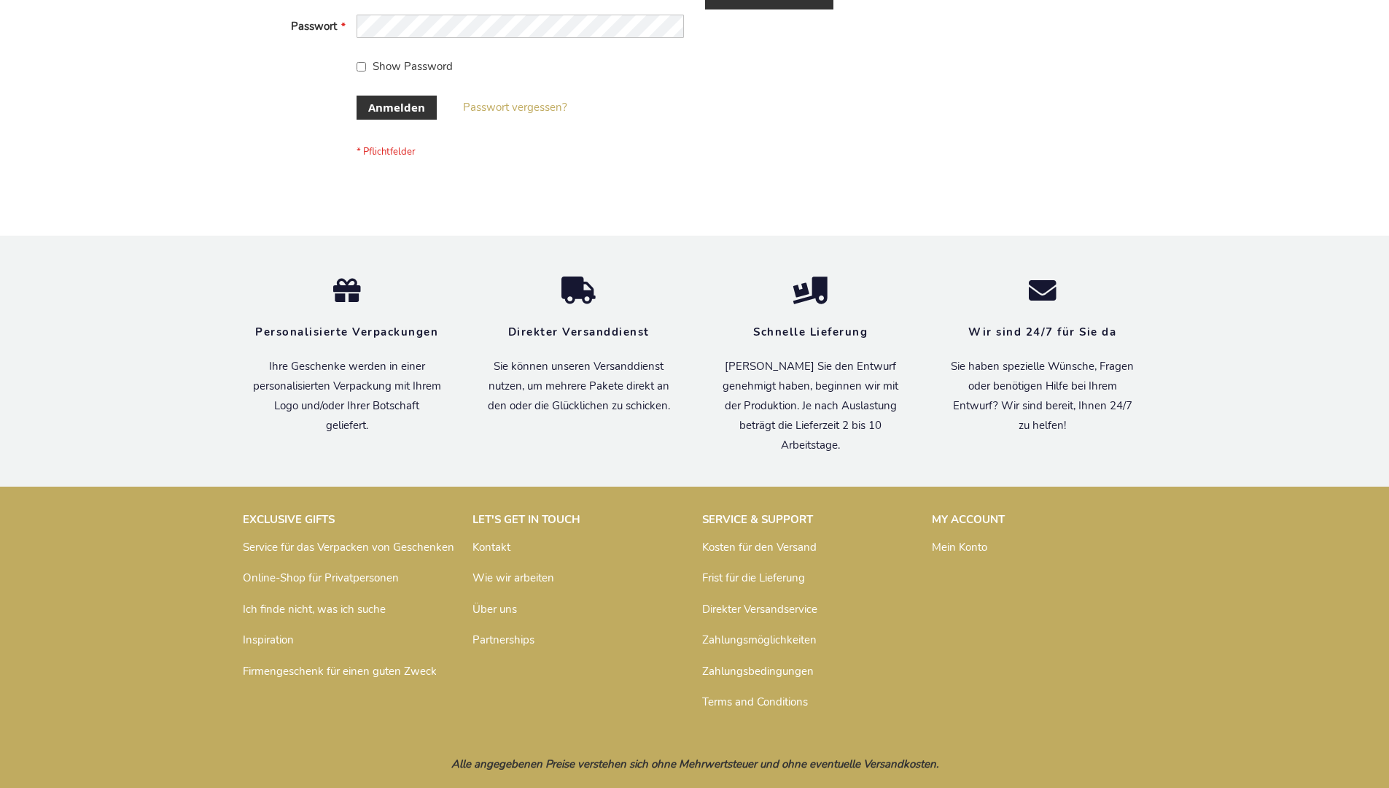
scroll to position [489, 0]
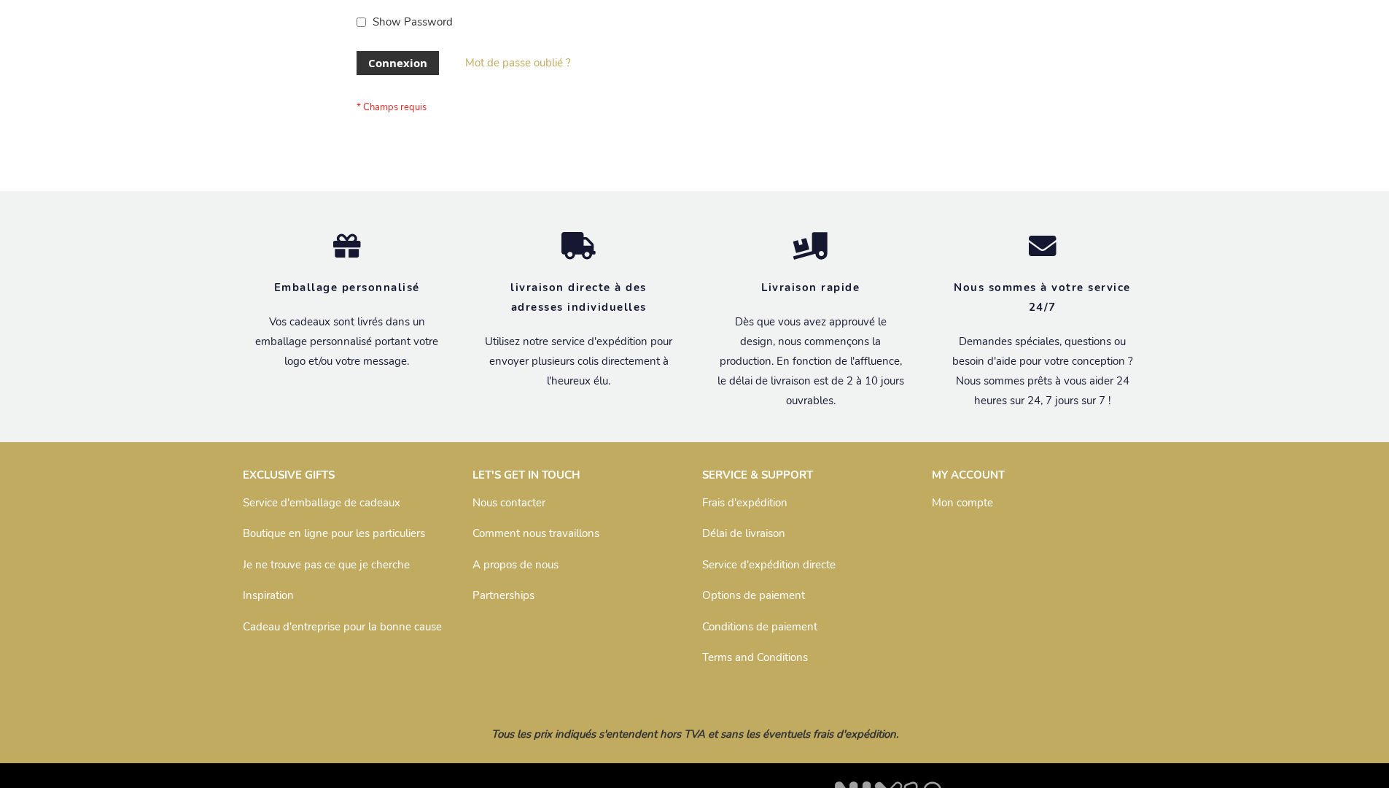
scroll to position [503, 0]
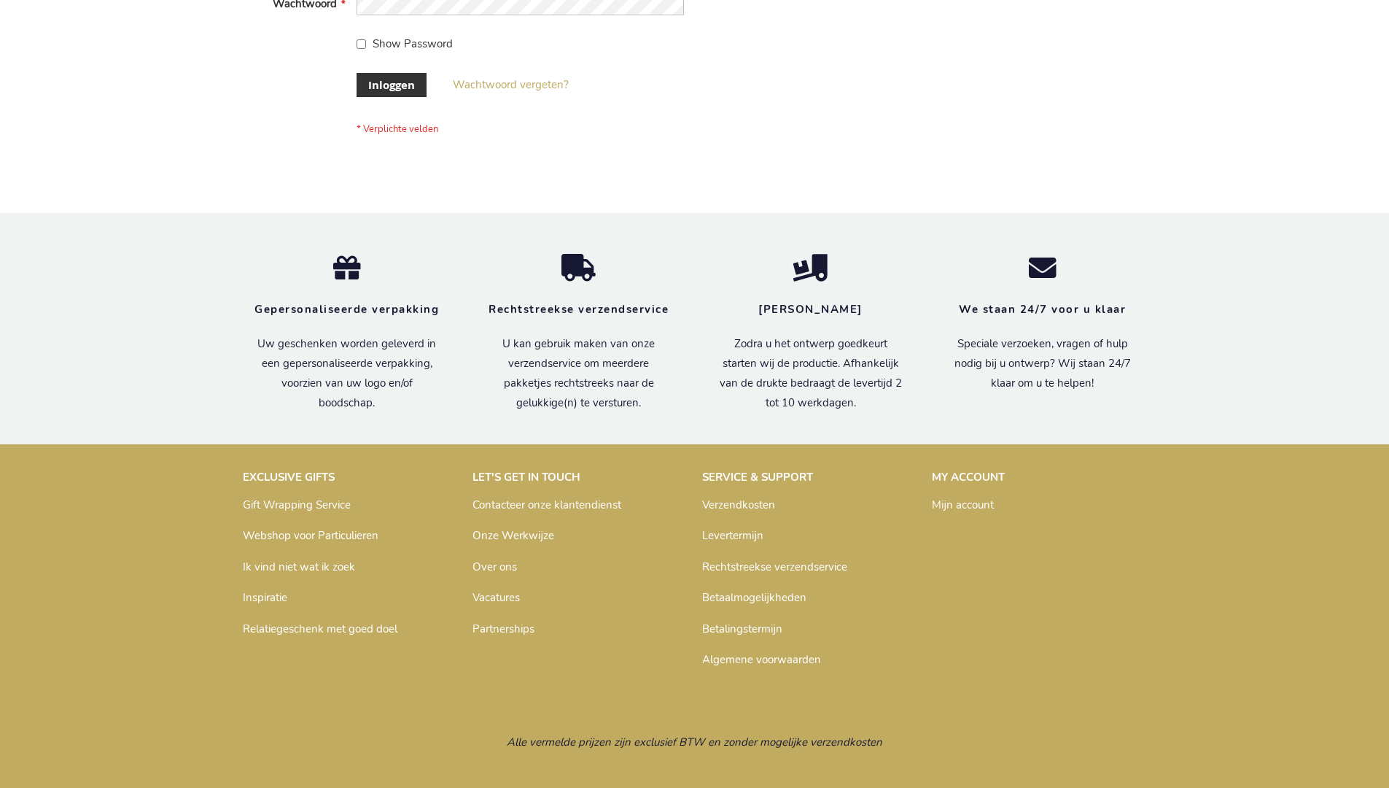
scroll to position [495, 0]
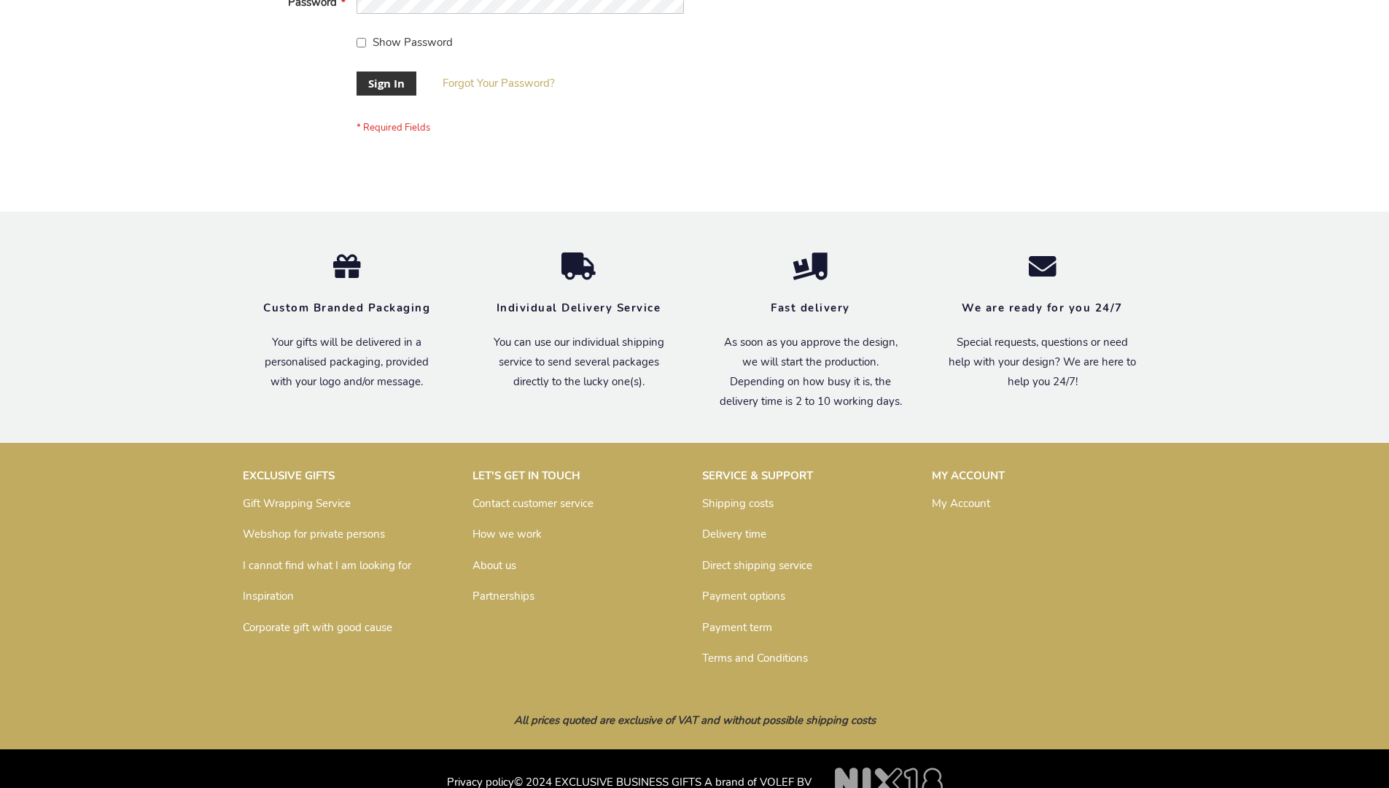
scroll to position [469, 0]
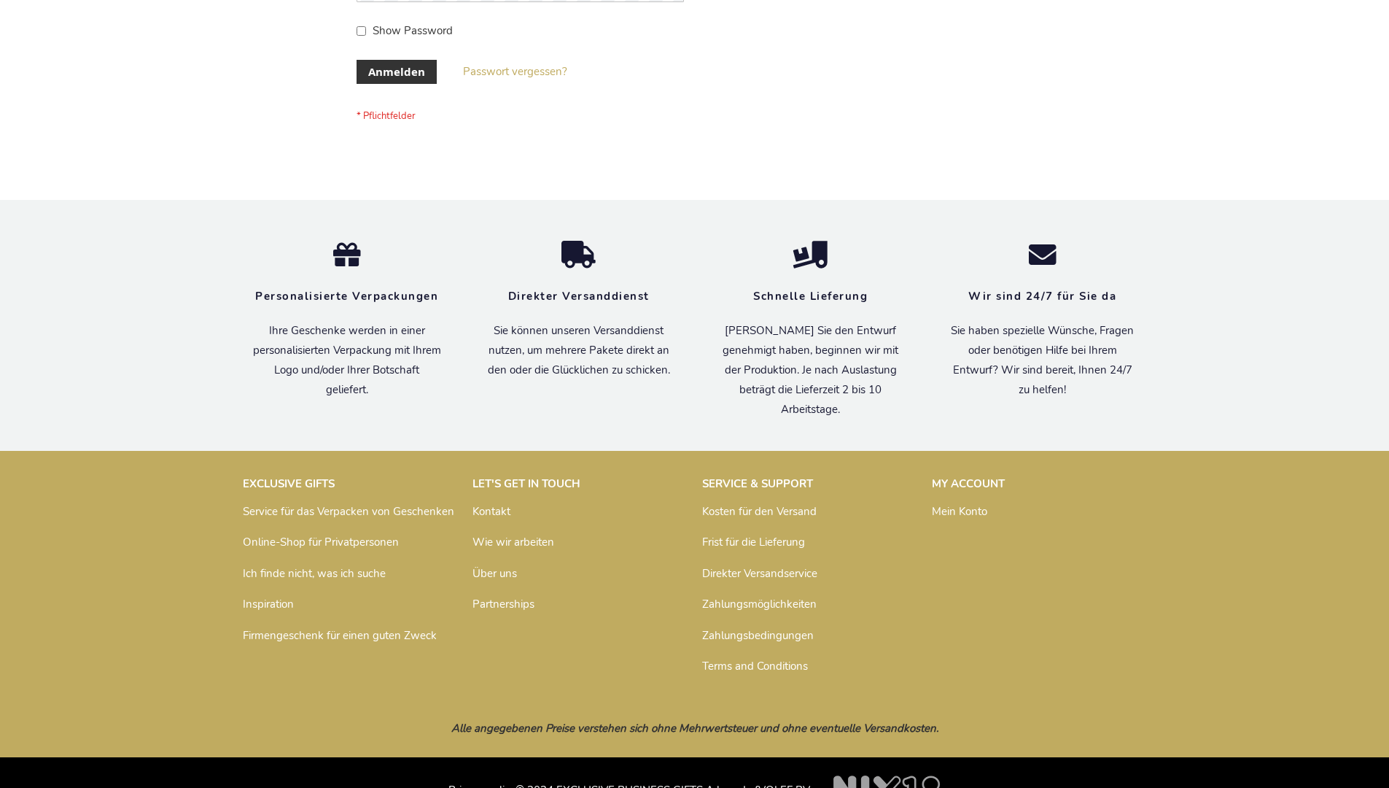
scroll to position [489, 0]
